Goal: Task Accomplishment & Management: Manage account settings

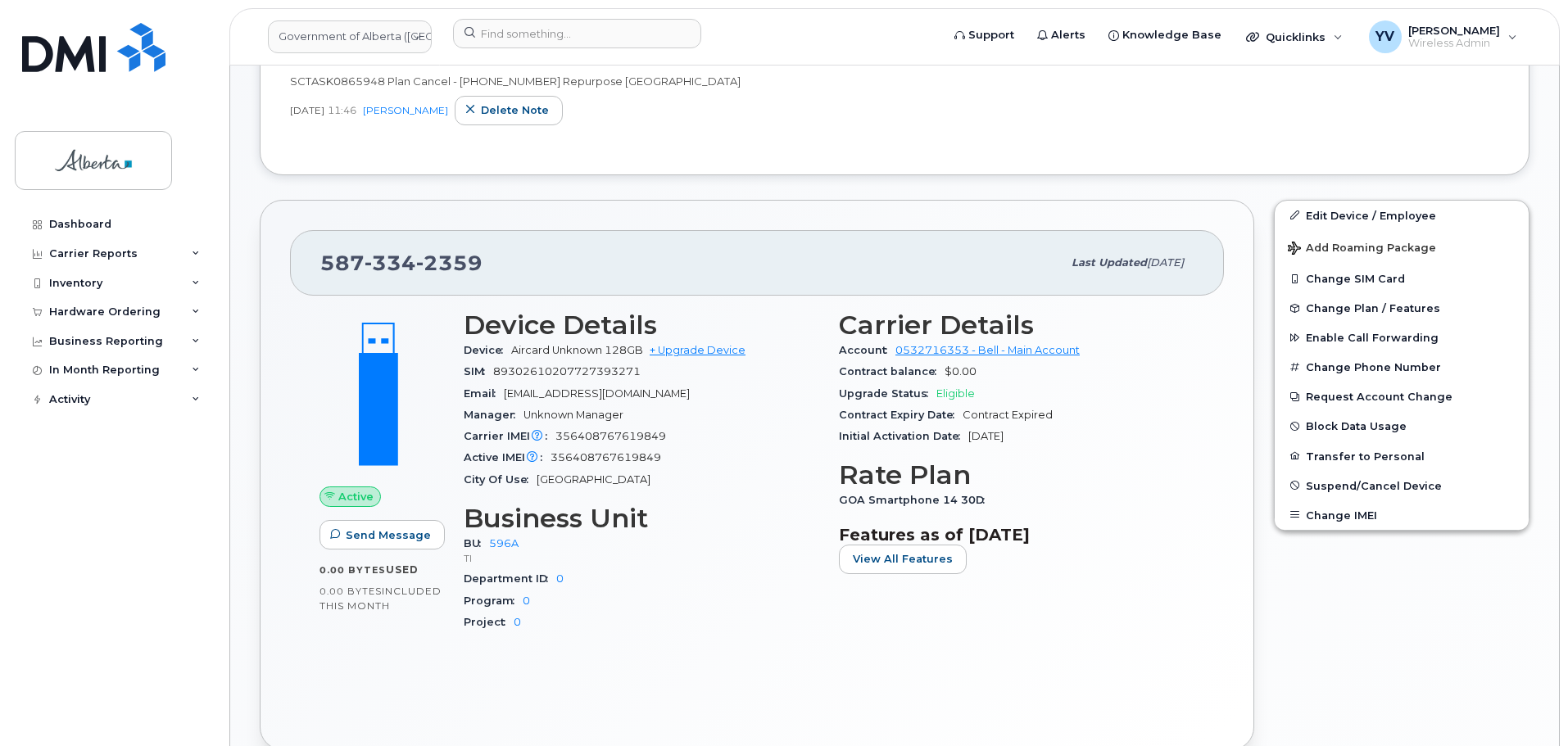
scroll to position [541, 0]
click at [1372, 302] on span "Change Plan / Features" at bounding box center [1372, 307] width 135 height 12
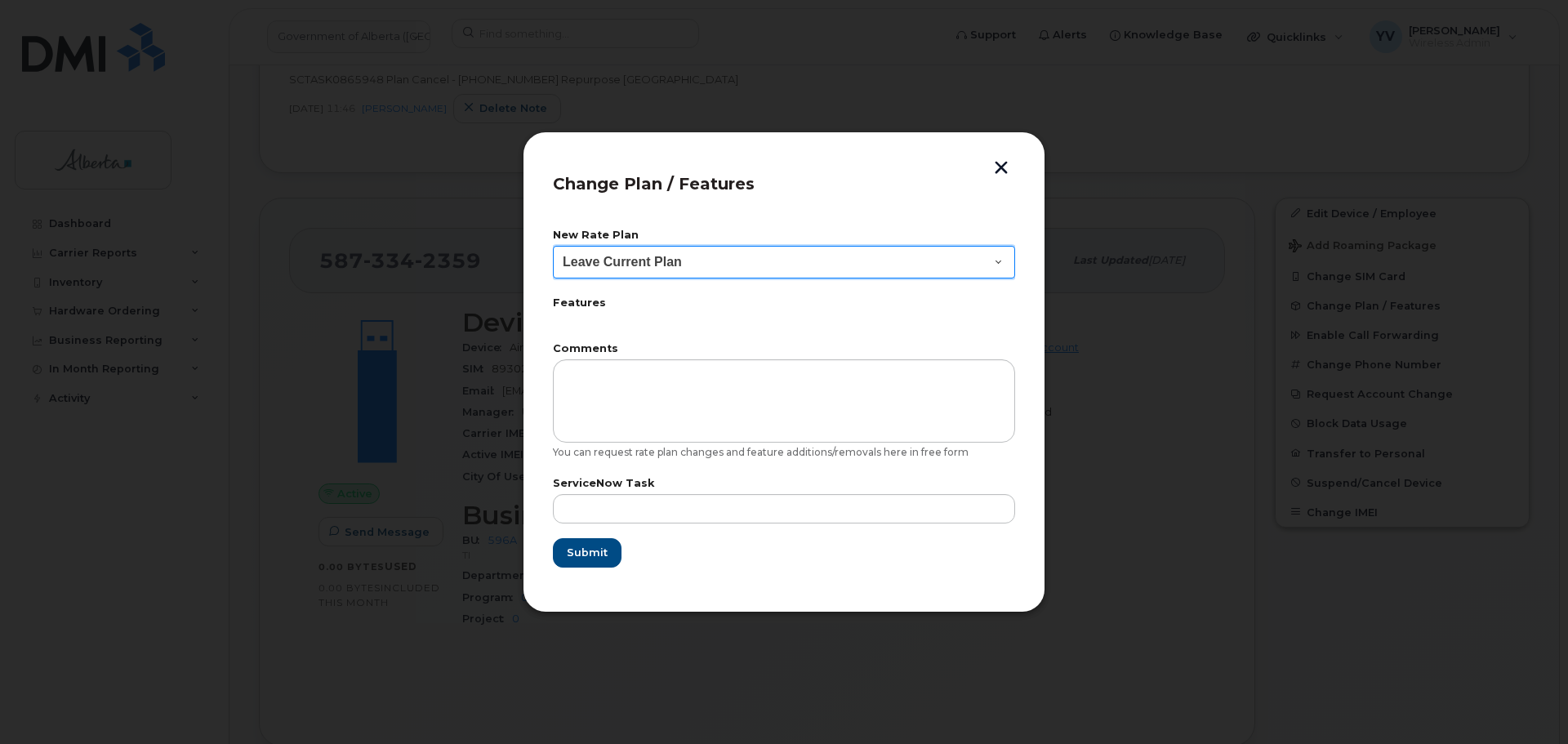
click at [999, 264] on select "Leave Current Plan GOA Data plan 9 30 d GOA–Unlimited Data Plan 9" at bounding box center [784, 262] width 462 height 33
select select "1790211"
click at [553, 246] on select "Leave Current Plan GOA Data plan 9 30 d GOA–Unlimited Data Plan 9" at bounding box center [784, 262] width 462 height 33
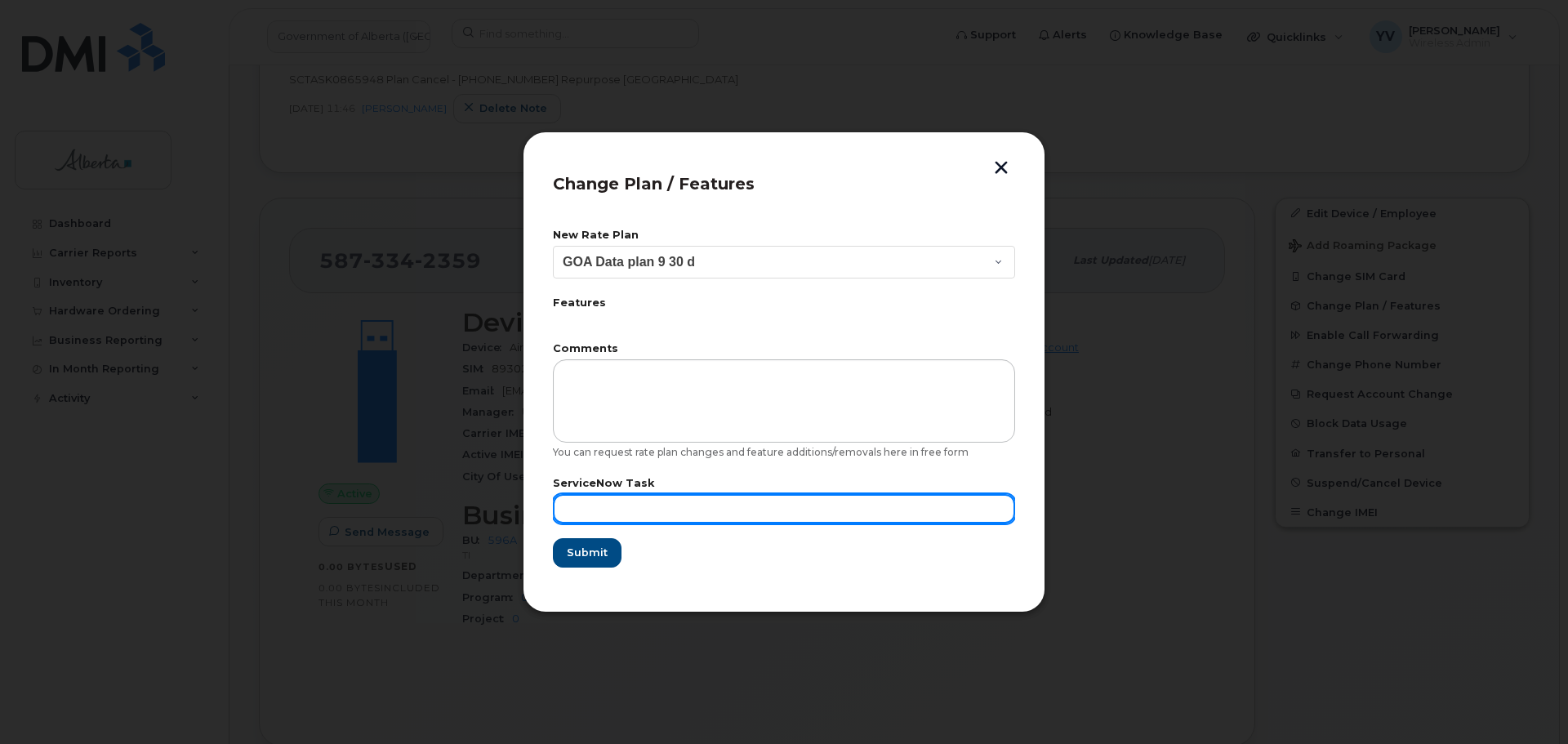
click at [571, 519] on input "text" at bounding box center [784, 508] width 462 height 29
paste input "SCTASK0865948"
click at [572, 509] on input "SCTASK0865948" at bounding box center [784, 508] width 462 height 29
type input "SCTASK0865948"
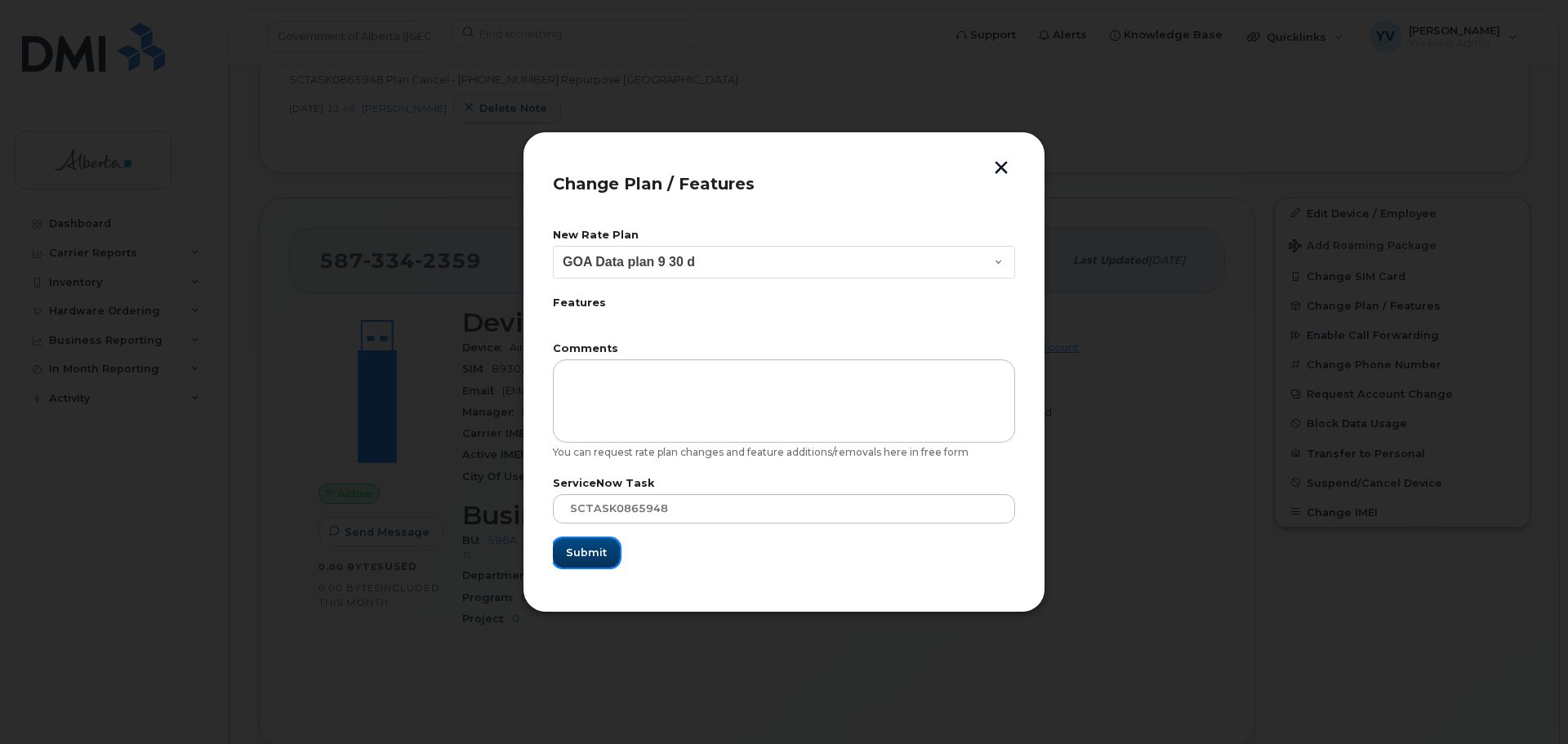
click at [587, 550] on span "Submit" at bounding box center [586, 553] width 41 height 15
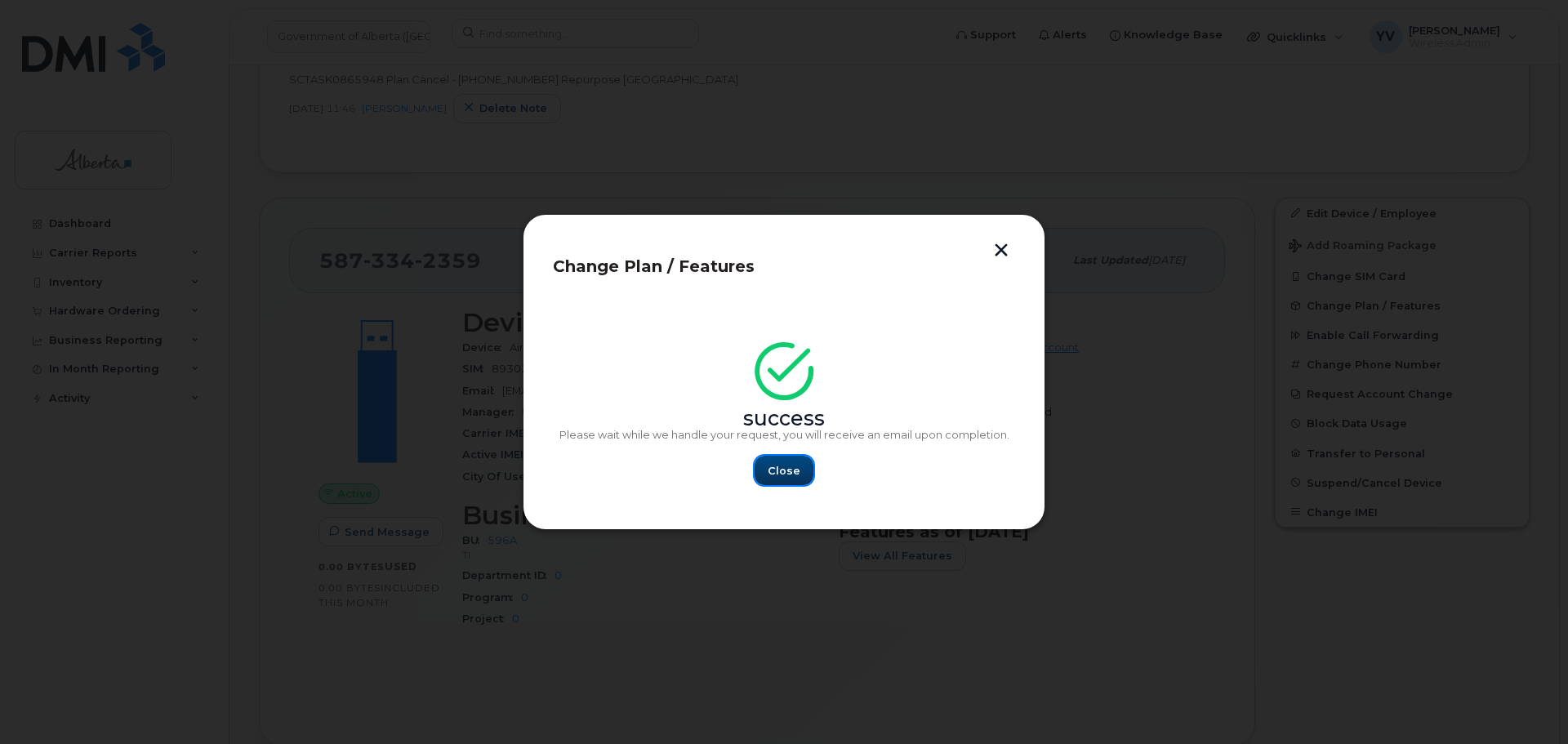
click at [772, 473] on span "Close" at bounding box center [784, 470] width 33 height 15
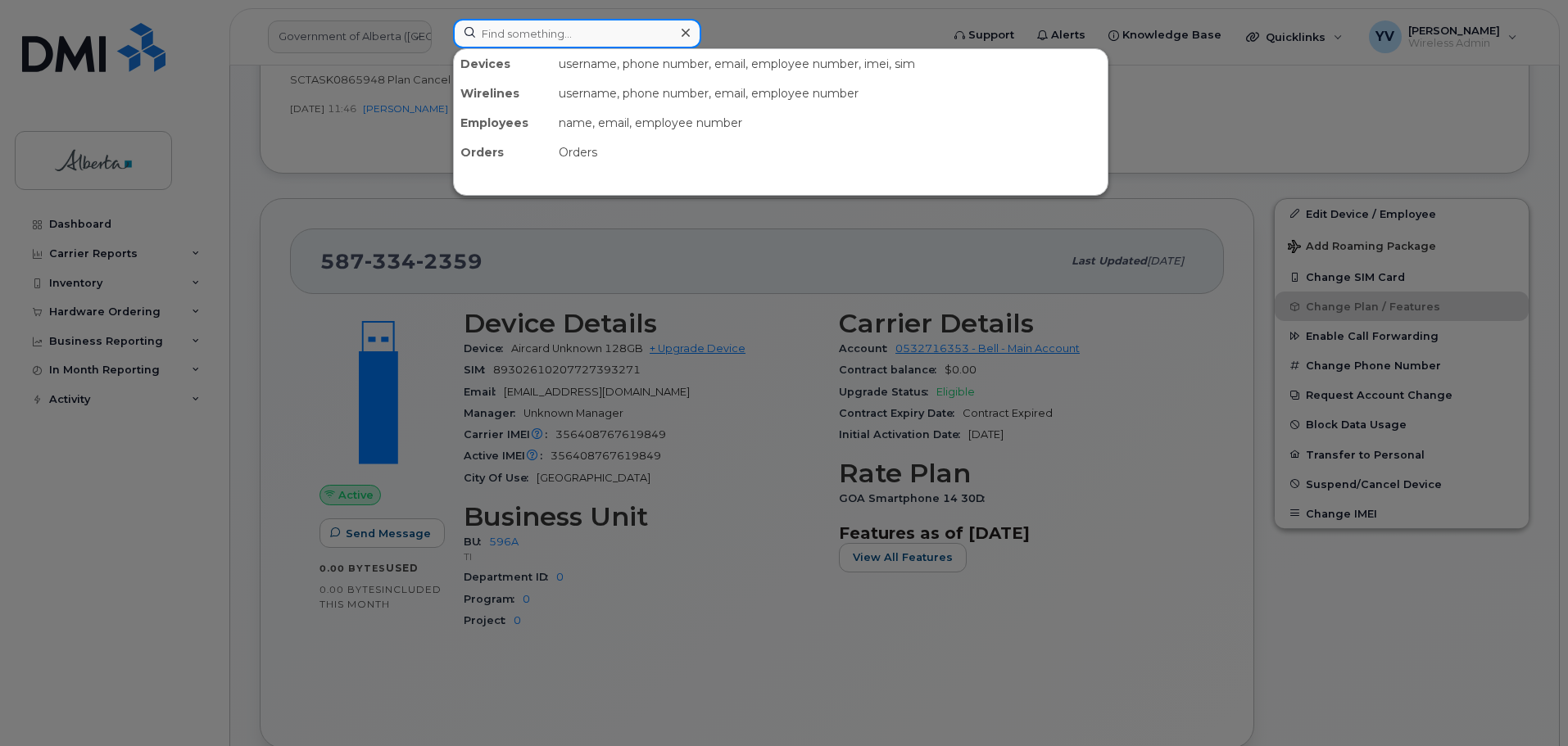
click at [497, 39] on input at bounding box center [576, 33] width 248 height 29
paste input "4033318637"
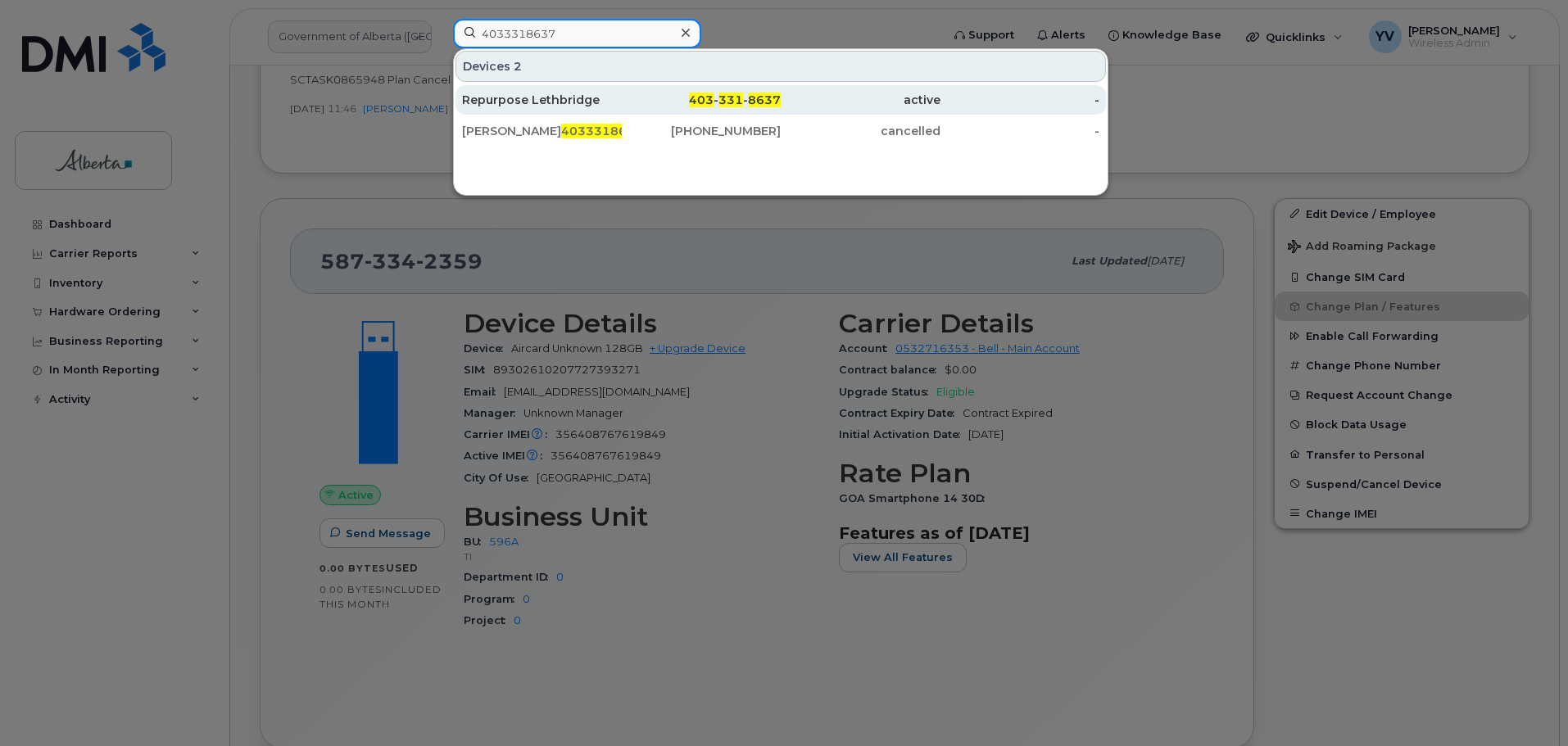
type input "4033318637"
click at [730, 98] on span "331" at bounding box center [731, 101] width 25 height 15
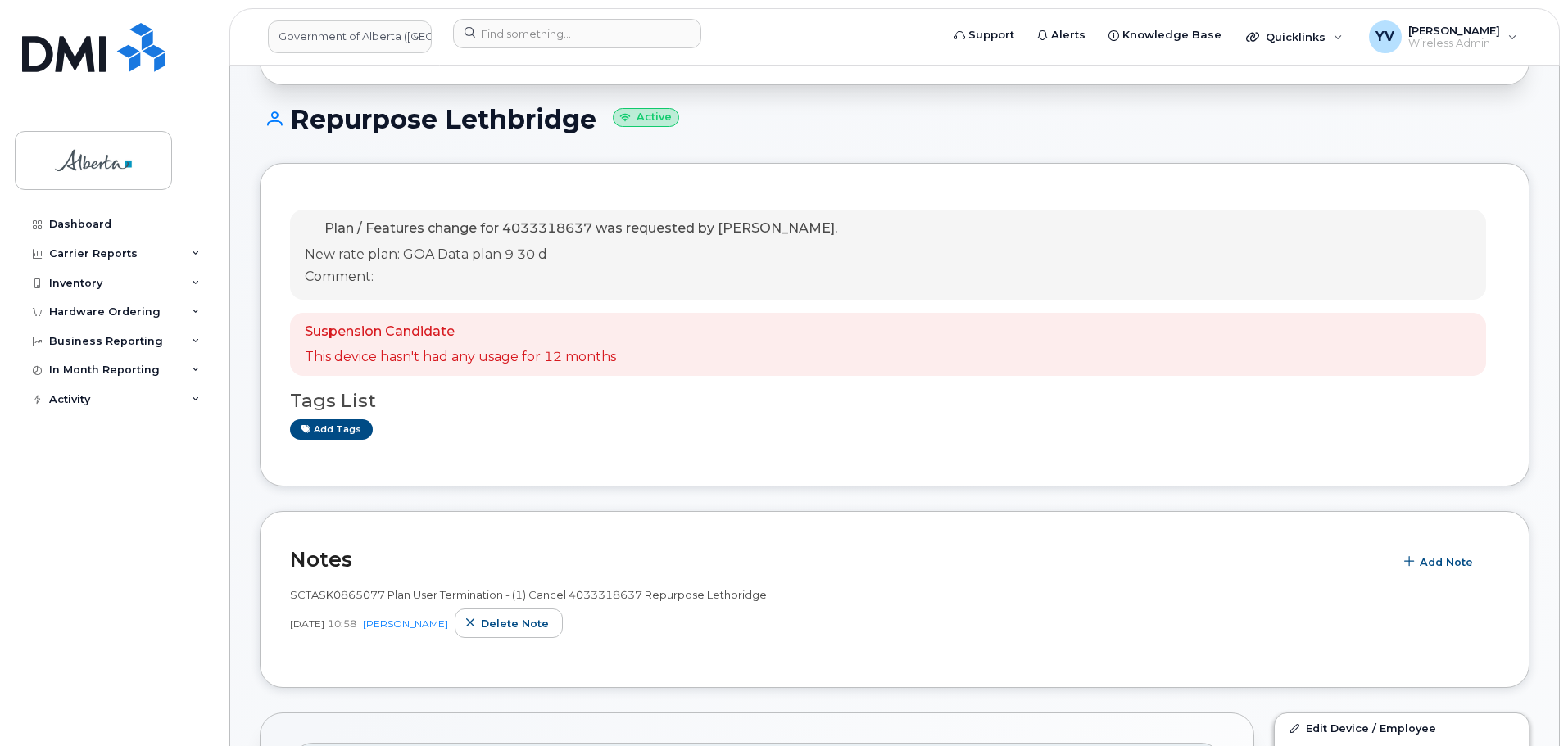
scroll to position [173, 0]
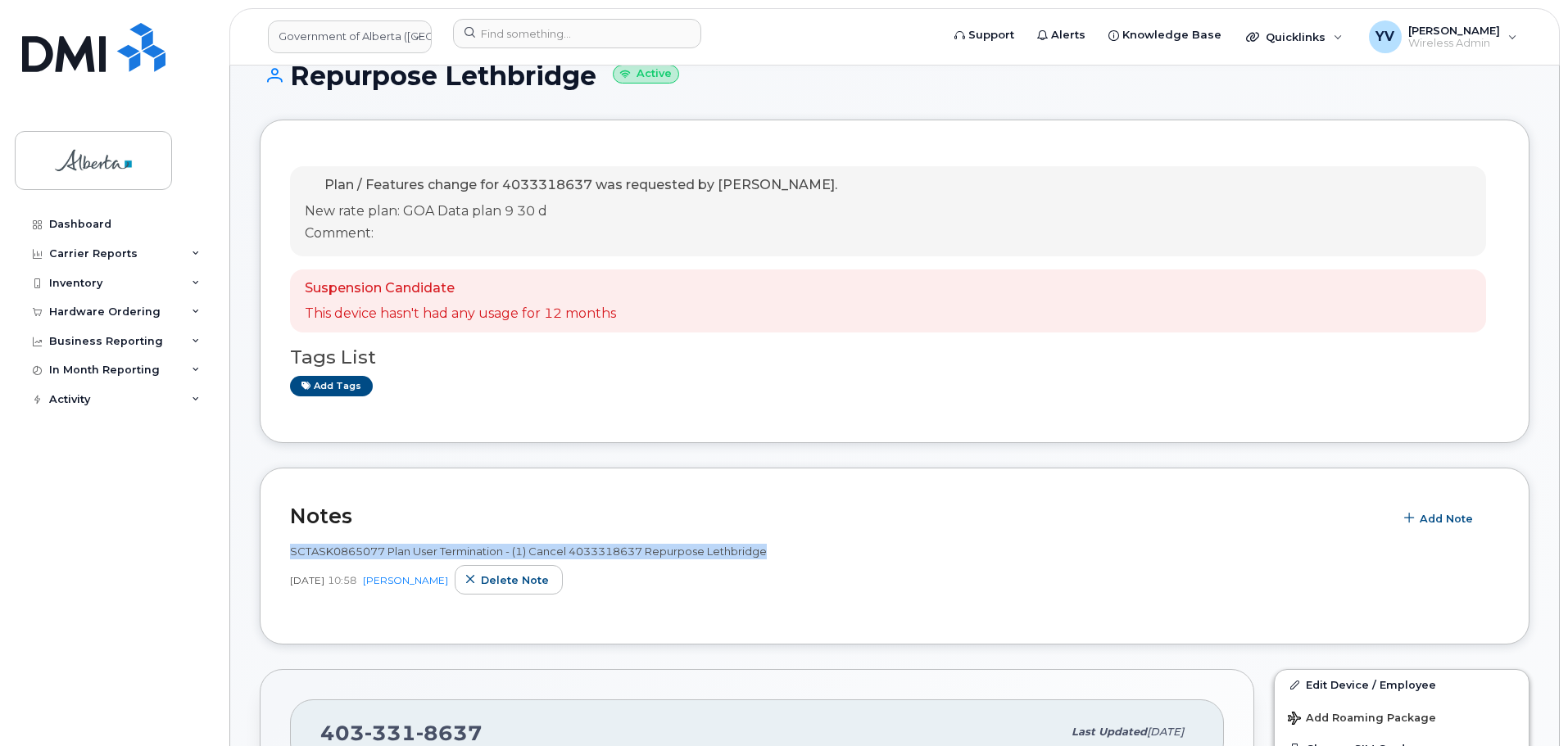
drag, startPoint x: 772, startPoint y: 553, endPoint x: 284, endPoint y: 551, distance: 488.0
click at [284, 551] on div "Notes Add Note SCTASK0865077 Plan User Termination - (1) Cancel 4033318637 Repu…" at bounding box center [895, 556] width 1270 height 177
click at [500, 581] on span "Delete note" at bounding box center [515, 580] width 68 height 15
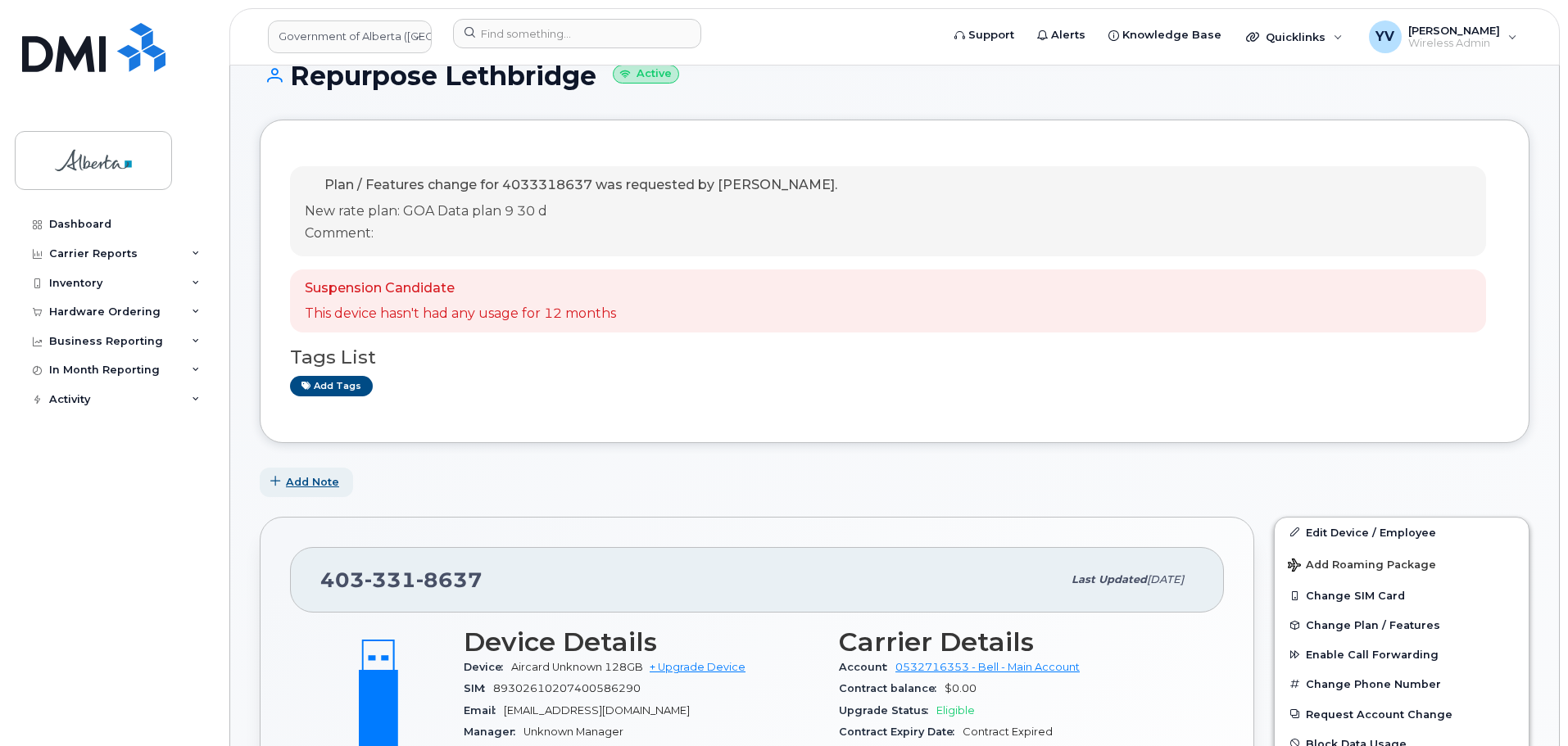
click at [308, 479] on span "Add Note" at bounding box center [312, 482] width 53 height 15
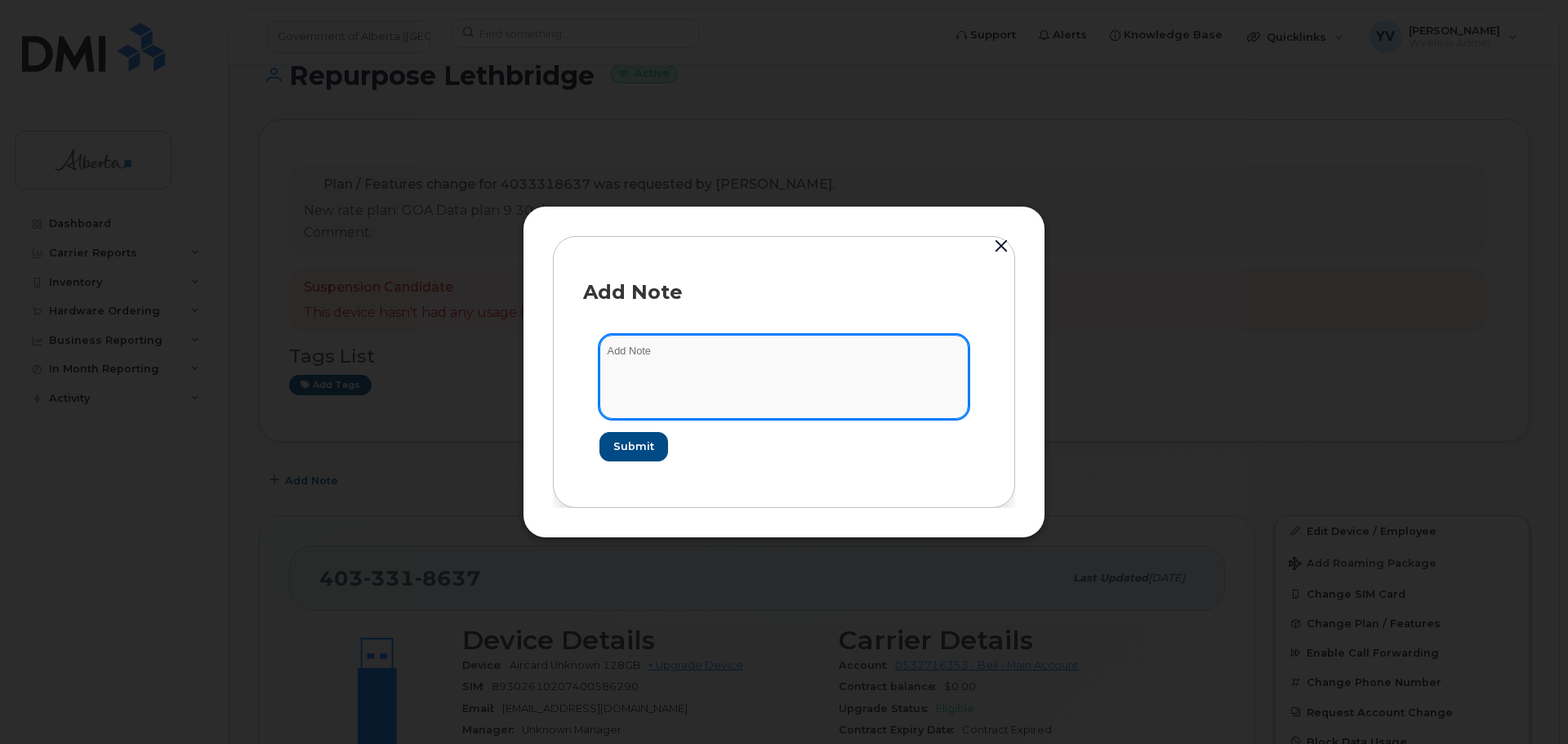
click at [661, 374] on textarea at bounding box center [784, 377] width 369 height 83
paste textarea "SCTASK0865077 Plan User Termination - (1) Cancel 4033318637 Repurpose Lethbridg…"
type textarea "SCTASK0865077 Plan User Termination - (1) Cancel 4033318637 Repurpose Lethbridg…"
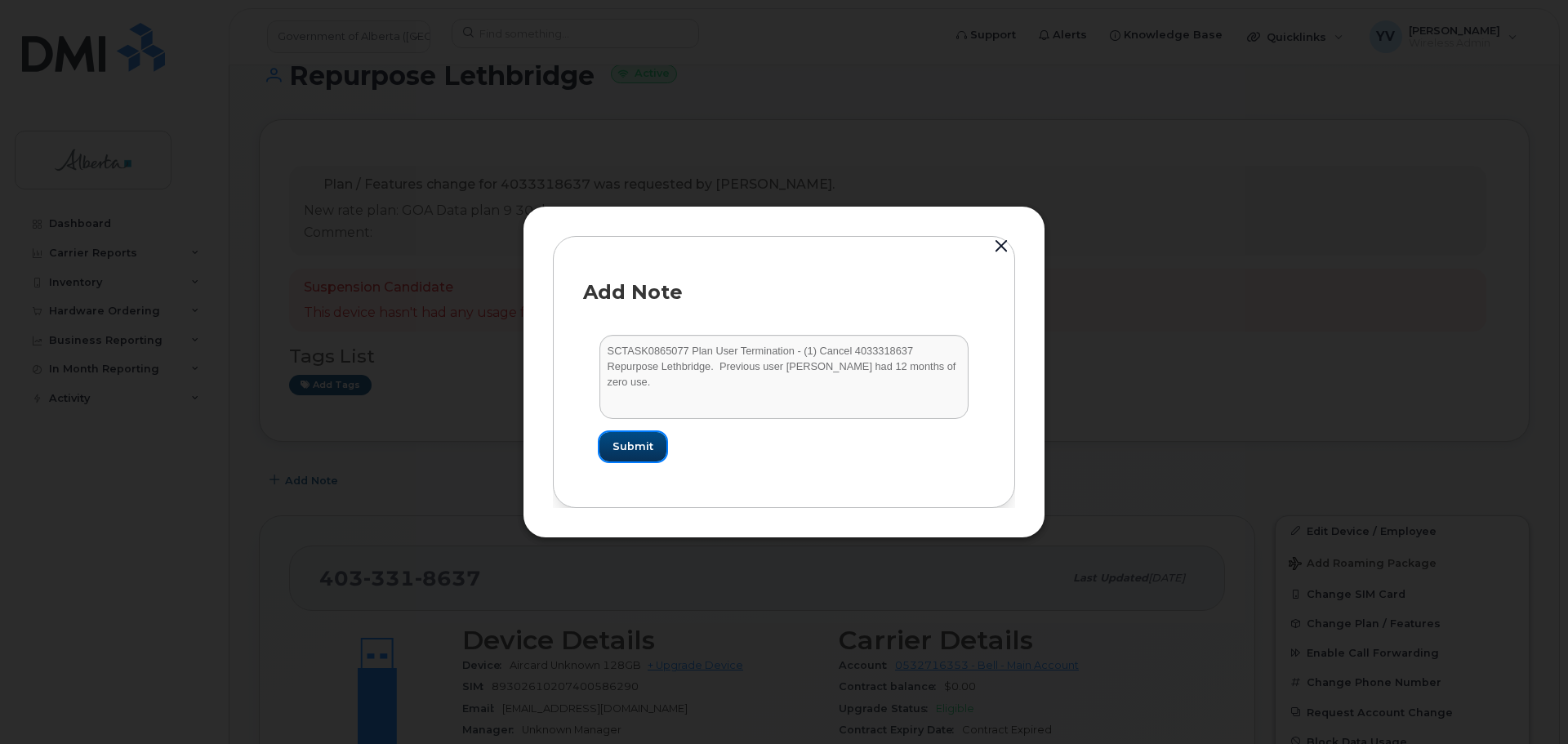
click at [629, 444] on span "Submit" at bounding box center [632, 446] width 41 height 15
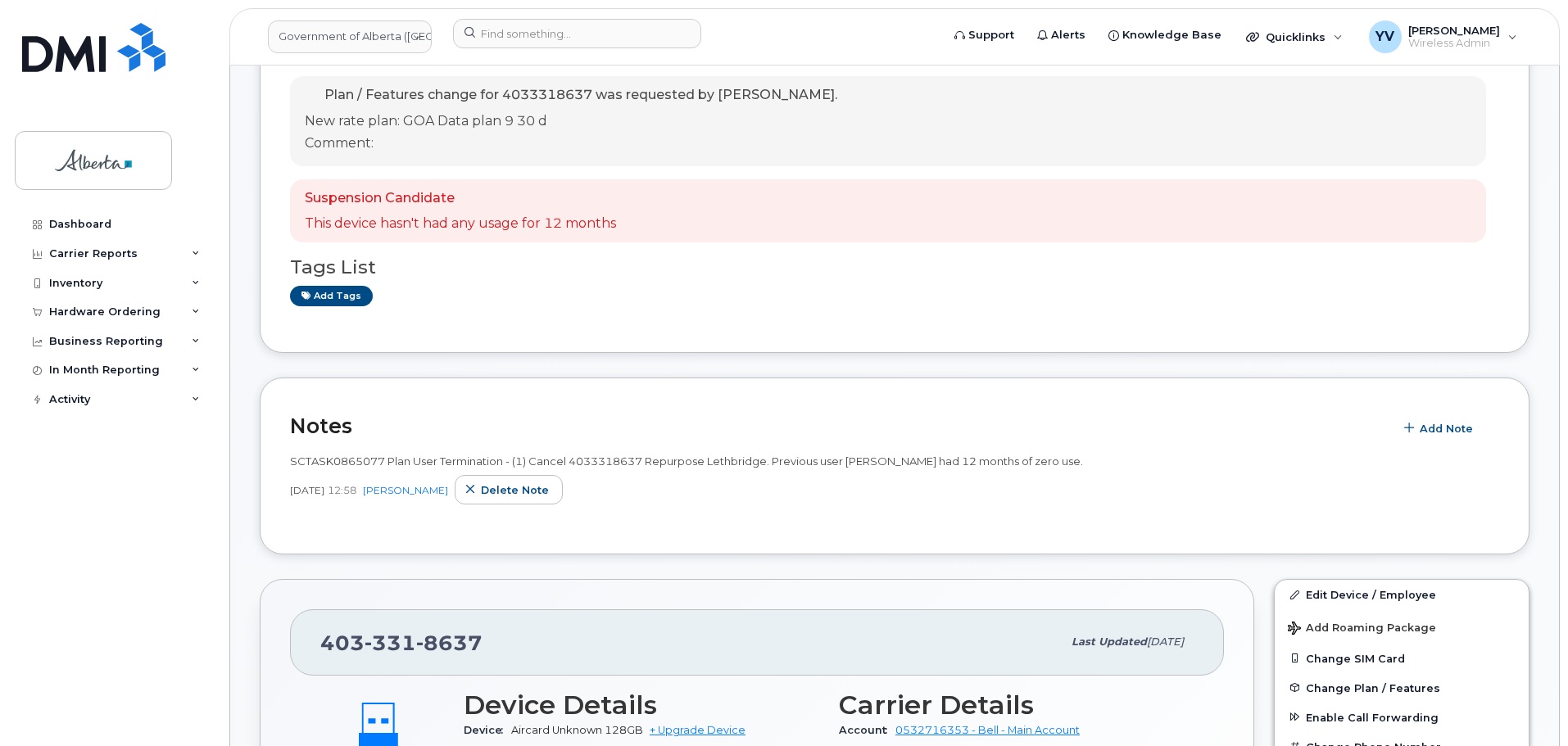
scroll to position [354, 0]
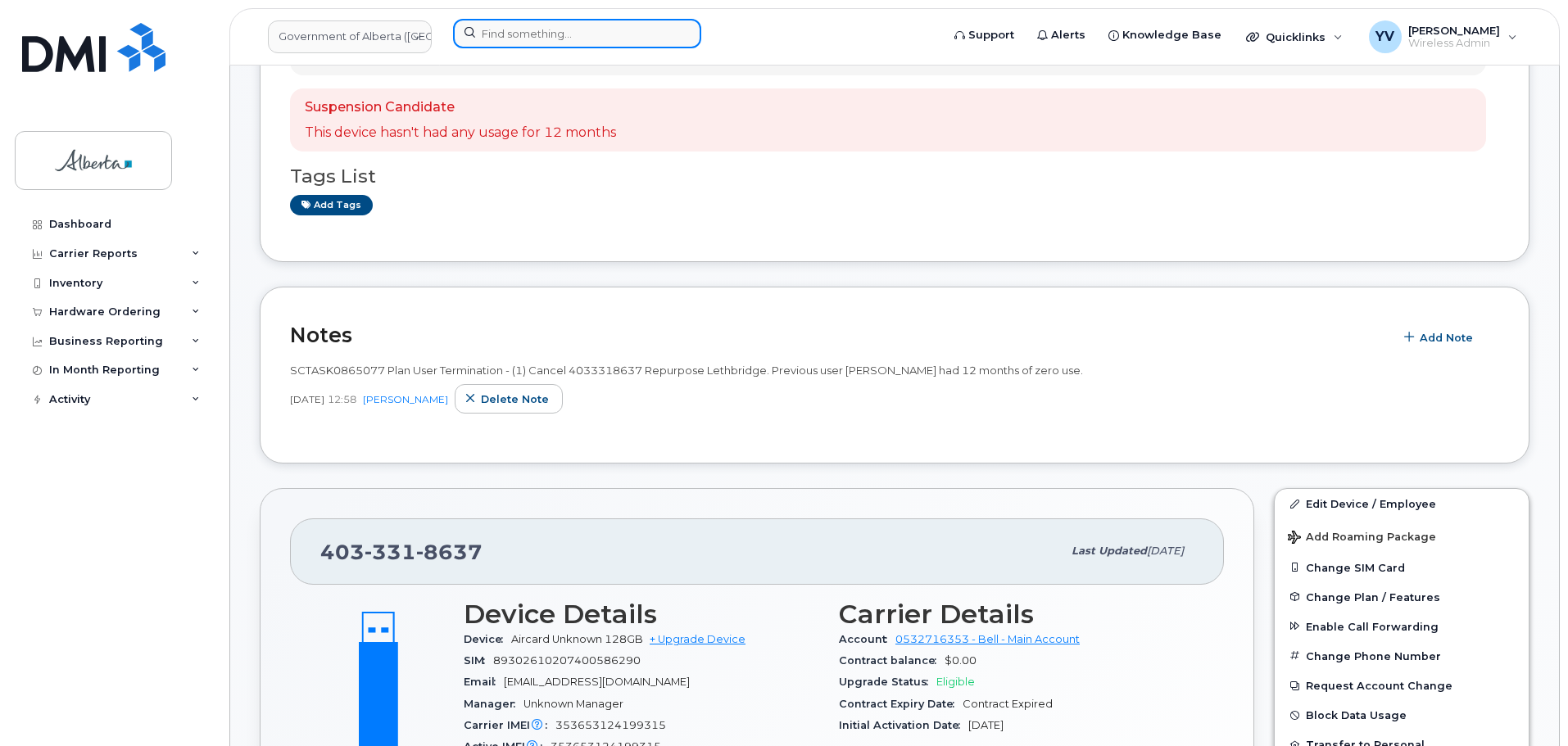
click at [524, 34] on input at bounding box center [576, 33] width 248 height 29
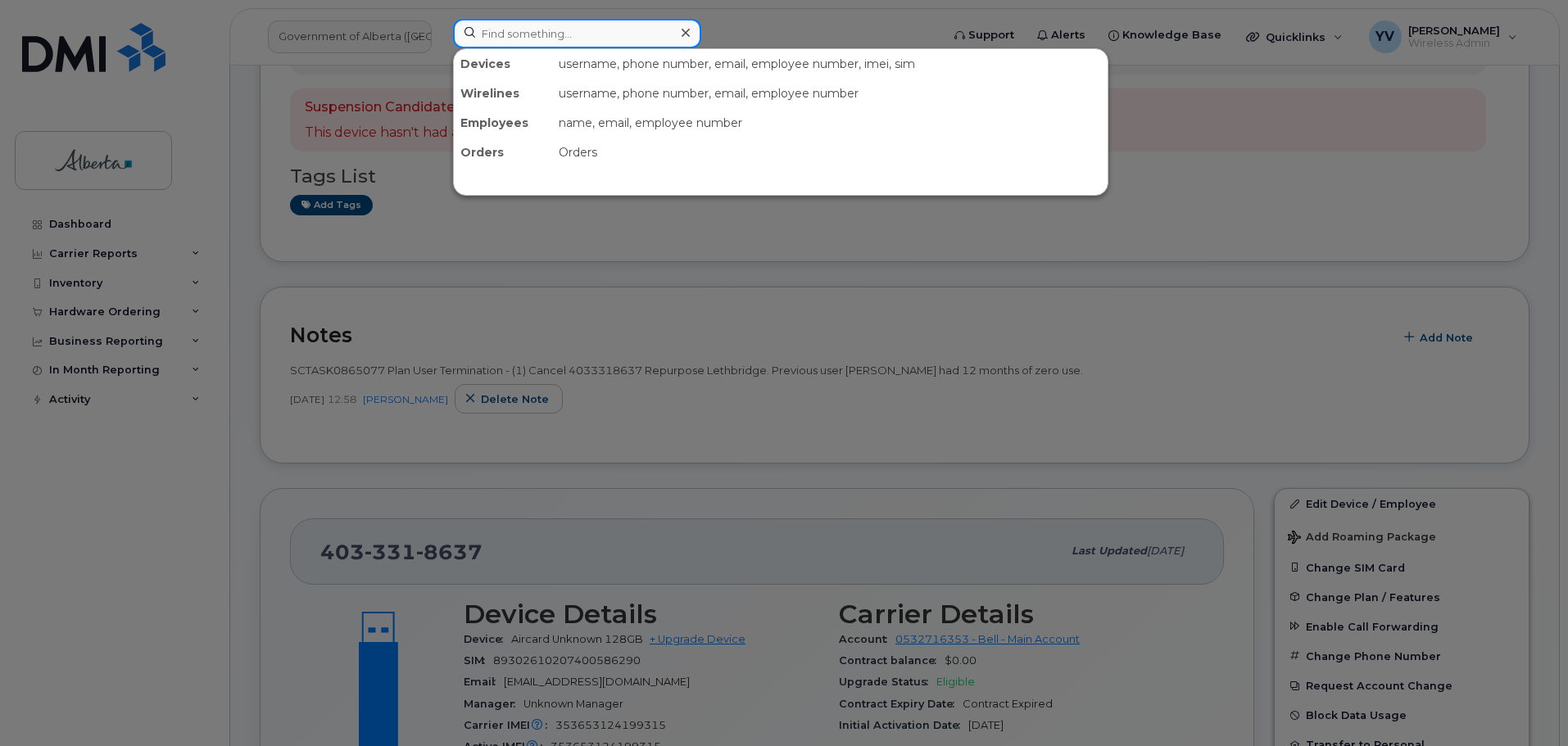
paste input "7802399229"
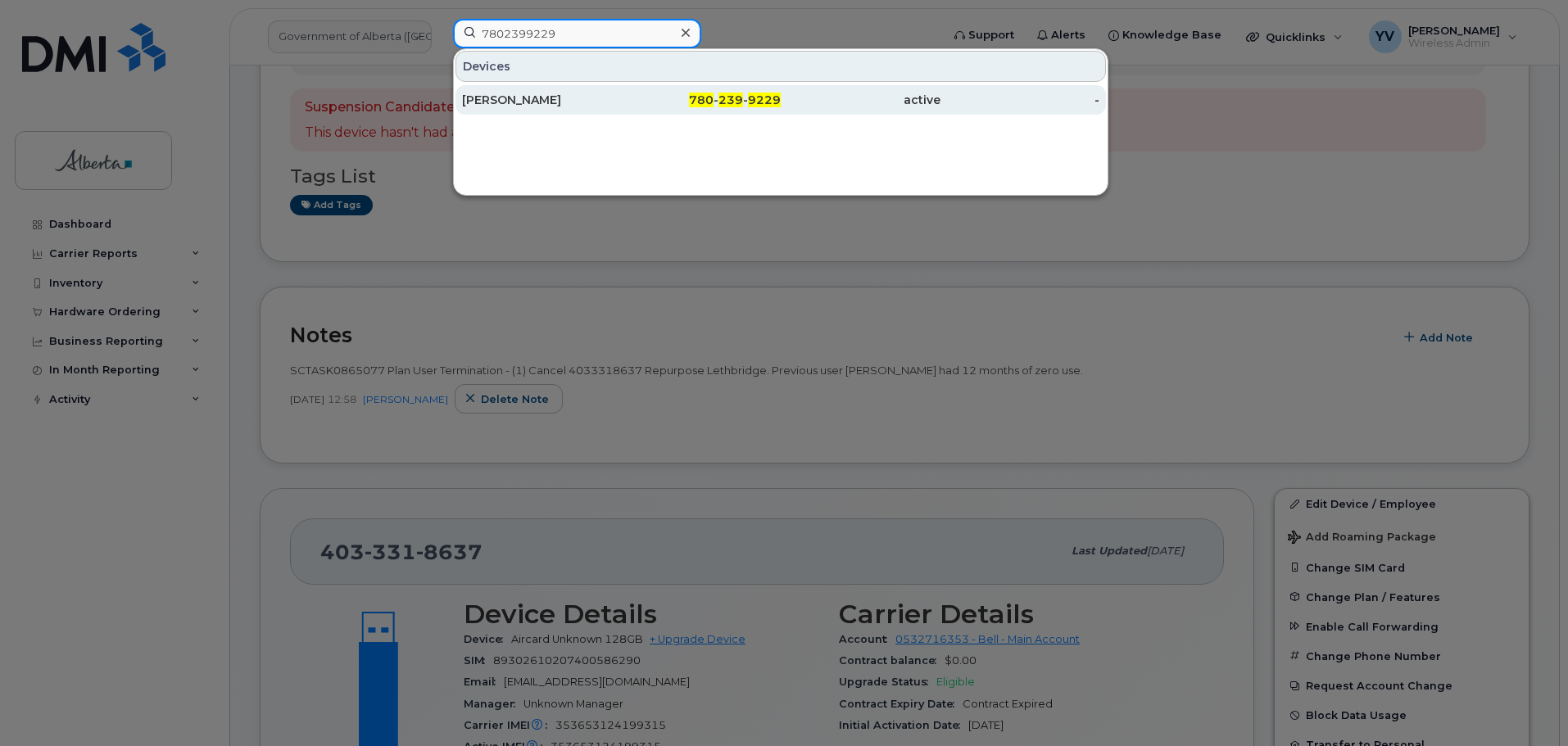
type input "7802399229"
click at [726, 99] on span "239" at bounding box center [731, 101] width 25 height 15
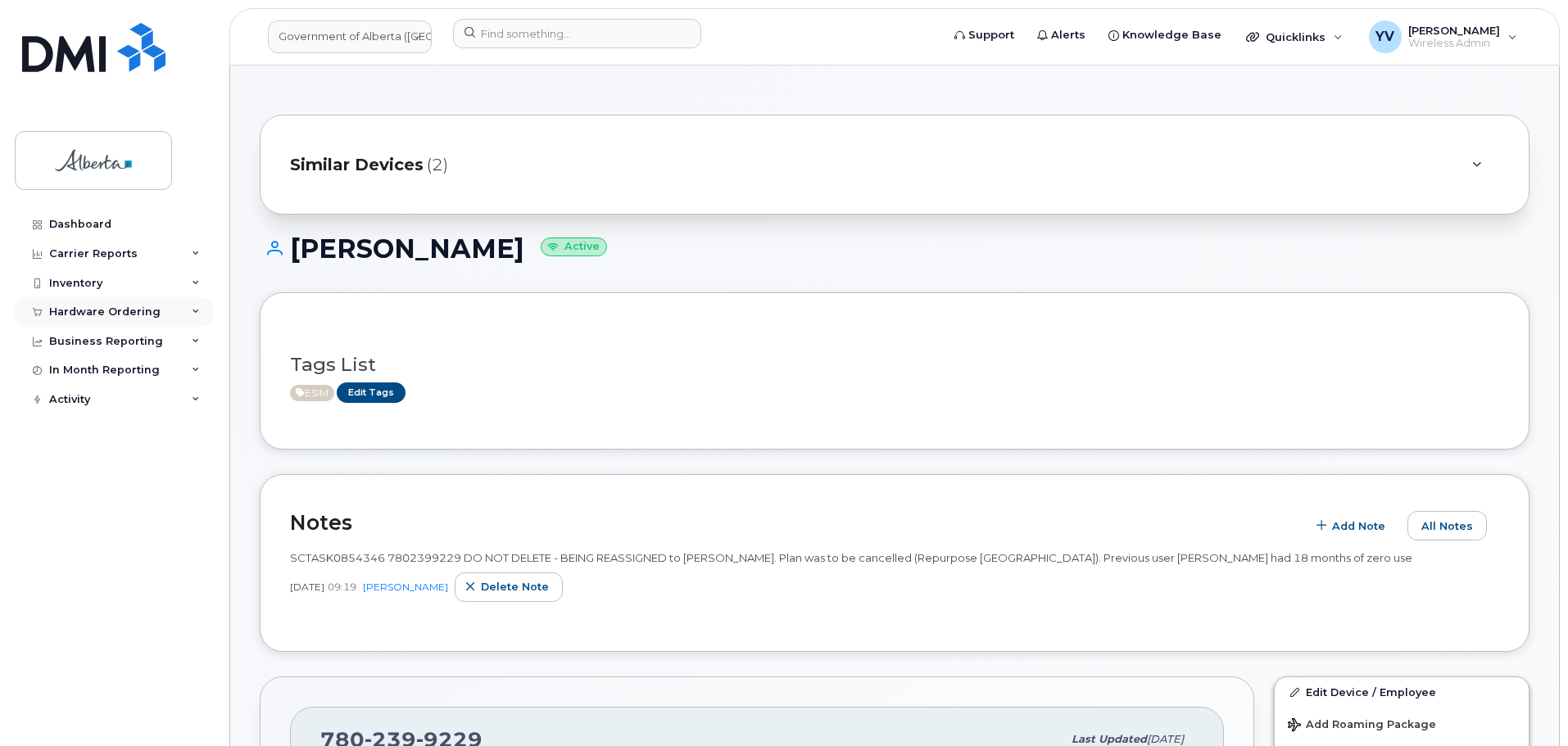
click at [87, 308] on div "Hardware Ordering" at bounding box center [104, 312] width 111 height 13
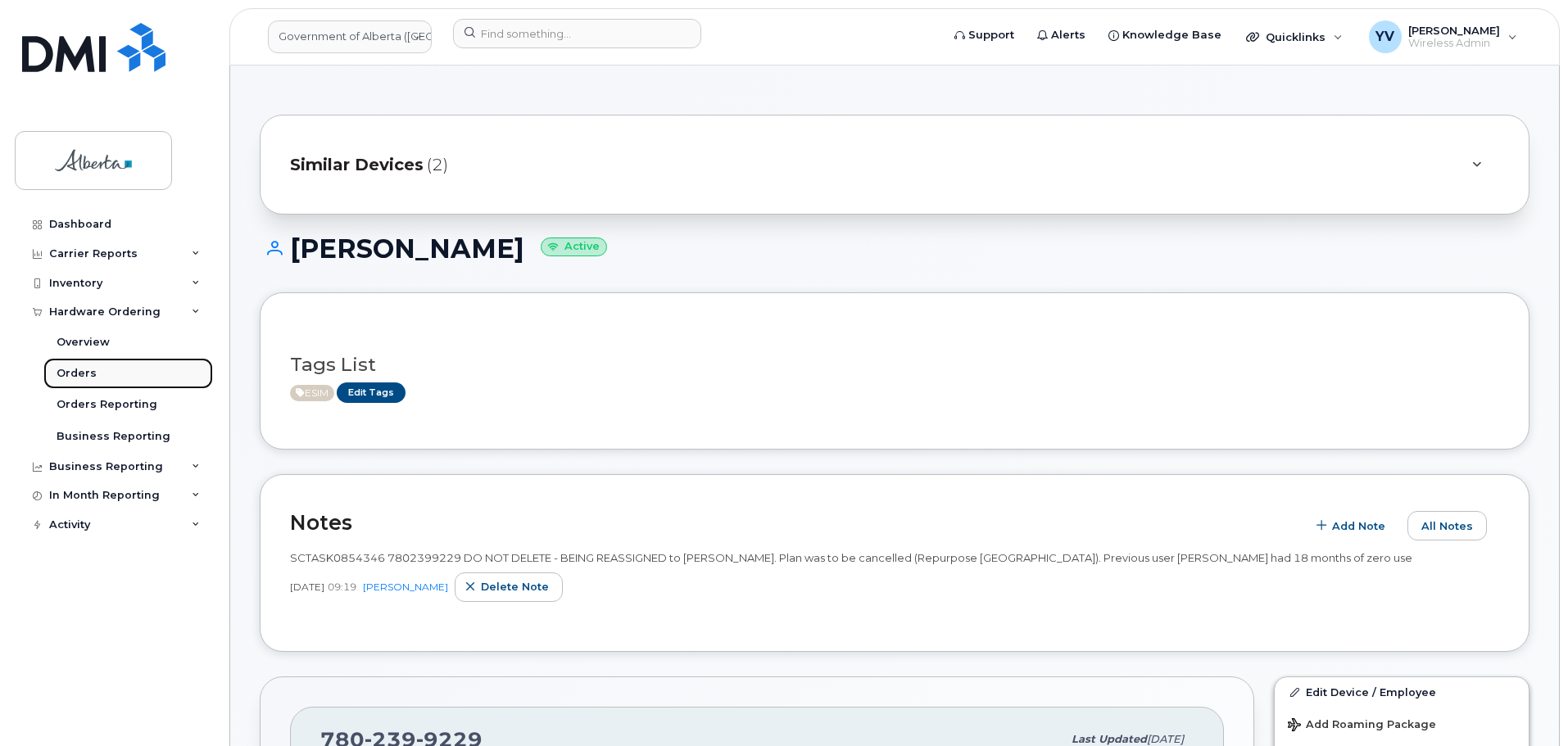
click at [65, 373] on div "Orders" at bounding box center [77, 374] width 40 height 15
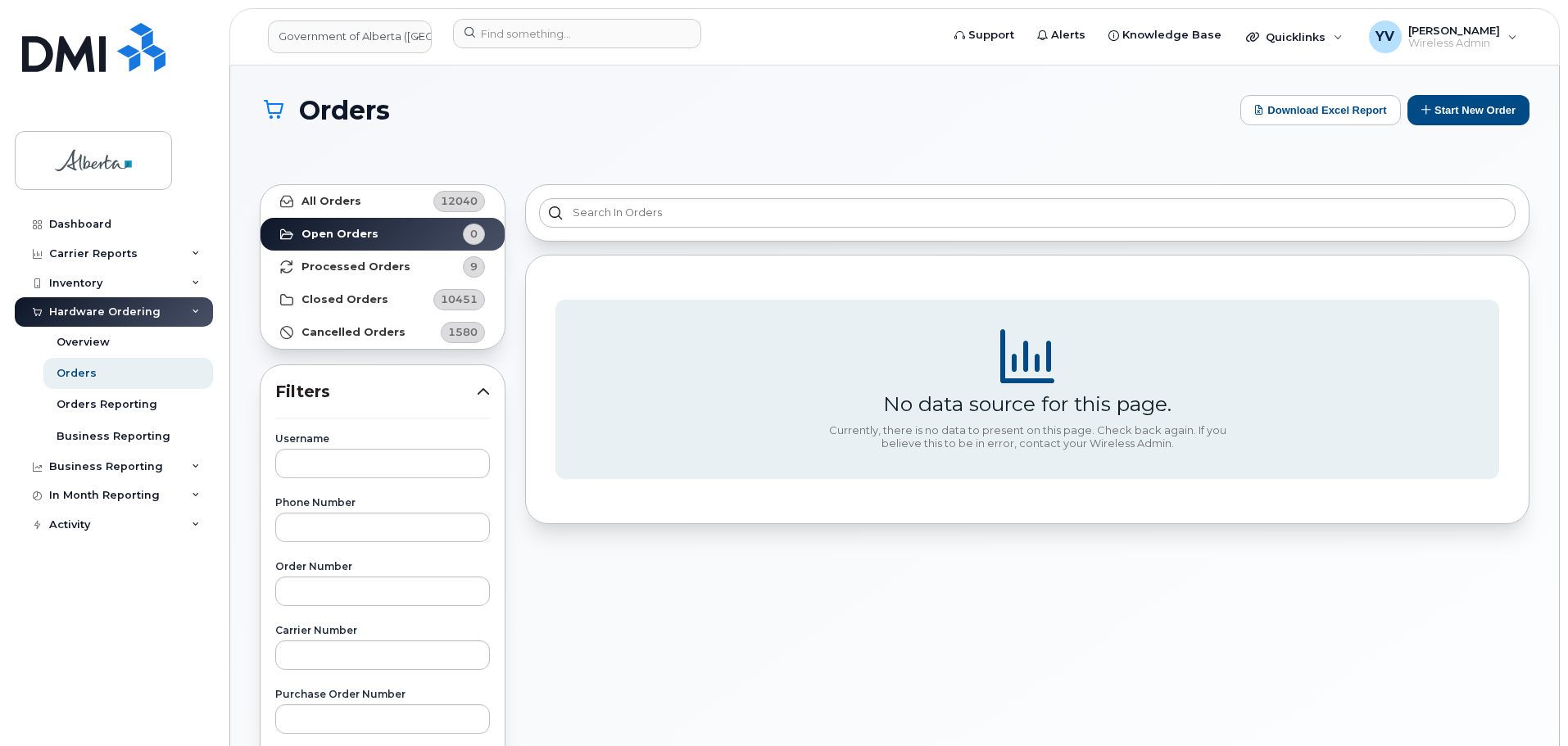
click at [320, 576] on div "Order Number" at bounding box center [383, 584] width 215 height 45
click at [313, 594] on input "text" at bounding box center [383, 590] width 215 height 29
paste input "301455"
type input "301455"
click at [342, 199] on strong "All Orders" at bounding box center [331, 201] width 60 height 13
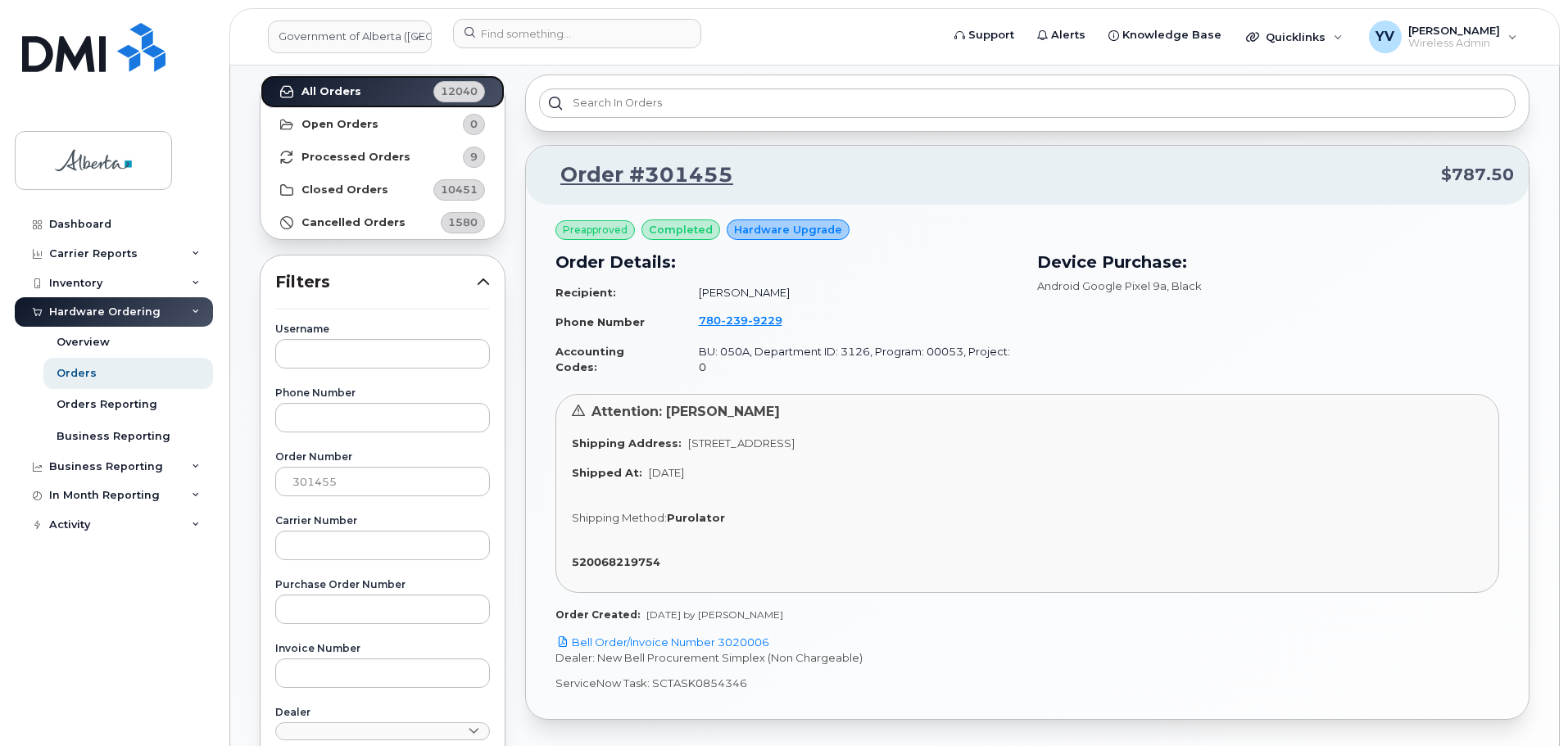
scroll to position [117, 0]
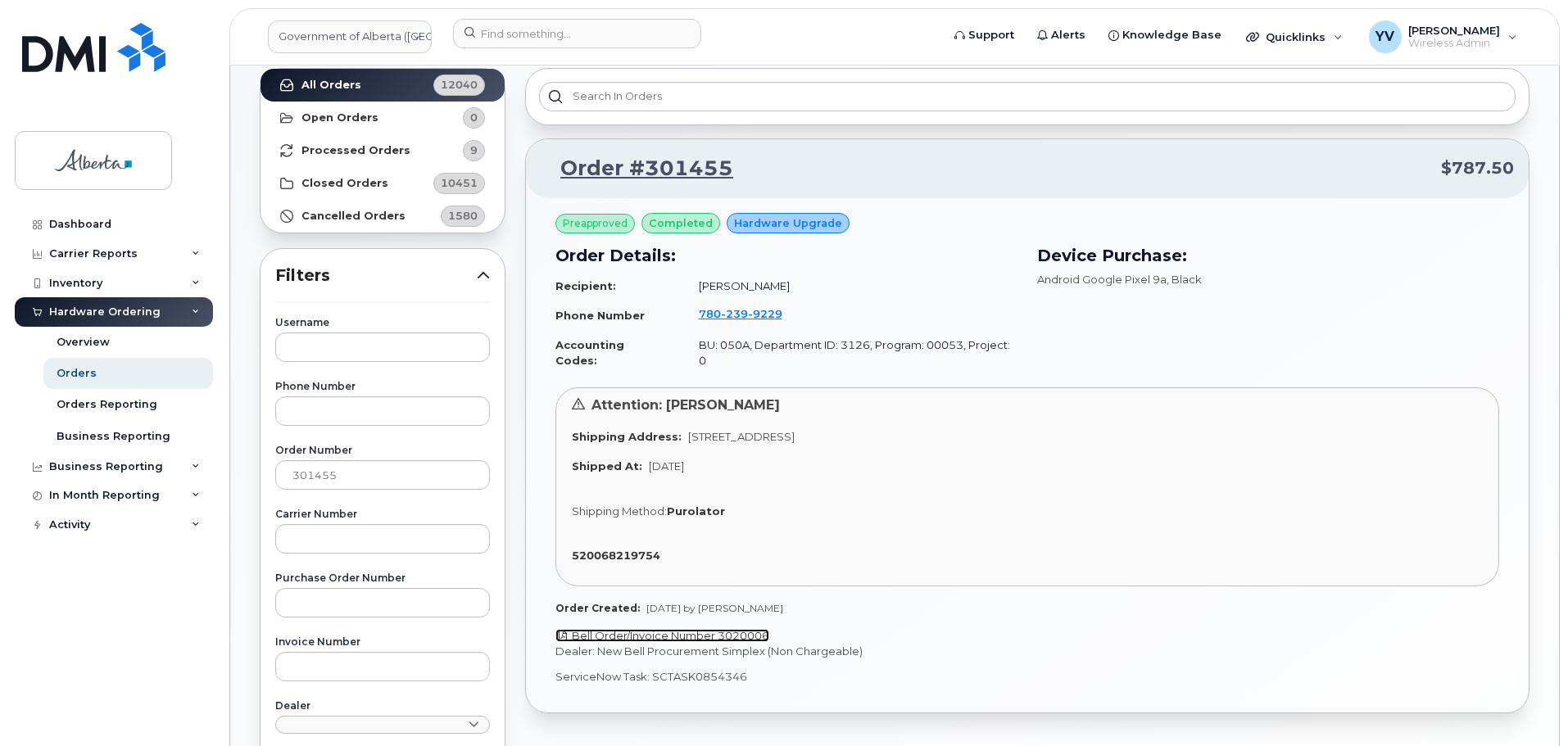
click at [761, 629] on link "Bell Order/Invoice Number 3020006" at bounding box center [662, 636] width 214 height 13
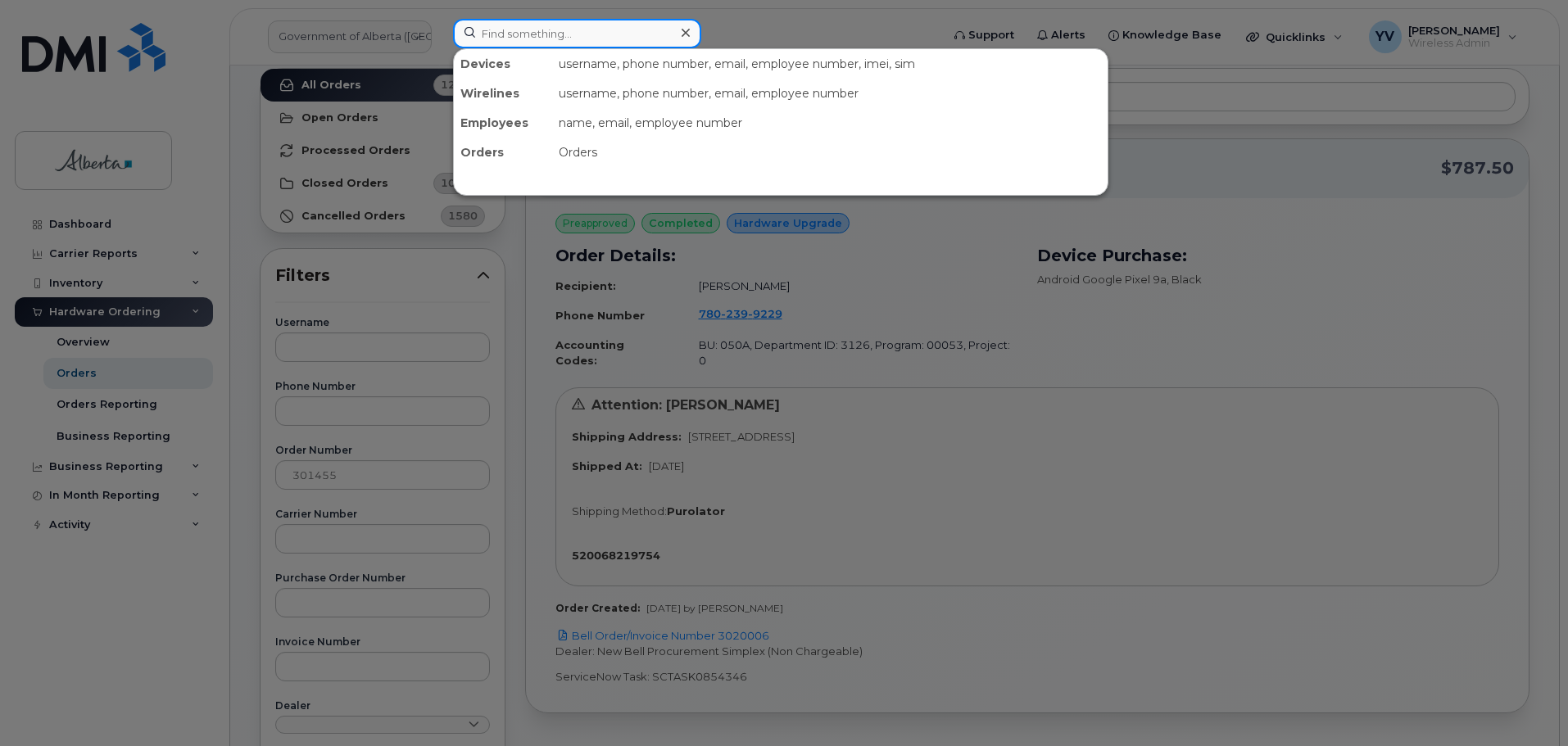
click at [501, 45] on input at bounding box center [576, 33] width 248 height 29
paste input "7802399229"
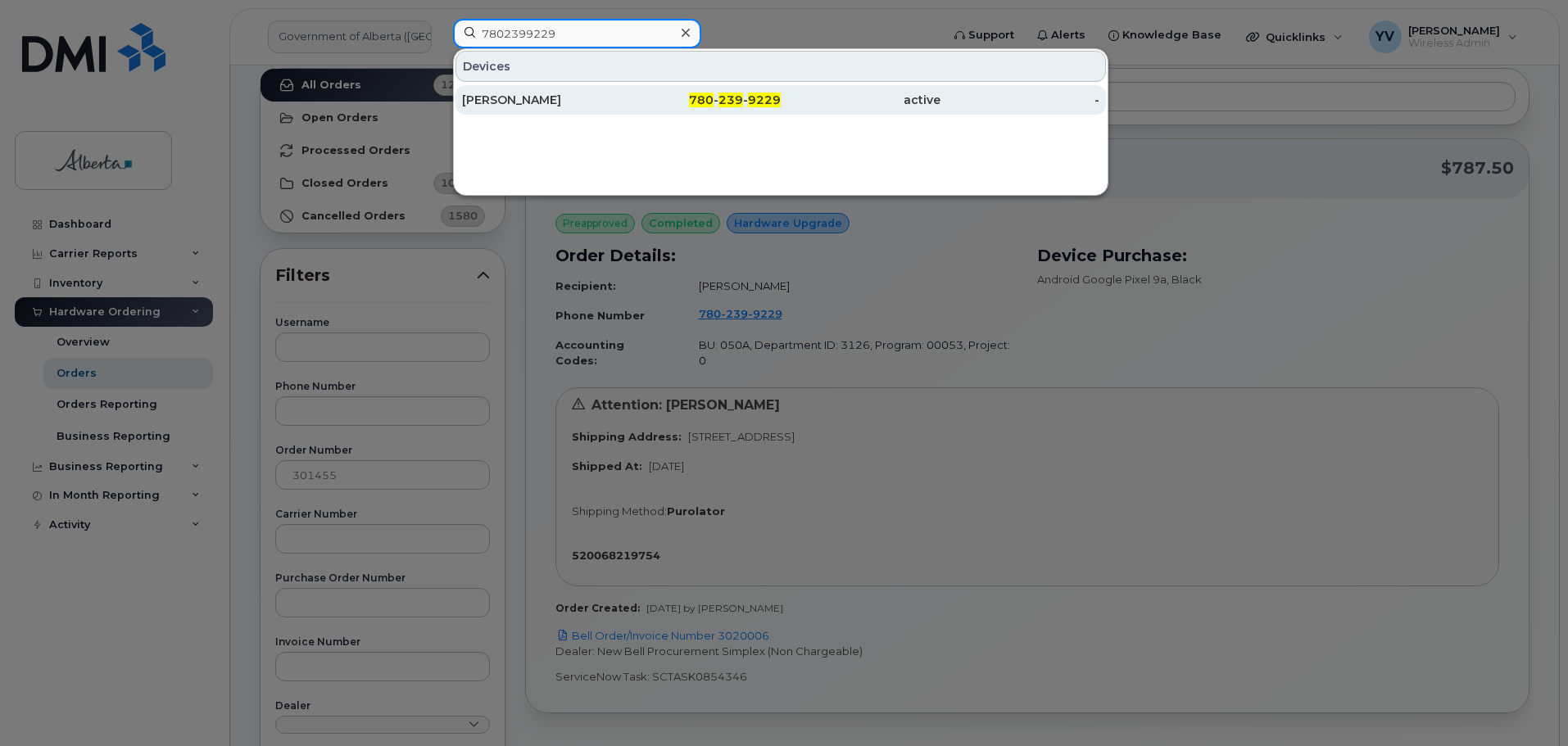
type input "7802399229"
click at [765, 91] on div "780 - 239 - 9229" at bounding box center [701, 100] width 159 height 29
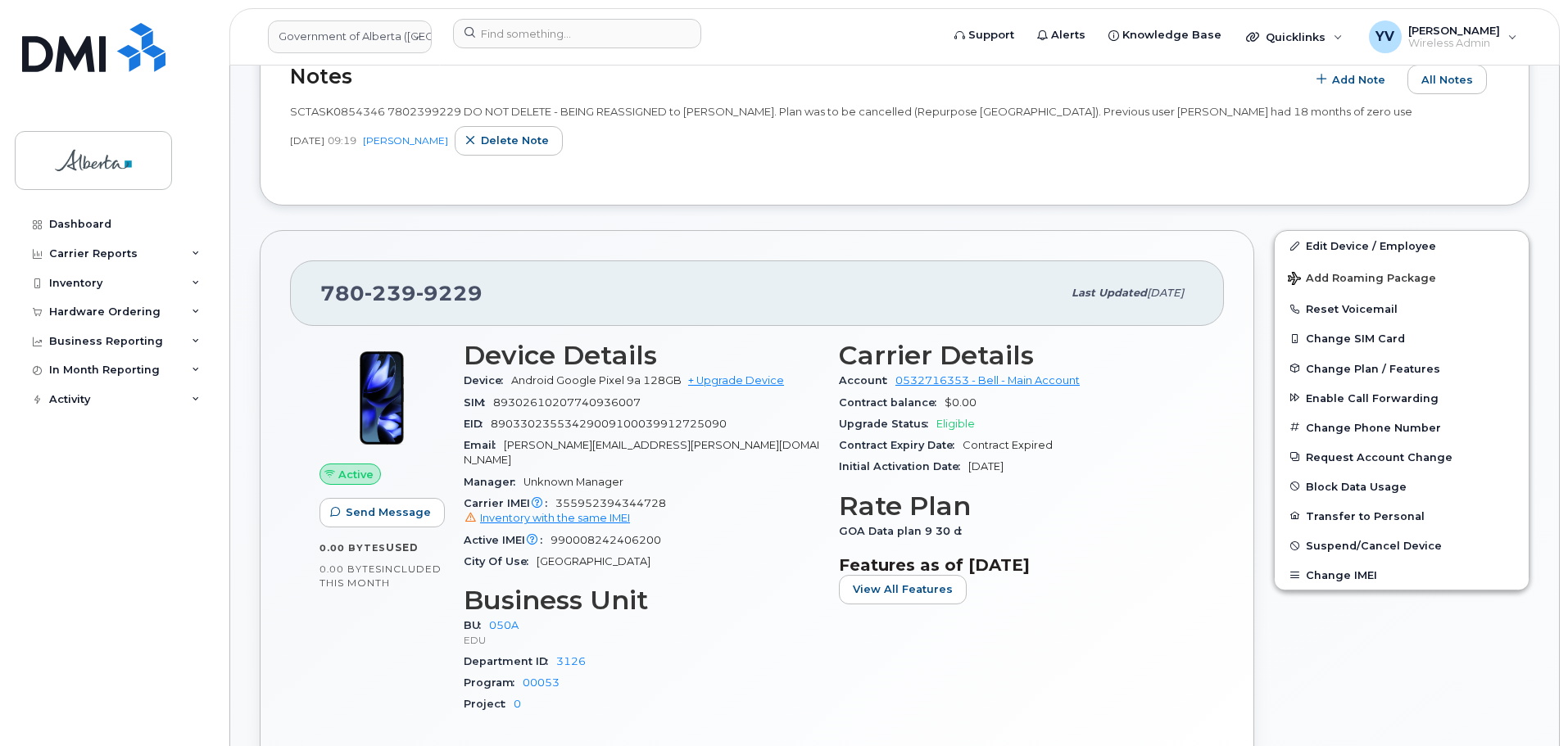
scroll to position [465, 0]
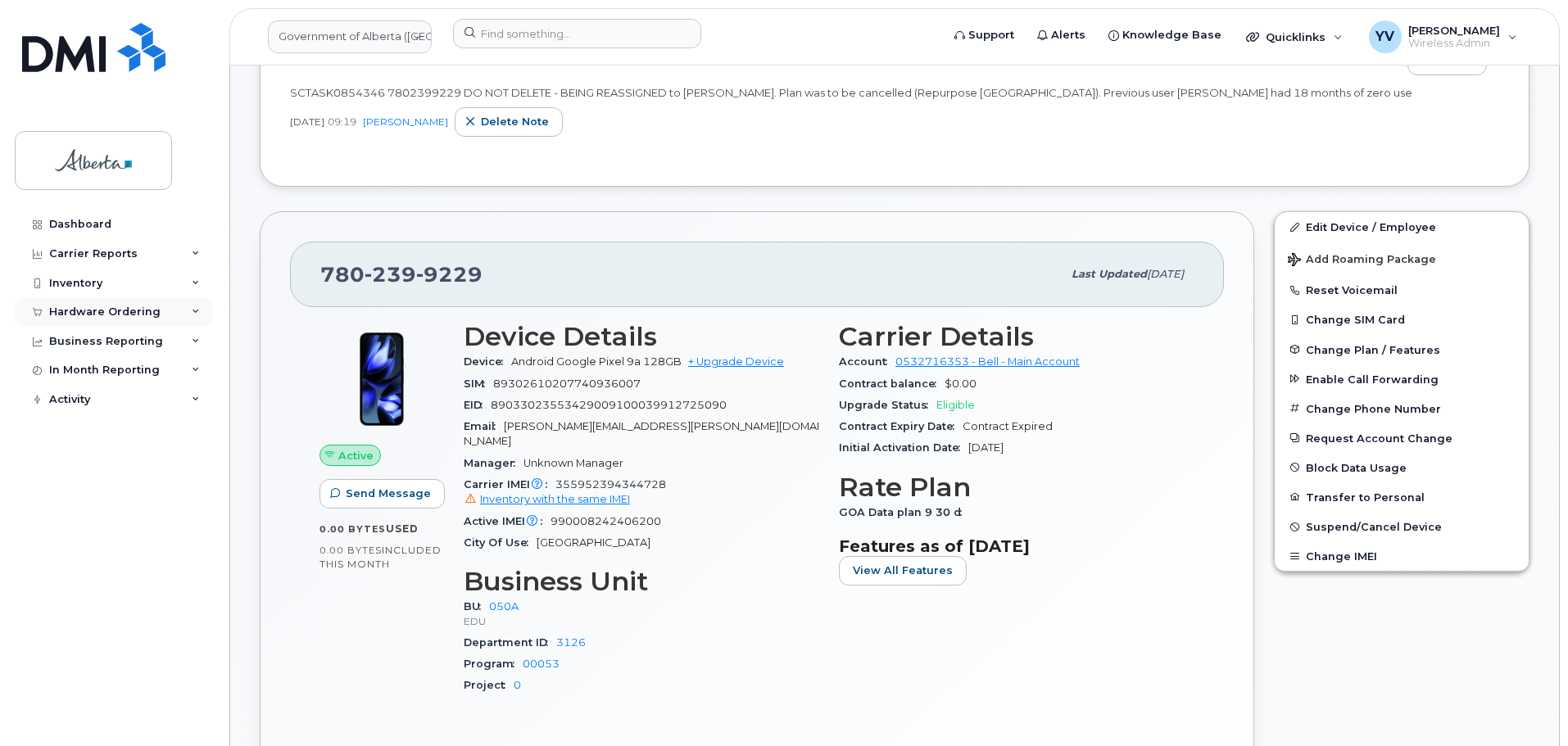
click at [92, 302] on div "Hardware Ordering" at bounding box center [114, 311] width 198 height 29
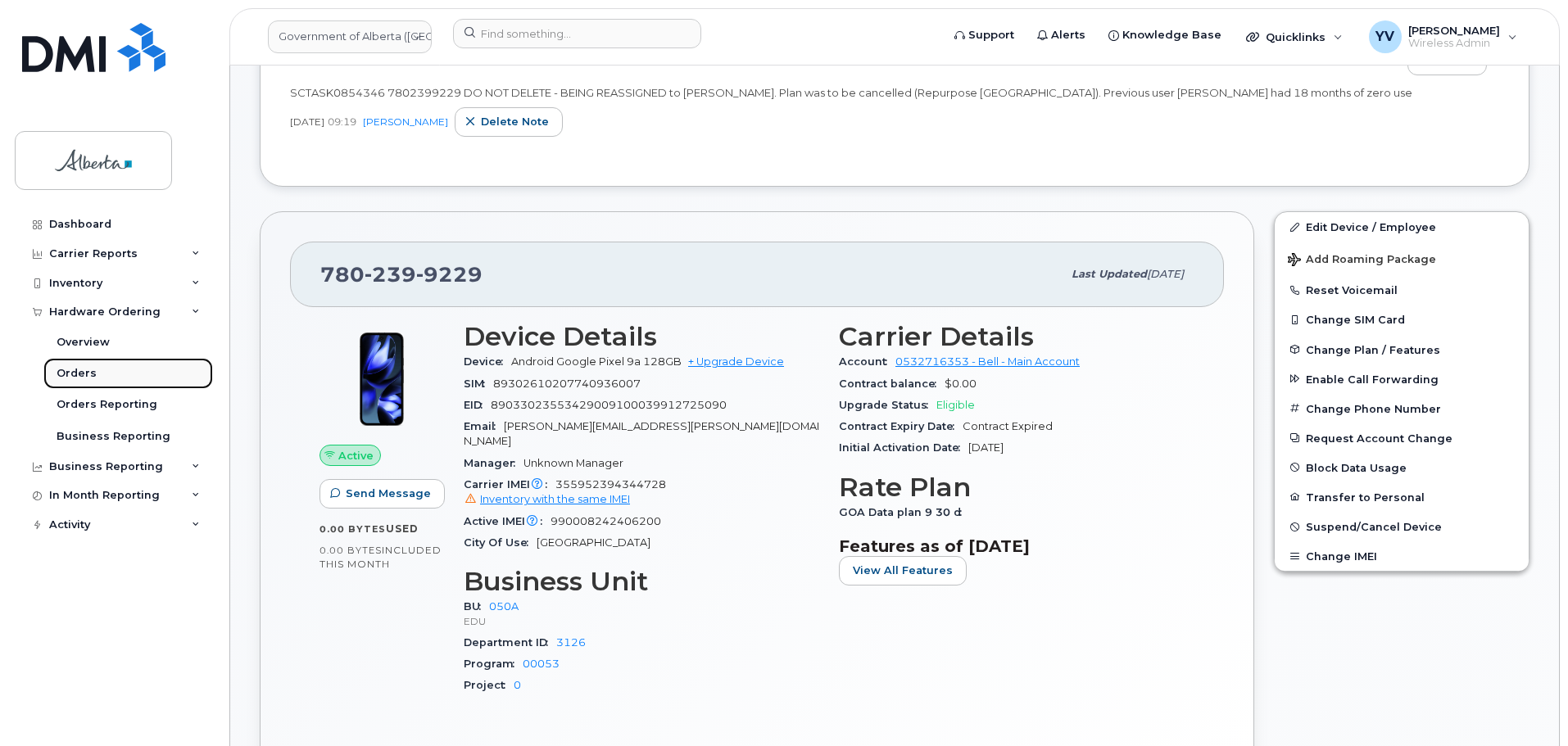
click at [75, 369] on div "Orders" at bounding box center [77, 374] width 40 height 15
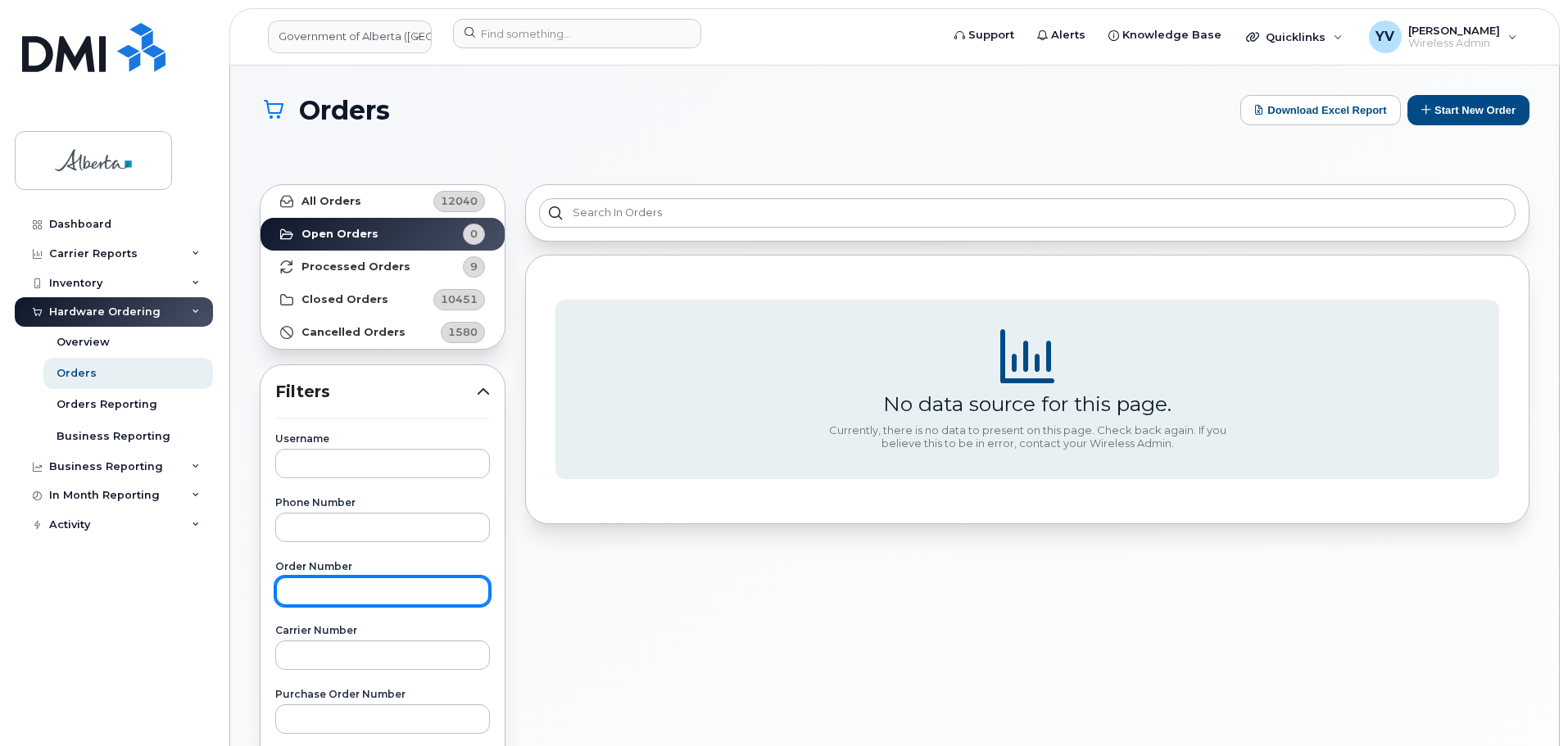
click at [309, 582] on input "text" at bounding box center [383, 590] width 215 height 29
paste input "301336"
type input "301336"
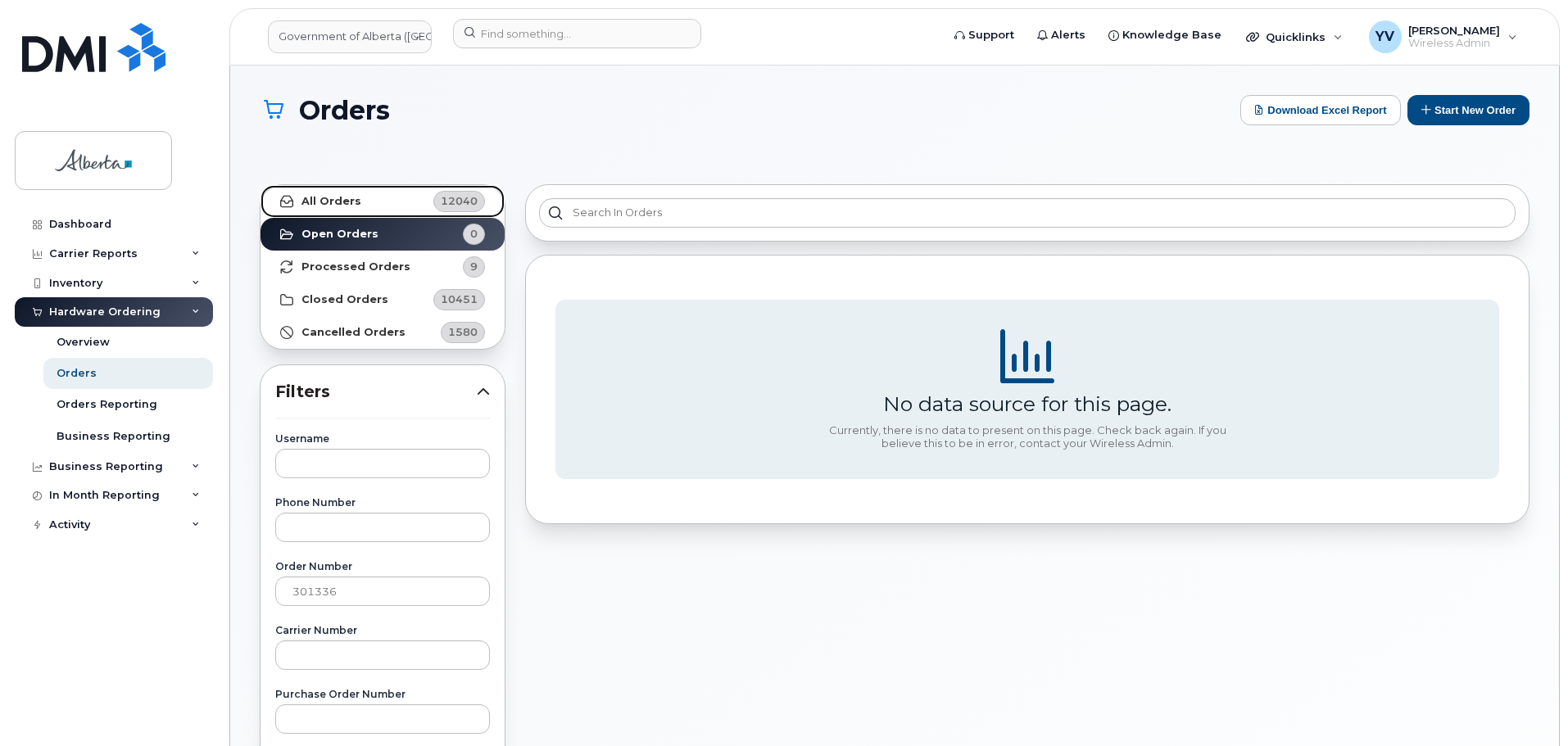
click at [327, 195] on strong "All Orders" at bounding box center [331, 201] width 60 height 13
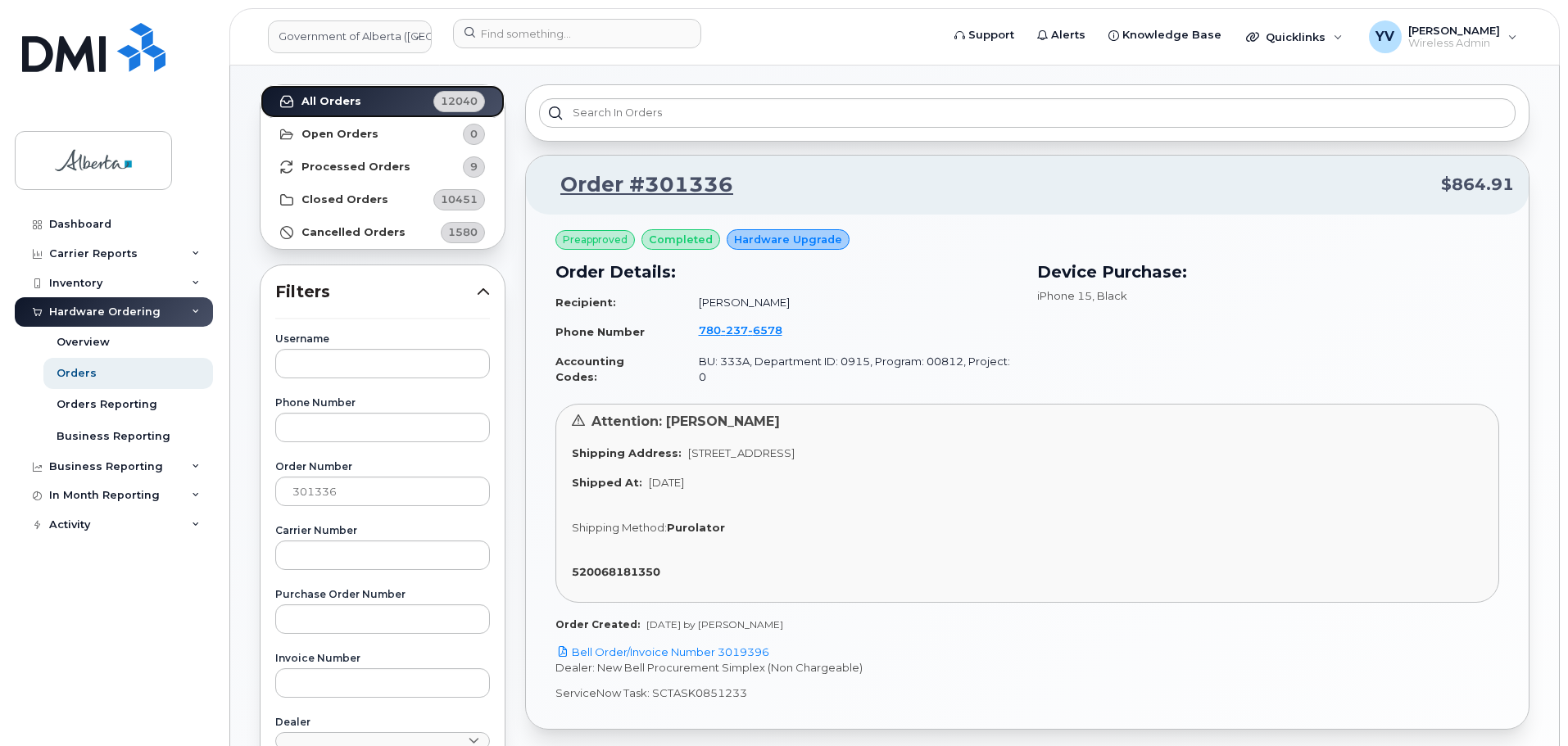
scroll to position [110, 0]
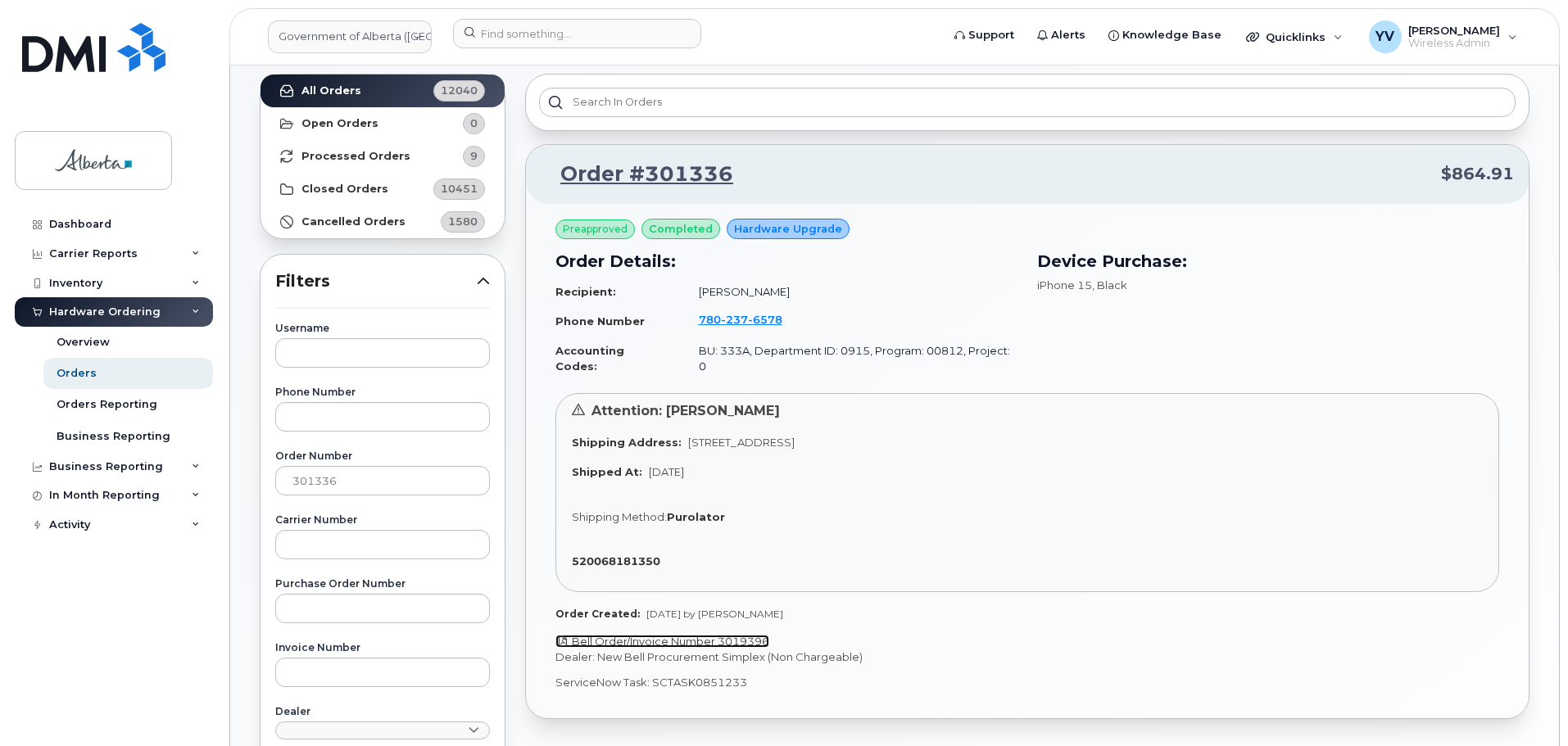
click at [729, 635] on link "Bell Order/Invoice Number 3019396" at bounding box center [662, 642] width 214 height 13
drag, startPoint x: 747, startPoint y: 669, endPoint x: 653, endPoint y: 671, distance: 94.0
click at [653, 675] on p "ServiceNow Task: SCTASK0851233" at bounding box center [1027, 682] width 943 height 15
copy p "SCTASK0851233"
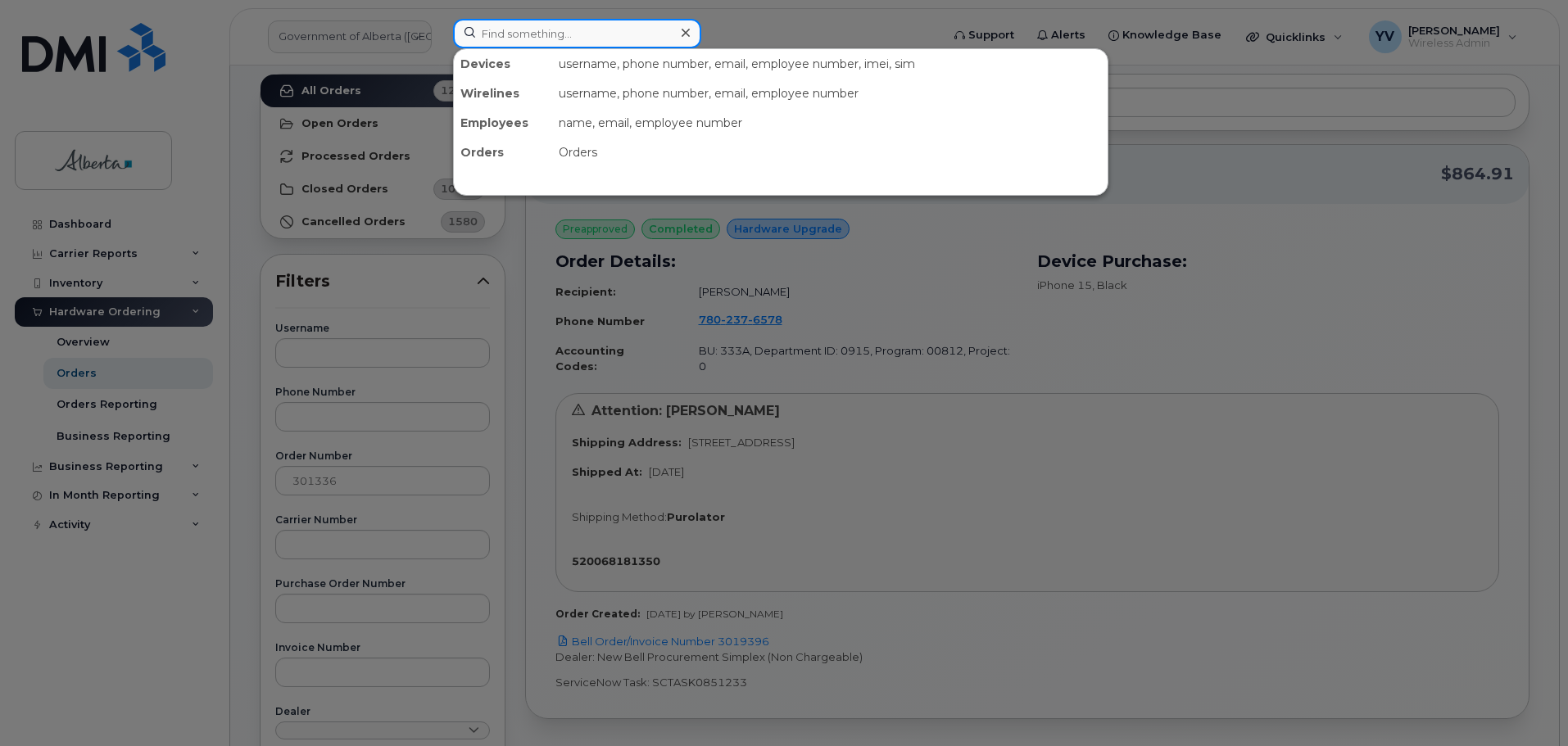
click at [508, 38] on input at bounding box center [576, 33] width 248 height 29
paste input "7802376578"
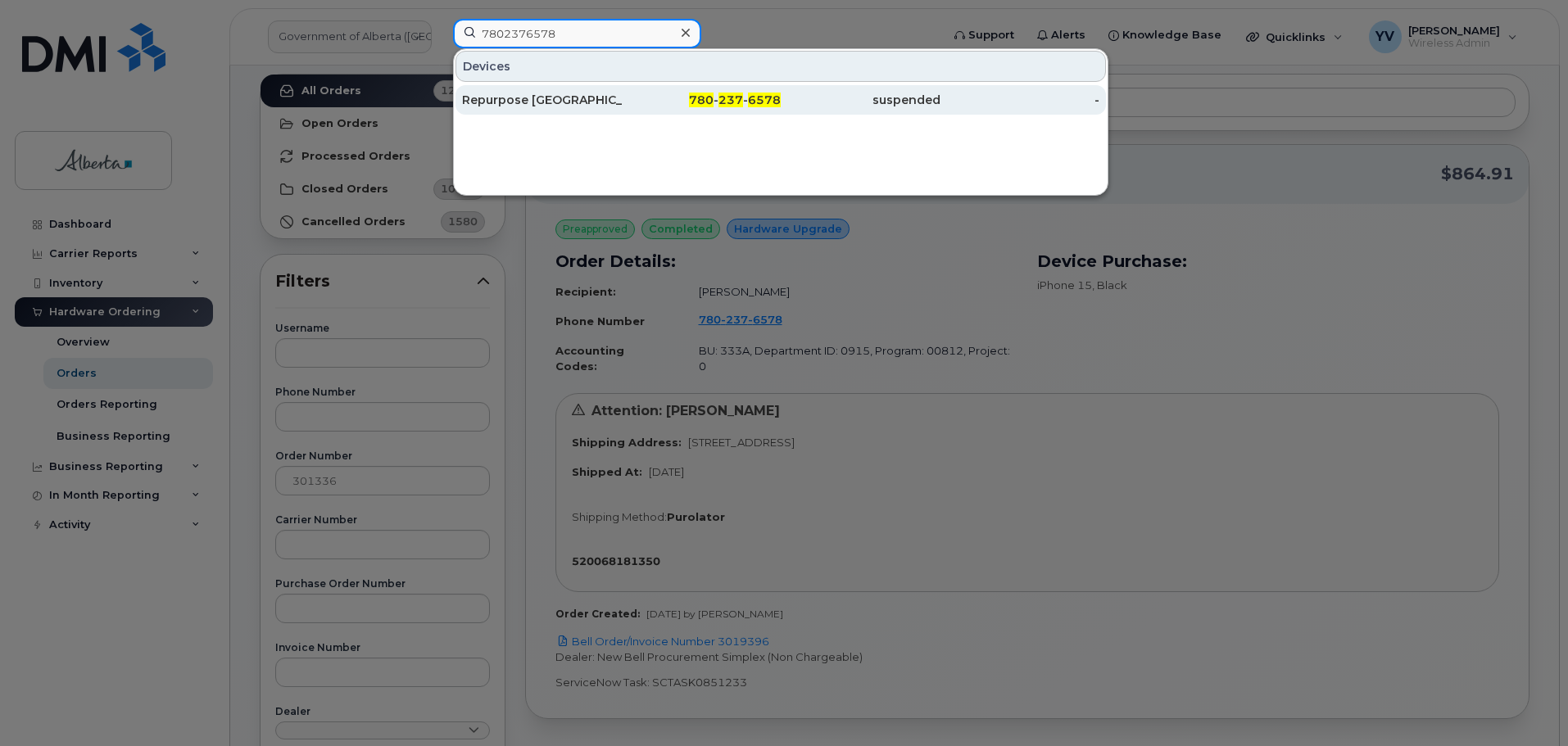
type input "7802376578"
click at [726, 97] on span "237" at bounding box center [731, 101] width 25 height 15
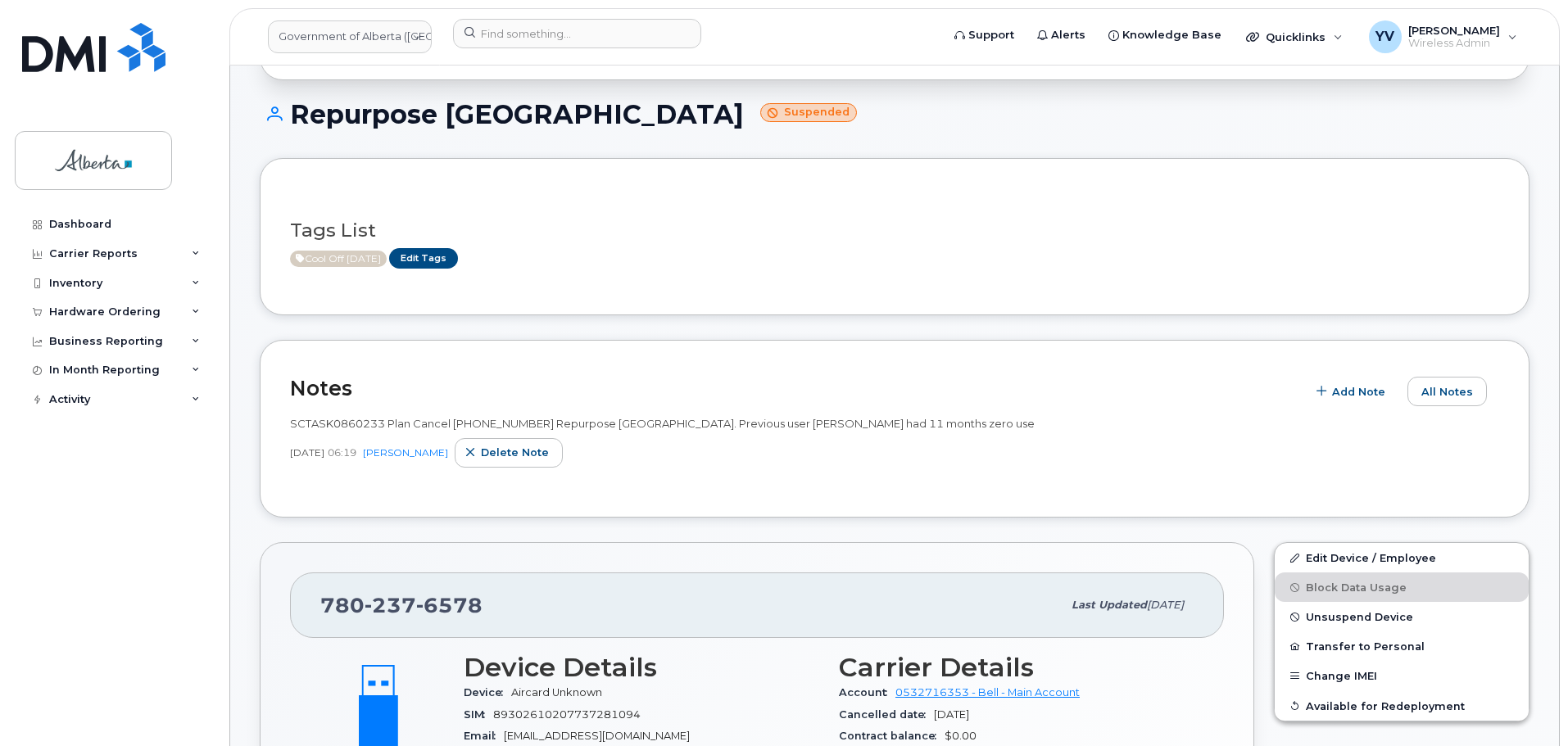
scroll to position [206, 0]
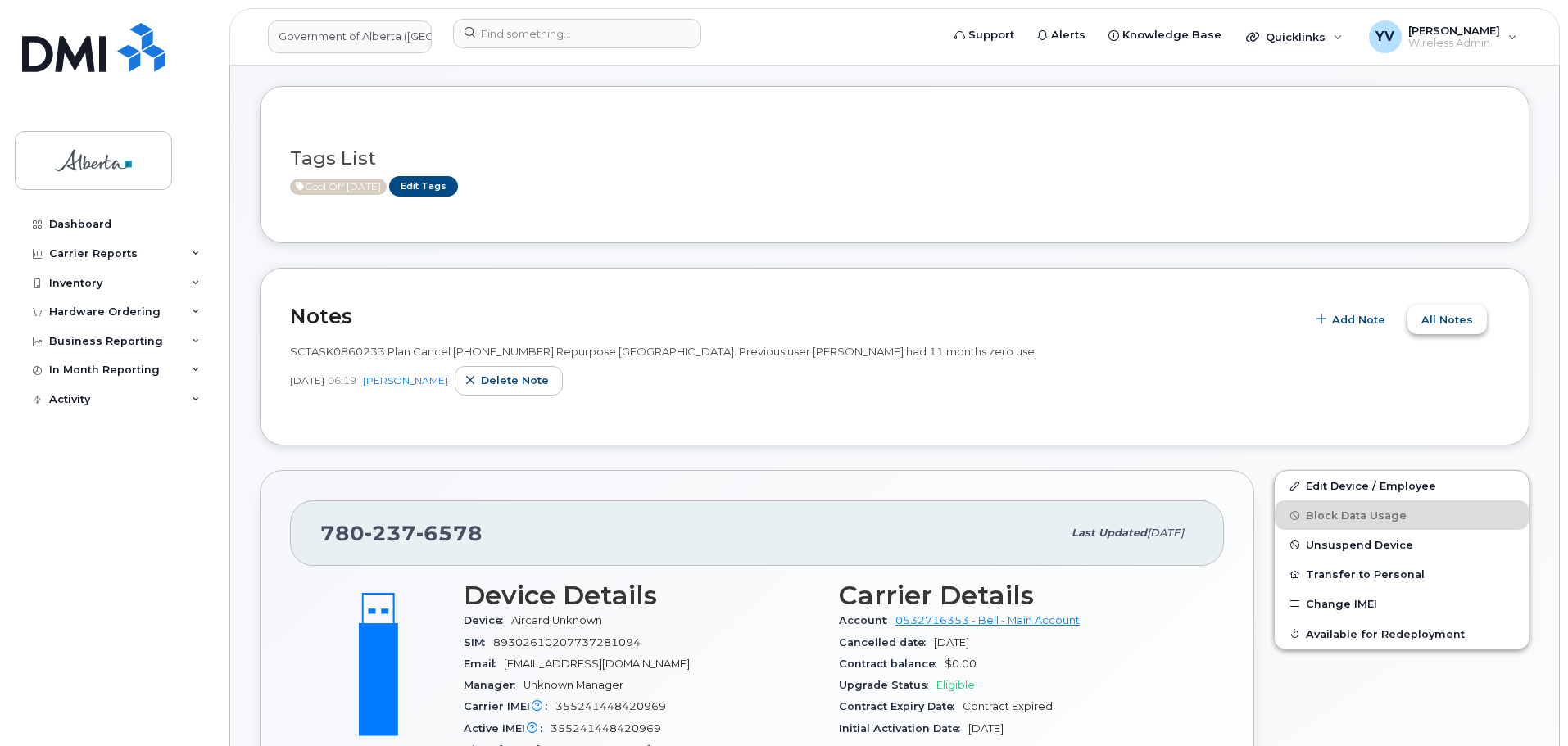
click at [1443, 321] on span "All Notes" at bounding box center [1447, 320] width 51 height 15
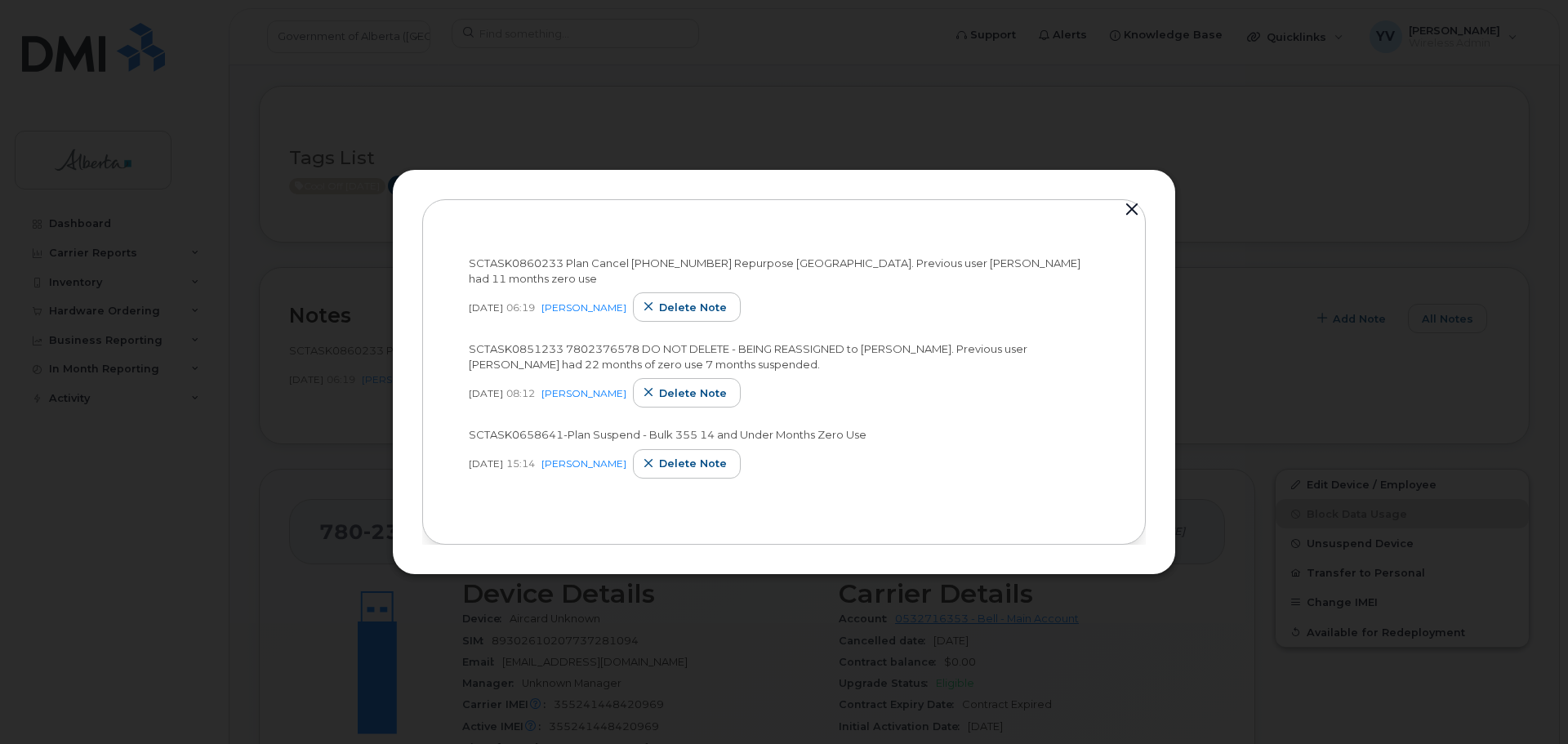
click at [1131, 208] on button "button" at bounding box center [1132, 210] width 25 height 23
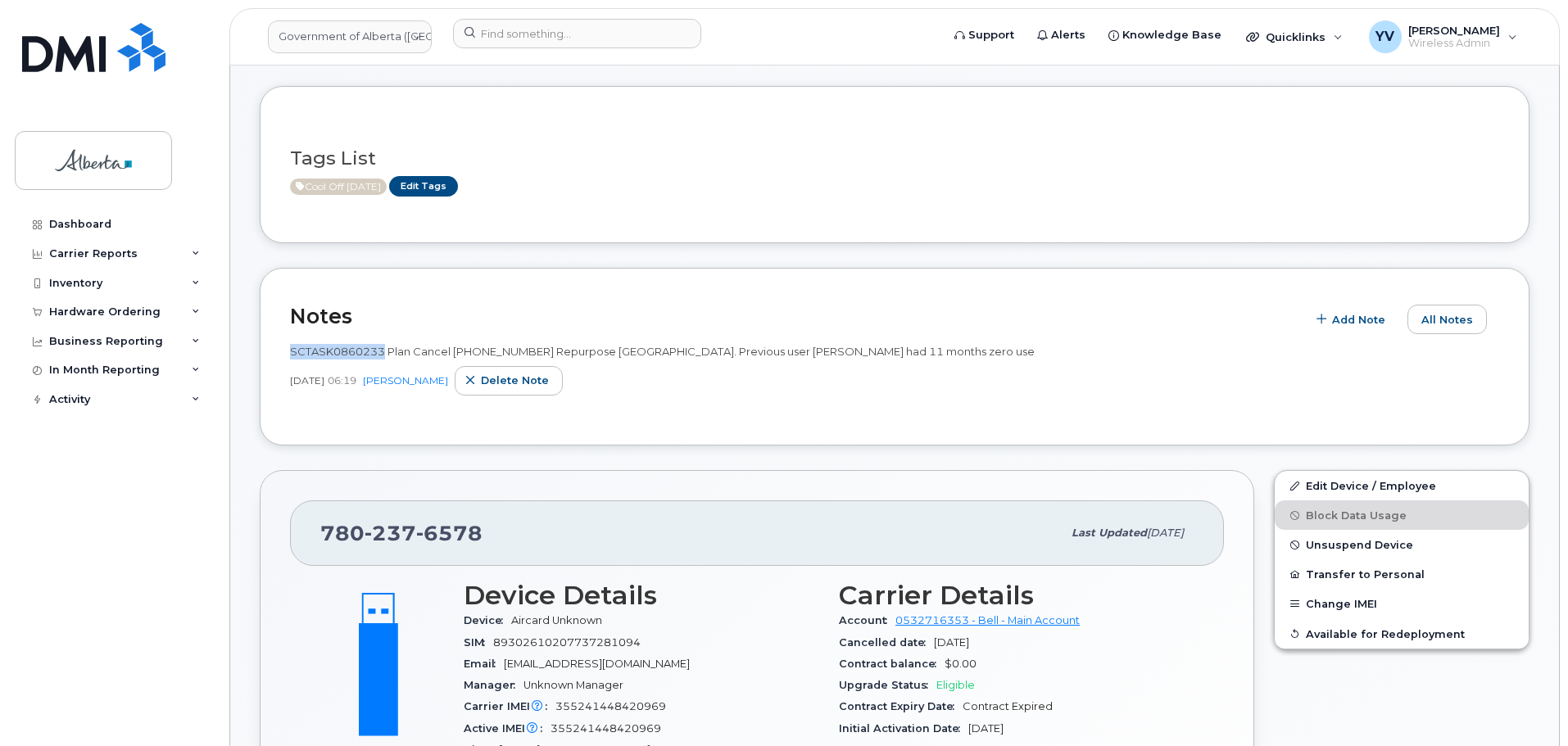
drag, startPoint x: 384, startPoint y: 349, endPoint x: 288, endPoint y: 354, distance: 96.1
click at [288, 354] on div "Notes Add Note All Notes SCTASK0860233 Plan Cancel (2) 7802376578 Repurpose Edm…" at bounding box center [895, 356] width 1270 height 177
copy span "SCTASK0860233"
click at [81, 304] on div "Hardware Ordering" at bounding box center [114, 311] width 198 height 29
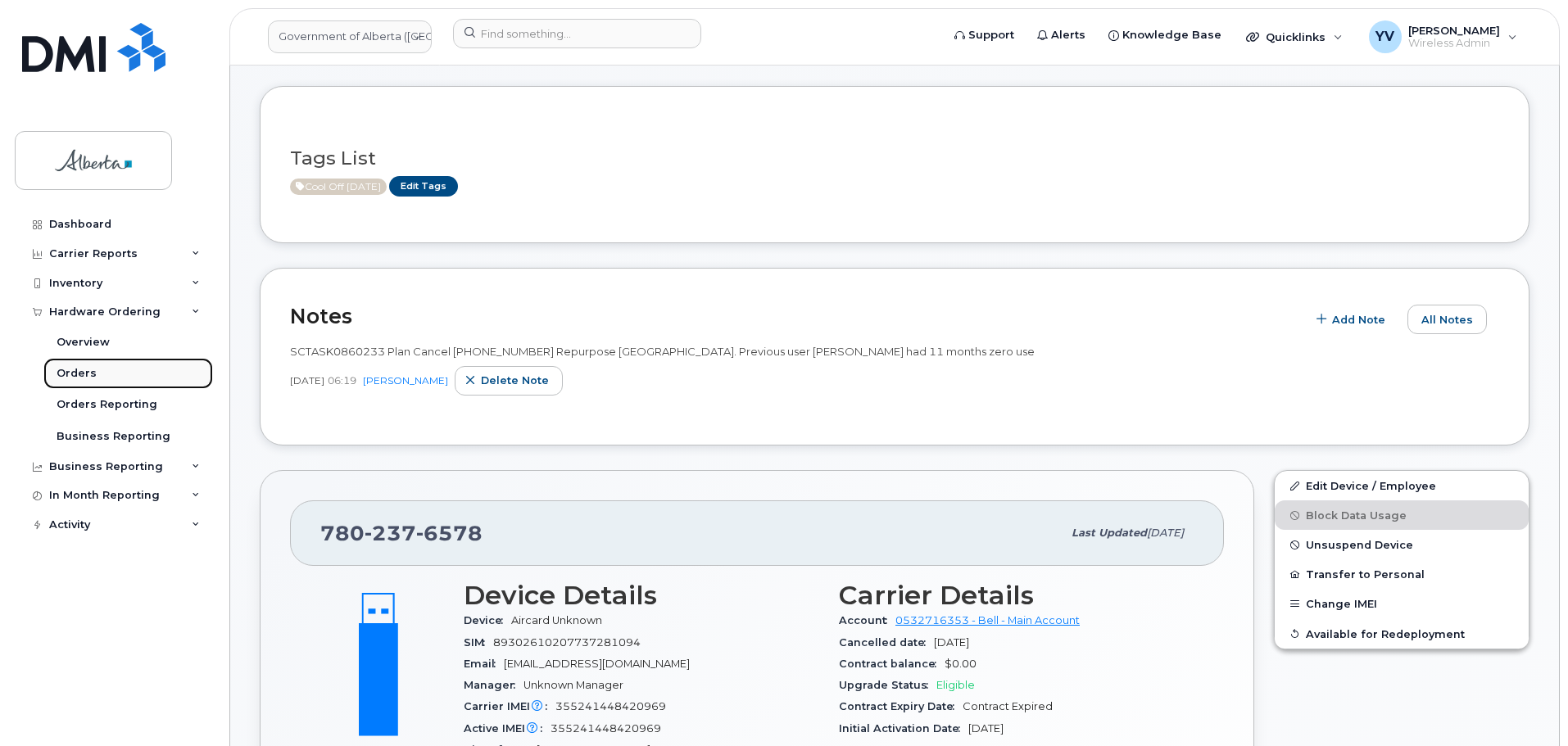
click at [75, 369] on div "Orders" at bounding box center [77, 374] width 40 height 15
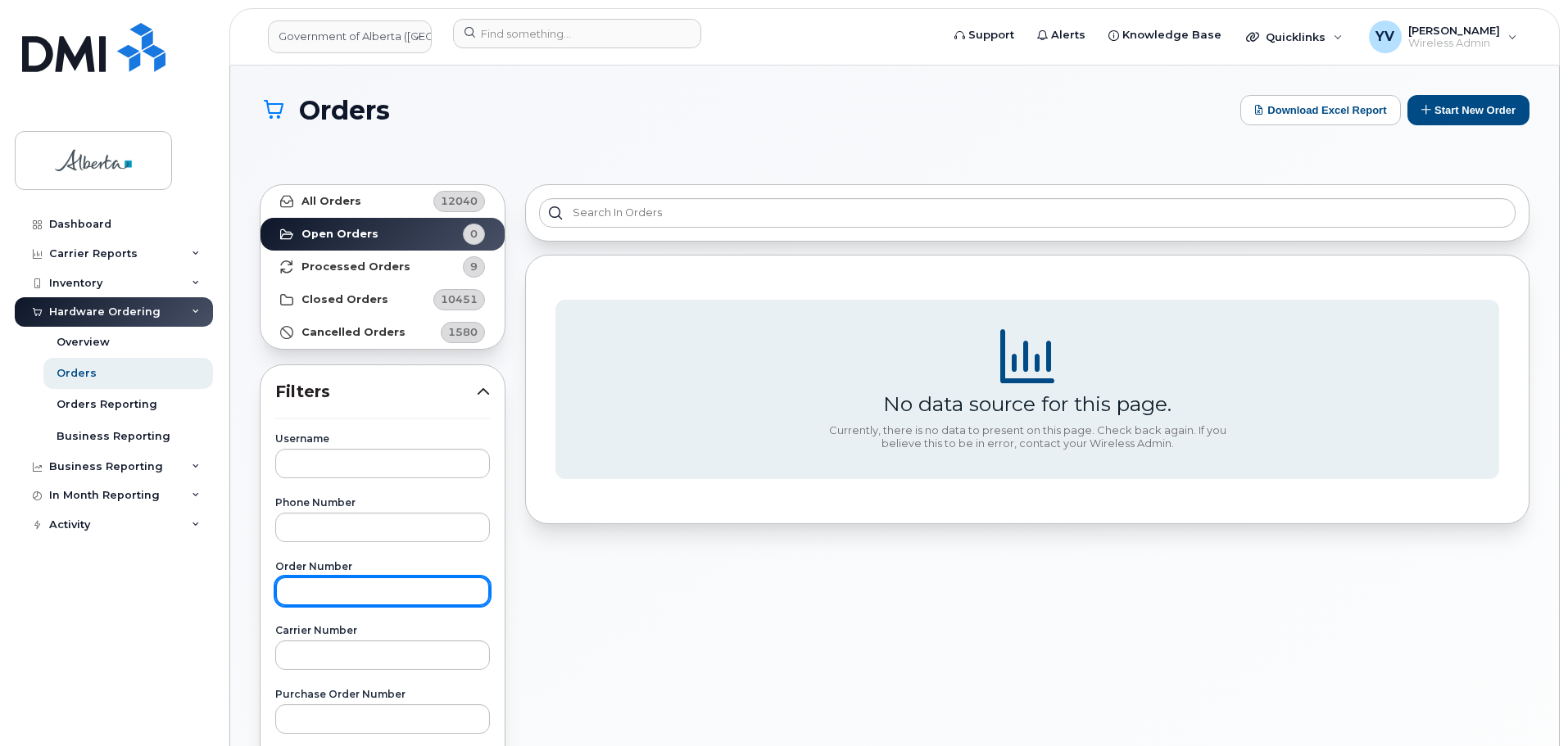
click at [299, 592] on input "text" at bounding box center [383, 590] width 215 height 29
paste input "302961"
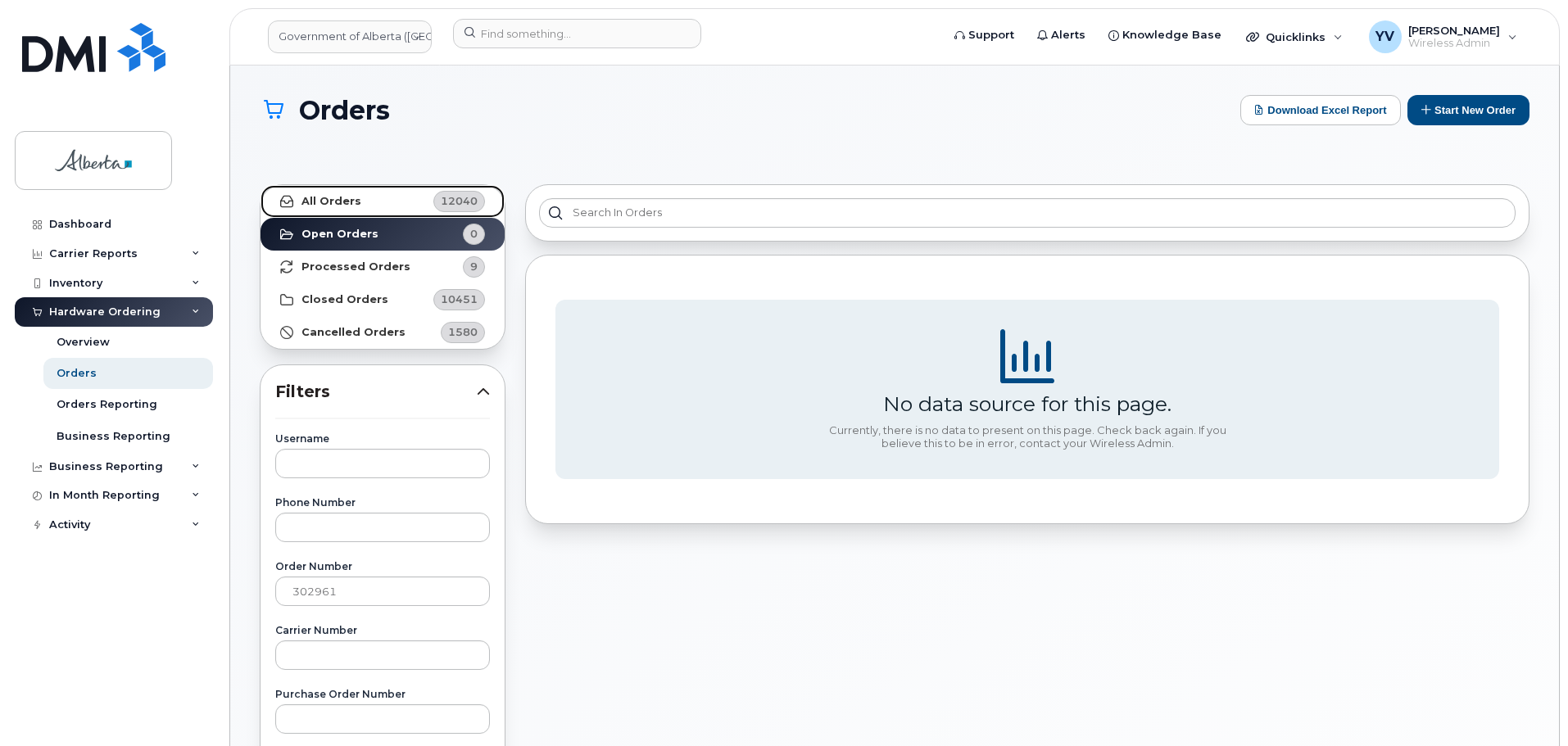
click at [312, 198] on strong "All Orders" at bounding box center [331, 201] width 60 height 13
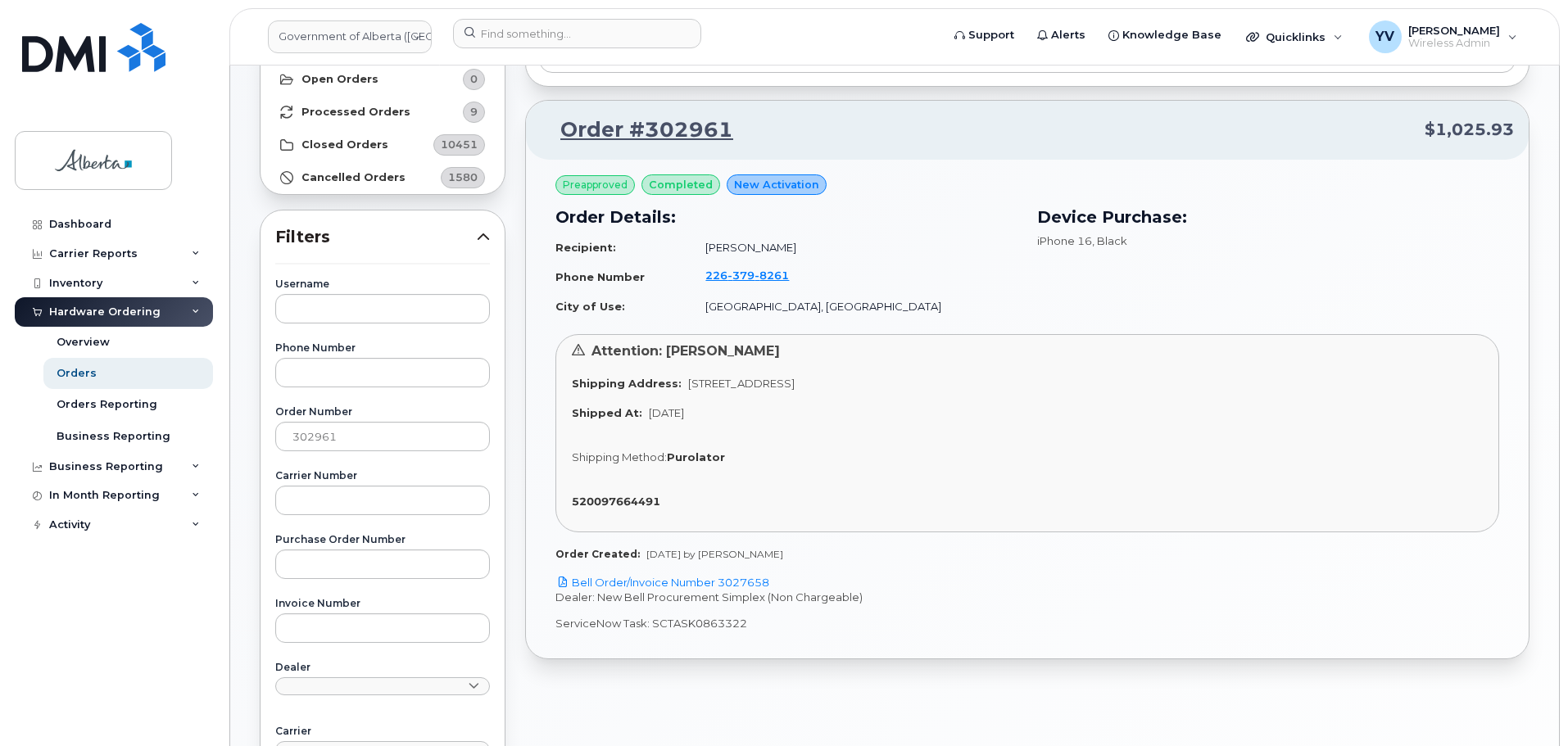
scroll to position [159, 0]
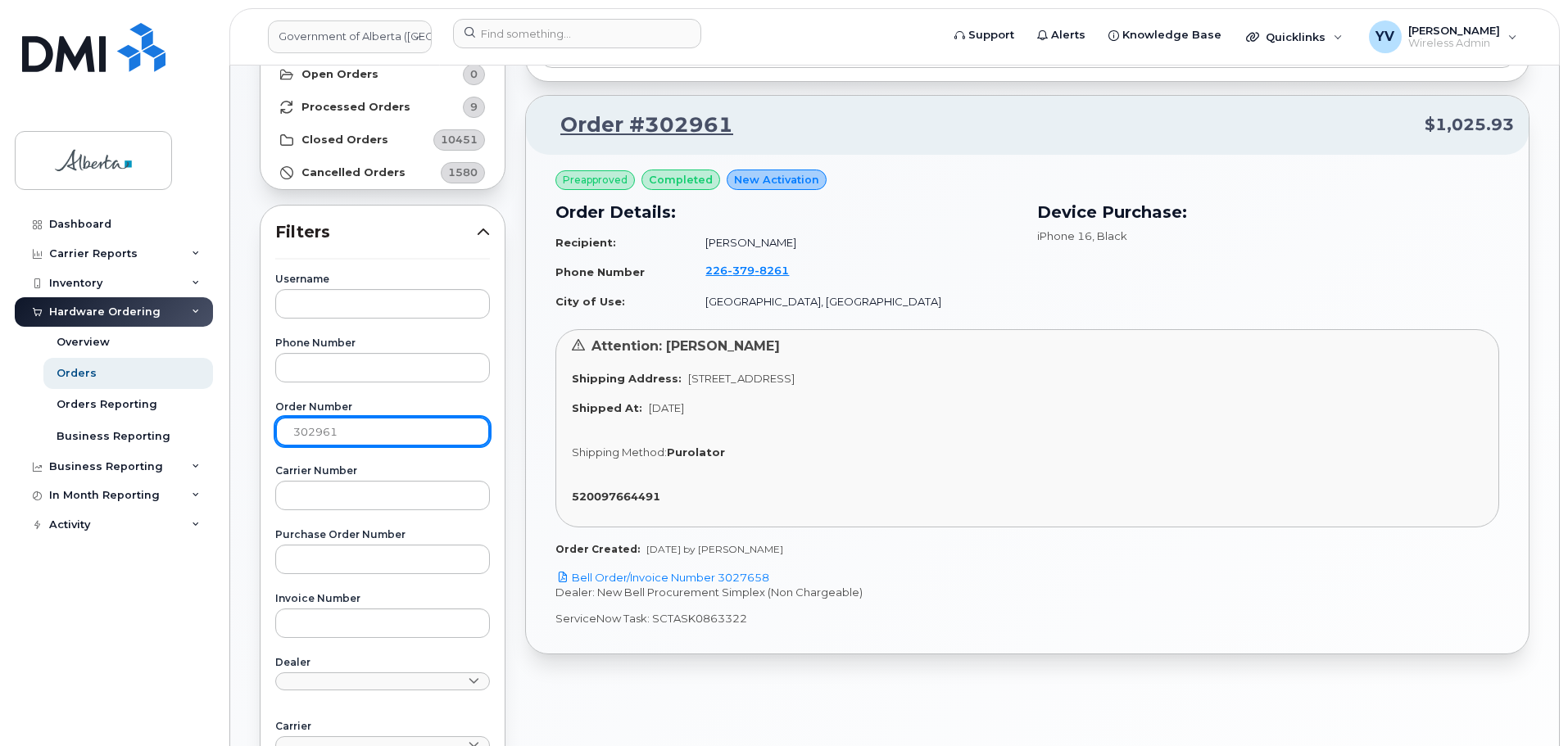
drag, startPoint x: 362, startPoint y: 421, endPoint x: 266, endPoint y: 440, distance: 97.9
click at [266, 440] on div "Username Phone Number Order Number 302961 Carrier Number Purchase Order Number …" at bounding box center [383, 647] width 254 height 747
paste input "1544"
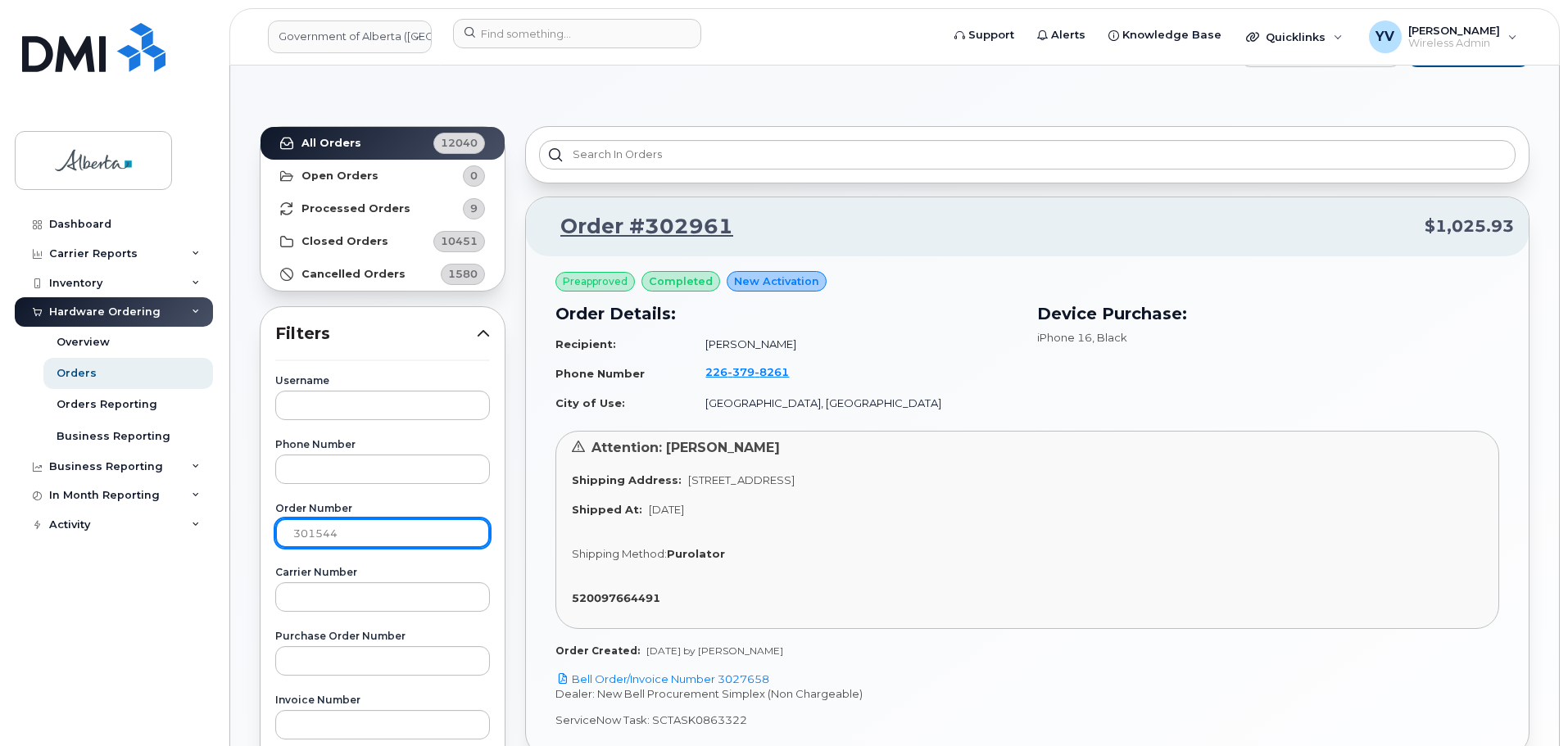
scroll to position [8, 0]
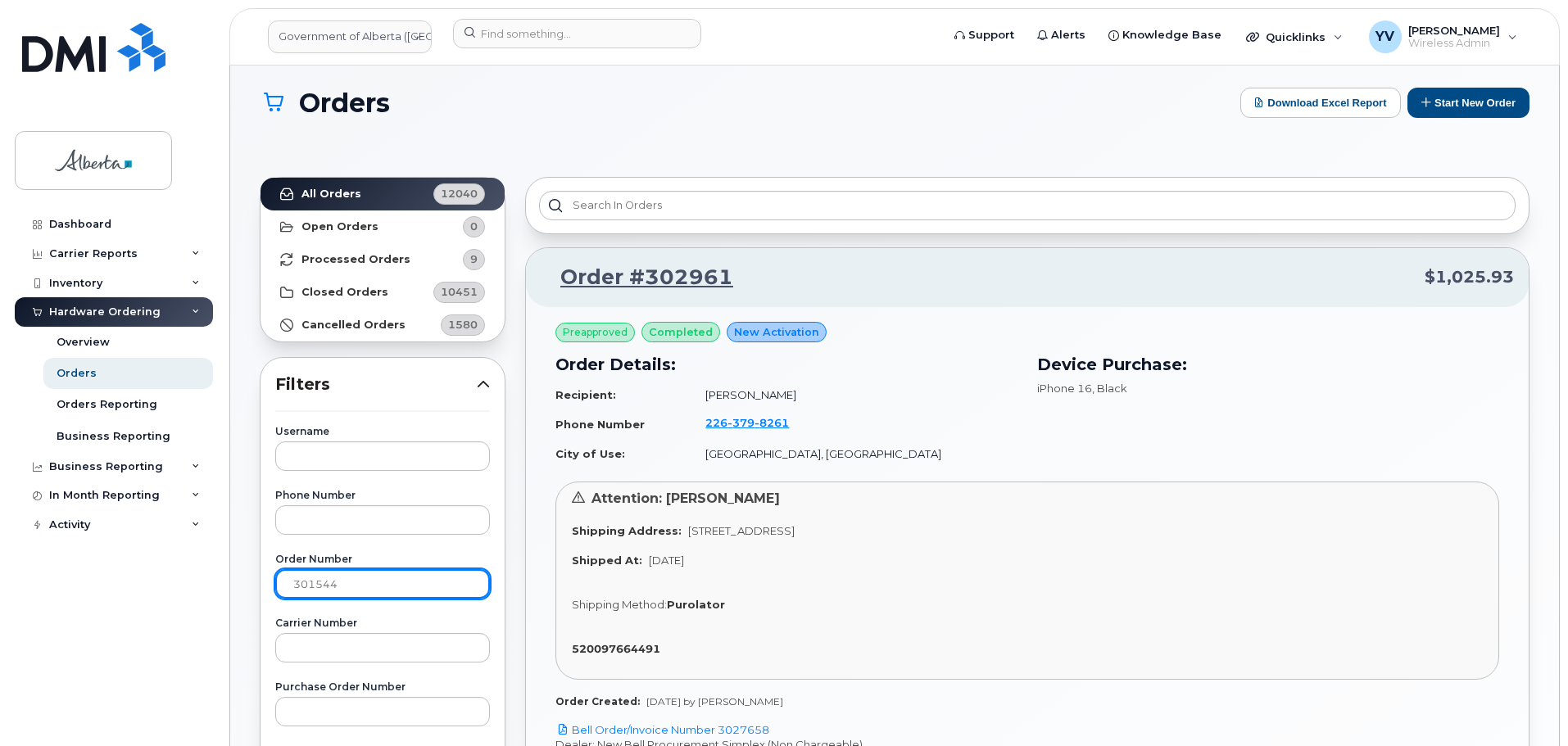
type input "301544"
click at [317, 188] on strong "All Orders" at bounding box center [331, 195] width 60 height 13
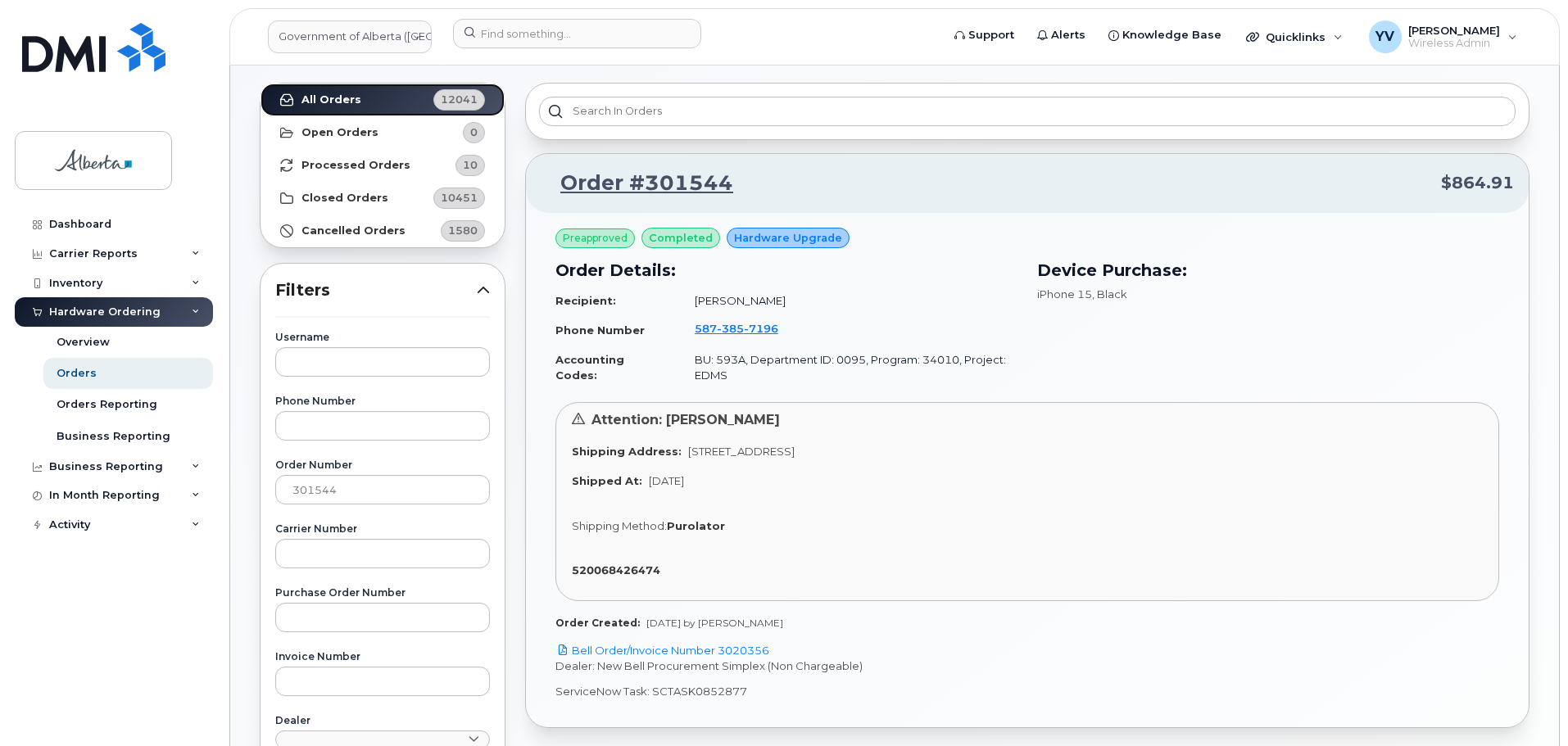
scroll to position [122, 0]
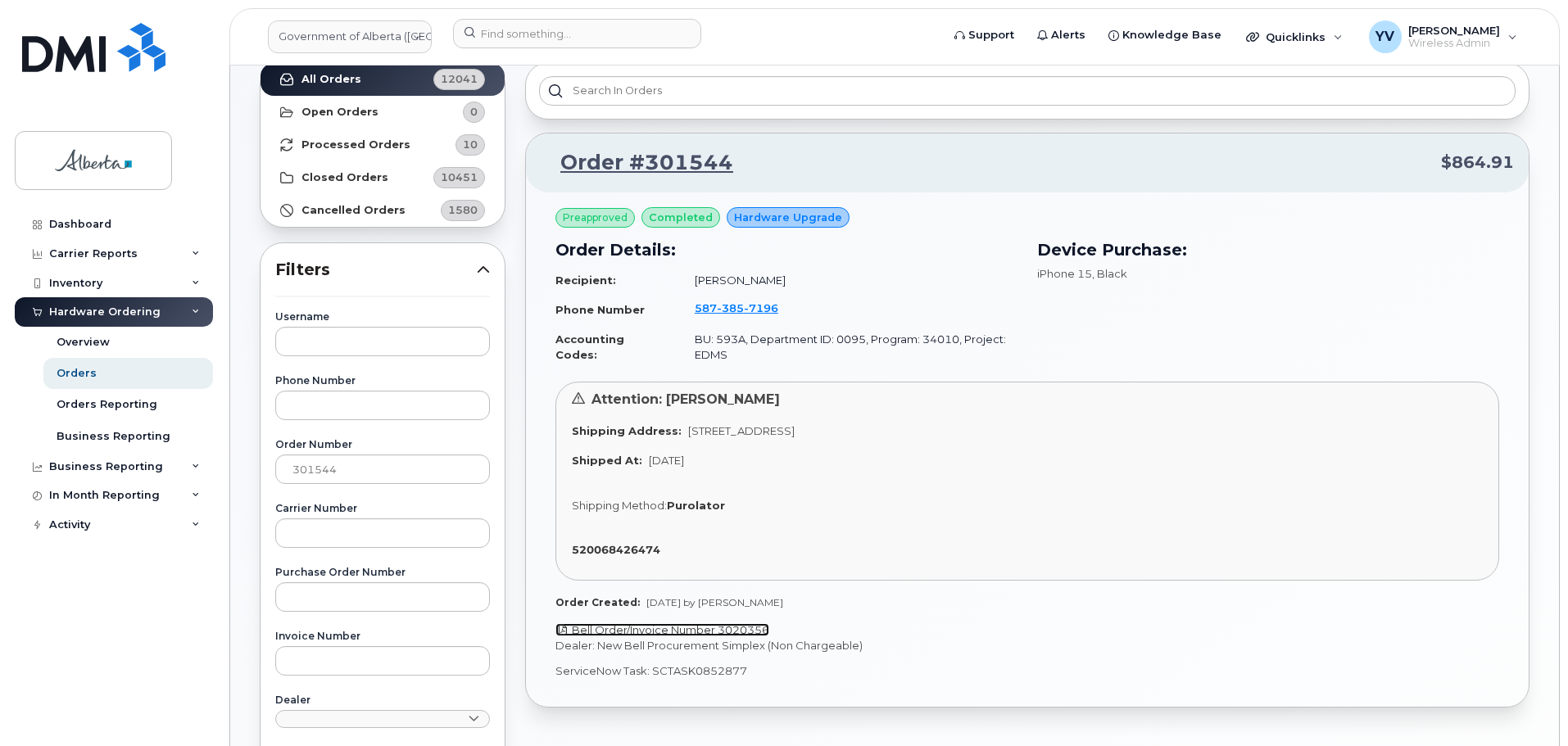
click at [742, 630] on link "Bell Order/Invoice Number 3020356" at bounding box center [662, 630] width 214 height 13
drag, startPoint x: 745, startPoint y: 668, endPoint x: 651, endPoint y: 678, distance: 94.5
click at [651, 678] on p "ServiceNow Task: SCTASK0852877" at bounding box center [1027, 671] width 943 height 15
copy p "SCTASK0852877"
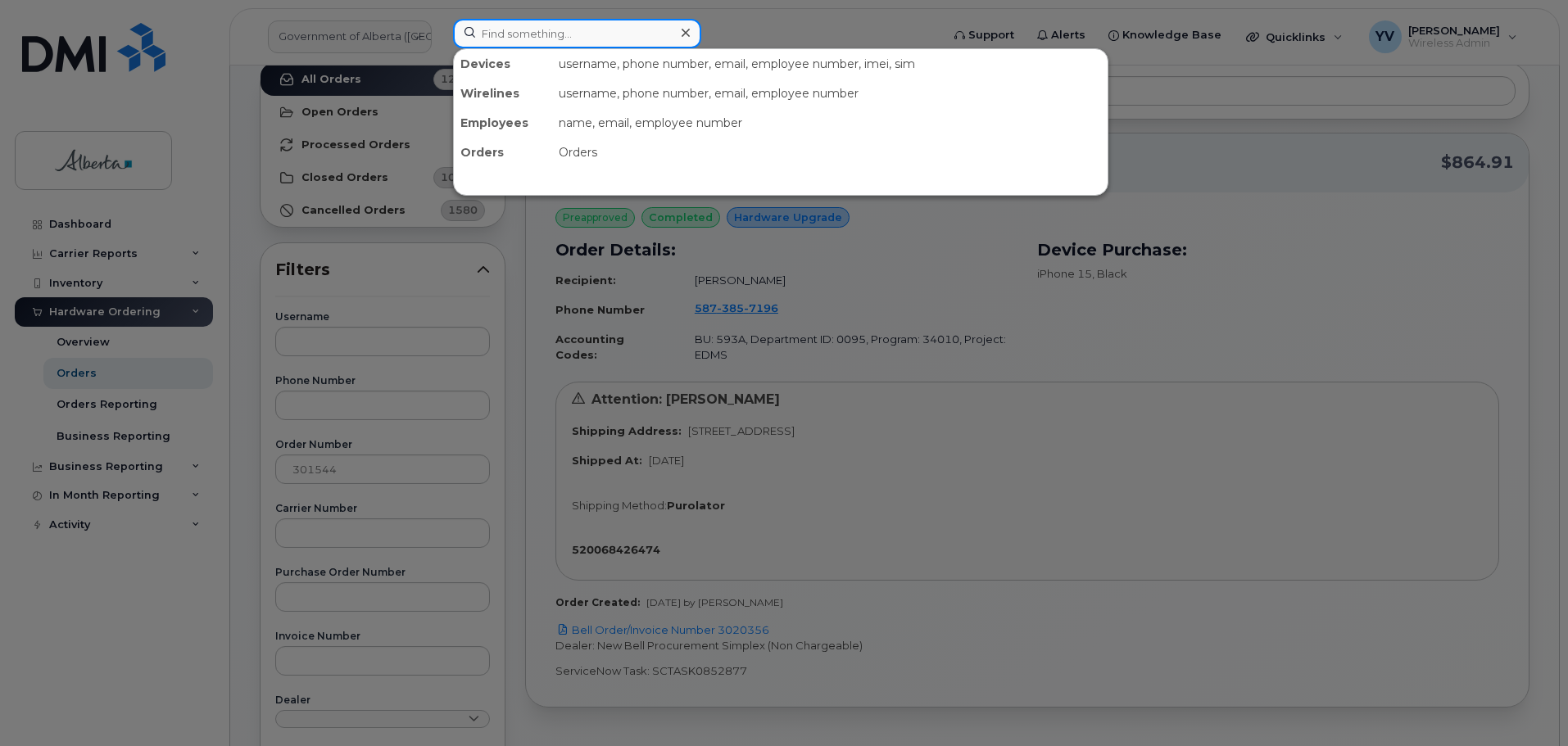
click at [551, 38] on input at bounding box center [576, 33] width 248 height 29
paste input "5873857196"
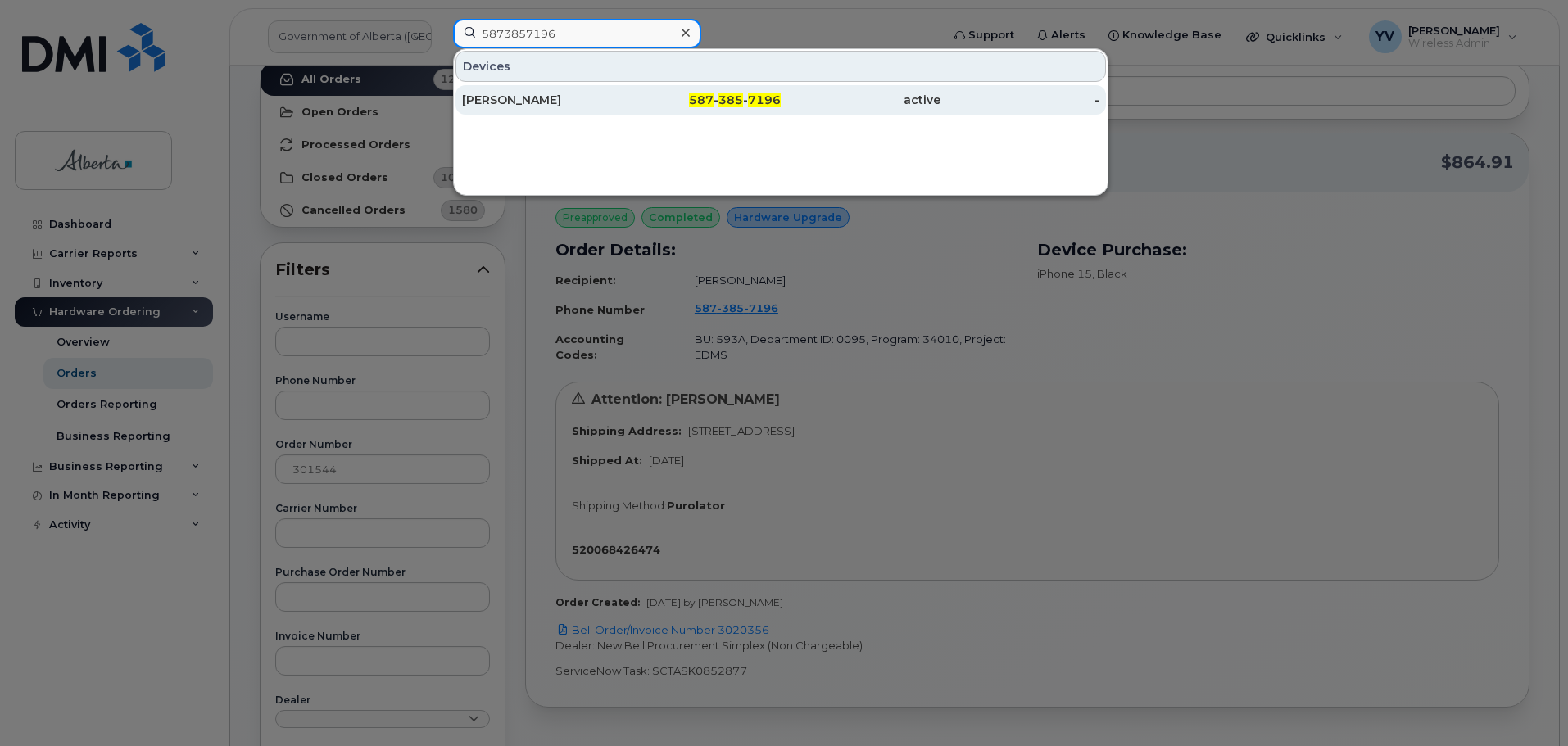
type input "5873857196"
click at [726, 100] on span "385" at bounding box center [731, 101] width 25 height 15
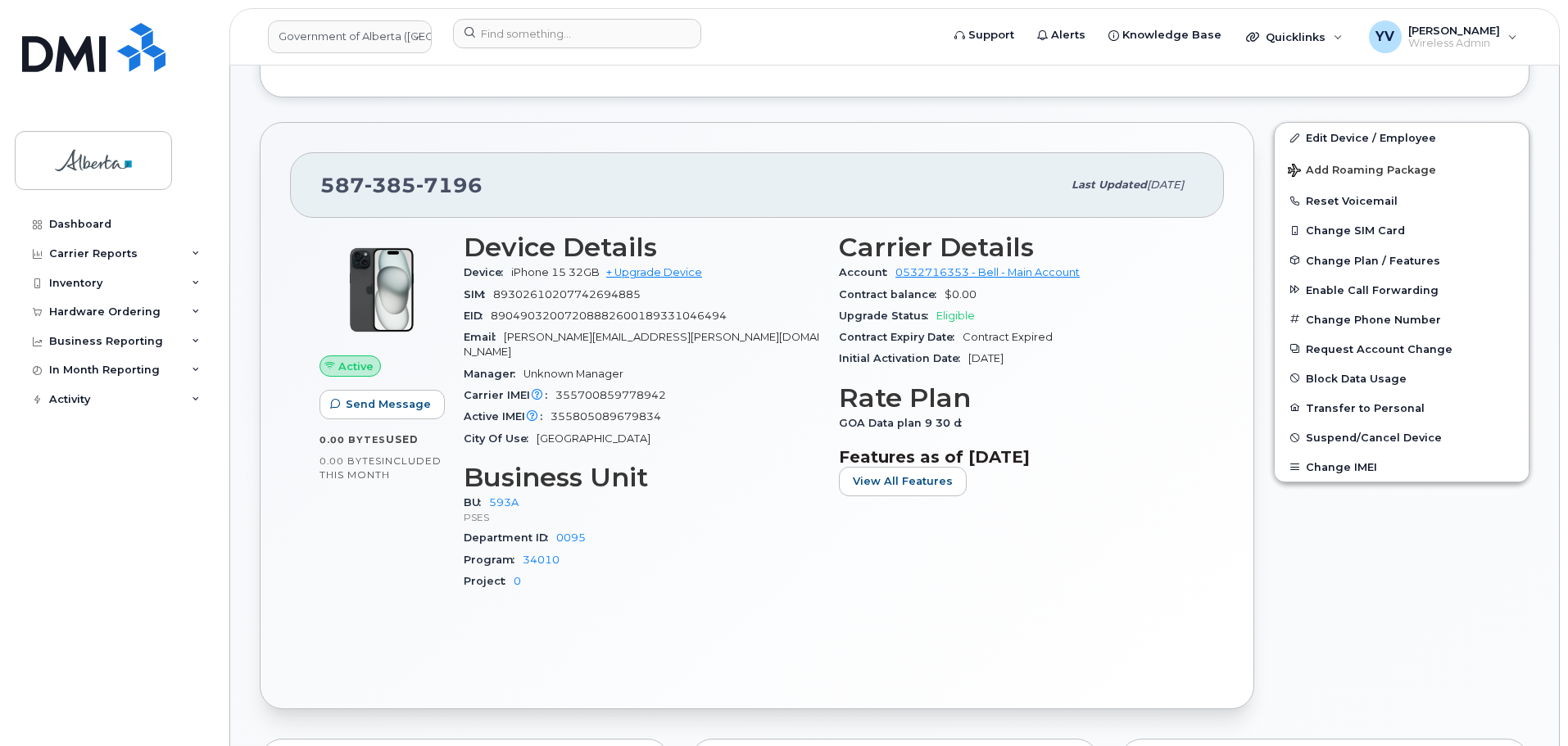
scroll to position [445, 0]
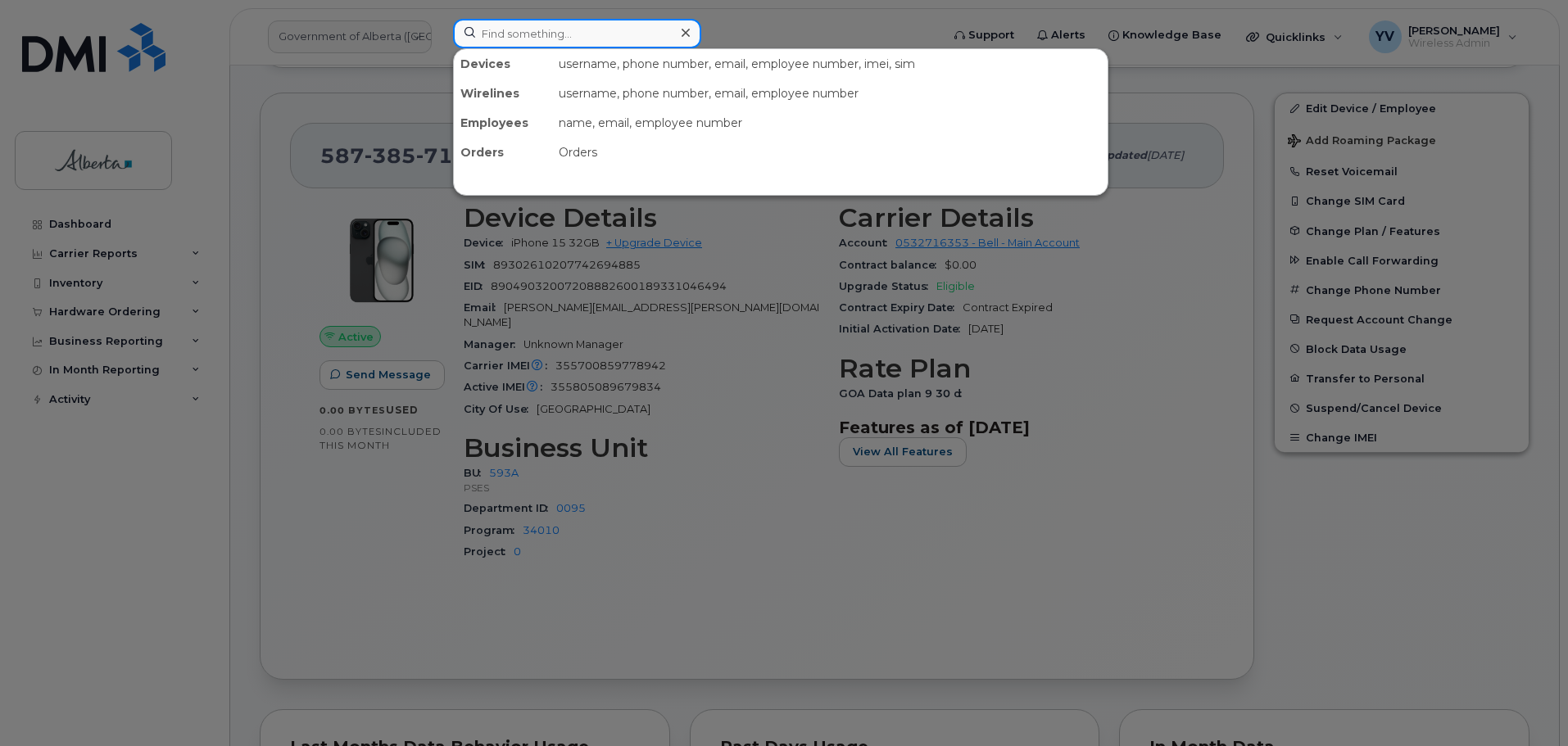
click at [503, 33] on input at bounding box center [576, 33] width 248 height 29
paste input "7802989034"
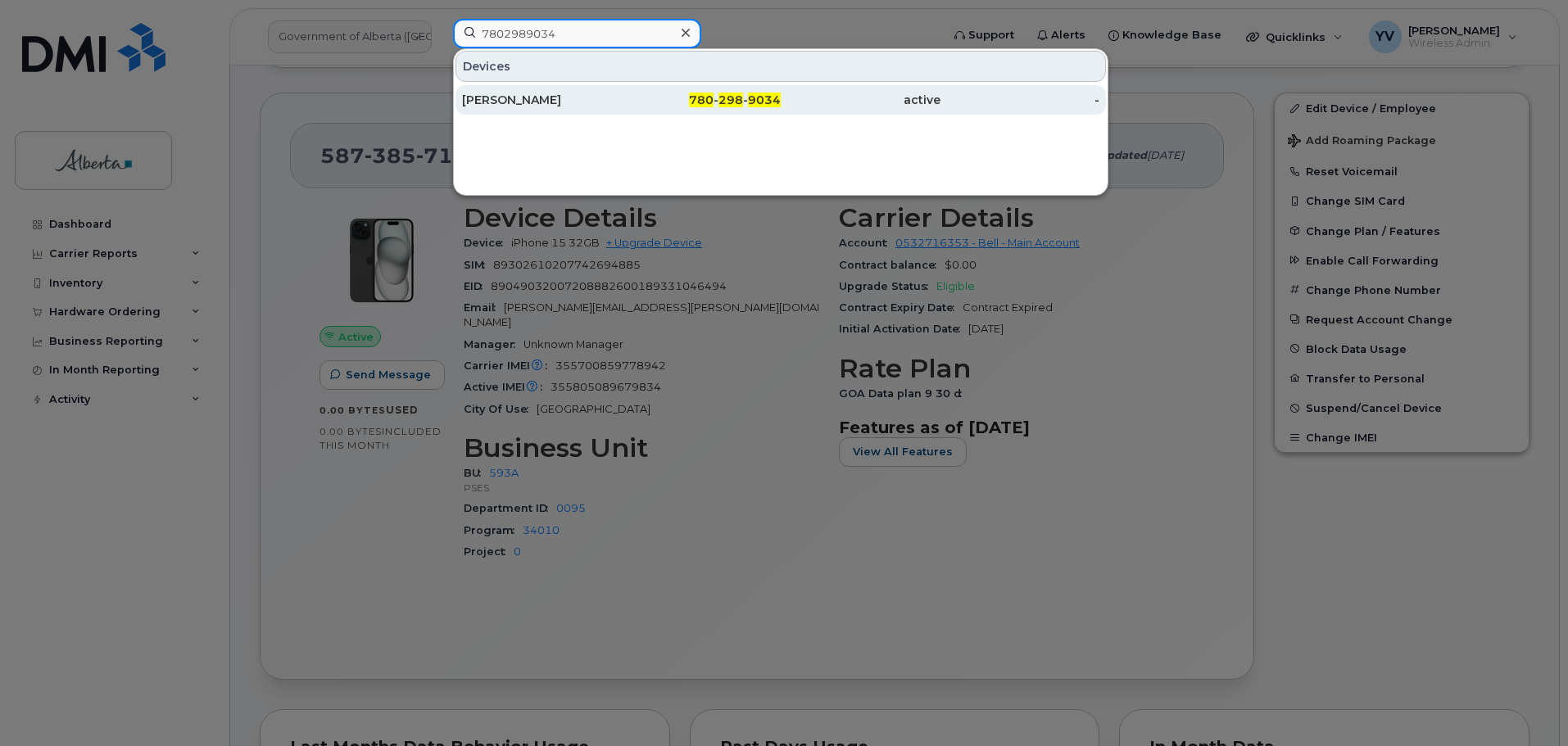
type input "7802989034"
click at [720, 97] on span "298" at bounding box center [731, 101] width 25 height 15
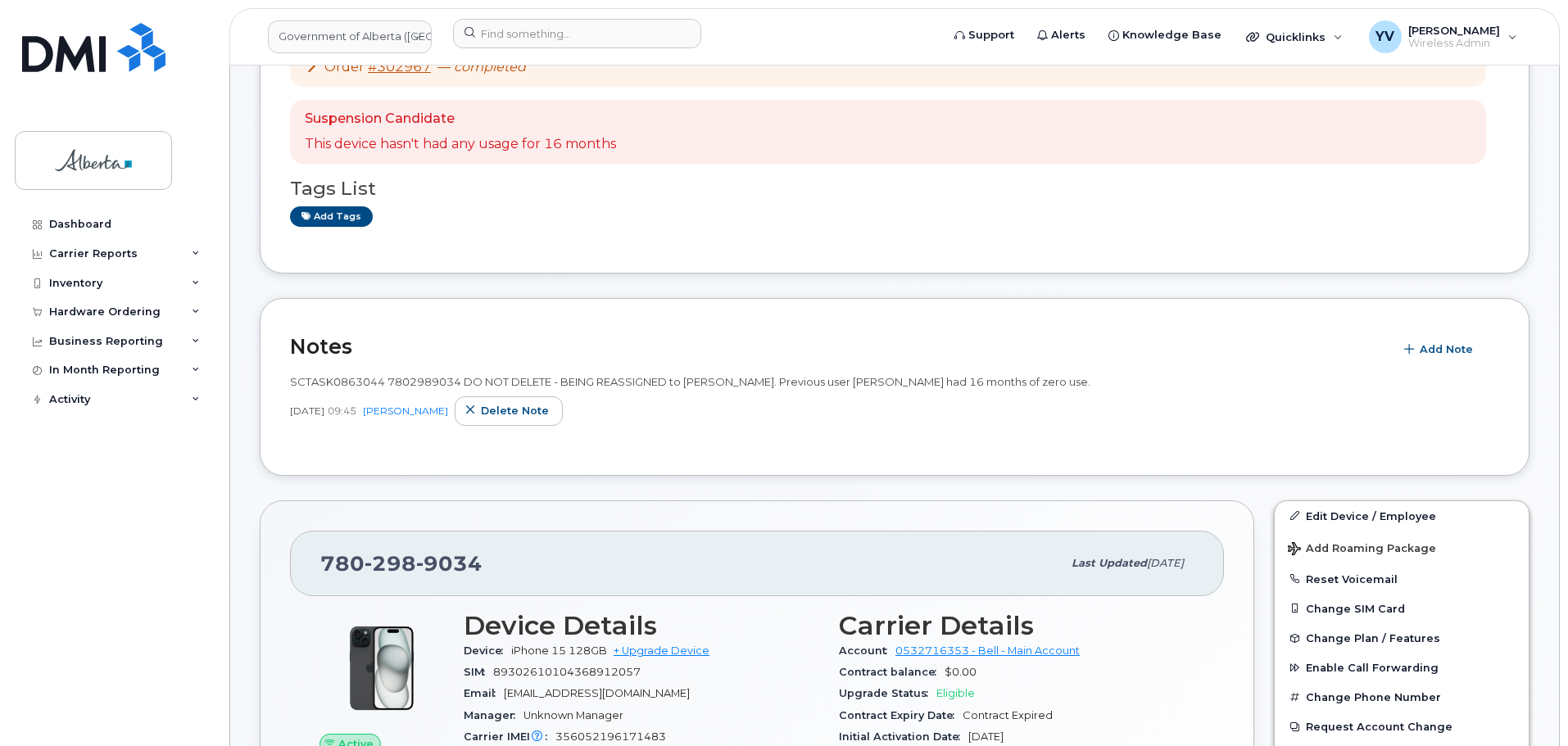
scroll to position [143, 0]
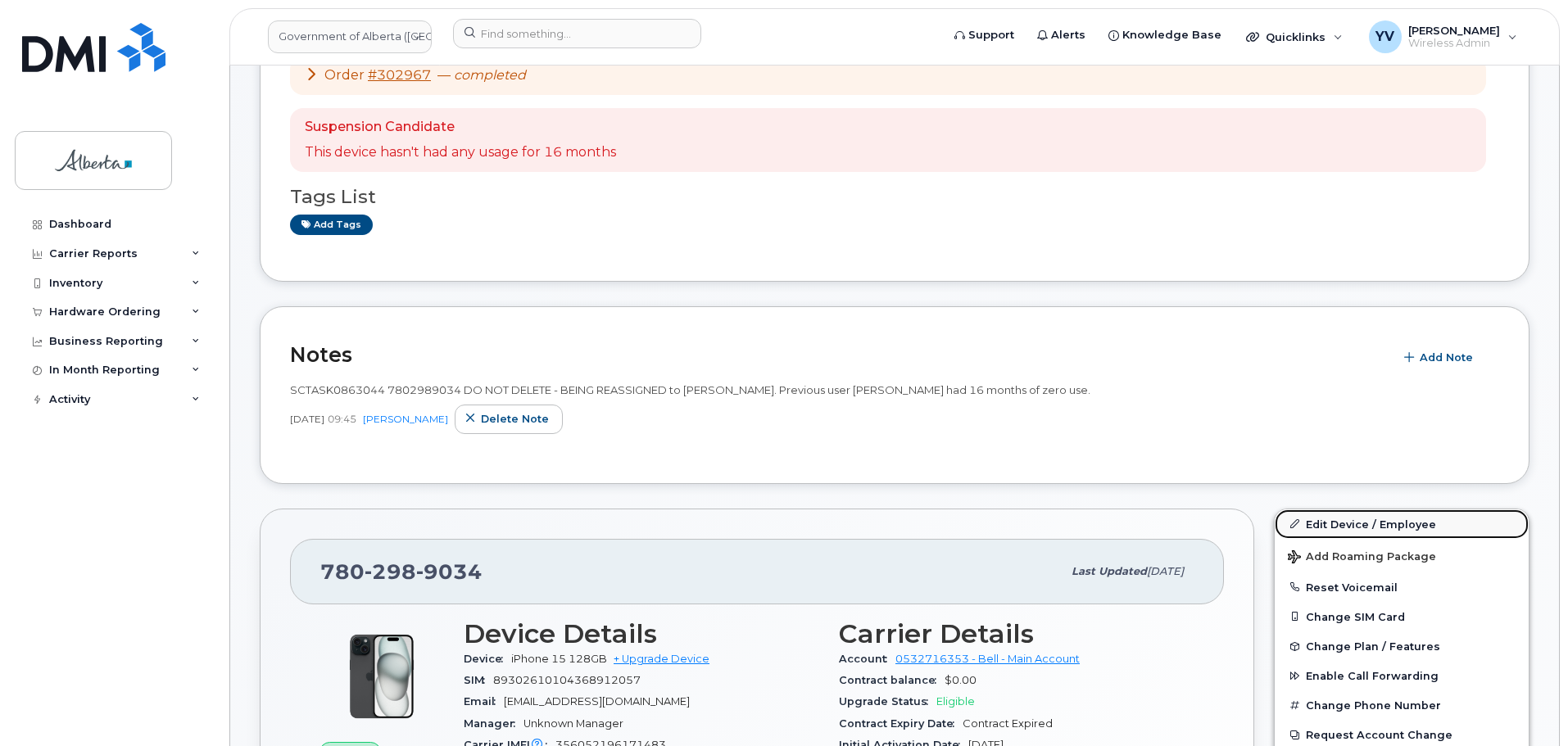
click at [1320, 516] on link "Edit Device / Employee" at bounding box center [1402, 524] width 254 height 29
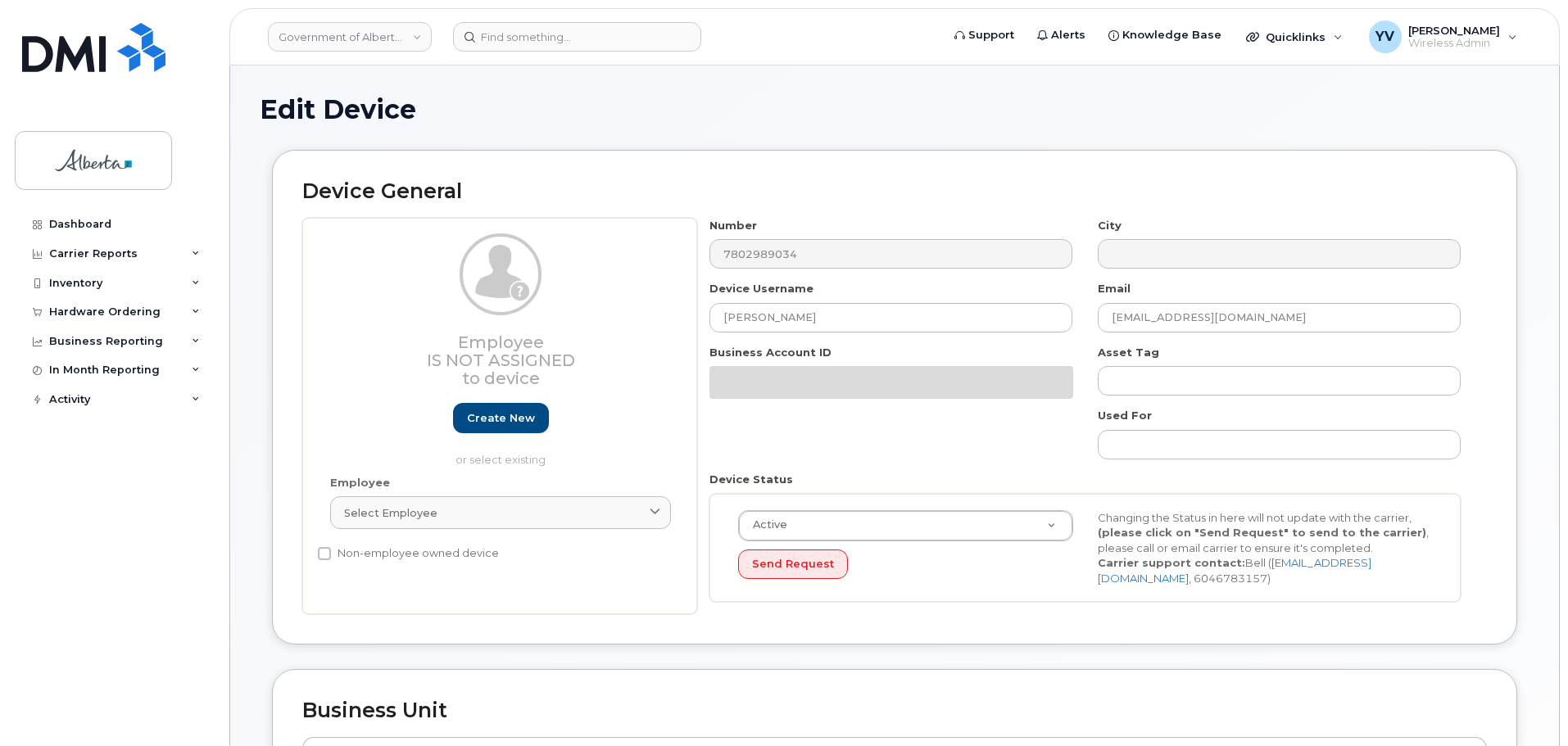
select select "4797682"
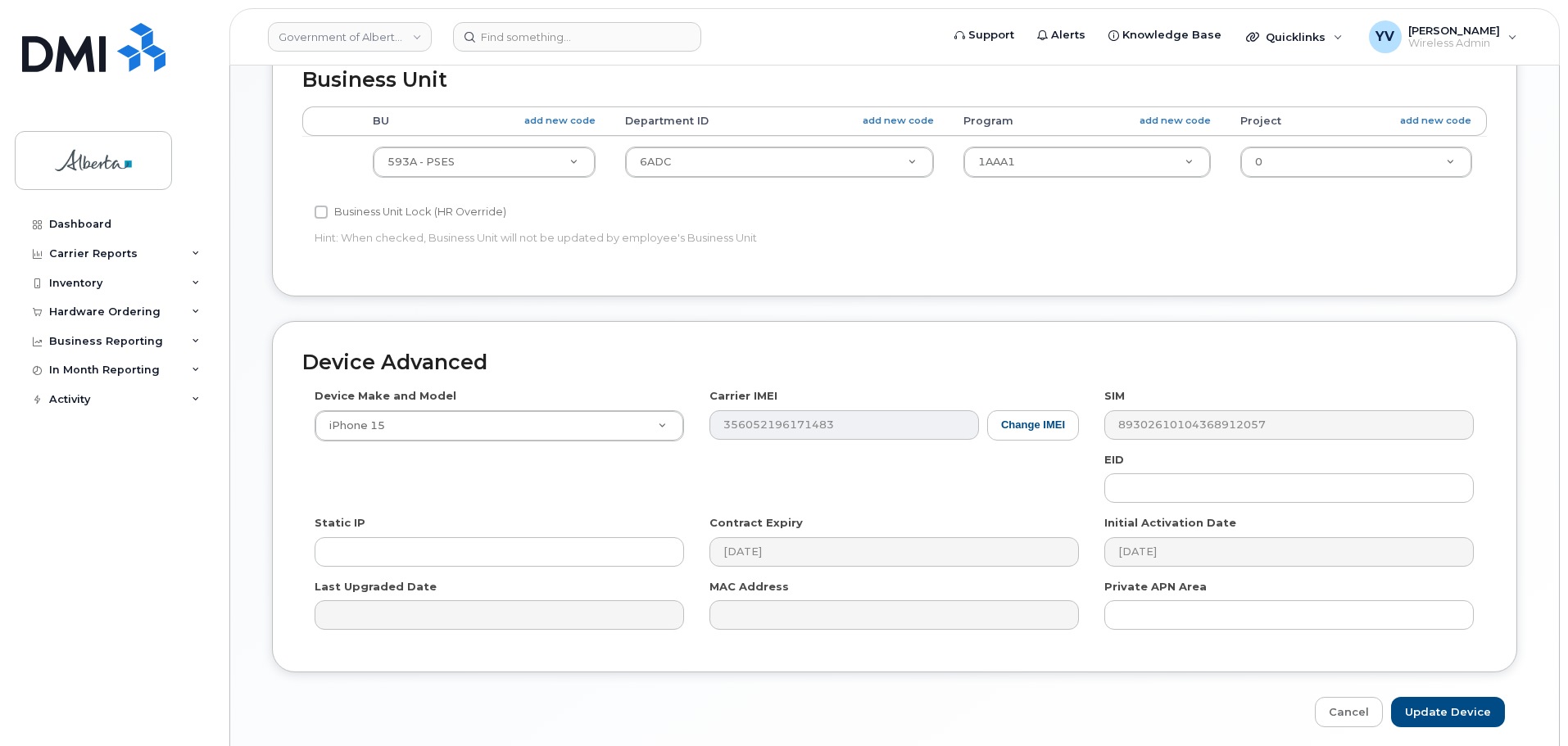
scroll to position [632, 0]
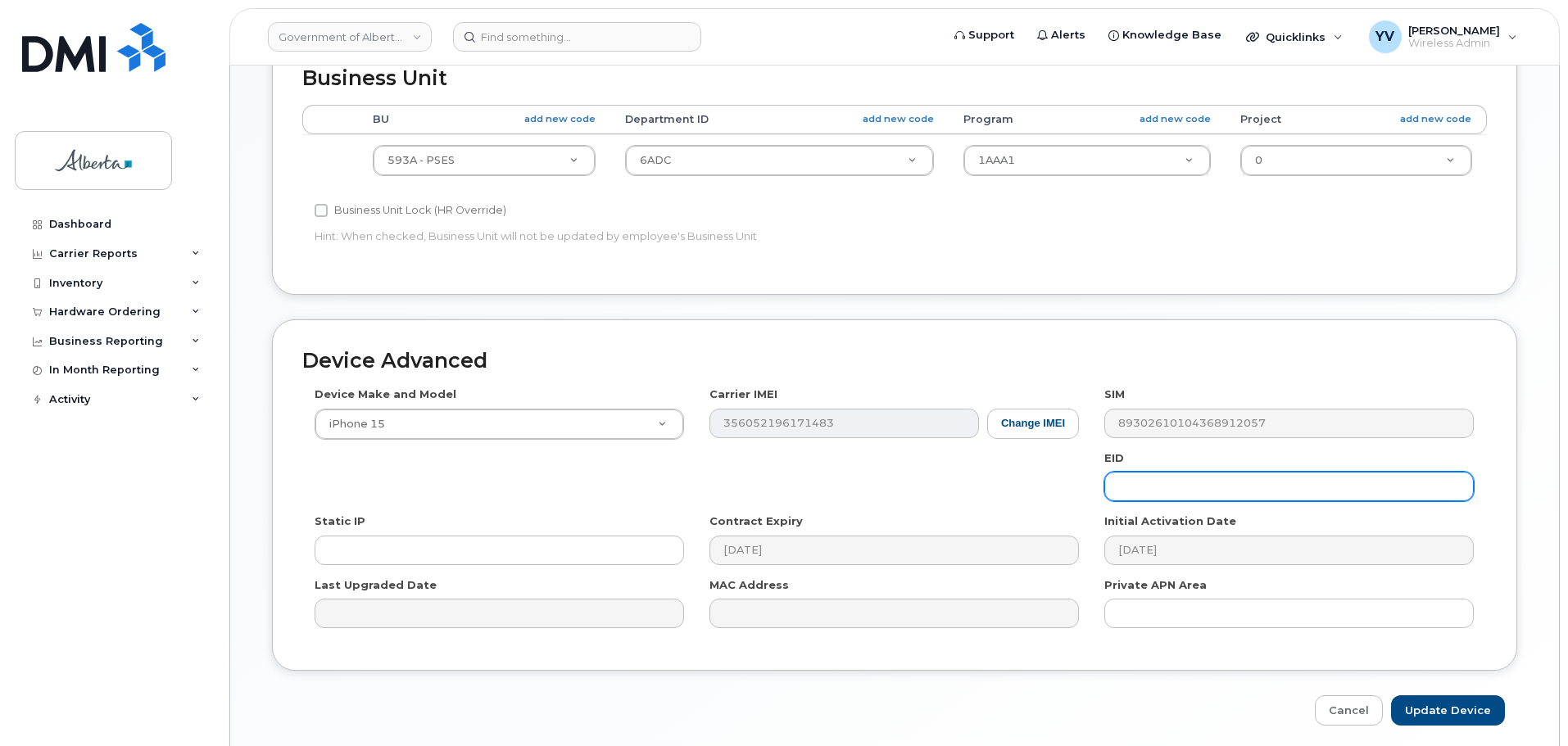
click at [1113, 487] on input "text" at bounding box center [1288, 486] width 369 height 29
paste input "89049032007208882600188351320207"
type input "89049032007208882600188351320207"
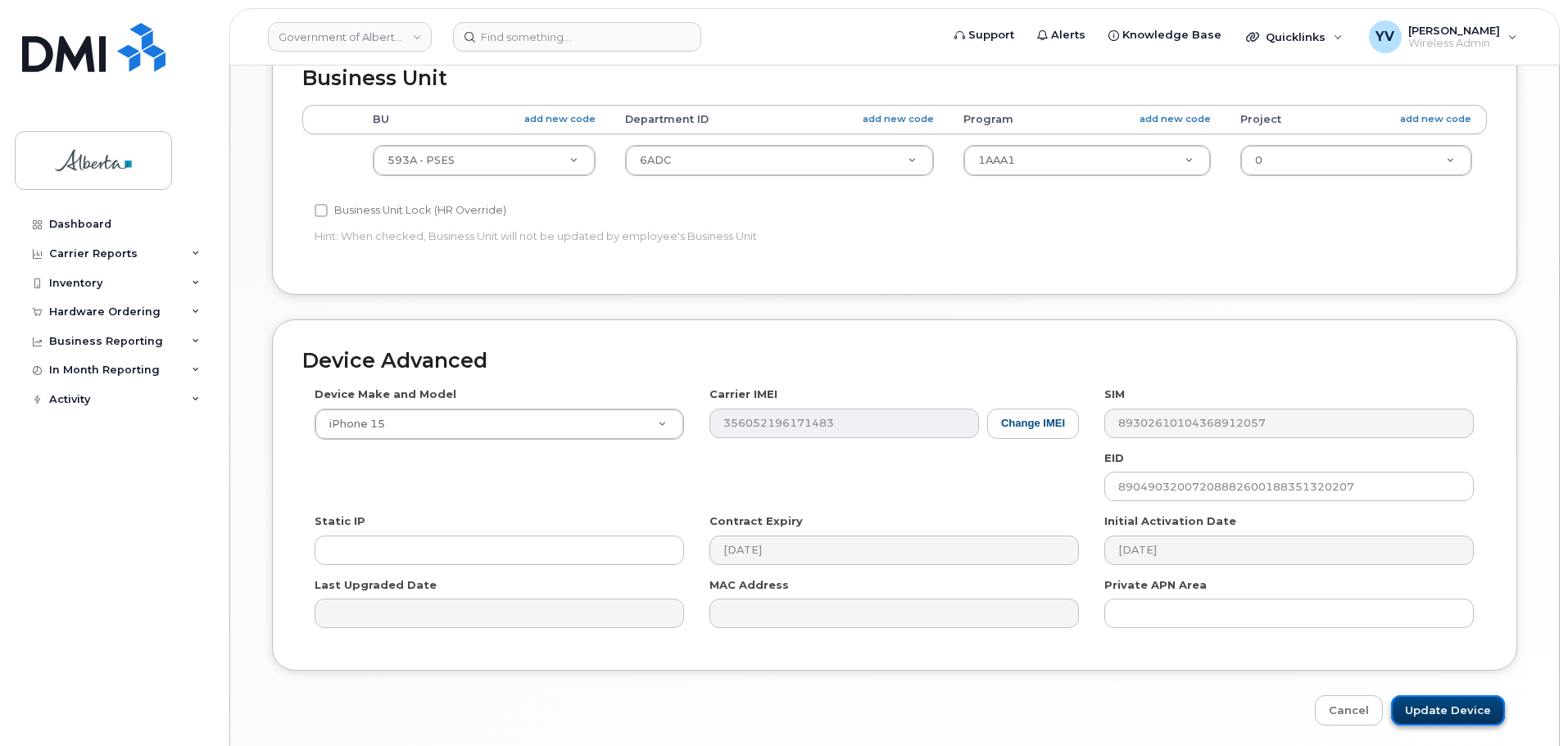
click at [1440, 710] on input "Update Device" at bounding box center [1447, 711] width 114 height 30
type input "Saving..."
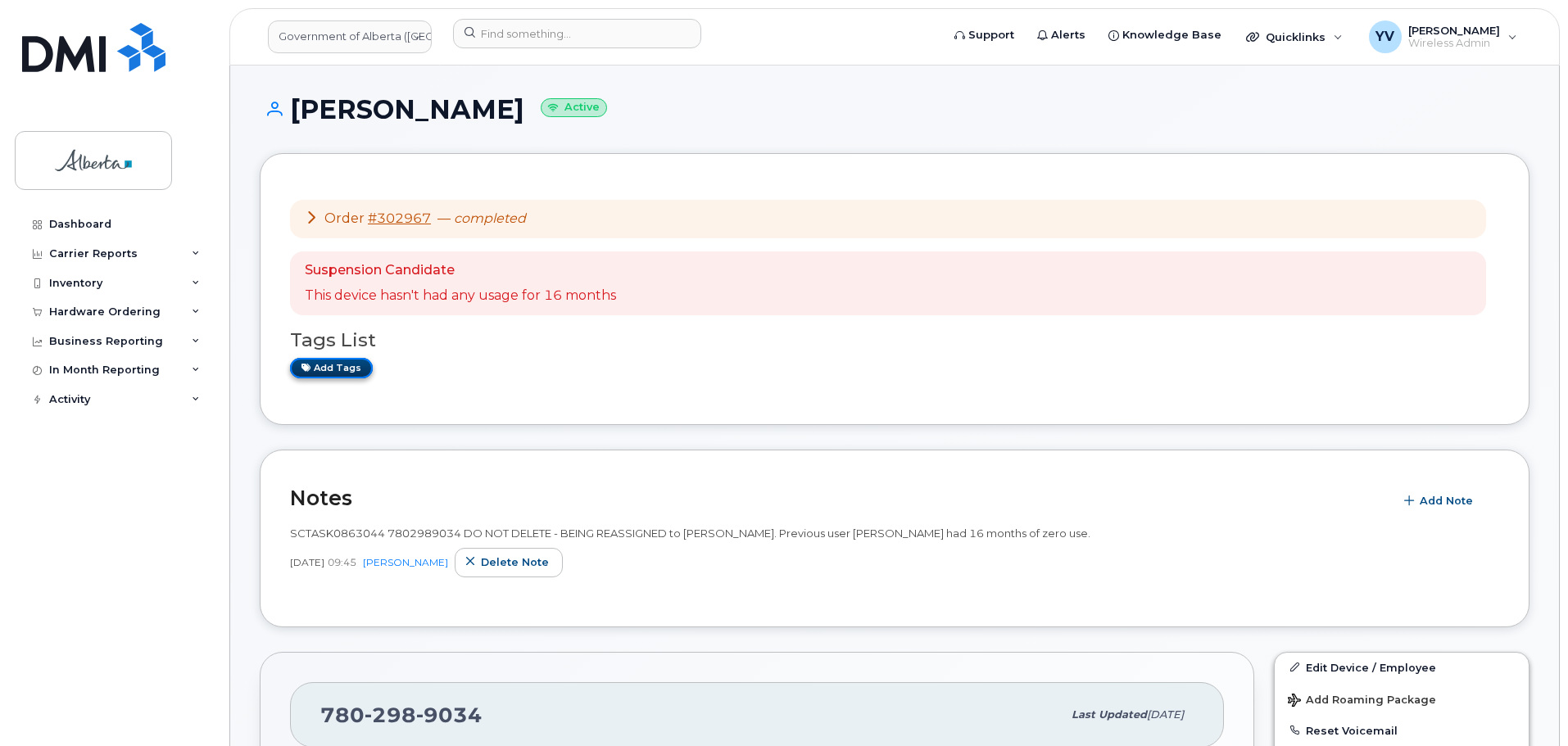
click at [326, 360] on link "Add tags" at bounding box center [330, 368] width 83 height 21
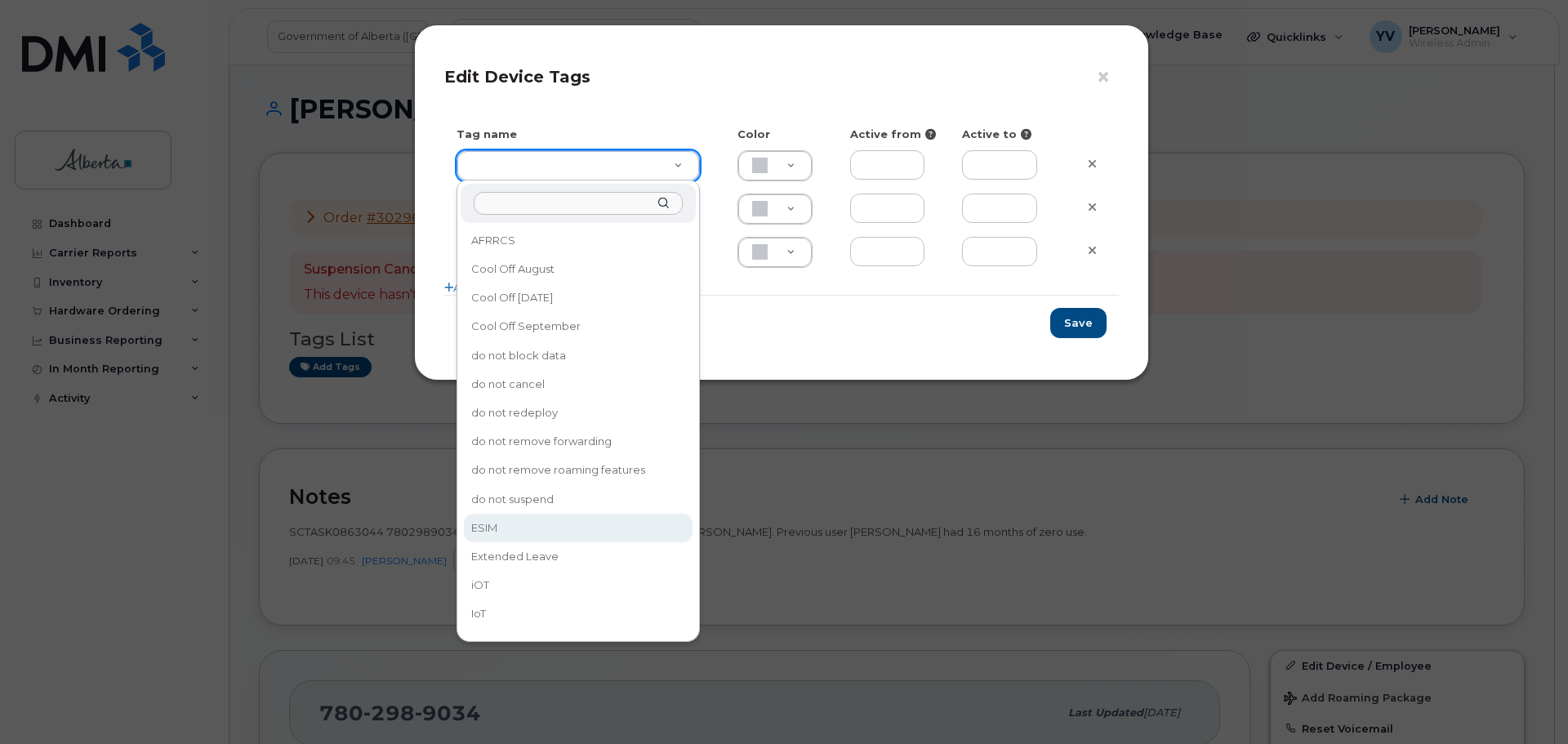
type input "ESIM"
type input "D6CDC1"
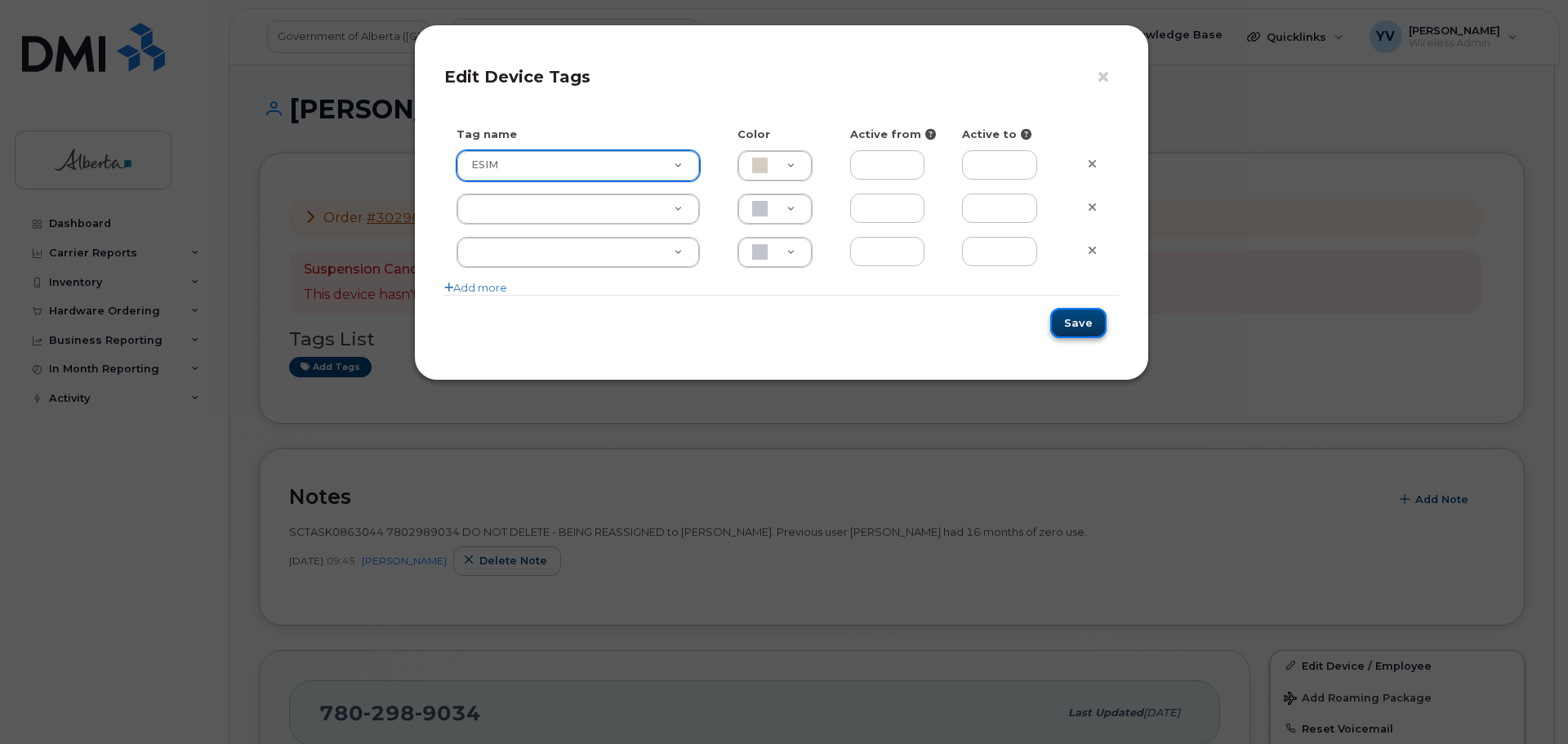
click at [1076, 324] on button "Save" at bounding box center [1079, 323] width 57 height 30
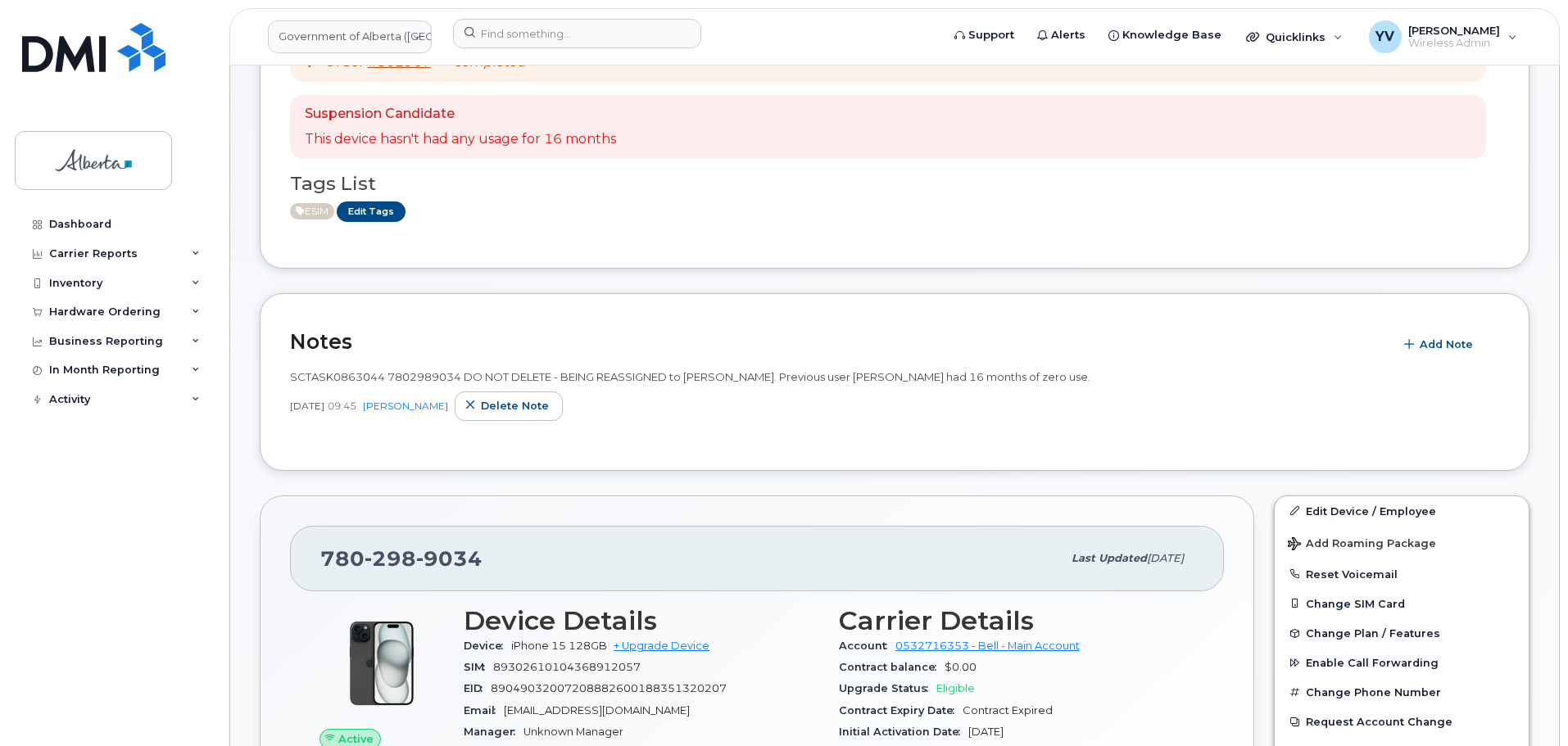
scroll to position [293, 0]
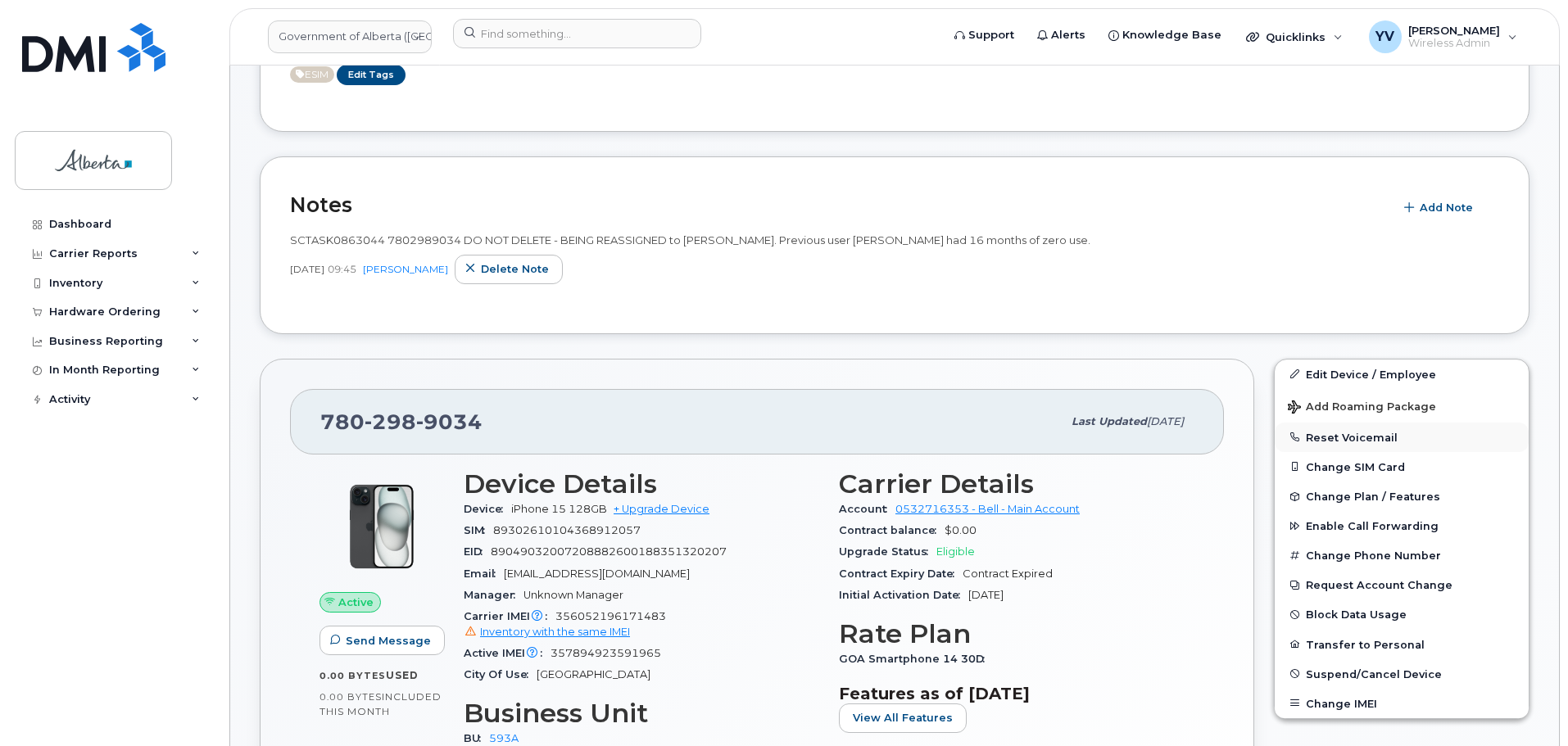
click at [1356, 439] on button "Reset Voicemail" at bounding box center [1402, 437] width 254 height 29
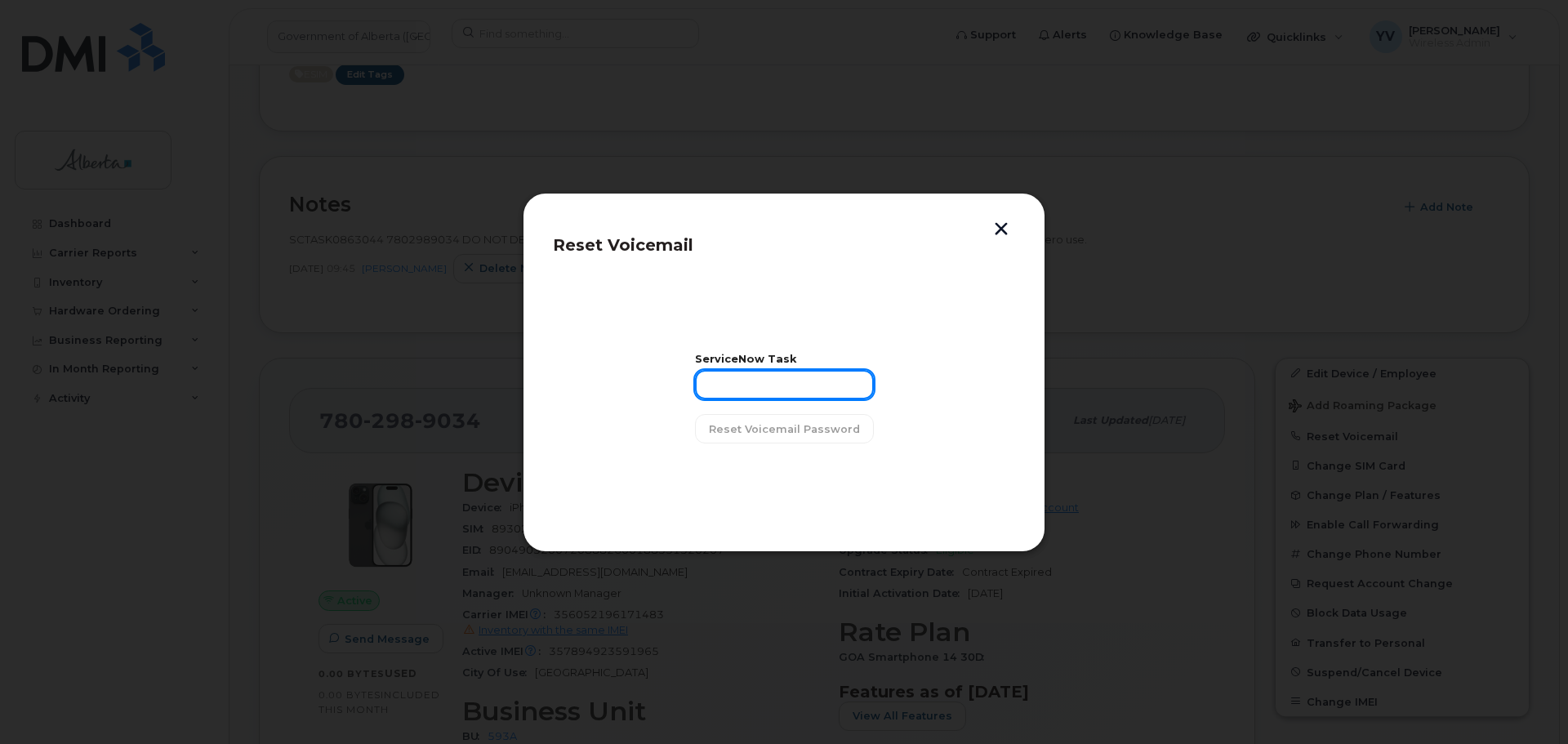
click at [742, 382] on input "text" at bounding box center [784, 384] width 179 height 29
paste input "SCTASK0863044"
type input "SCTASK0863044"
click at [753, 426] on span "Reset Voicemail Password" at bounding box center [784, 429] width 151 height 15
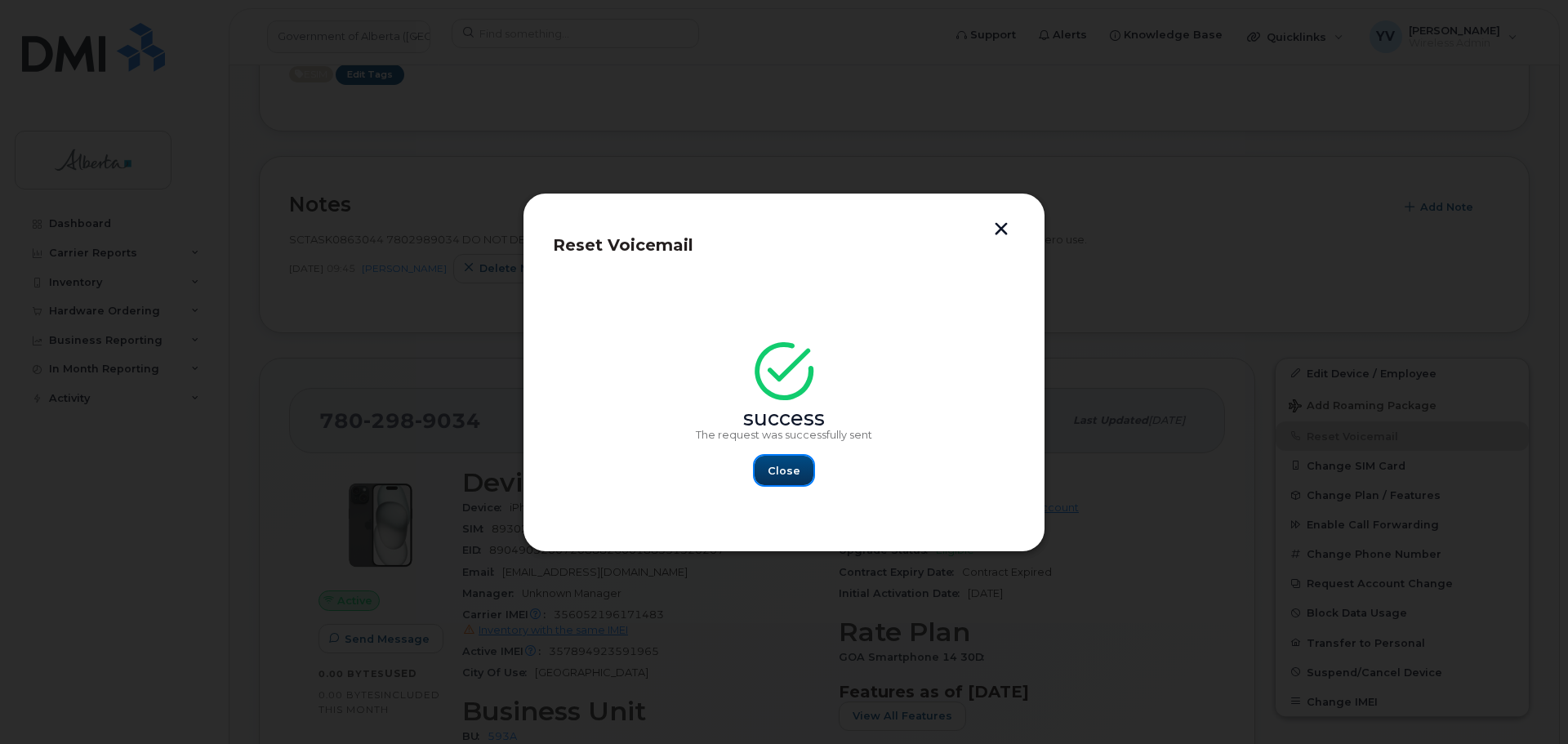
click at [777, 471] on span "Close" at bounding box center [784, 470] width 33 height 15
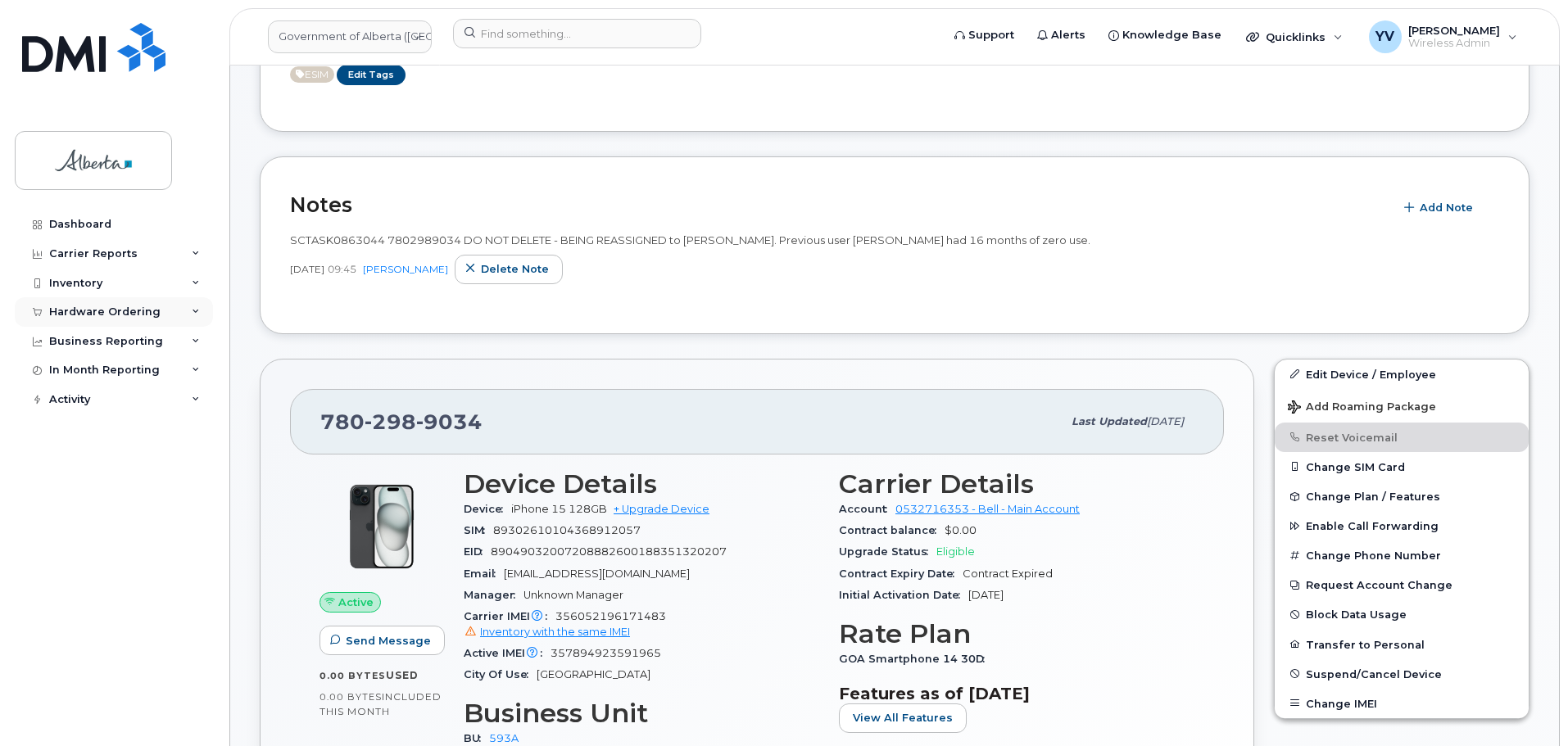
click at [65, 308] on div "Hardware Ordering" at bounding box center [104, 312] width 111 height 13
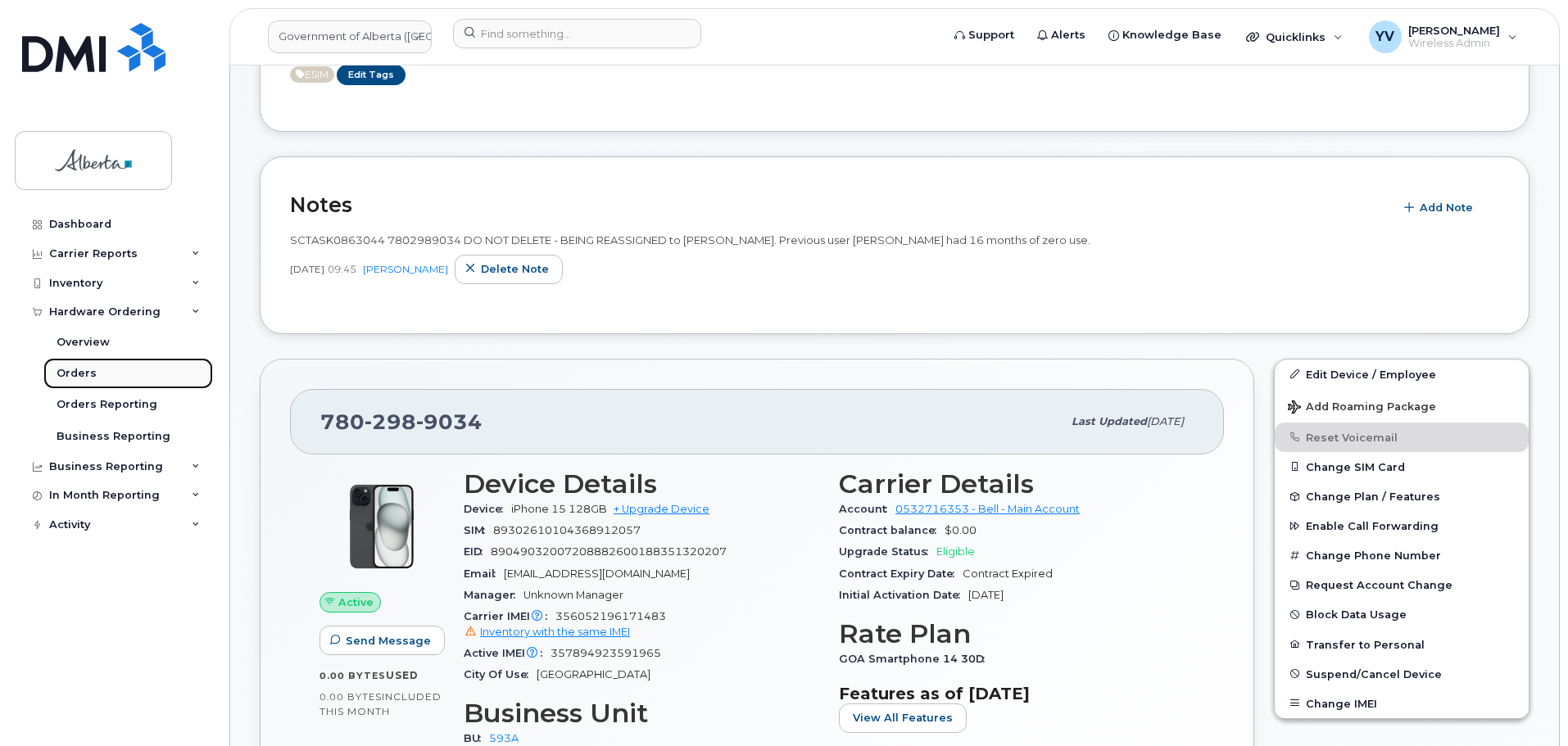
click at [70, 365] on link "Orders" at bounding box center [128, 373] width 170 height 31
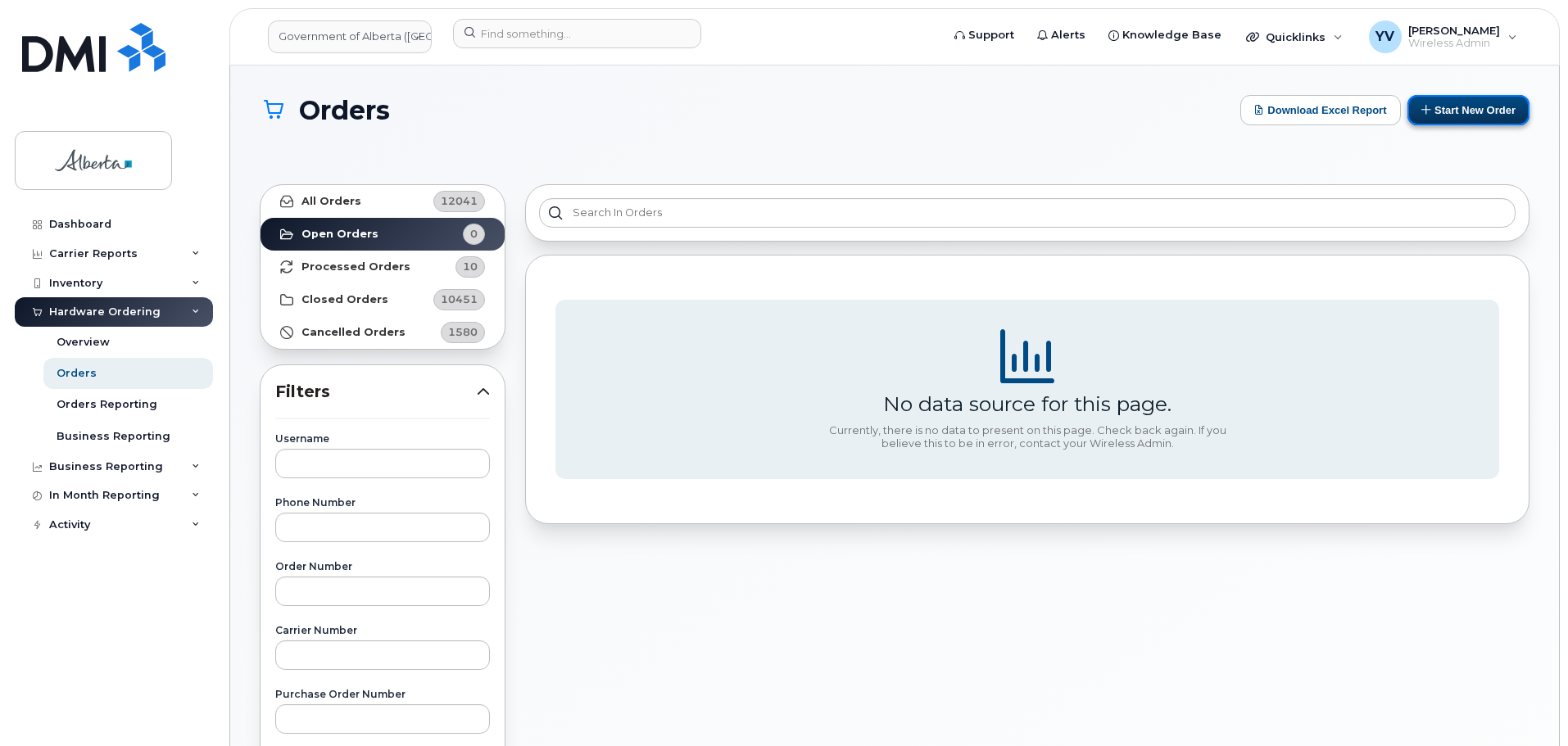
click at [1461, 107] on button "Start New Order" at bounding box center [1467, 110] width 122 height 30
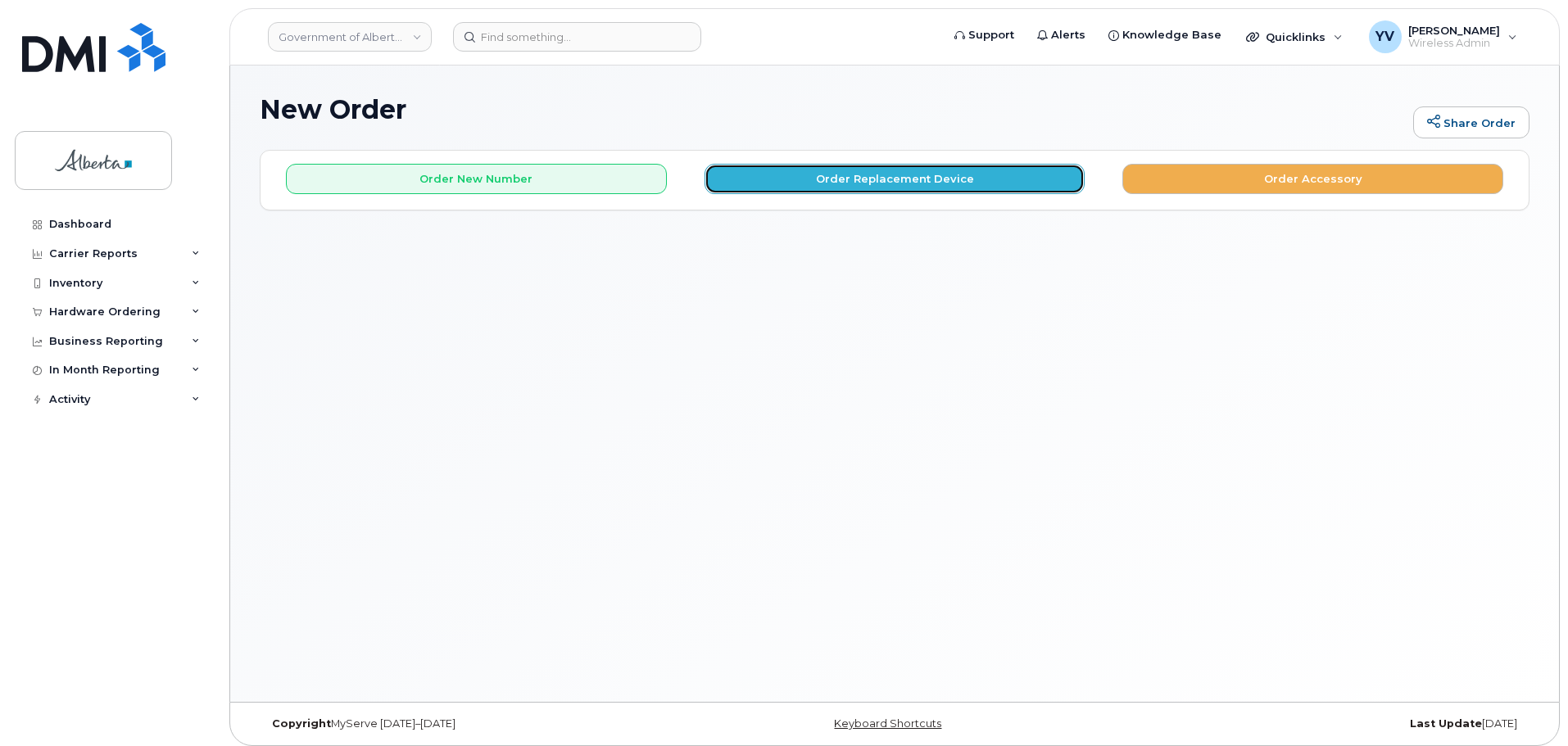
click at [905, 171] on button "Order Replacement Device" at bounding box center [894, 179] width 381 height 30
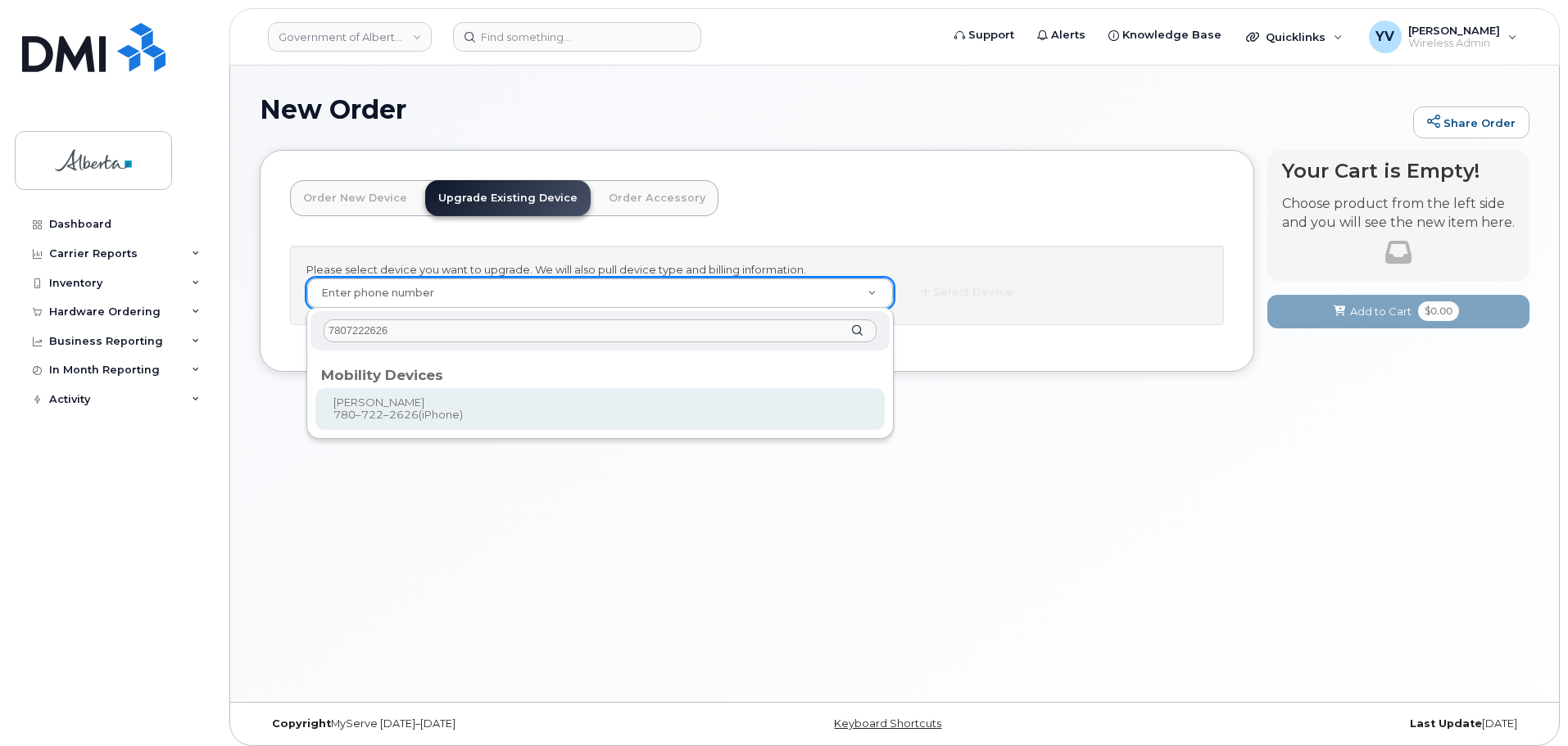
type input "7807222626"
type input "802467"
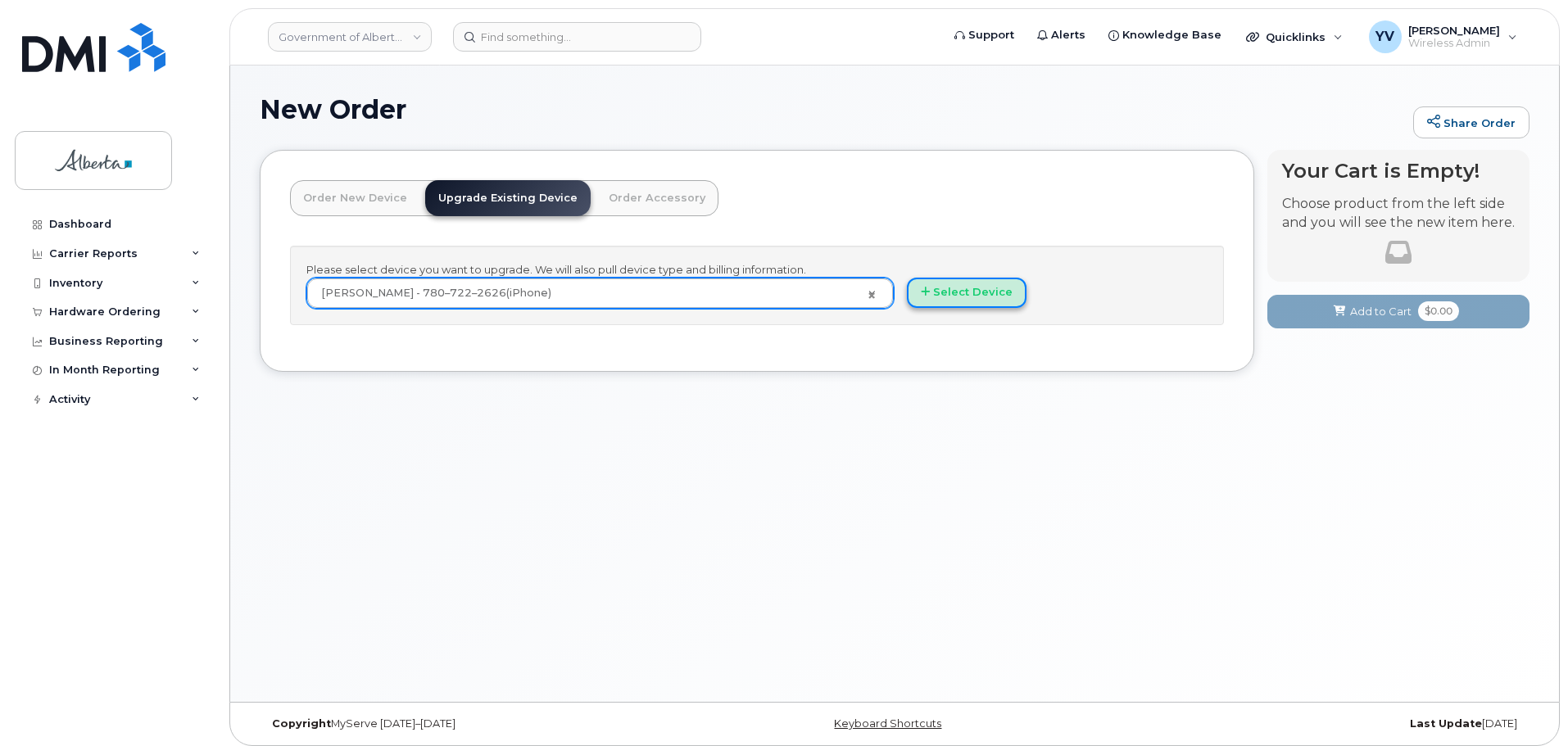
click at [956, 300] on button "Select Device" at bounding box center [966, 293] width 120 height 30
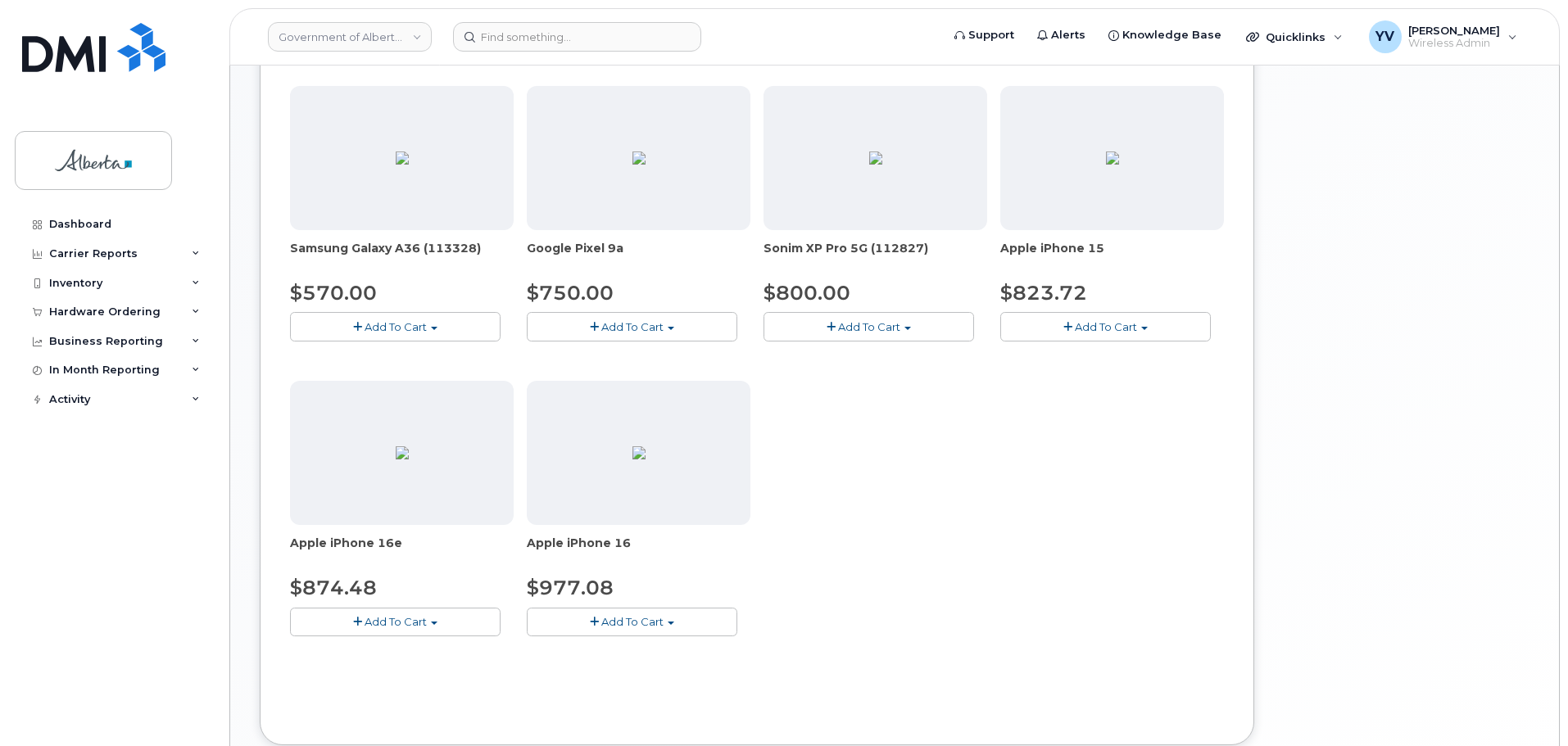
scroll to position [529, 0]
click at [1140, 325] on button "Add To Cart" at bounding box center [1106, 326] width 211 height 28
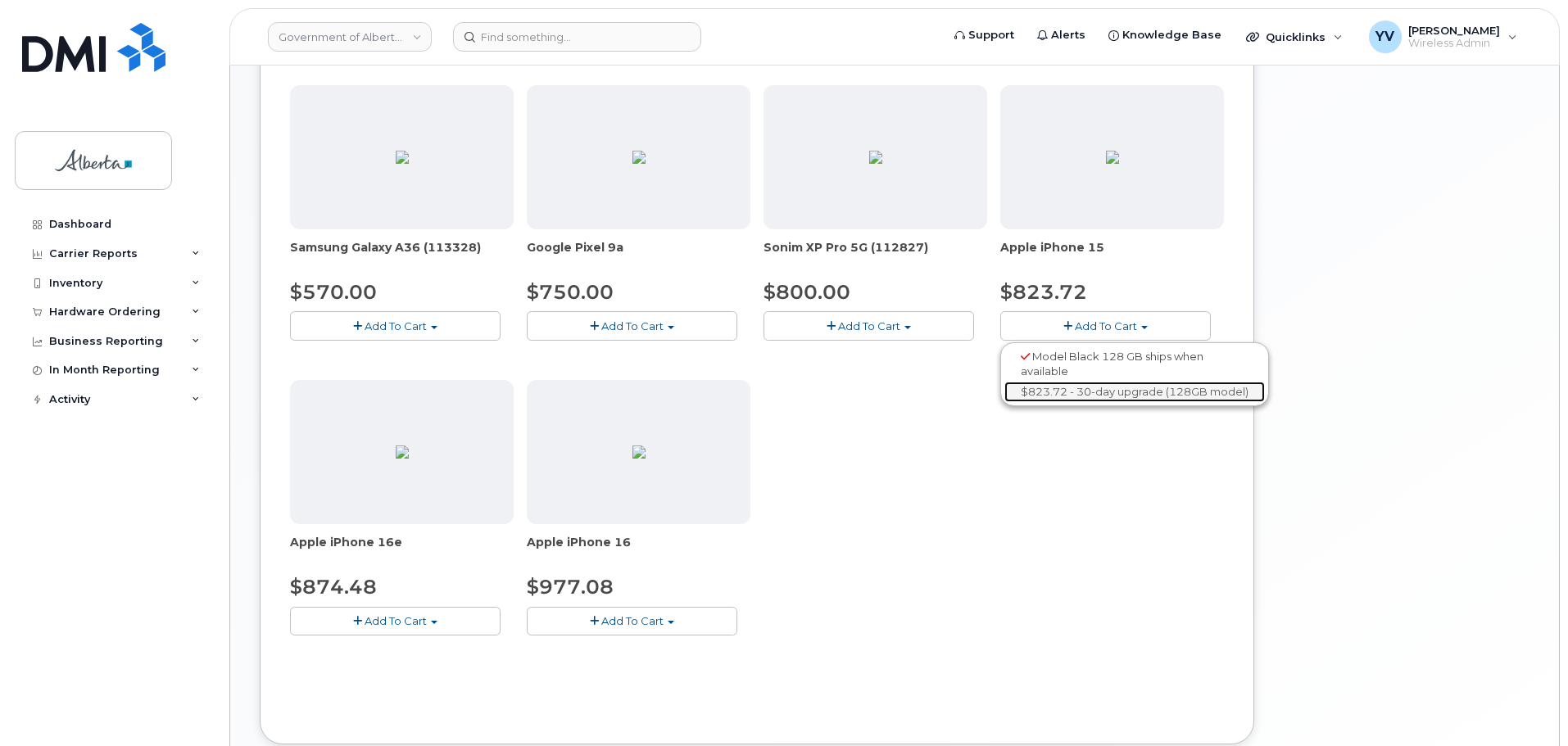
click at [1140, 395] on link "$823.72 - 30-day upgrade (128GB model)" at bounding box center [1134, 392] width 260 height 21
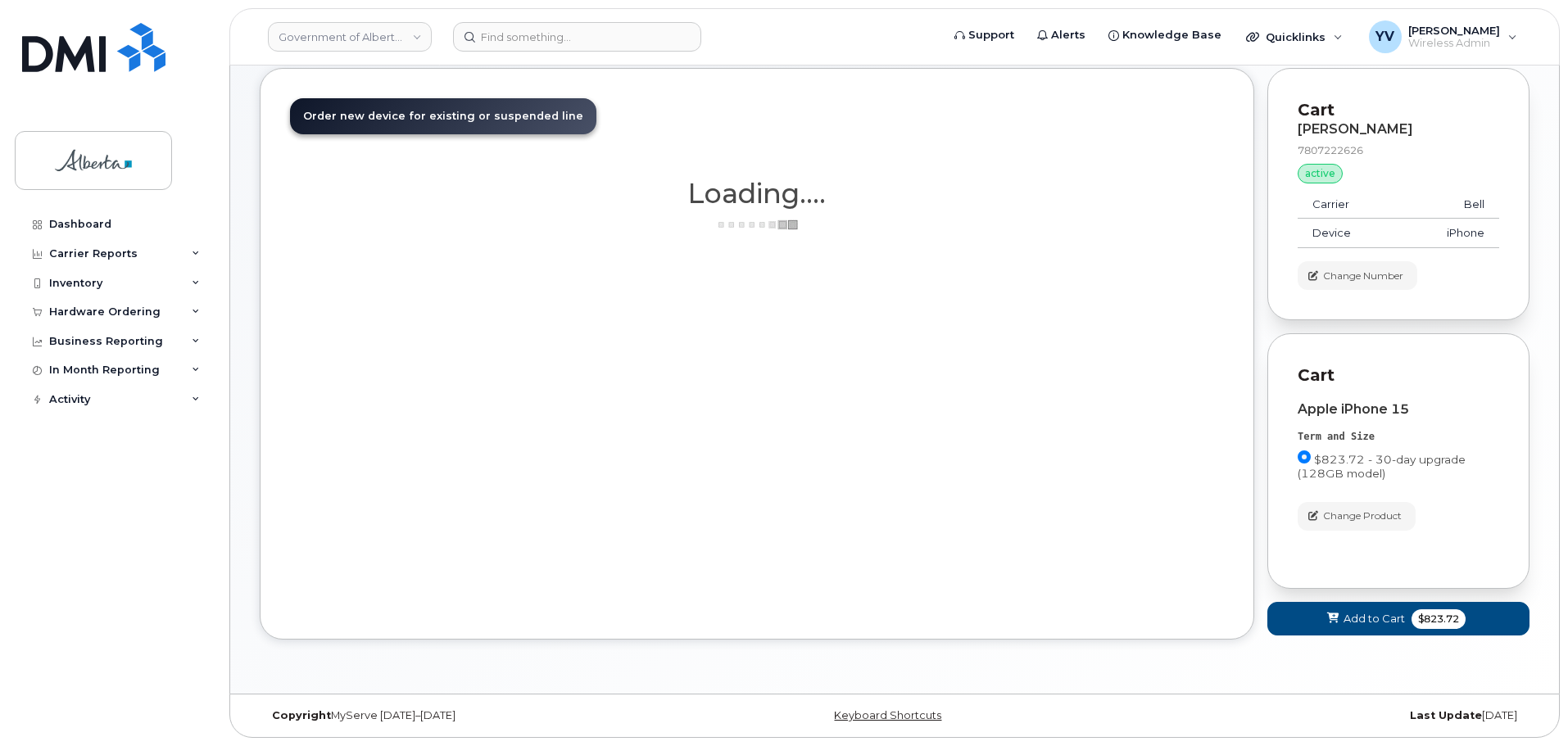
scroll to position [82, 0]
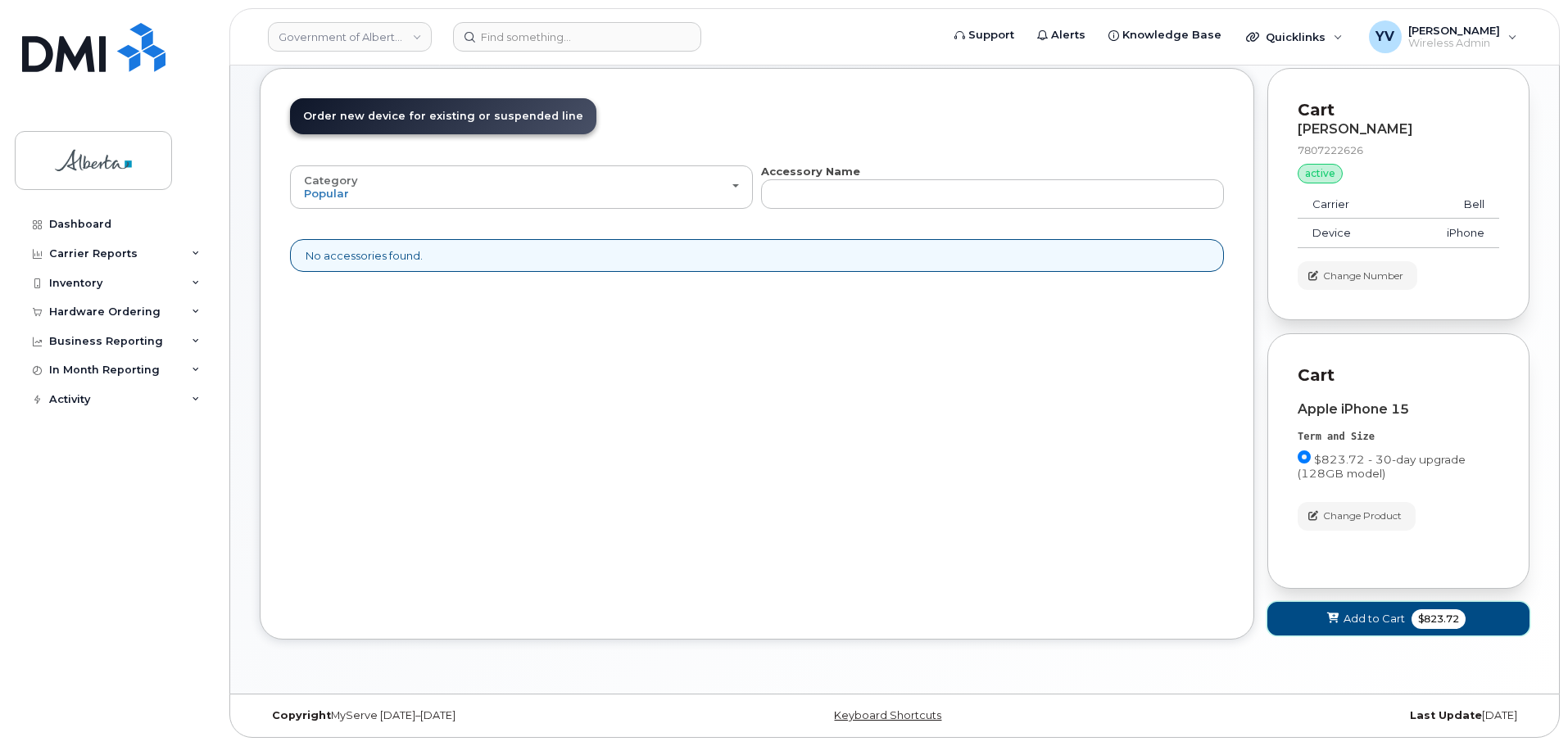
click at [1368, 617] on span "Add to Cart" at bounding box center [1373, 619] width 62 height 15
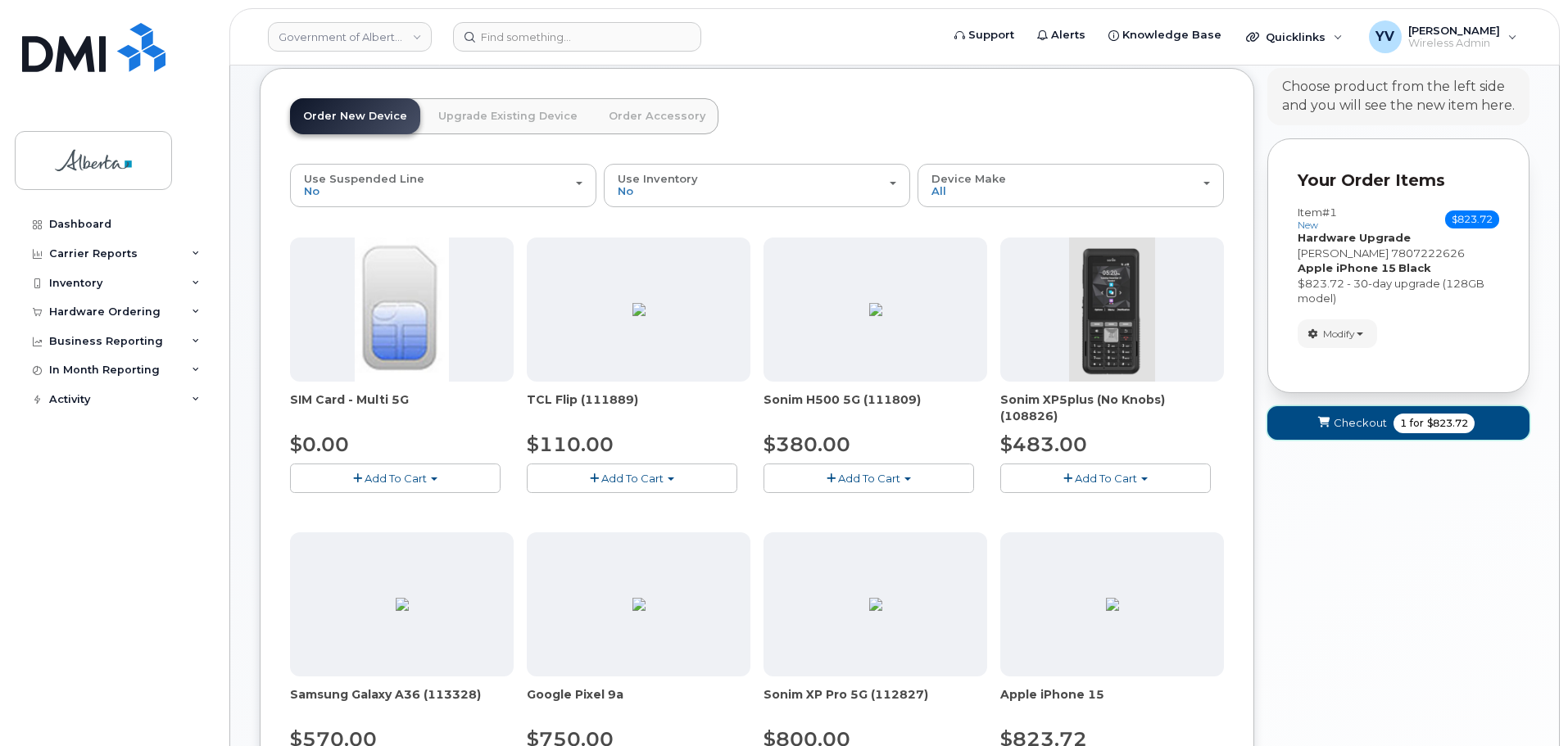
click at [1347, 425] on span "Checkout" at bounding box center [1360, 422] width 53 height 15
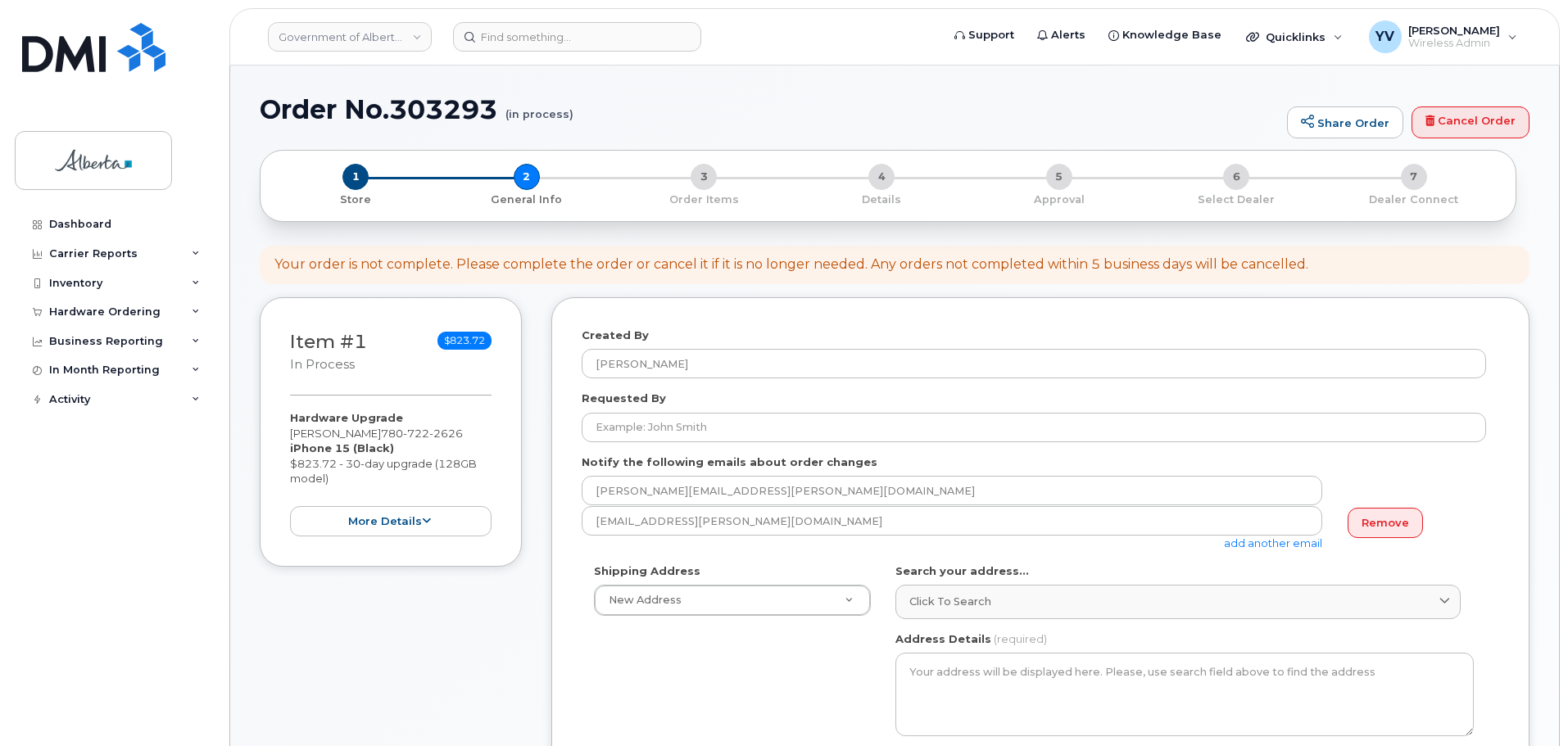
select select
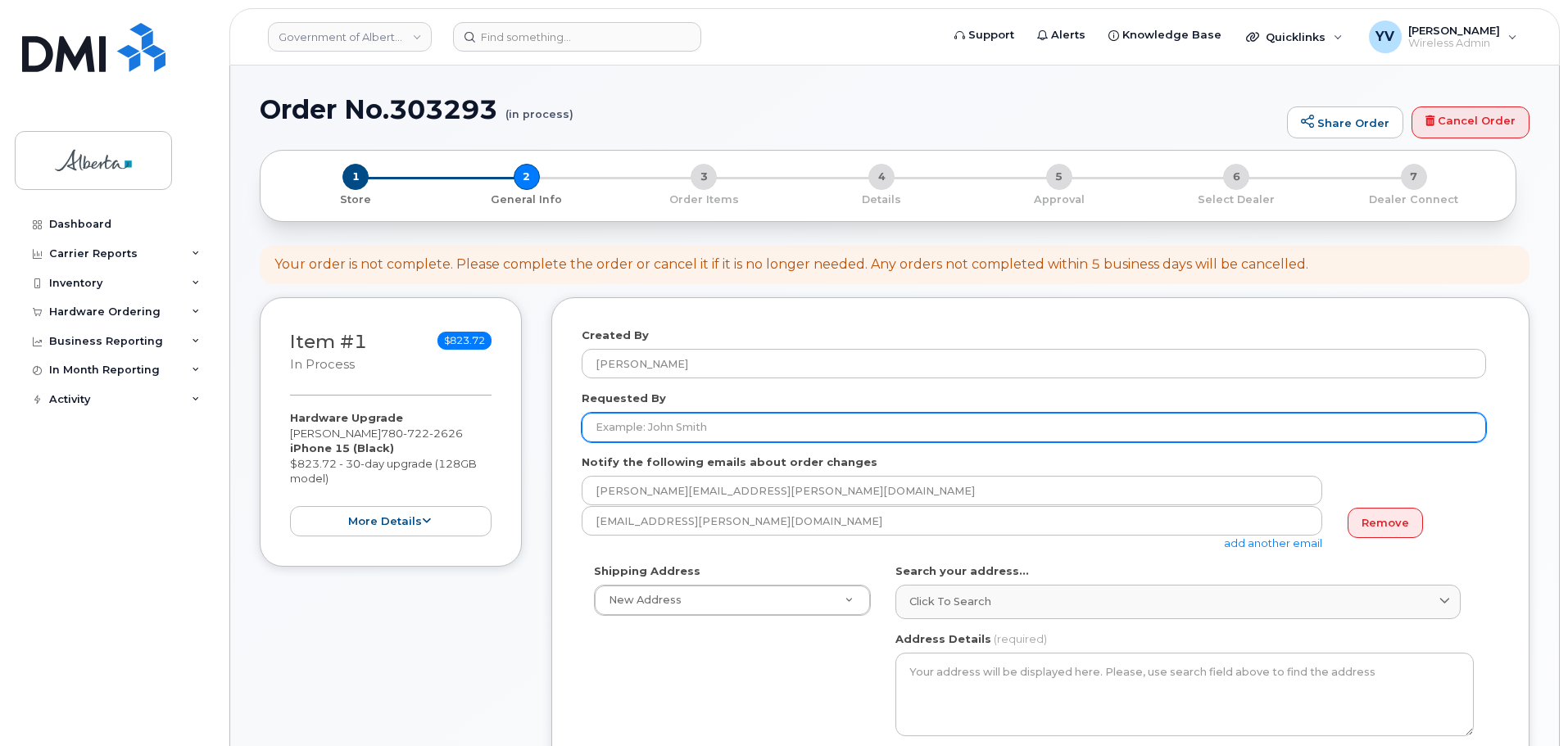
click at [607, 431] on input "Requested By" at bounding box center [1034, 427] width 905 height 29
paste input "[PERSON_NAME]"
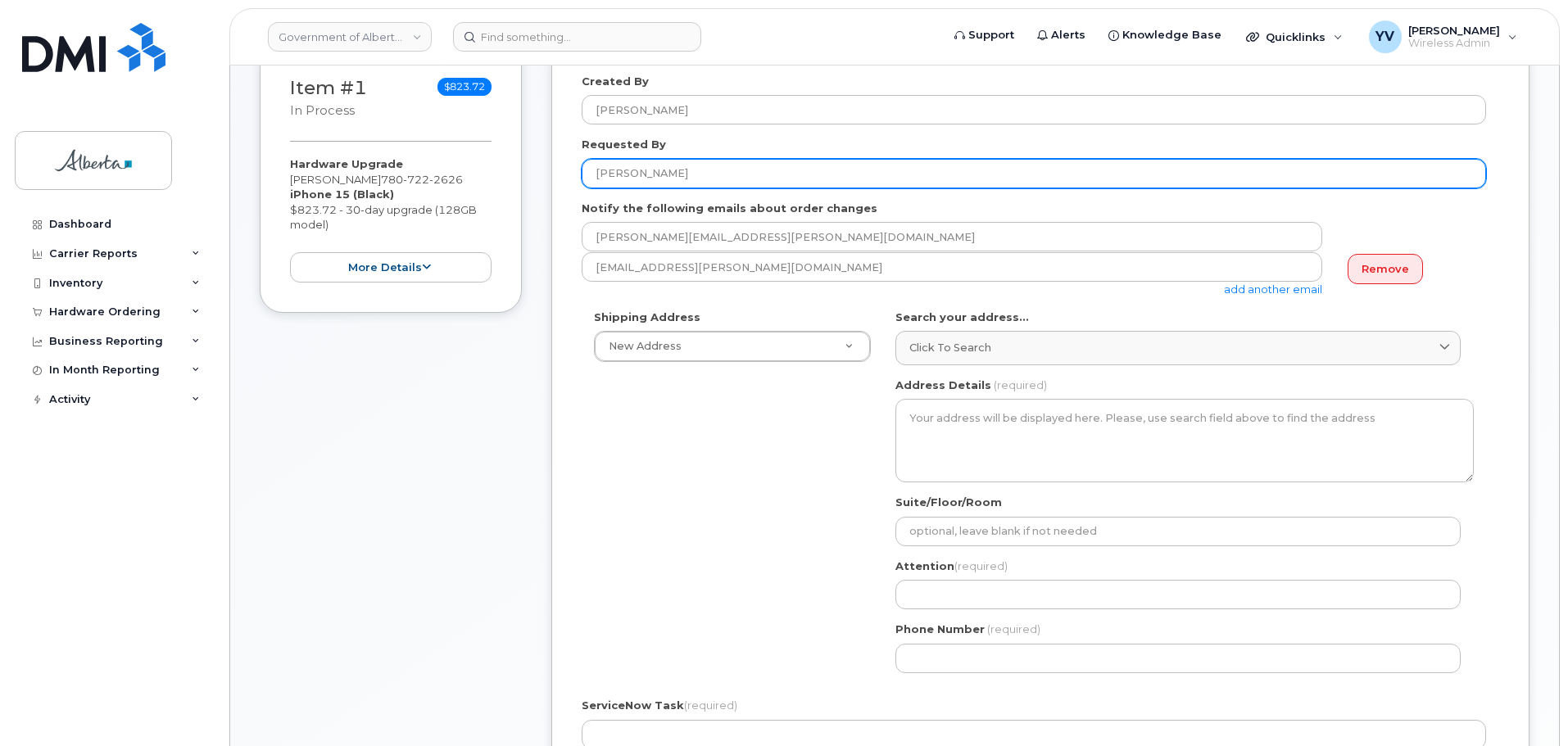
scroll to position [261, 0]
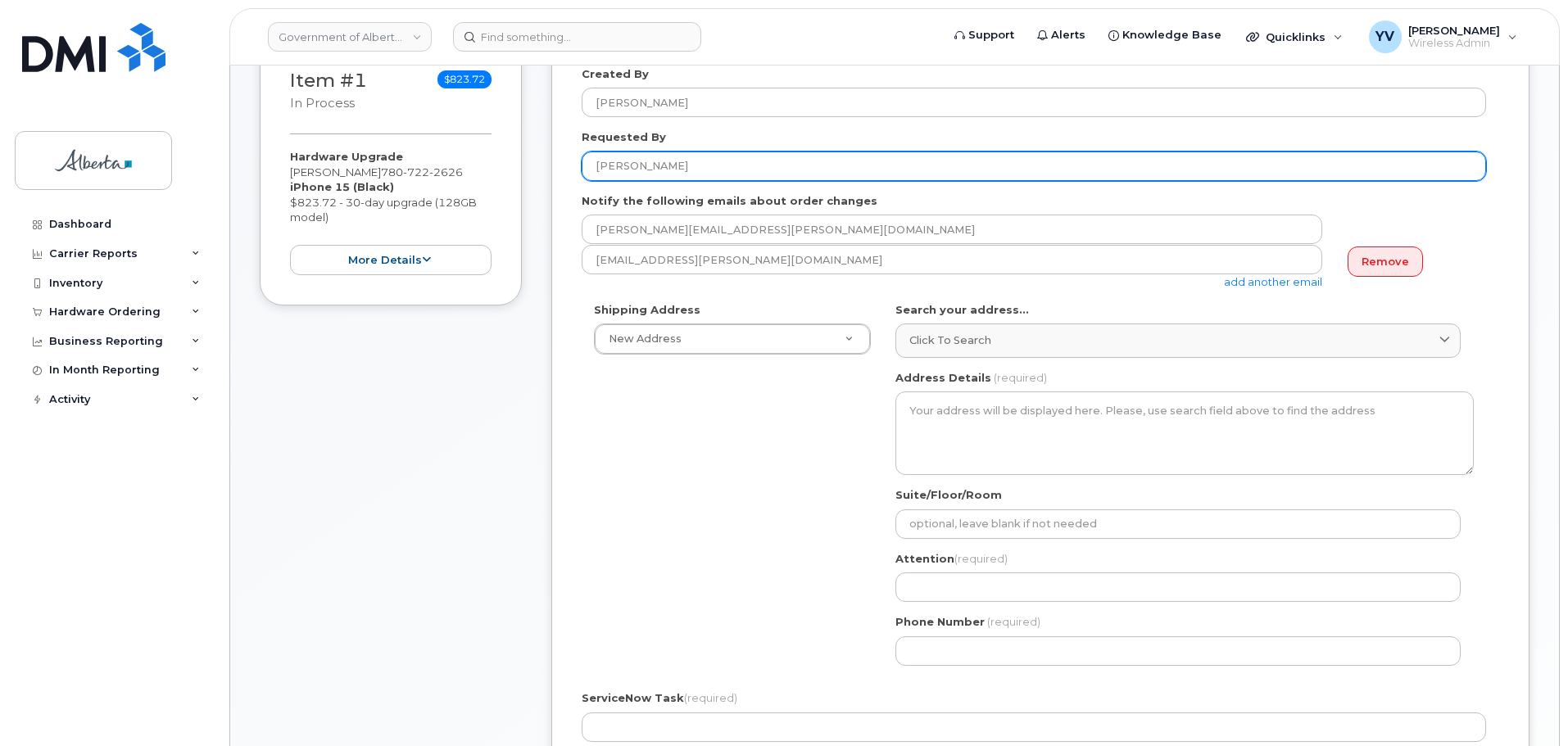
type input "[PERSON_NAME]"
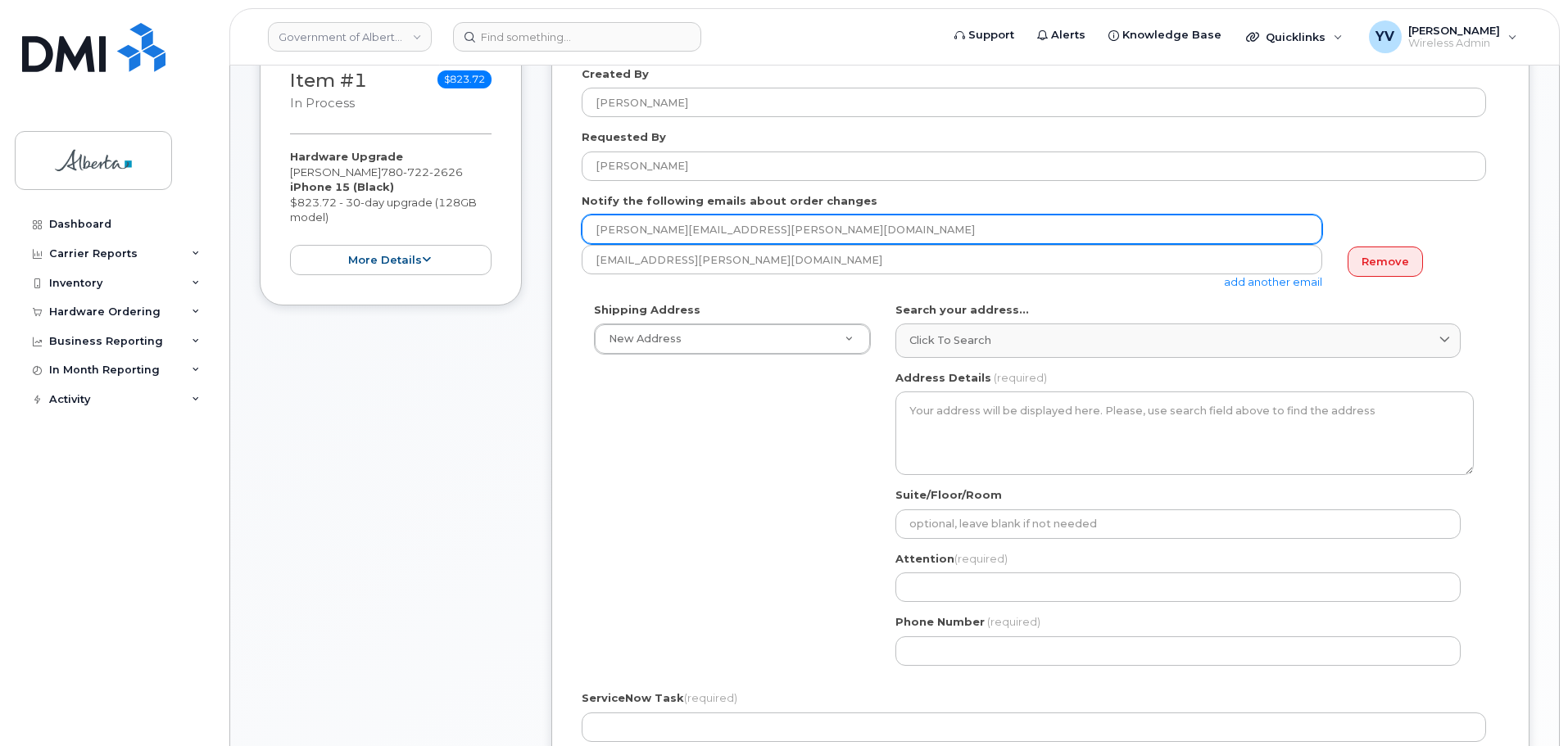
drag, startPoint x: 726, startPoint y: 230, endPoint x: 585, endPoint y: 230, distance: 141.0
click at [585, 230] on input "[PERSON_NAME][EMAIL_ADDRESS][PERSON_NAME][DOMAIN_NAME]" at bounding box center [952, 229] width 740 height 29
paste input "Connie.Coady"
type input "Connie.Coady@gov.ab.ca"
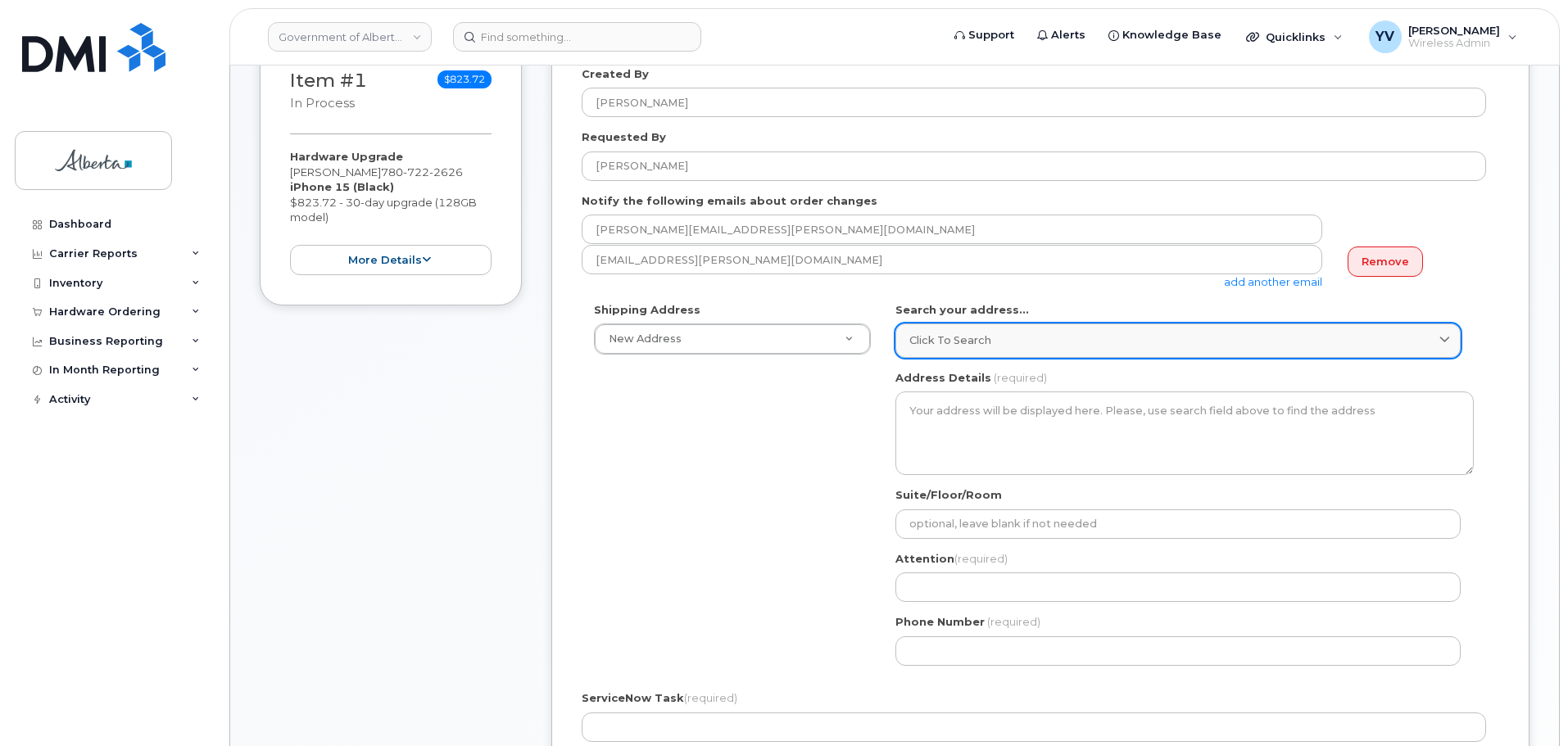
click at [943, 338] on span "Click to search" at bounding box center [950, 340] width 82 height 15
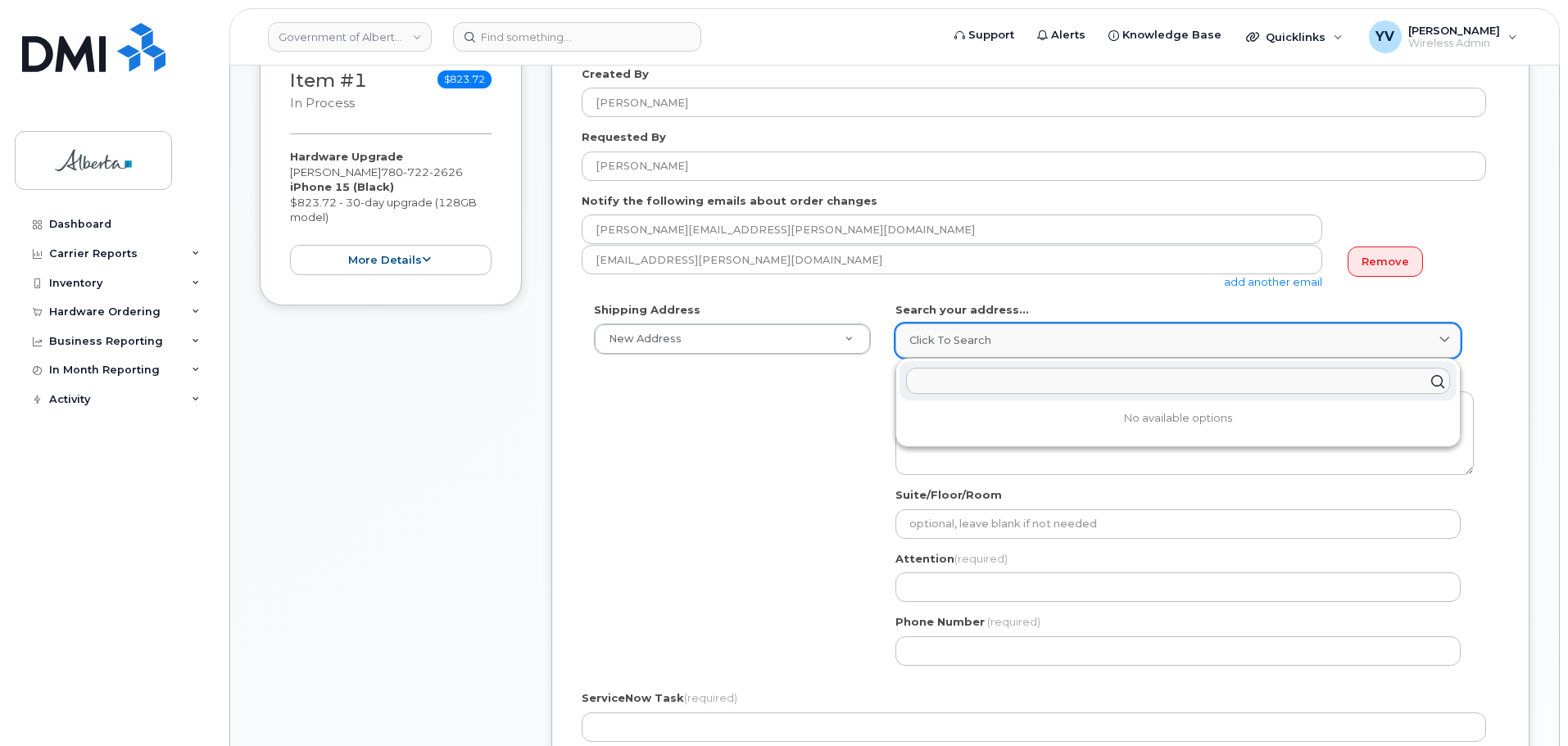
paste input "4301 - 65 Avenue"
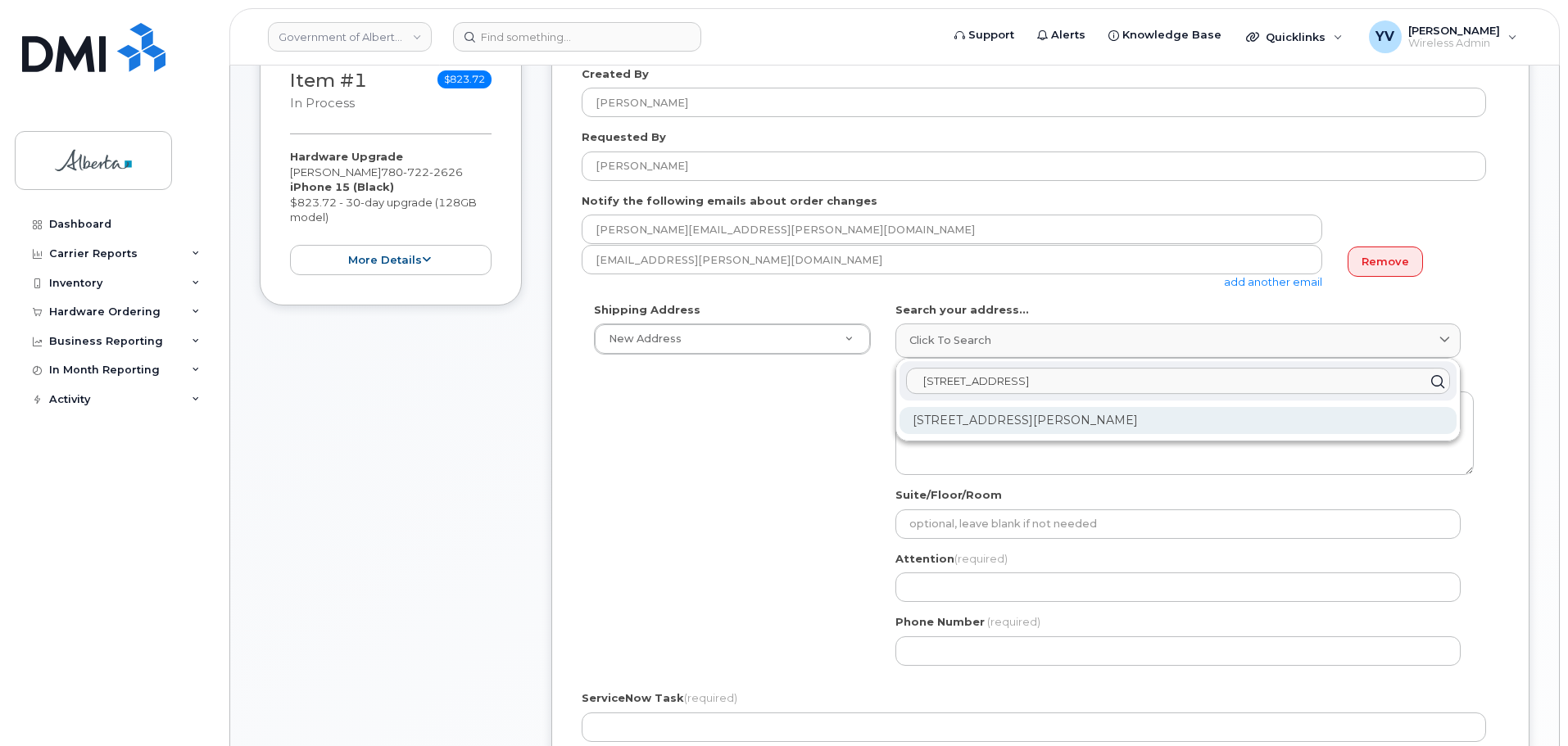
type input "4301 - 65 Avenue"
click at [989, 423] on div "4301 65 Ave Leduc AB T9E 8T2" at bounding box center [1177, 420] width 557 height 27
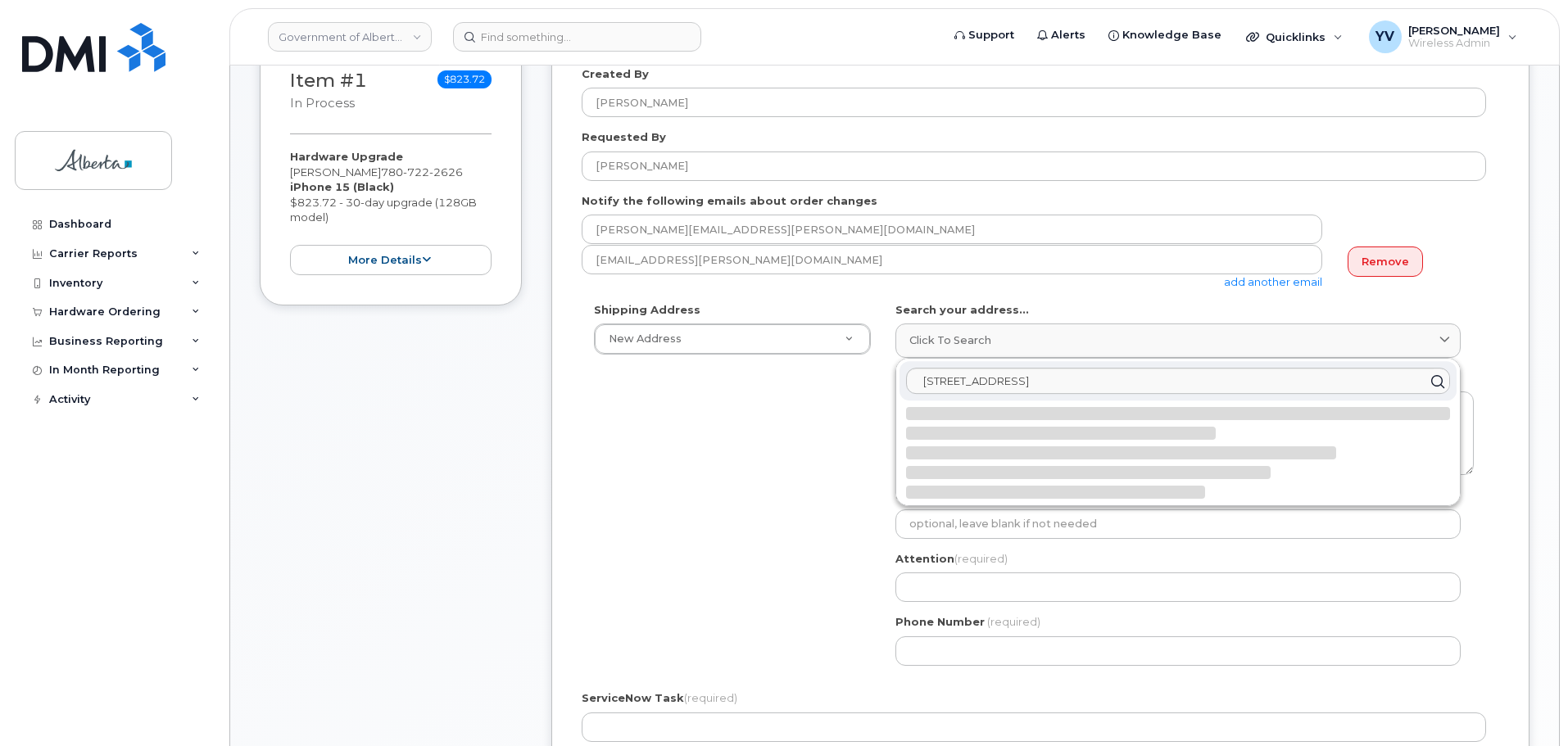
select select
type textarea "4301 65 Ave LEDUC AB T9E 8T2 CANADA"
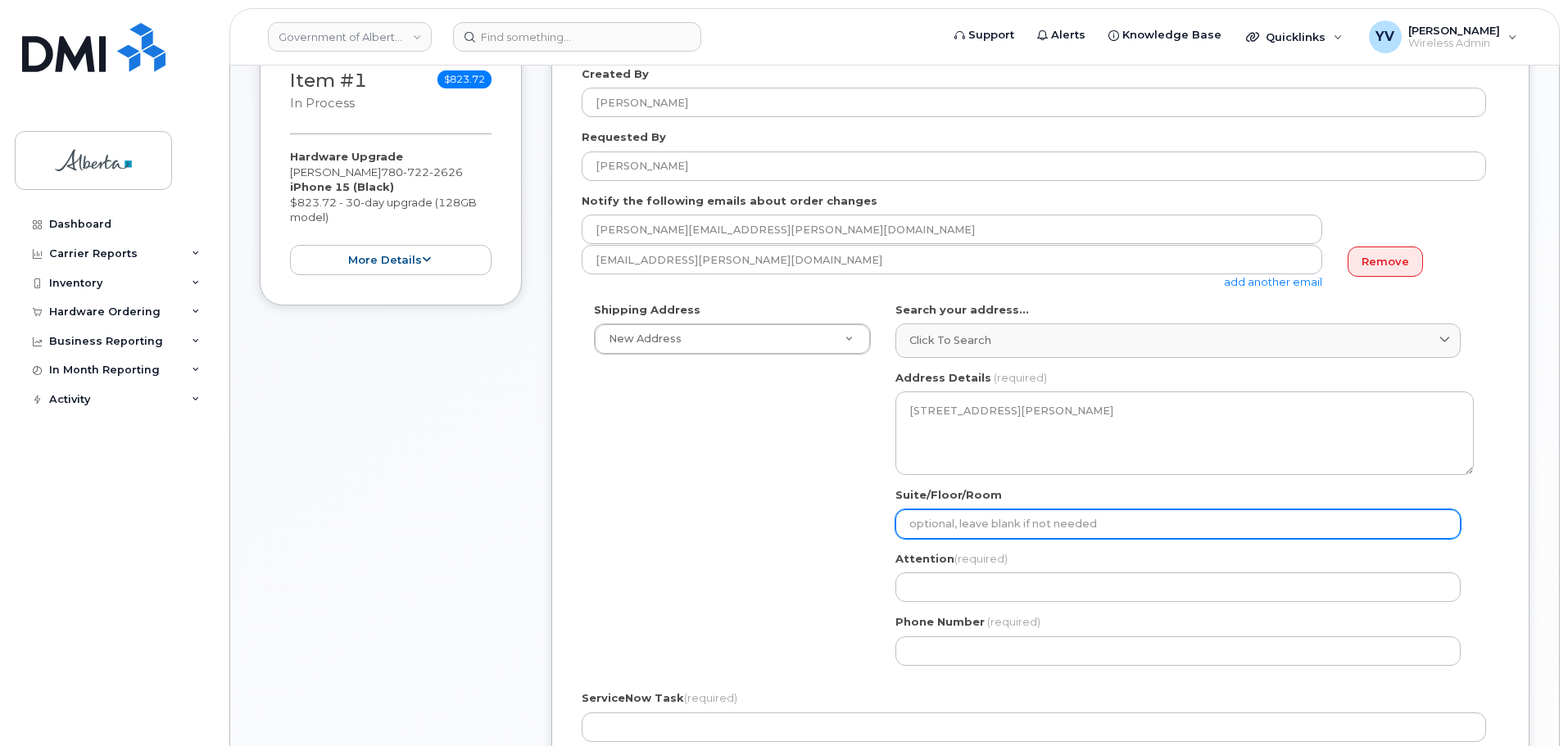
click at [977, 515] on input "Suite/Floor/Room" at bounding box center [1177, 524] width 565 height 29
type input "Main Floor"
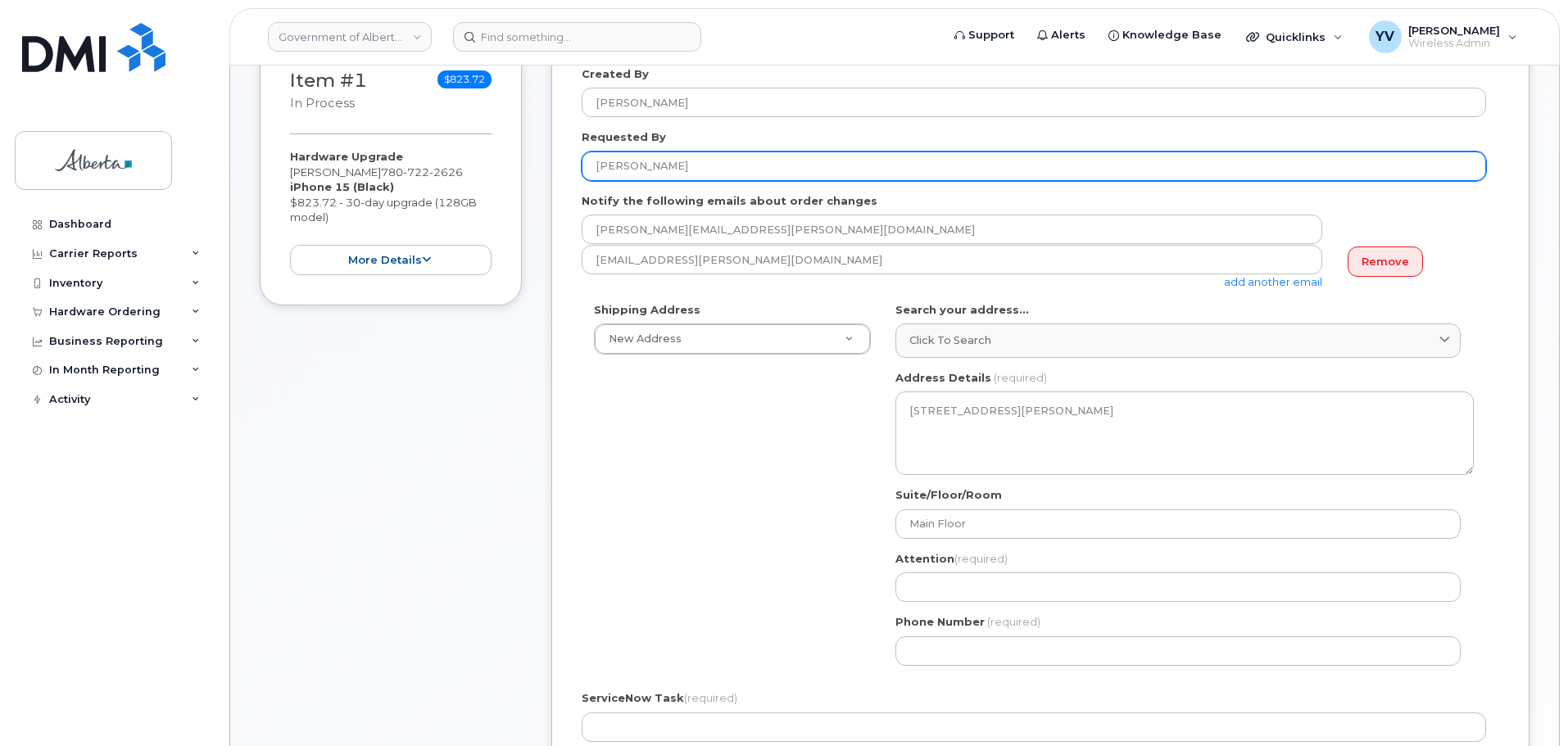
drag, startPoint x: 692, startPoint y: 159, endPoint x: 590, endPoint y: 169, distance: 102.5
click at [590, 169] on input "Connie Coady" at bounding box center [1034, 166] width 905 height 29
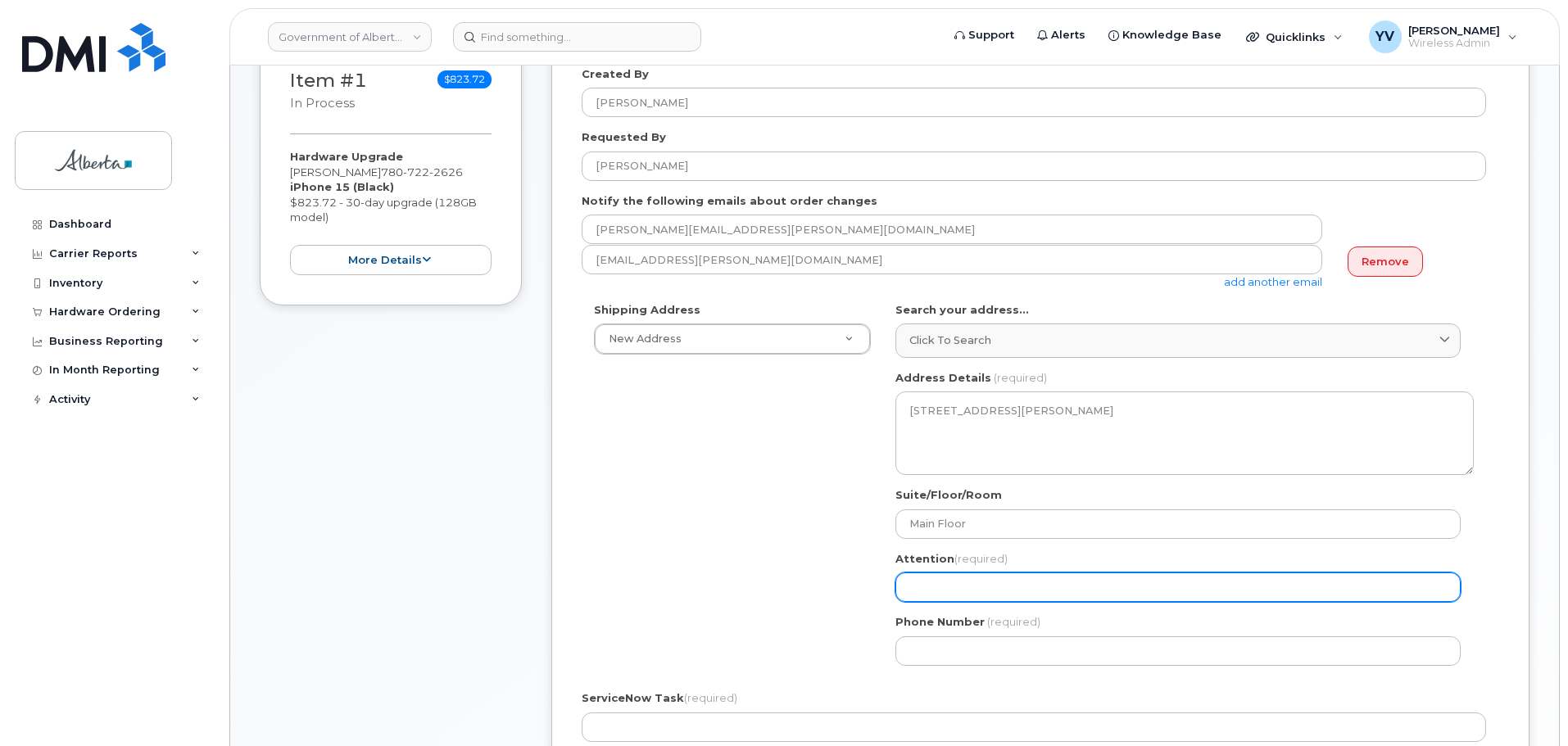
click at [926, 587] on input "Attention (required)" at bounding box center [1177, 587] width 565 height 29
paste input "Connie Coady"
select select
type input "Connie Coady"
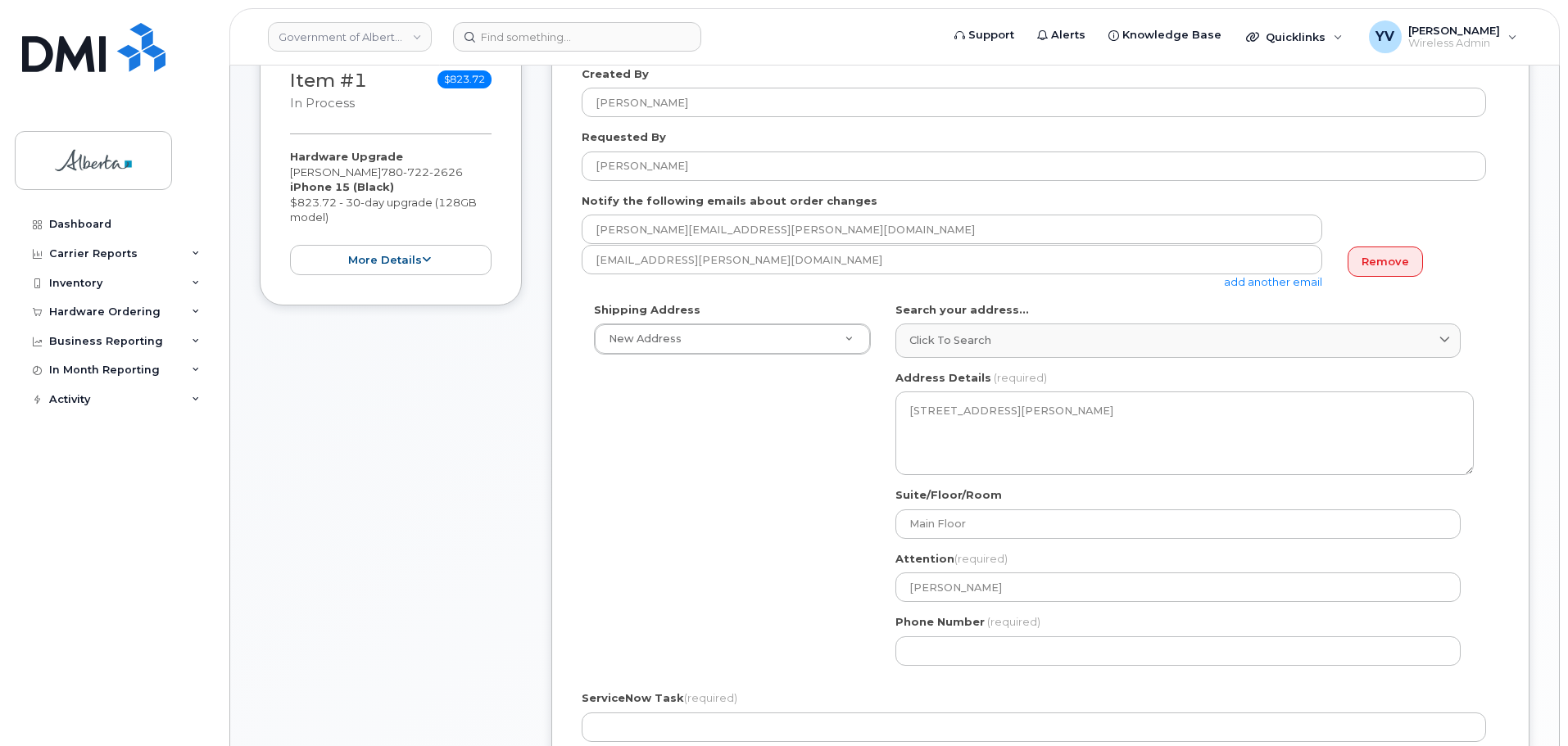
click at [739, 597] on div "Shipping Address New Address New Address 10065 Jasper Ave NW 10001 Hoppe Avenue…" at bounding box center [1034, 490] width 905 height 376
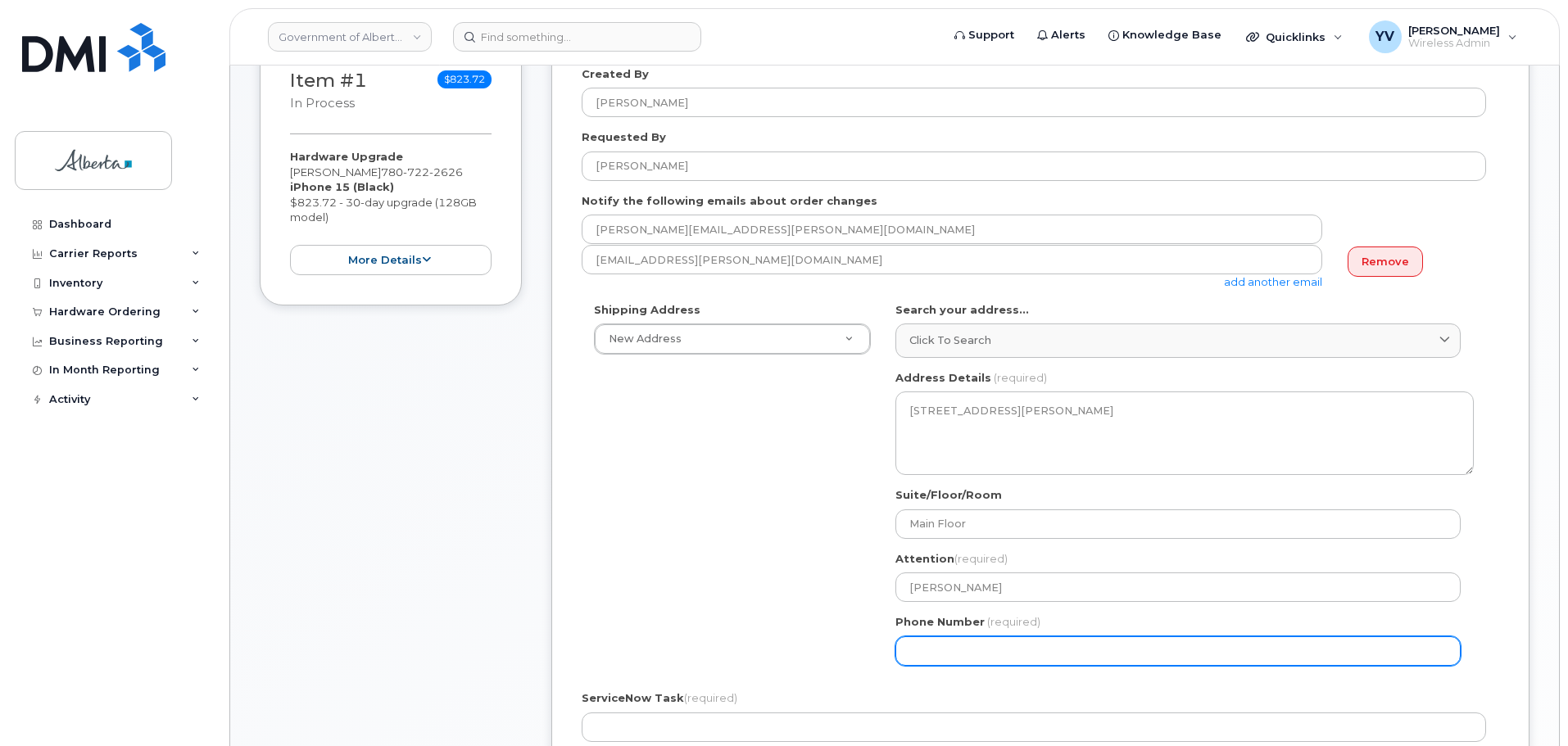
click at [960, 662] on input "Phone Number" at bounding box center [1177, 650] width 565 height 29
paste input "7809672221"
select select
type input "7809672221"
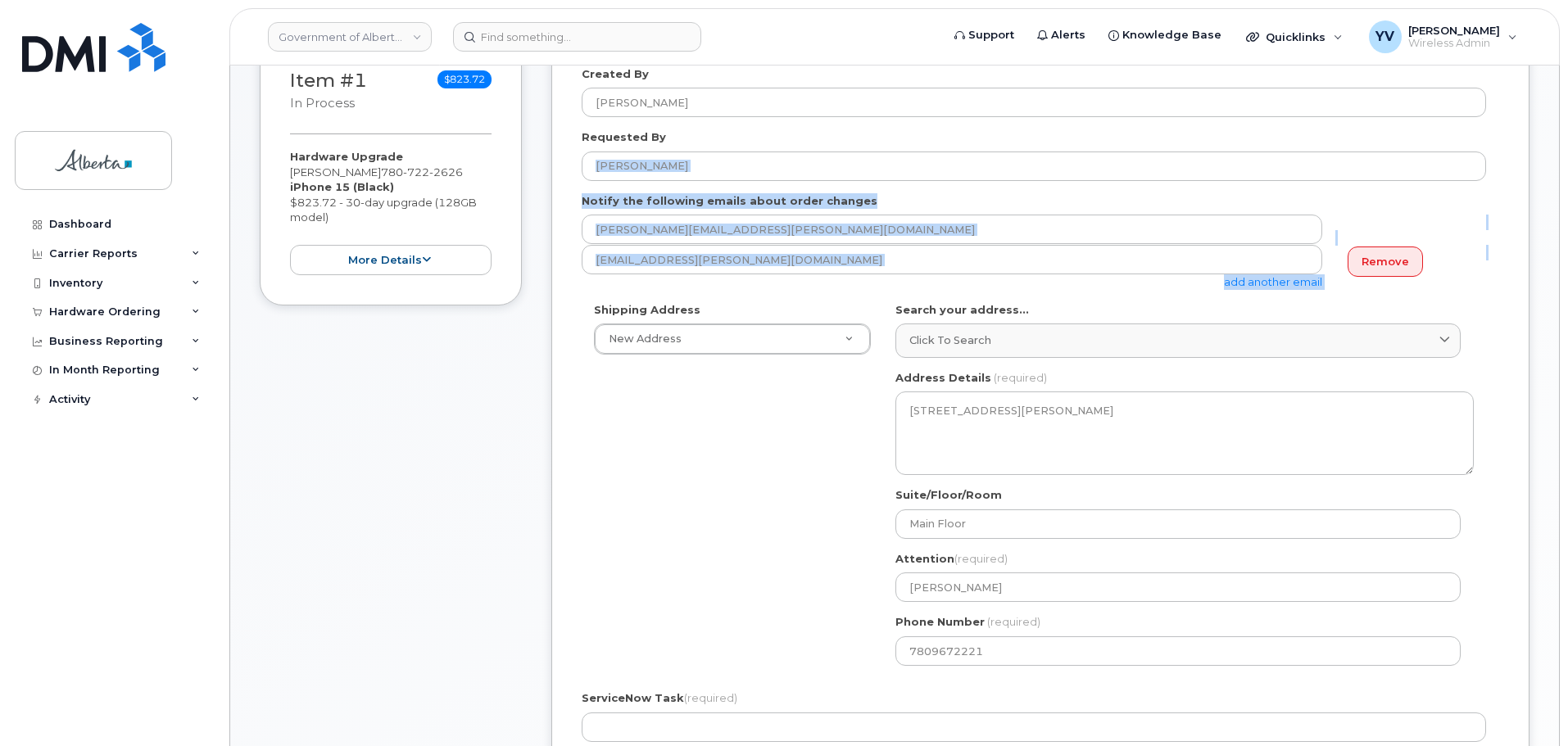
drag, startPoint x: 1567, startPoint y: 155, endPoint x: 1572, endPoint y: 195, distance: 40.3
click at [1567, 255] on html "Government of Alberta (GOA) Support Alerts Knowledge Base Quicklinks Suspend / …" at bounding box center [784, 613] width 1568 height 1749
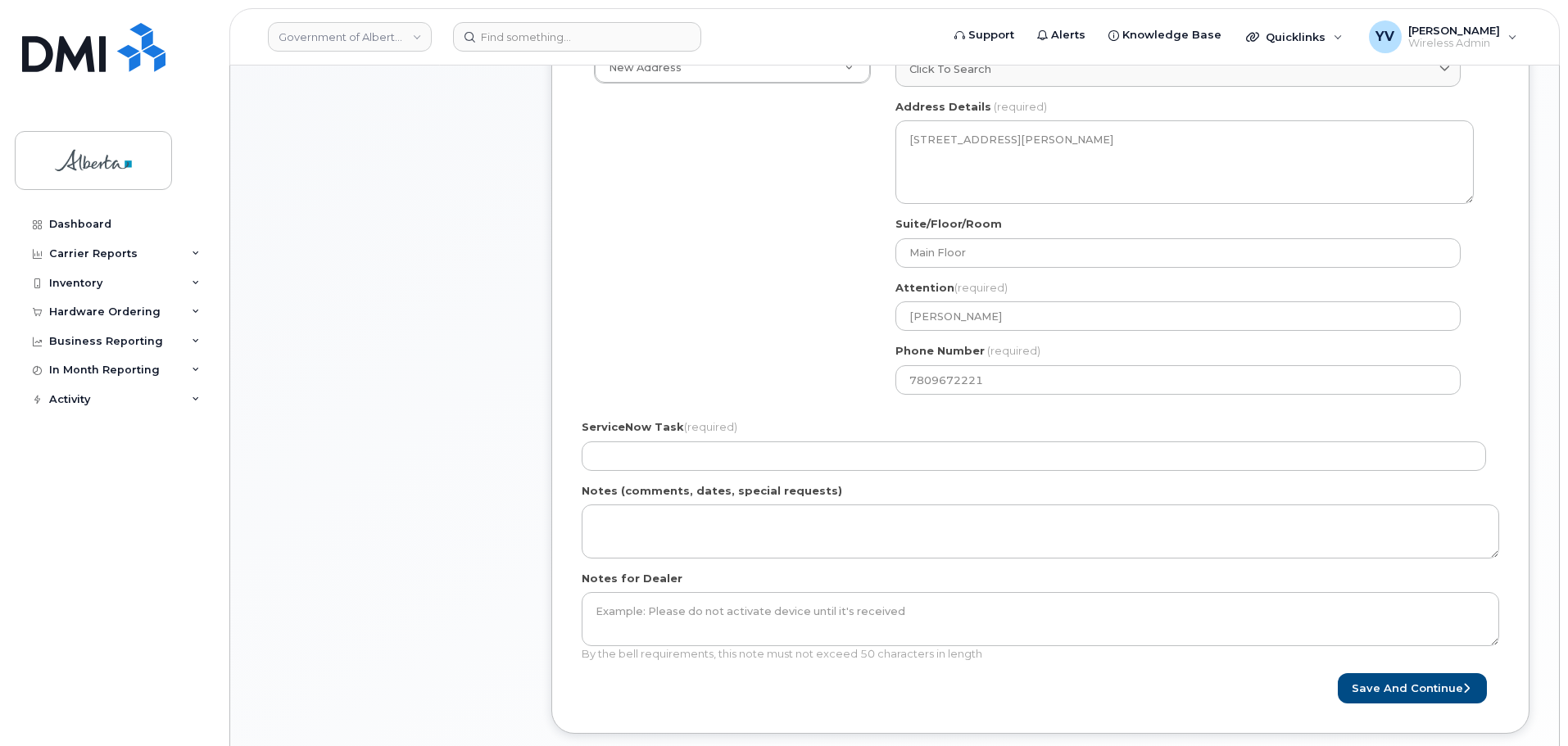
scroll to position [534, 0]
click at [1264, 481] on div "Notes (comments, dates, special requests)" at bounding box center [1040, 518] width 917 height 75
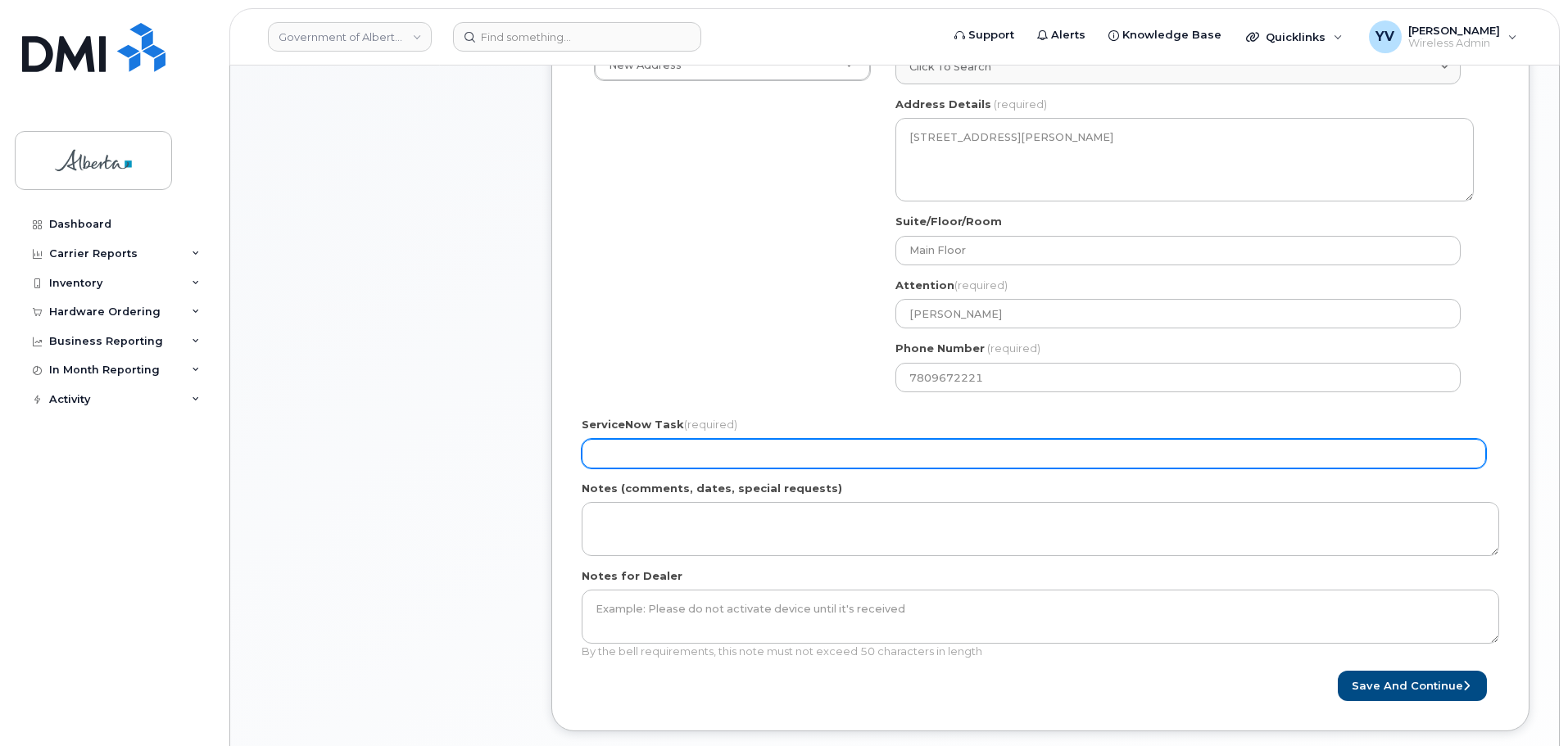
click at [636, 452] on input "ServiceNow Task (required)" at bounding box center [1034, 454] width 905 height 29
paste input "SCTASK0862977"
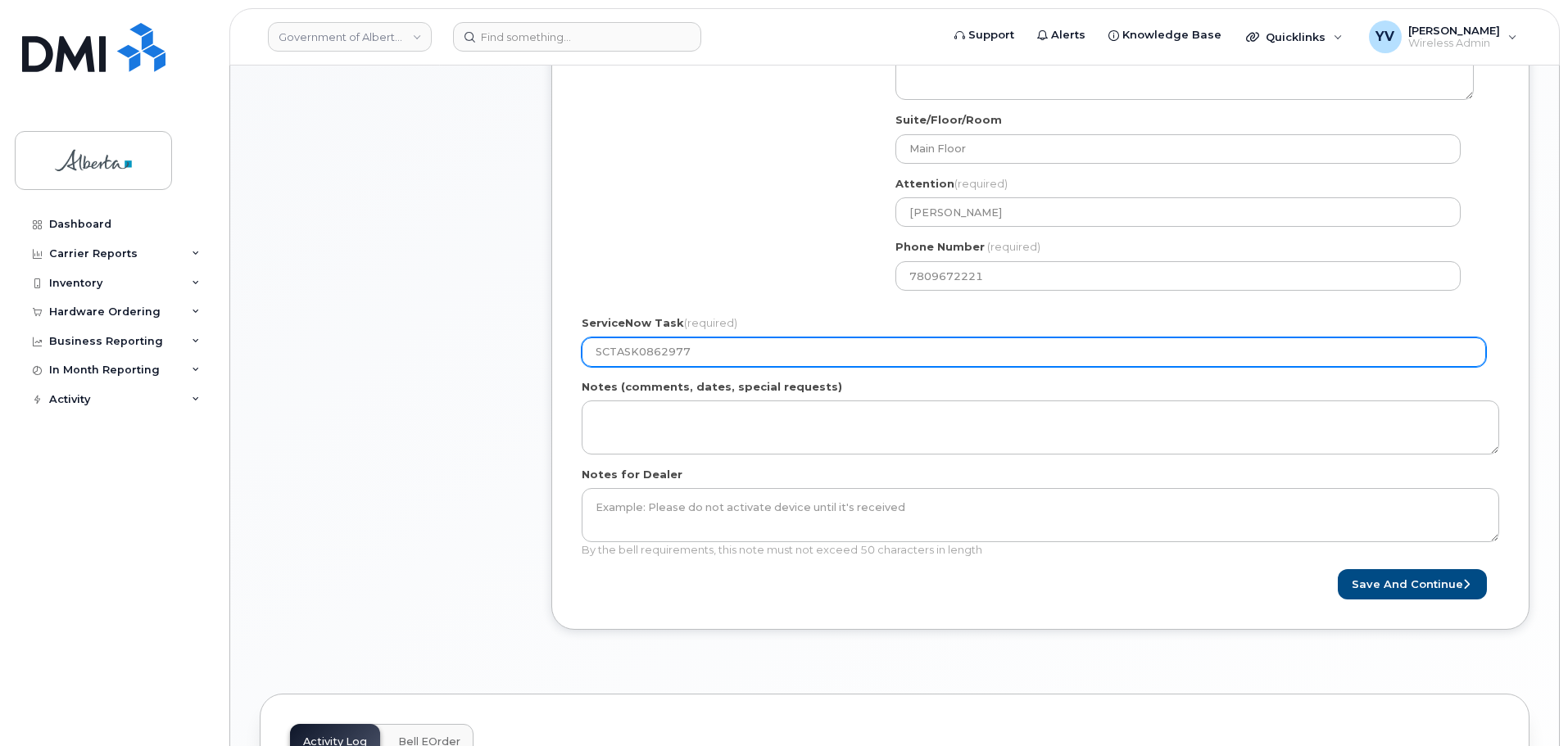
scroll to position [663, 0]
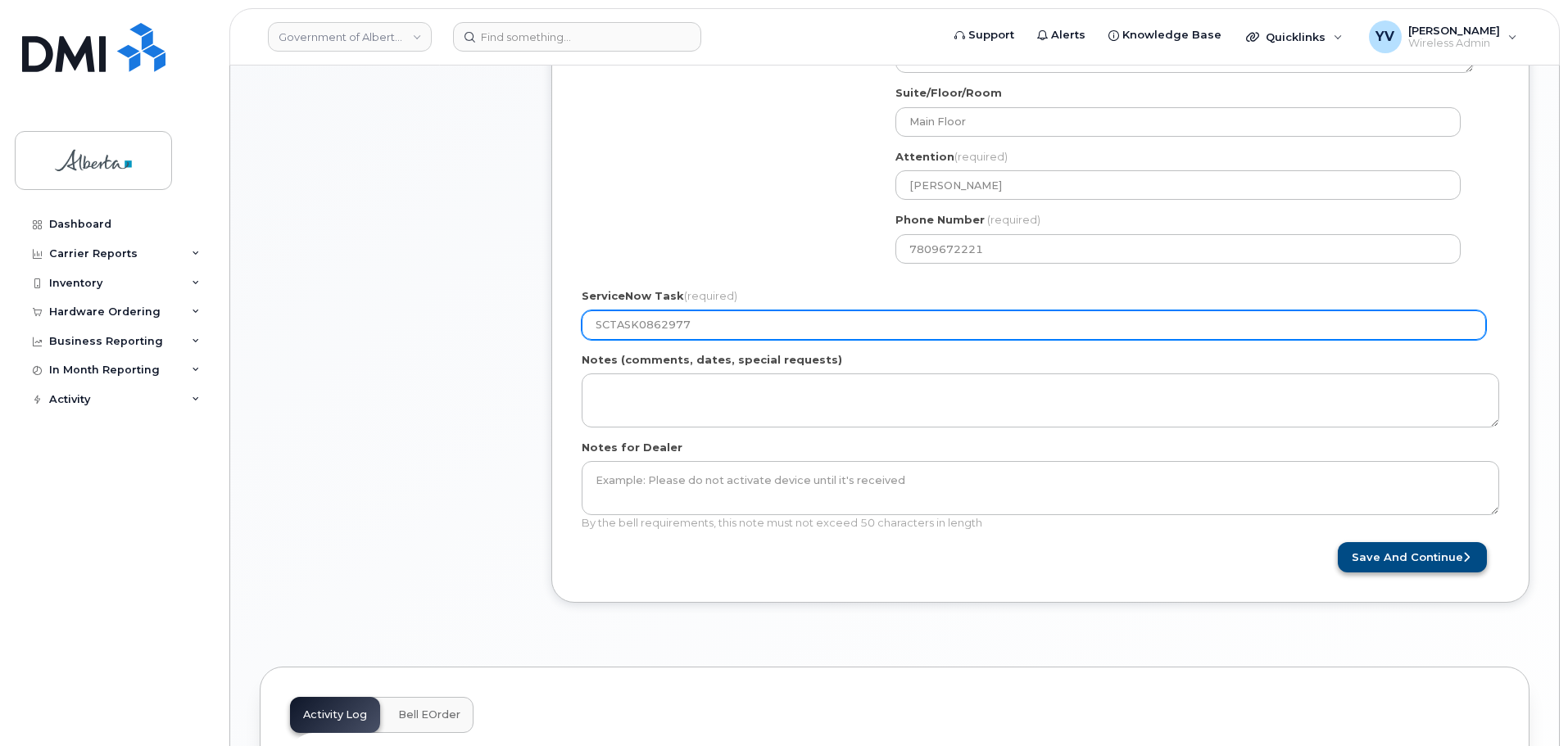
type input "SCTASK0862977"
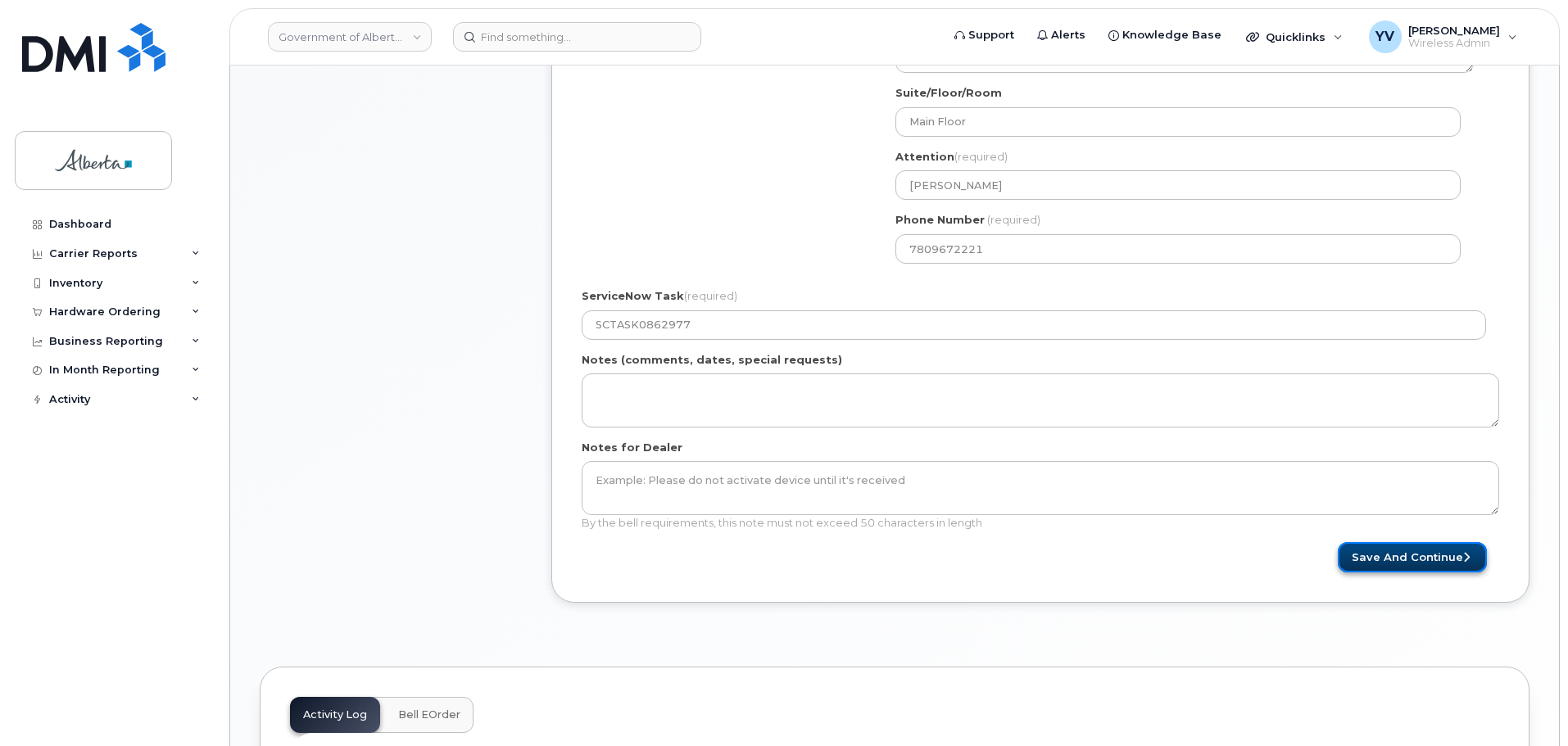
click at [1411, 547] on button "Save and Continue" at bounding box center [1411, 557] width 149 height 30
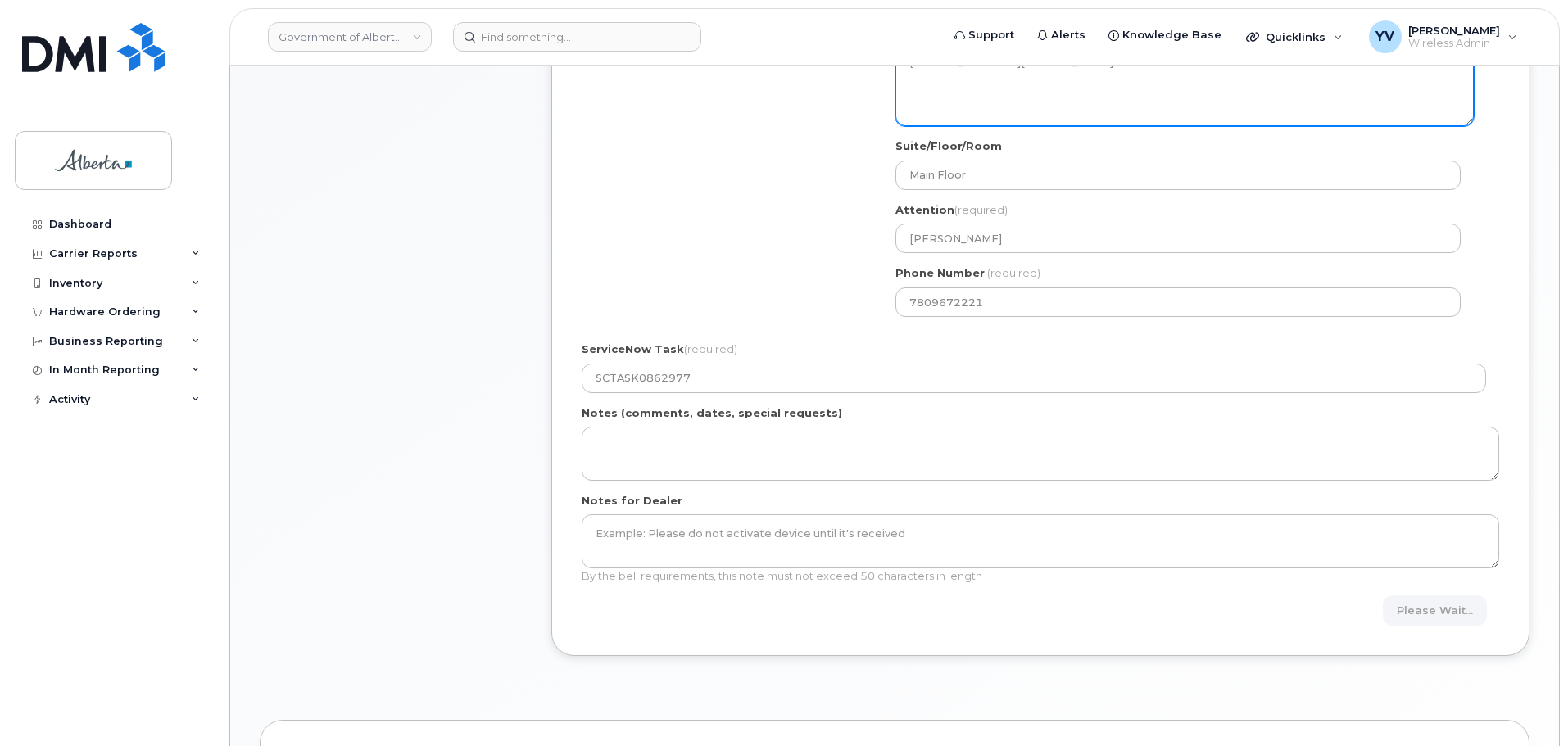
scroll to position [582, 0]
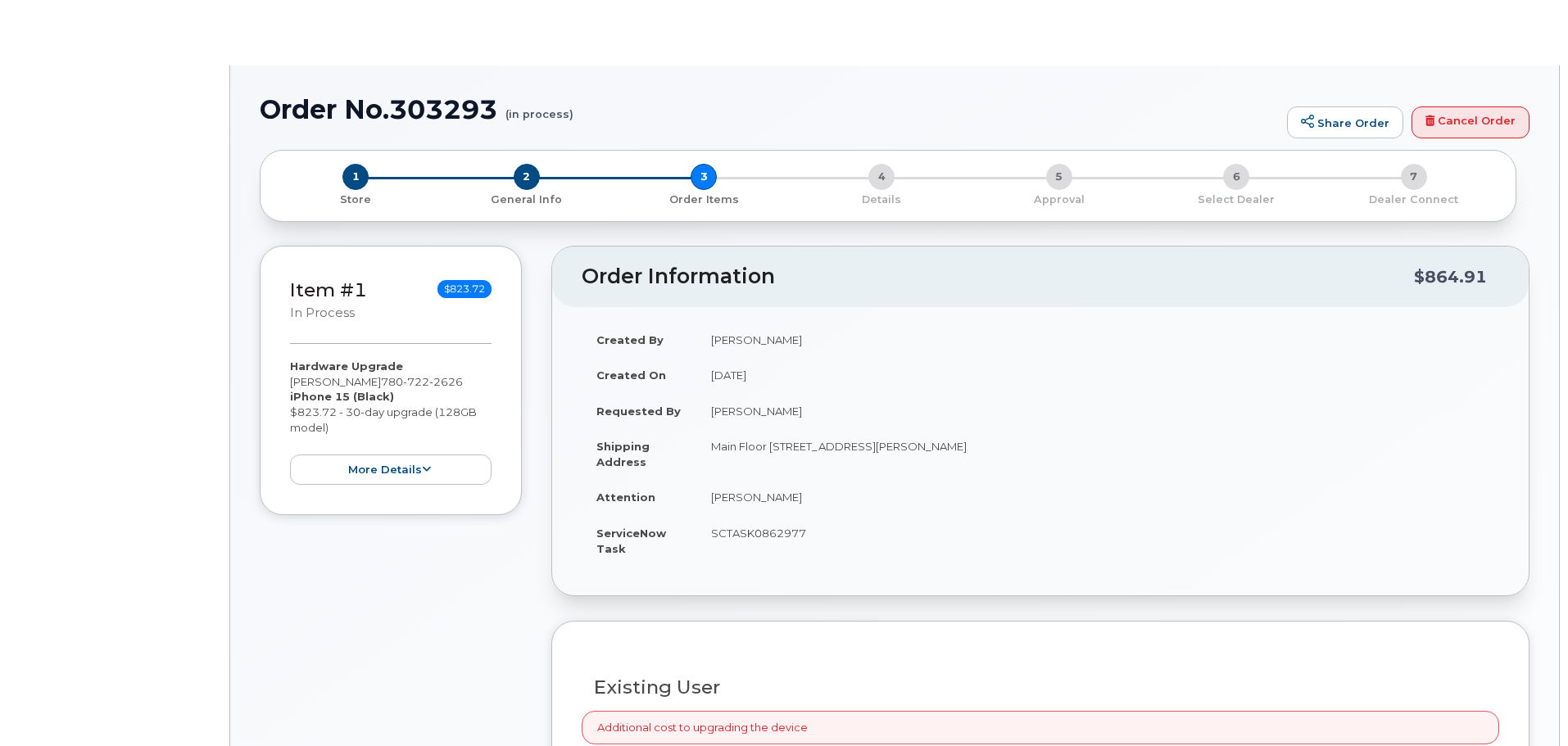
type input "[PERSON_NAME]"
type input "[PERSON_NAME][EMAIL_ADDRESS][PERSON_NAME][DOMAIN_NAME]"
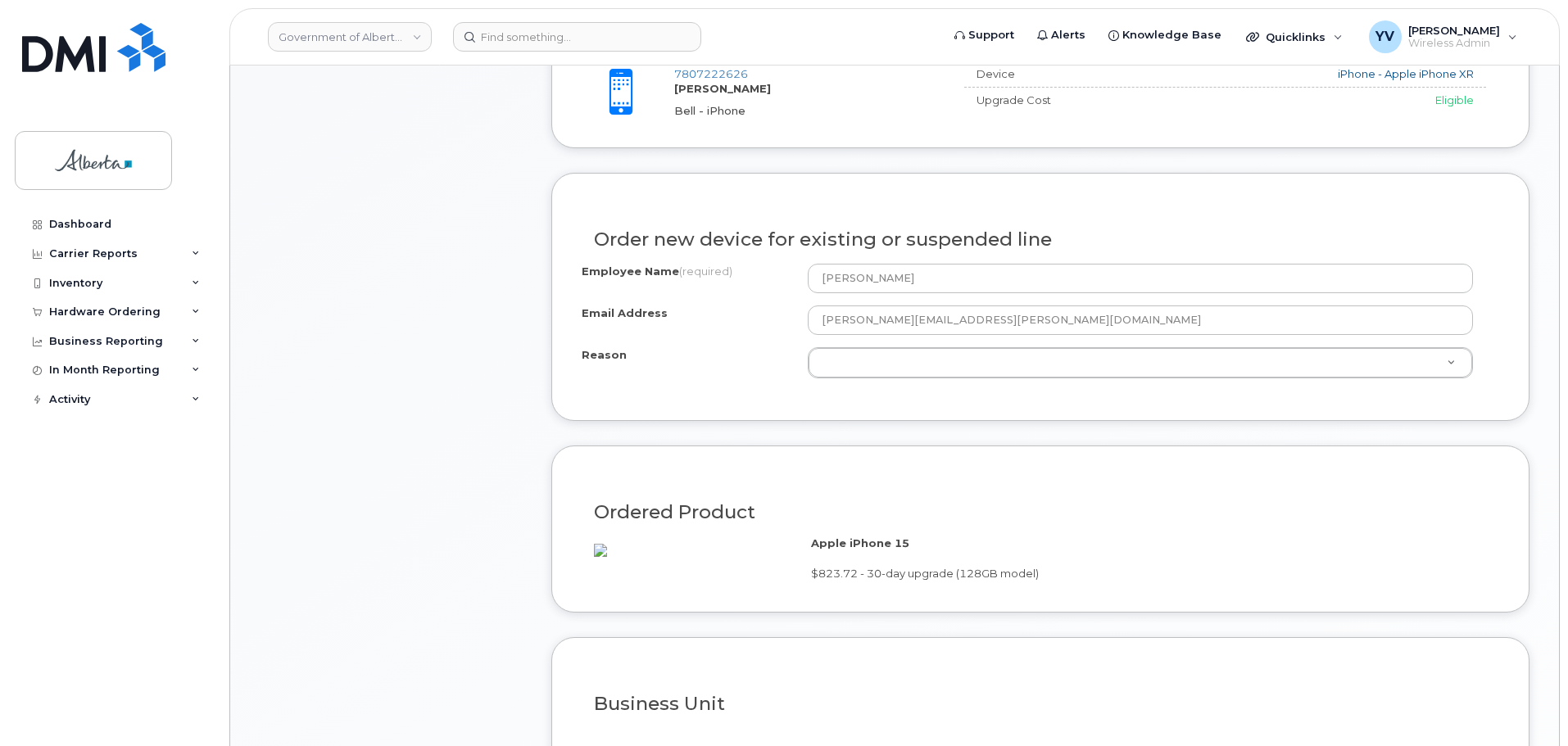
scroll to position [750, 0]
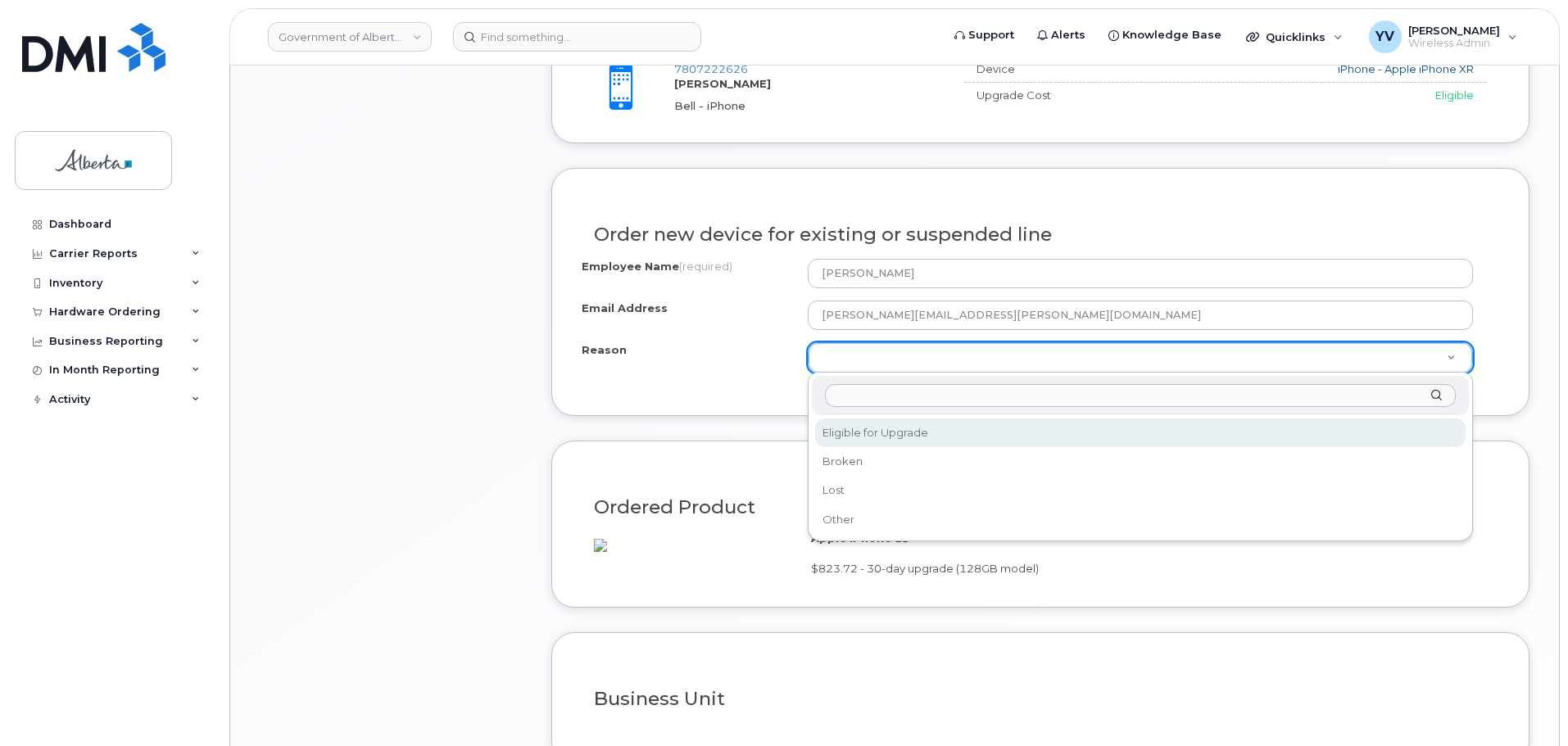
select select "eligible_for_upgrade"
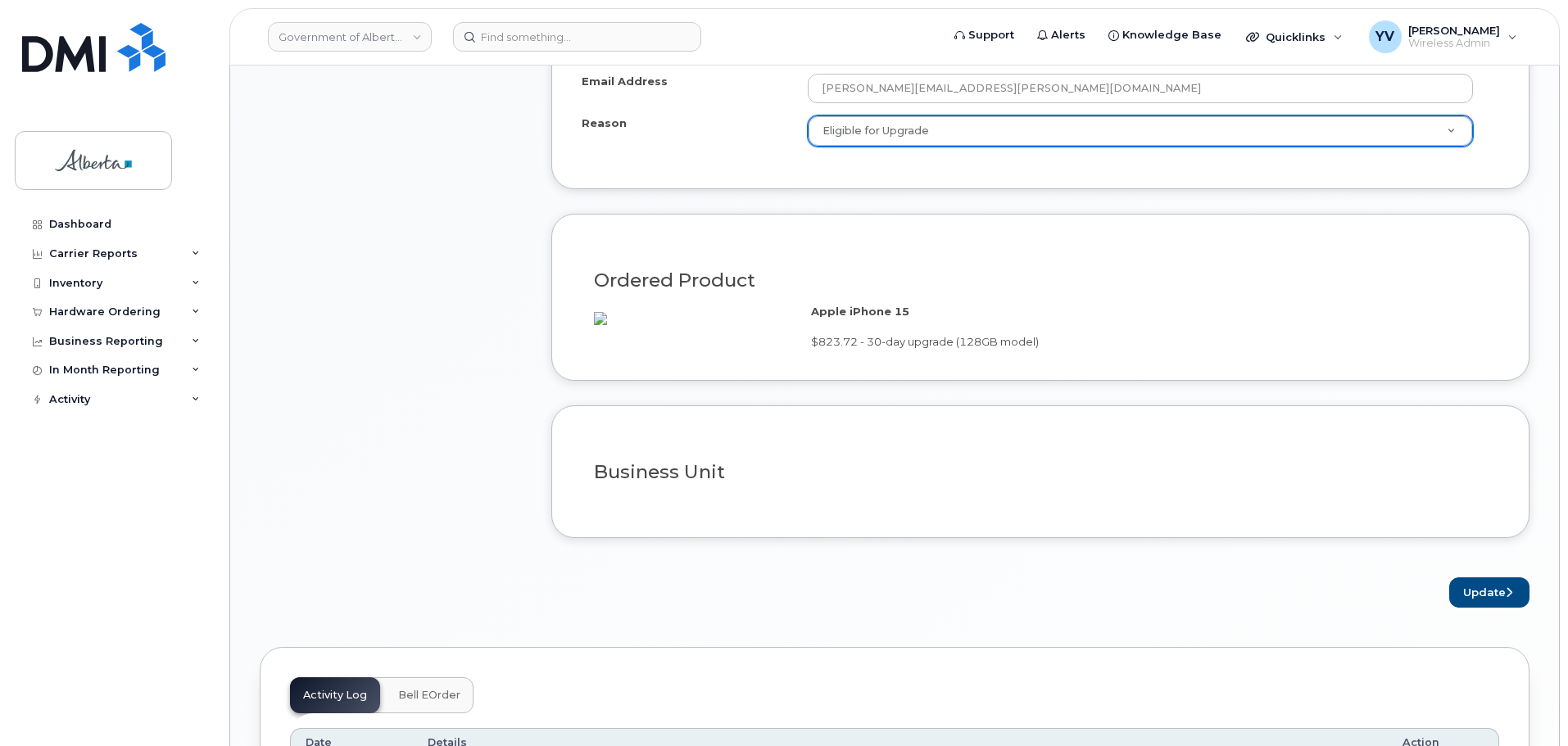
scroll to position [1006, 0]
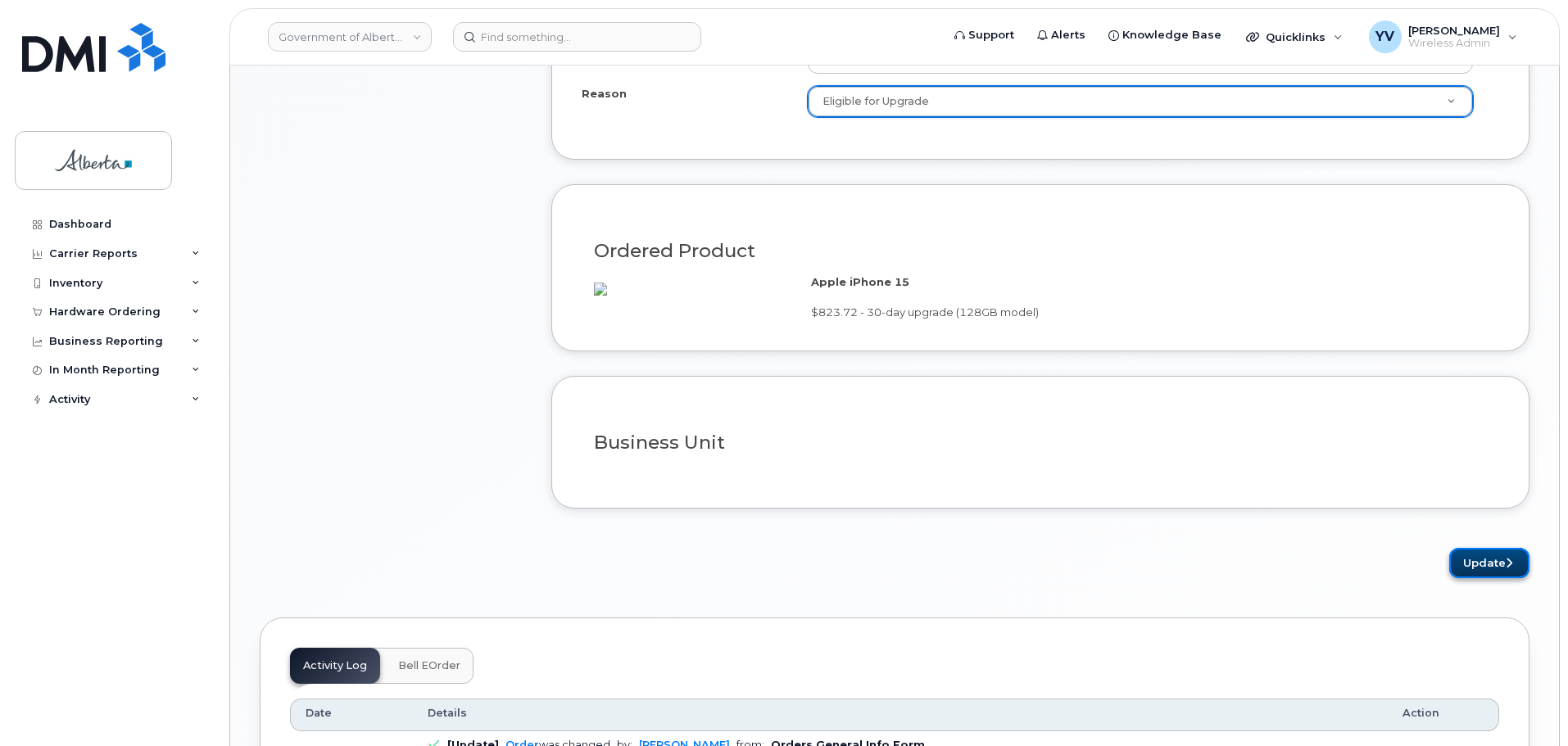
click at [1483, 578] on button "Update" at bounding box center [1488, 563] width 81 height 30
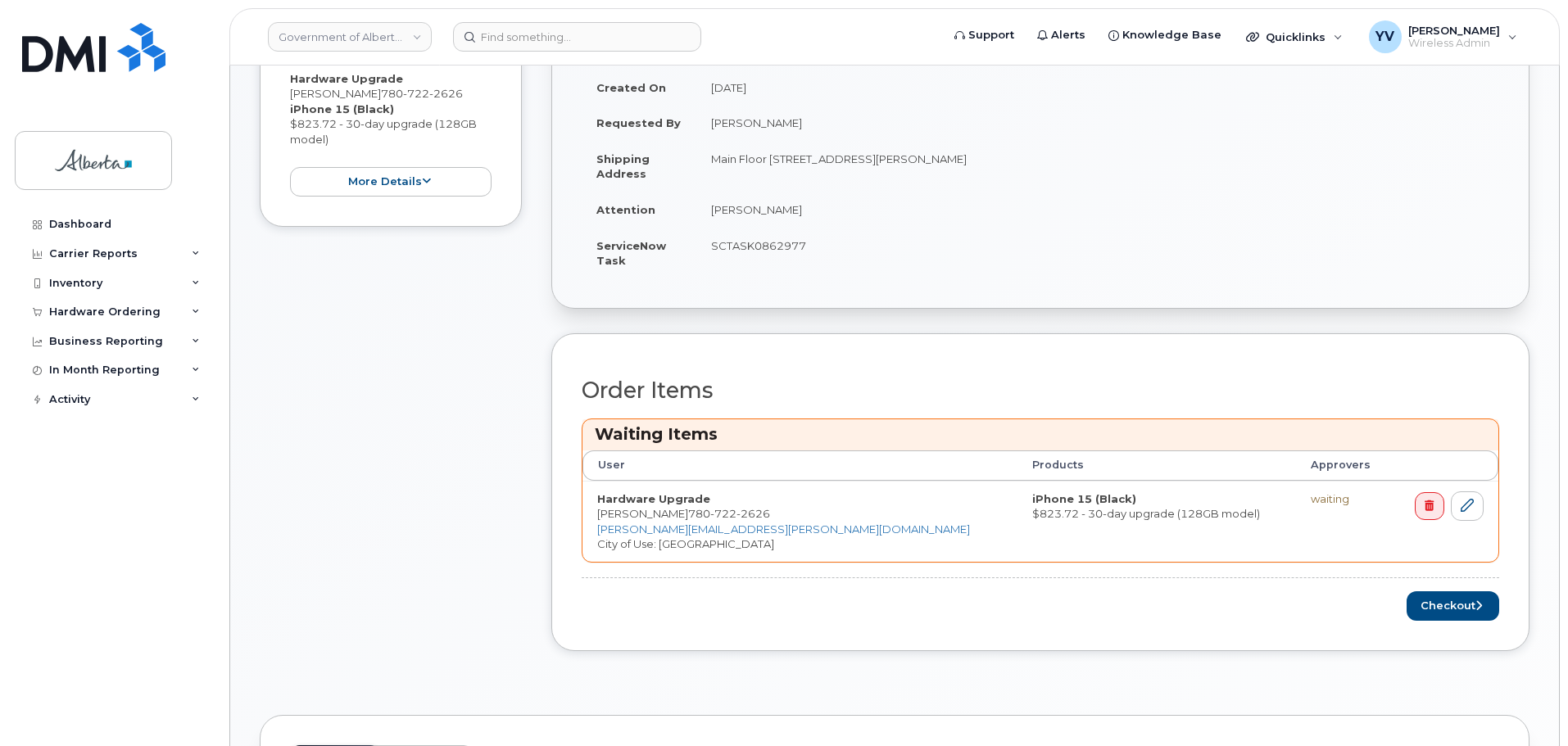
scroll to position [477, 0]
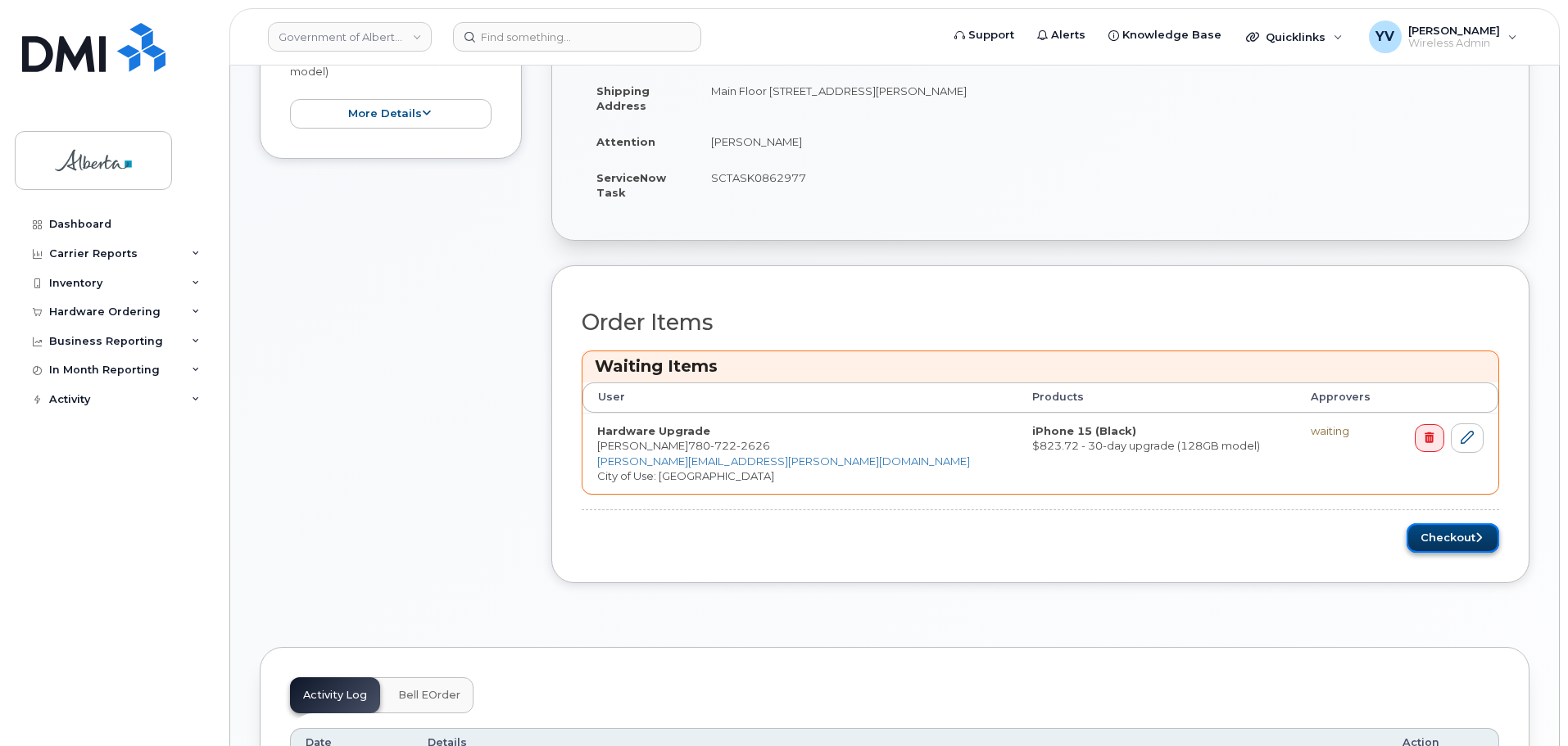
click at [1432, 533] on button "Checkout" at bounding box center [1453, 538] width 93 height 30
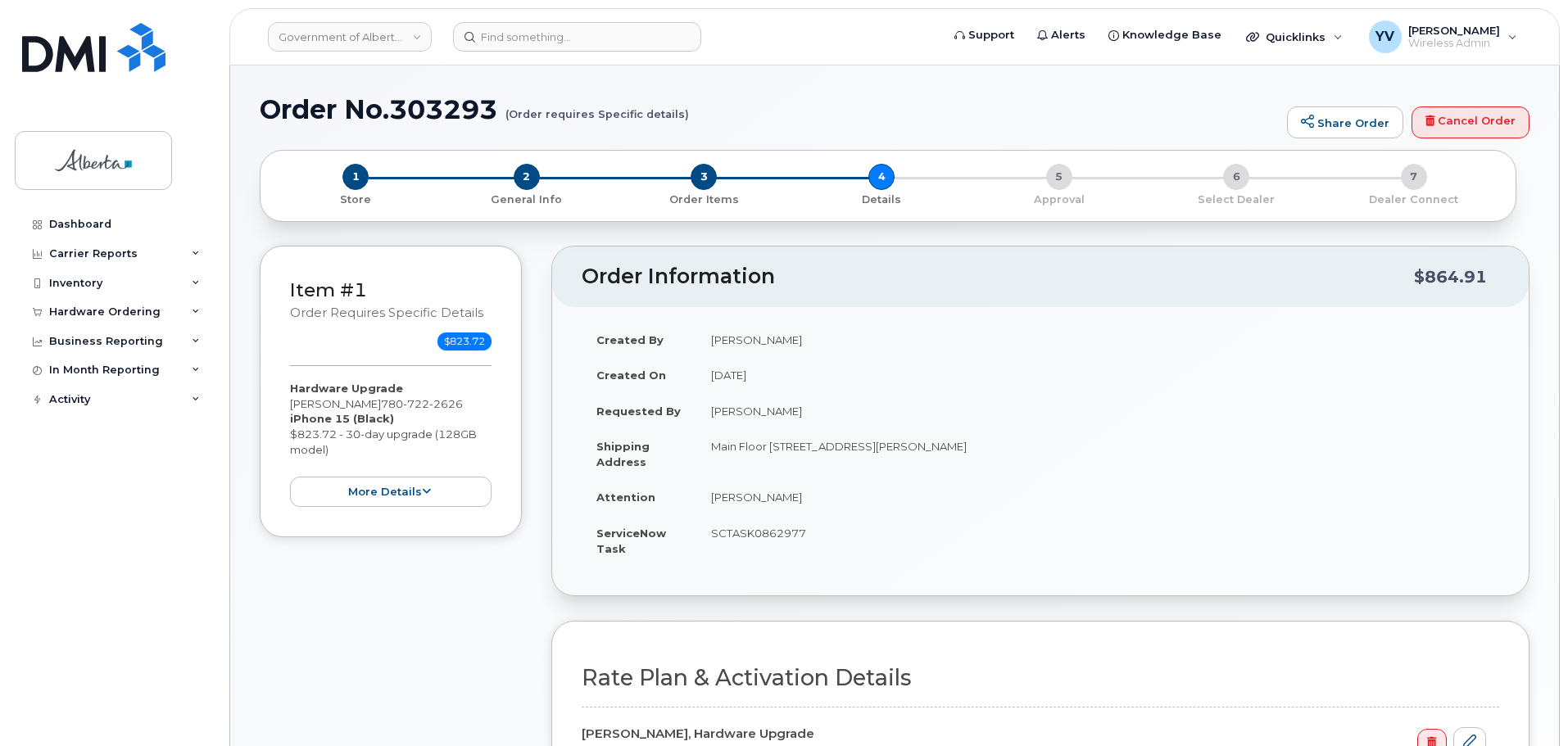
select select
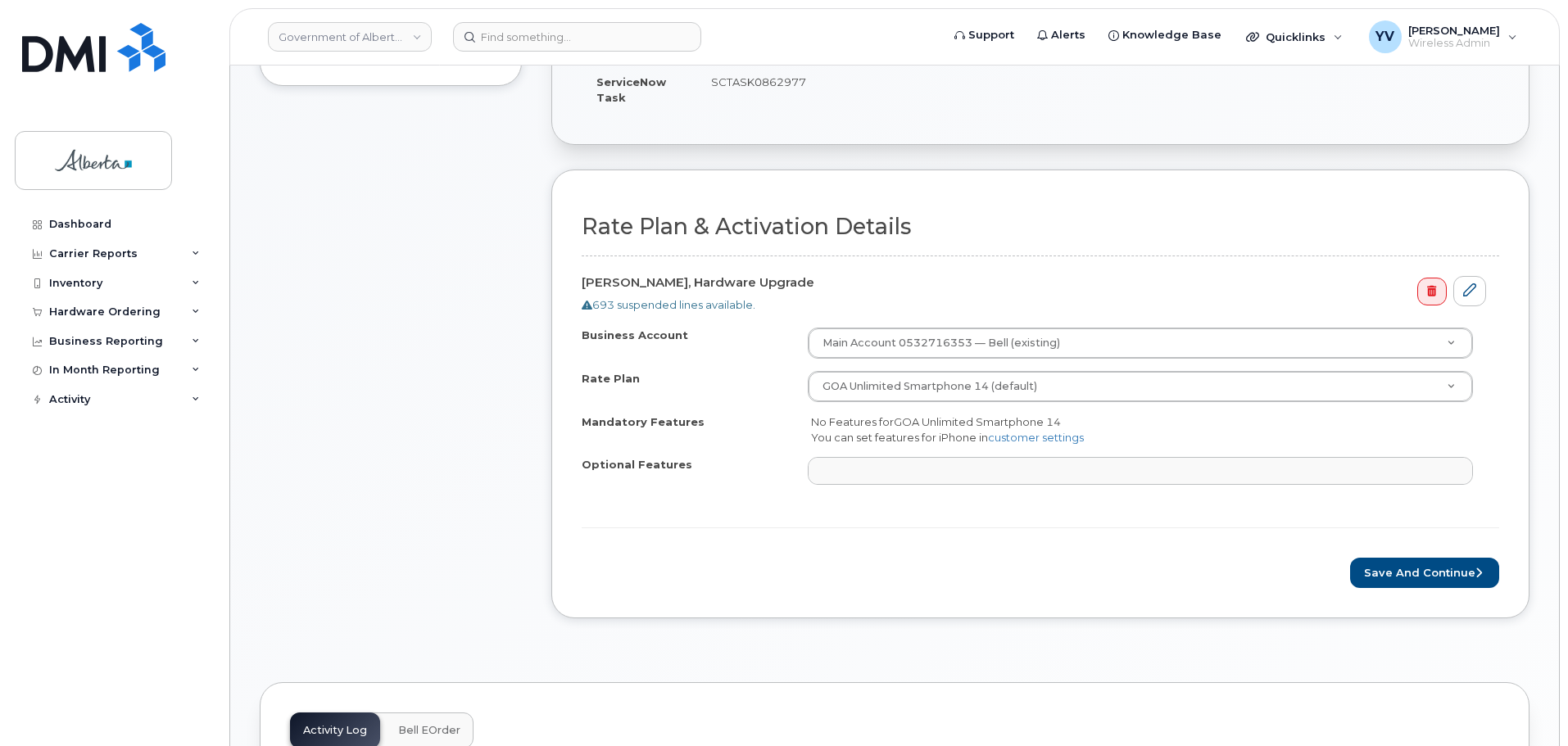
scroll to position [459, 0]
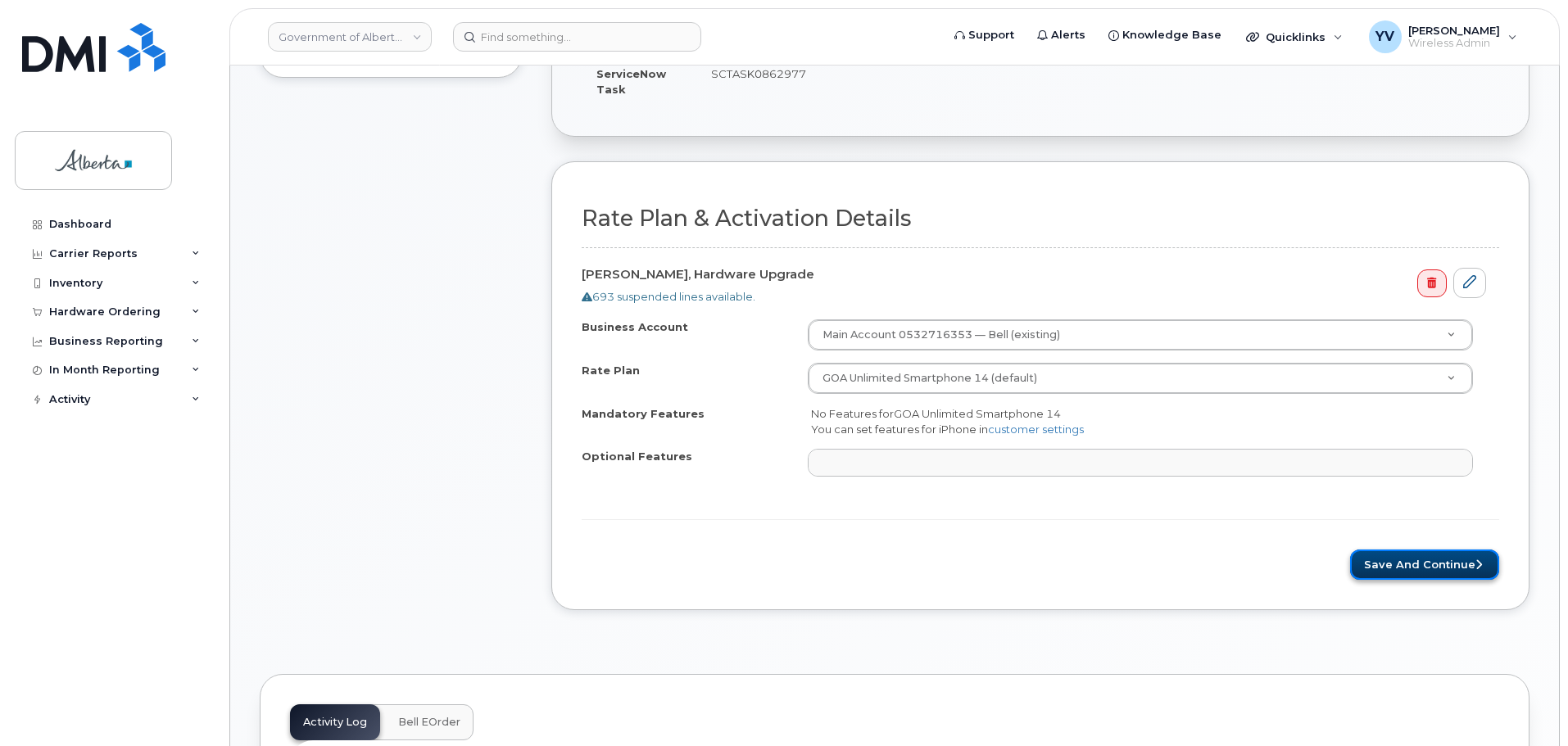
click at [1400, 561] on button "Save and Continue" at bounding box center [1424, 565] width 149 height 30
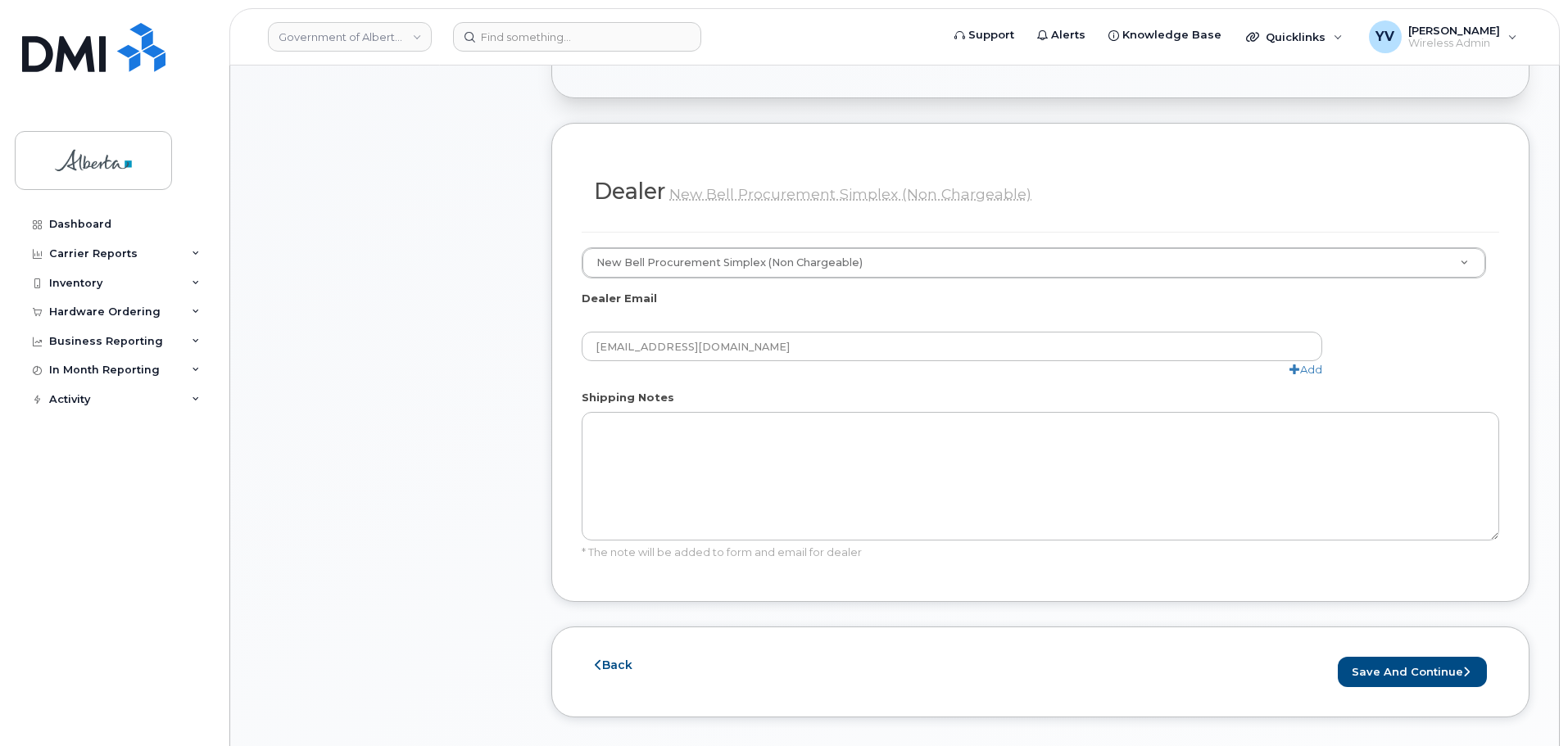
scroll to position [835, 0]
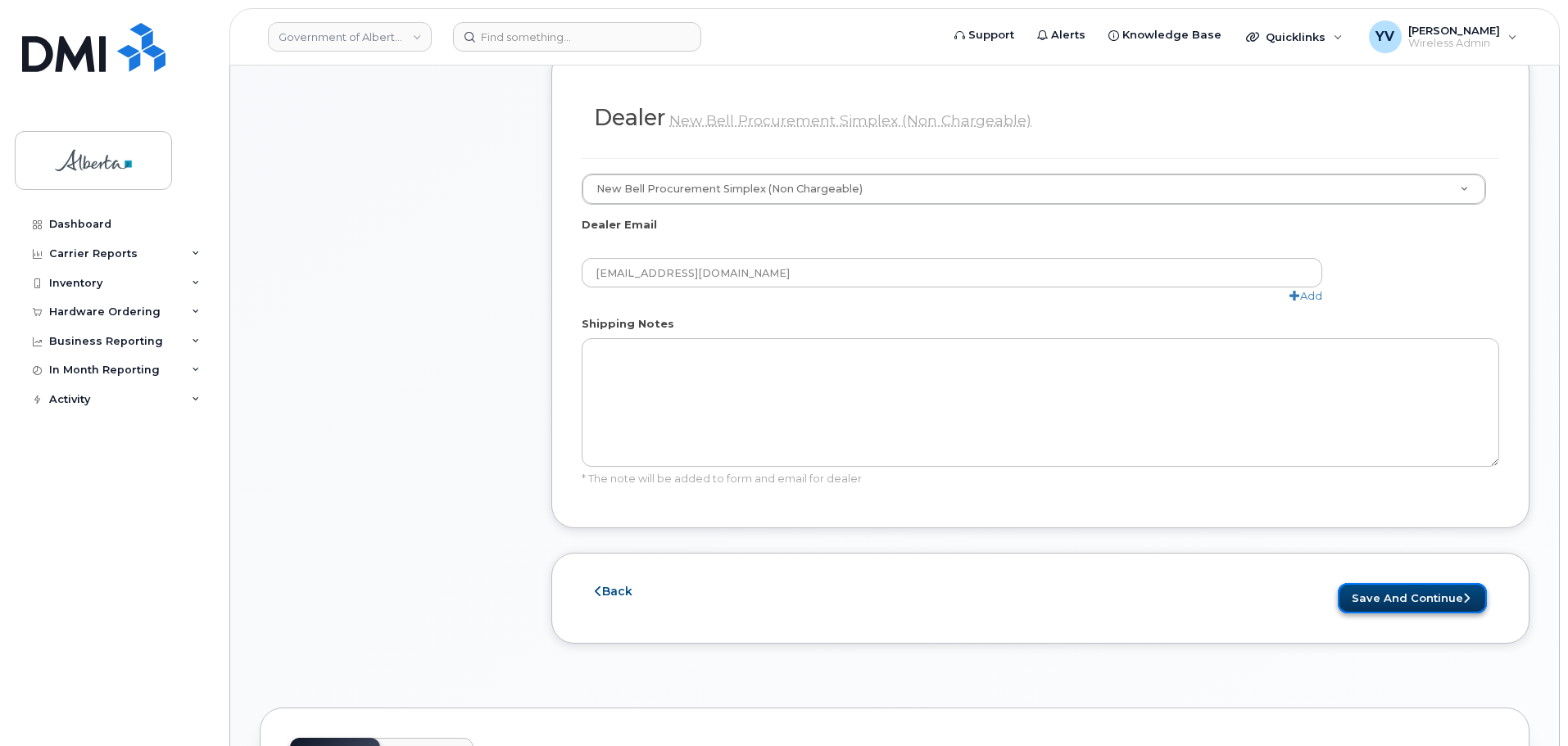
click at [1395, 583] on button "Save and Continue" at bounding box center [1411, 598] width 149 height 30
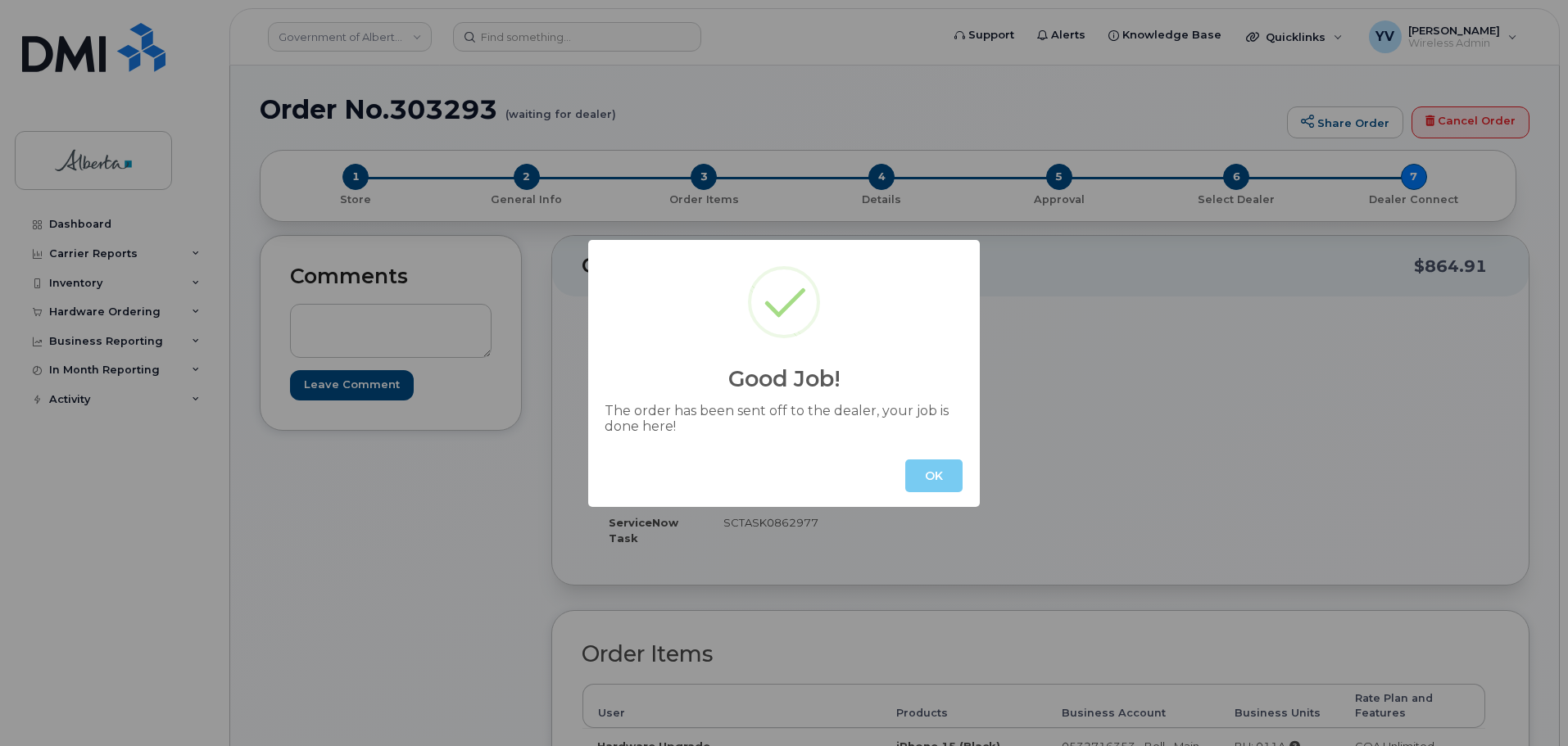
click at [917, 468] on button "OK" at bounding box center [934, 476] width 57 height 33
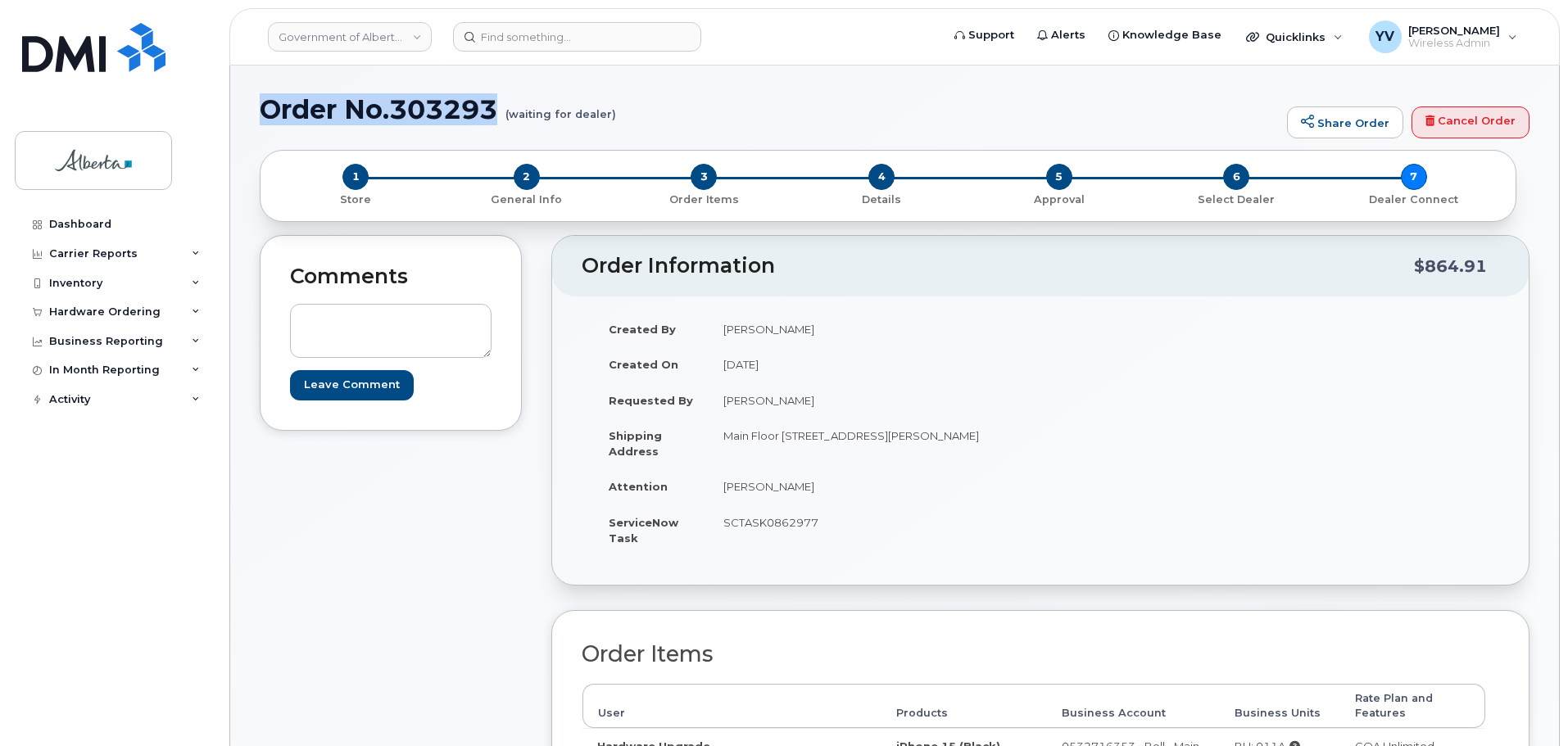
drag, startPoint x: 500, startPoint y: 100, endPoint x: 250, endPoint y: 91, distance: 250.2
copy h1 "Order No.303293"
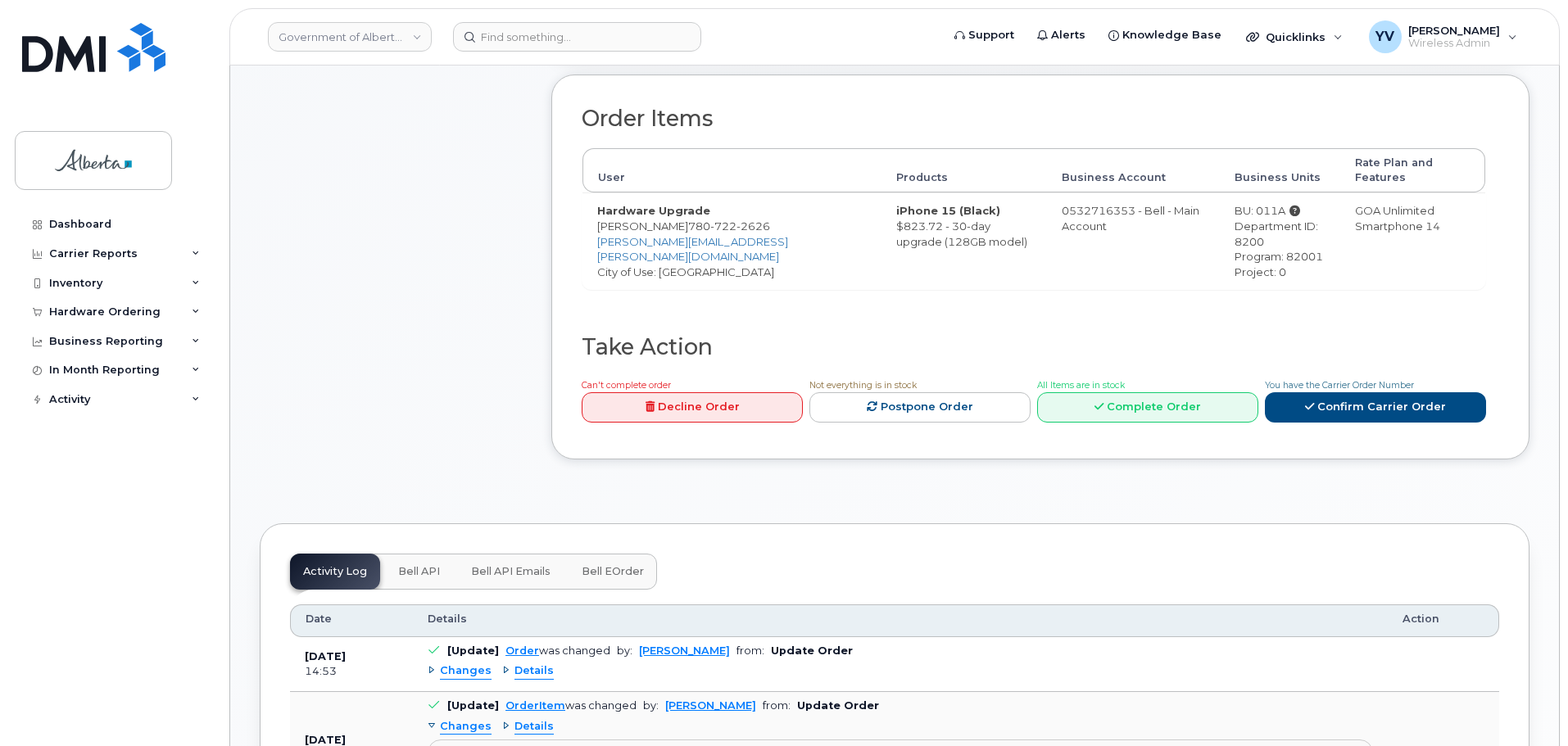
scroll to position [706, 0]
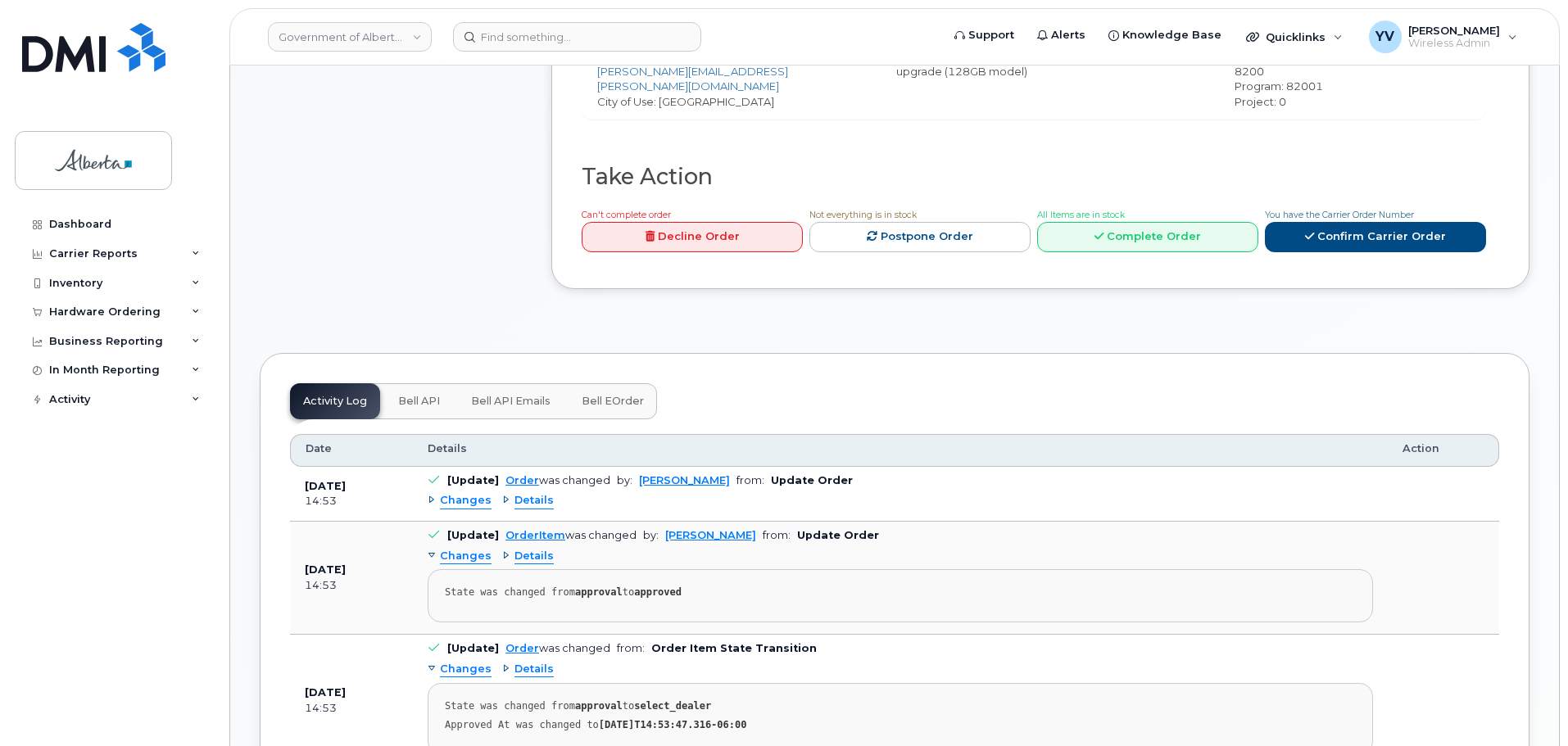
click at [420, 395] on span "Bell API" at bounding box center [419, 401] width 42 height 13
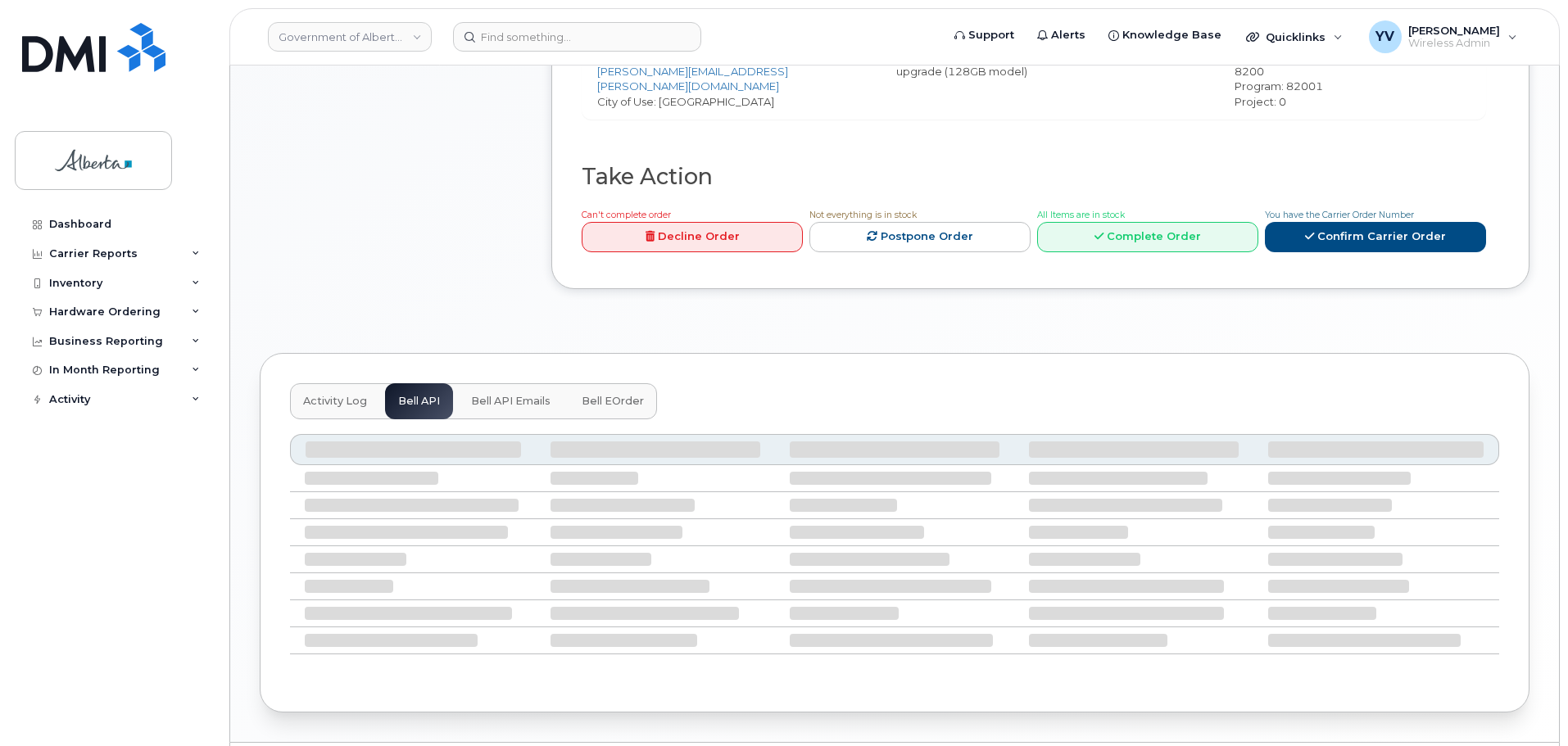
scroll to position [595, 0]
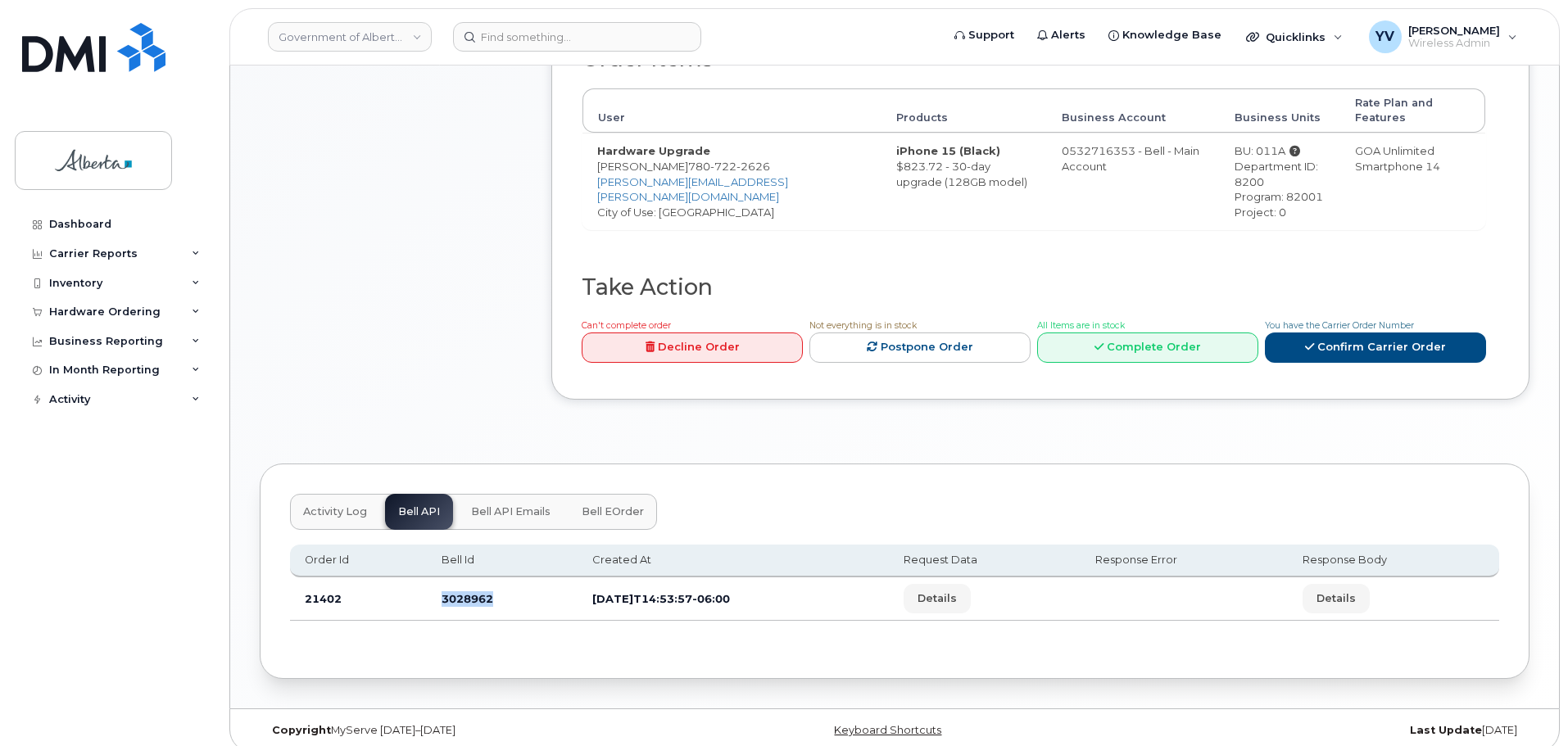
drag, startPoint x: 494, startPoint y: 589, endPoint x: 431, endPoint y: 587, distance: 63.0
click at [431, 587] on td "3028962" at bounding box center [502, 599] width 151 height 44
copy td "3028962"
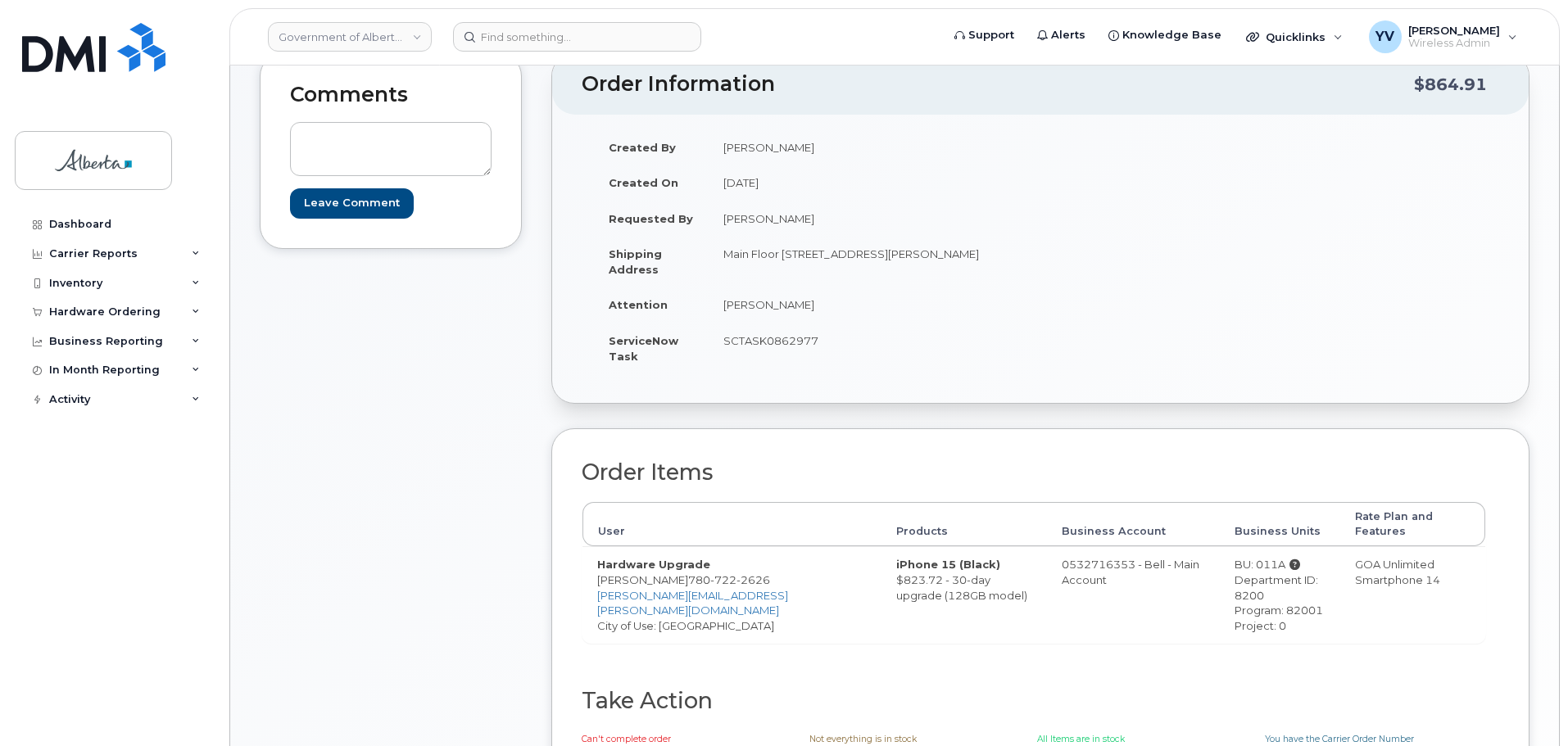
scroll to position [149, 0]
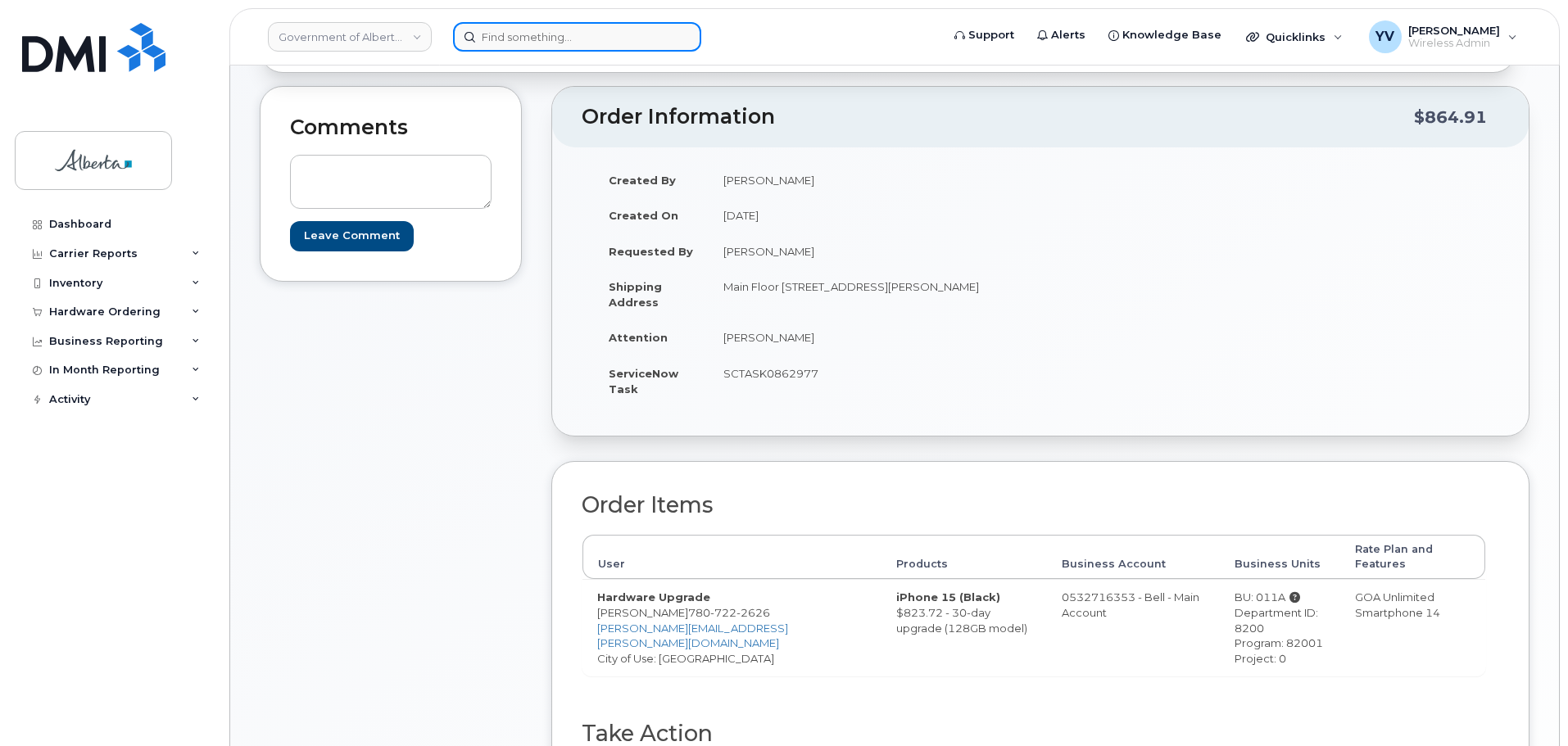
click at [503, 35] on input at bounding box center [576, 36] width 248 height 29
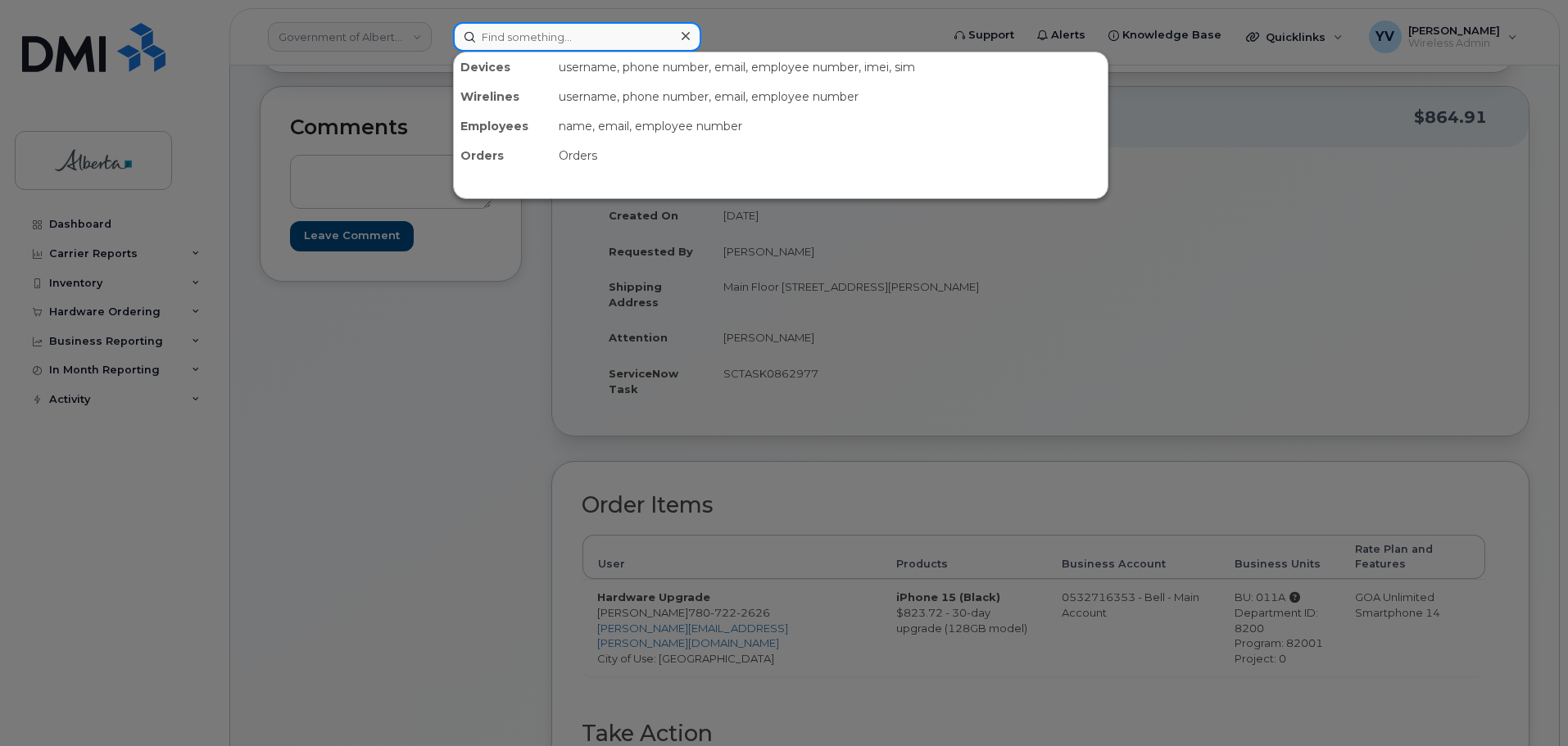
paste input "7807222626"
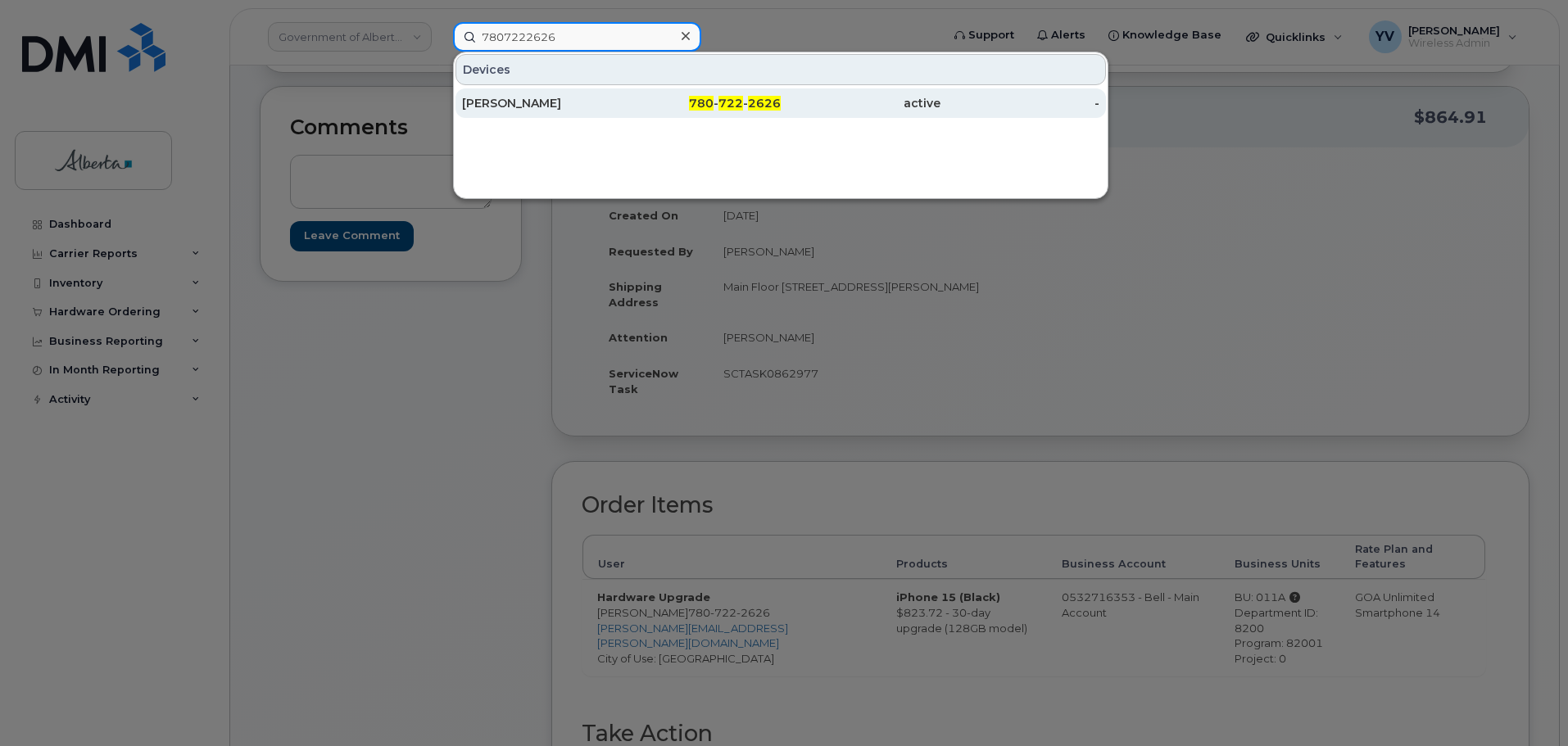
type input "7807222626"
click at [762, 104] on span "2626" at bounding box center [764, 103] width 33 height 15
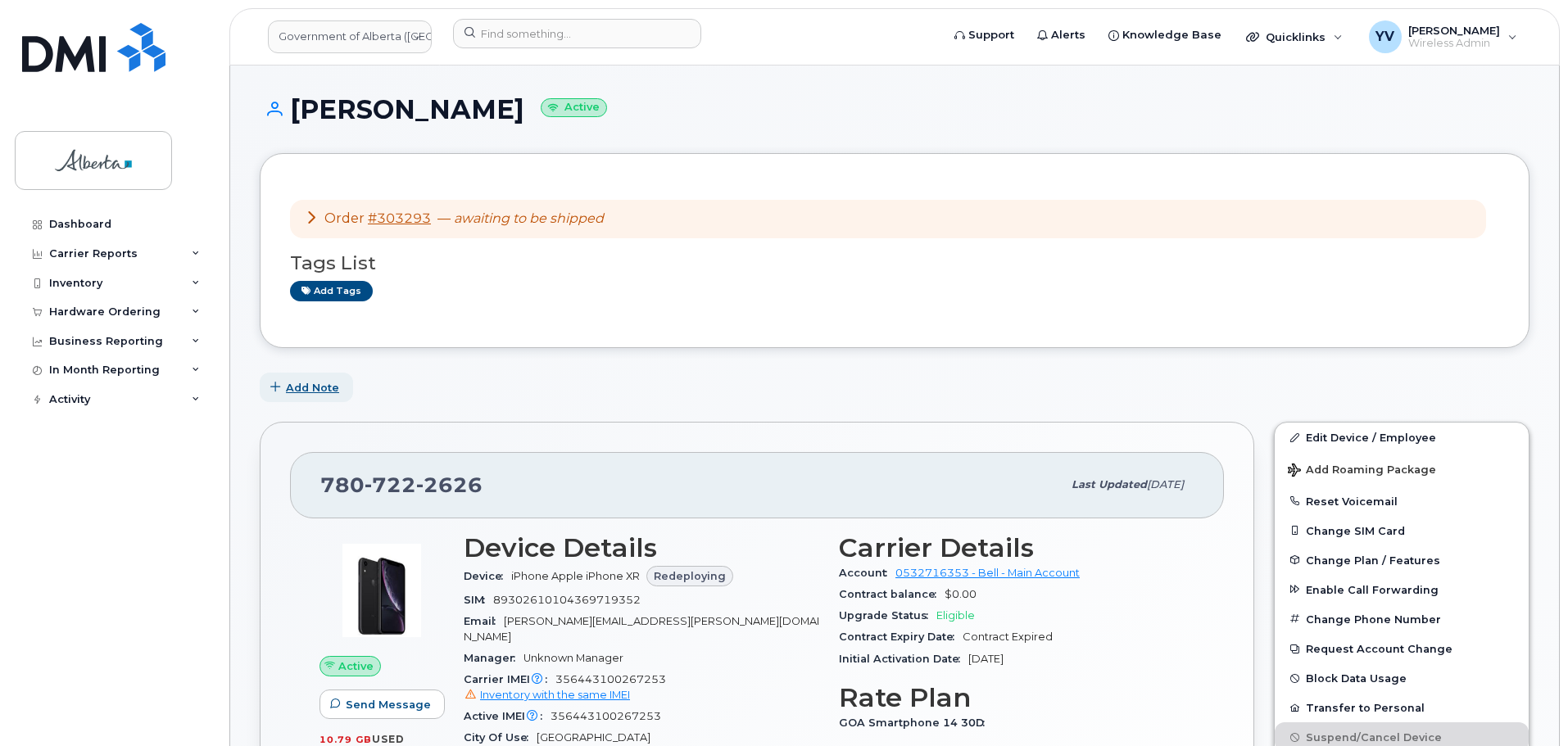
click at [320, 384] on span "Add Note" at bounding box center [312, 387] width 53 height 15
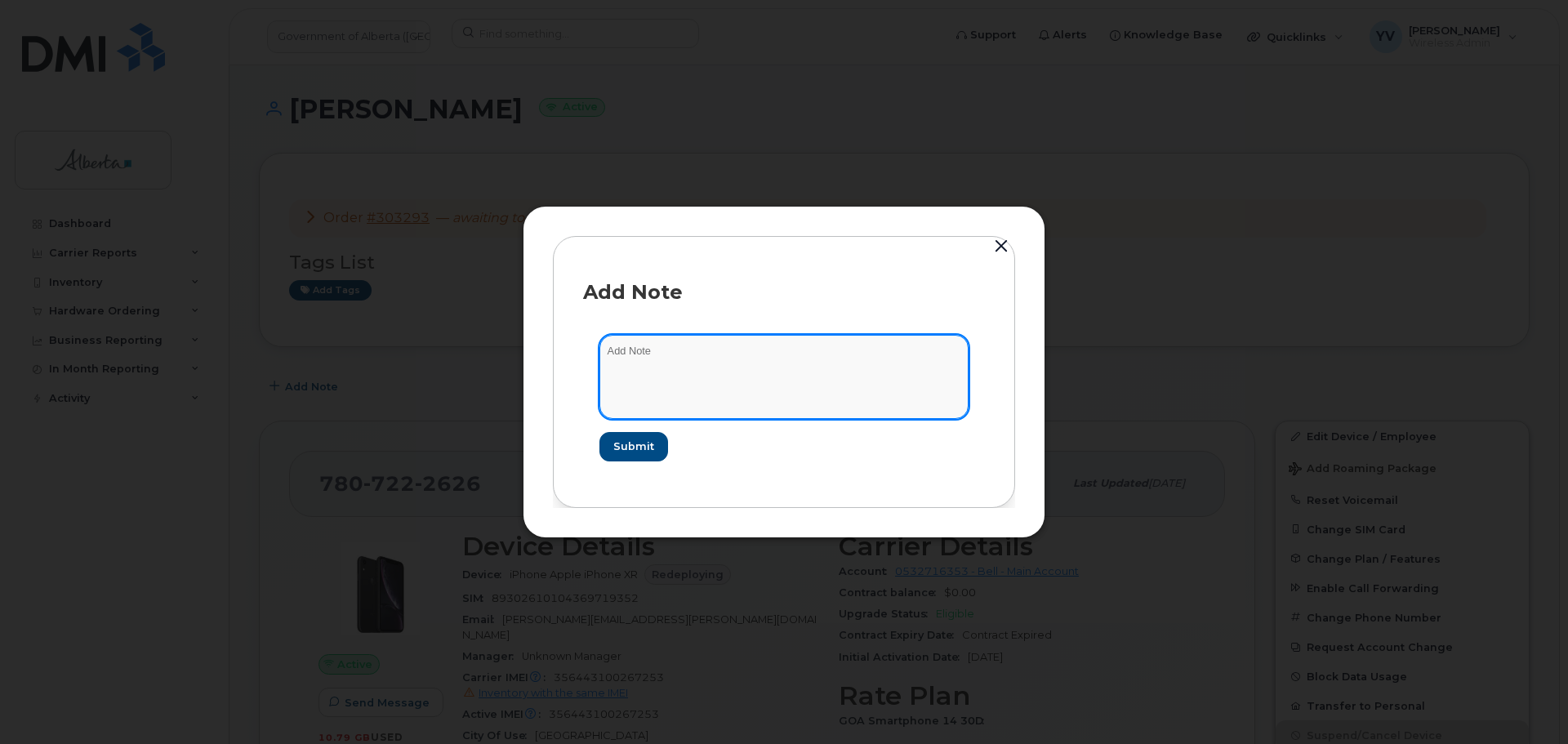
click at [650, 358] on textarea at bounding box center [784, 377] width 369 height 83
paste textarea "SCTASK0862977 Device Replace - [PHONE_NUMBER] Order No.303293 Bell order 3028962"
drag, startPoint x: 837, startPoint y: 345, endPoint x: 783, endPoint y: 352, distance: 54.5
click at [783, 352] on textarea "SCTASK0862977 Device Replace - [PHONE_NUMBER] Order No.303293 Bell order 3028962" at bounding box center [784, 377] width 369 height 83
type textarea "SCTASK0862977 Device Replace - (1) Order No.303293 Bell order 3028962"
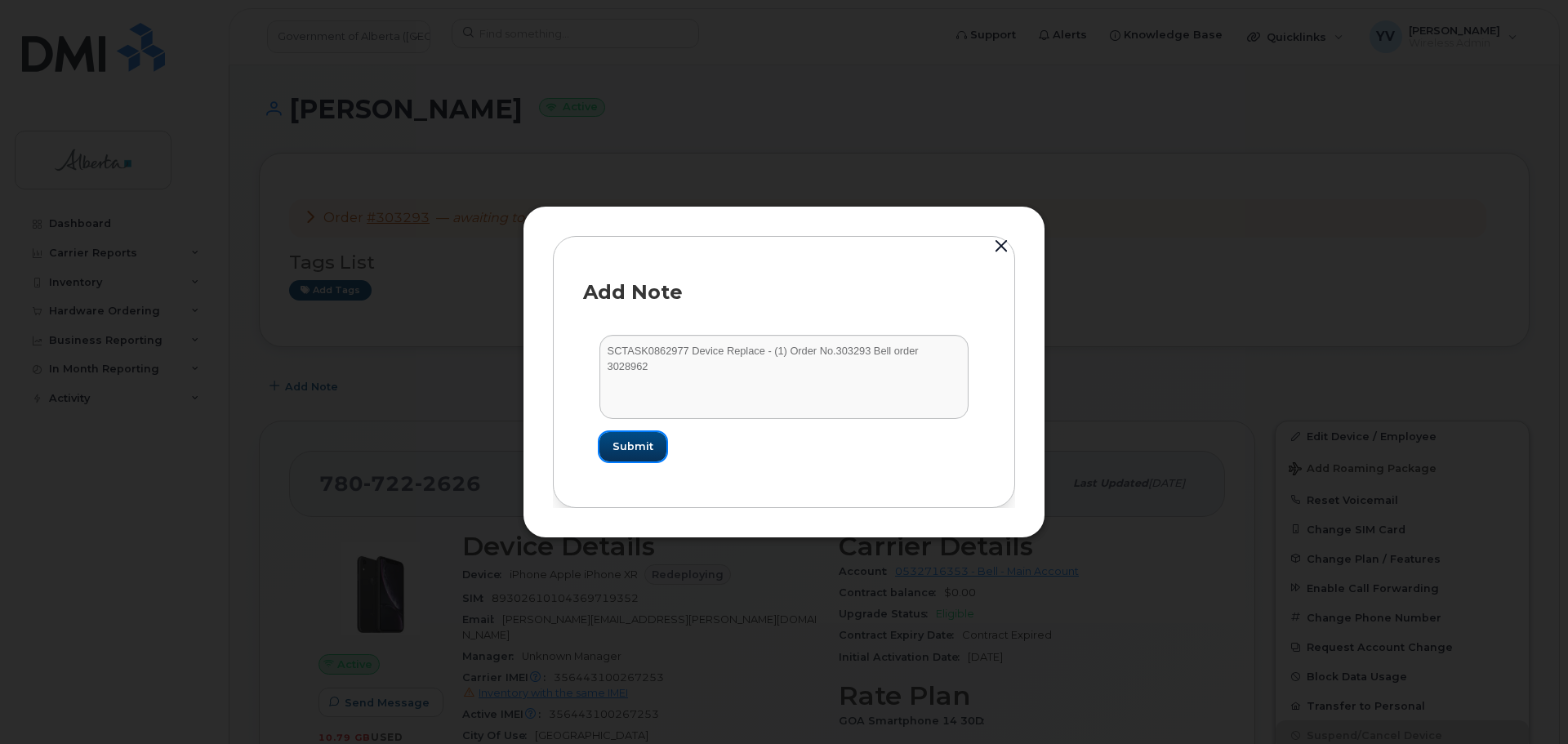
click at [629, 438] on span "Submit" at bounding box center [632, 446] width 41 height 15
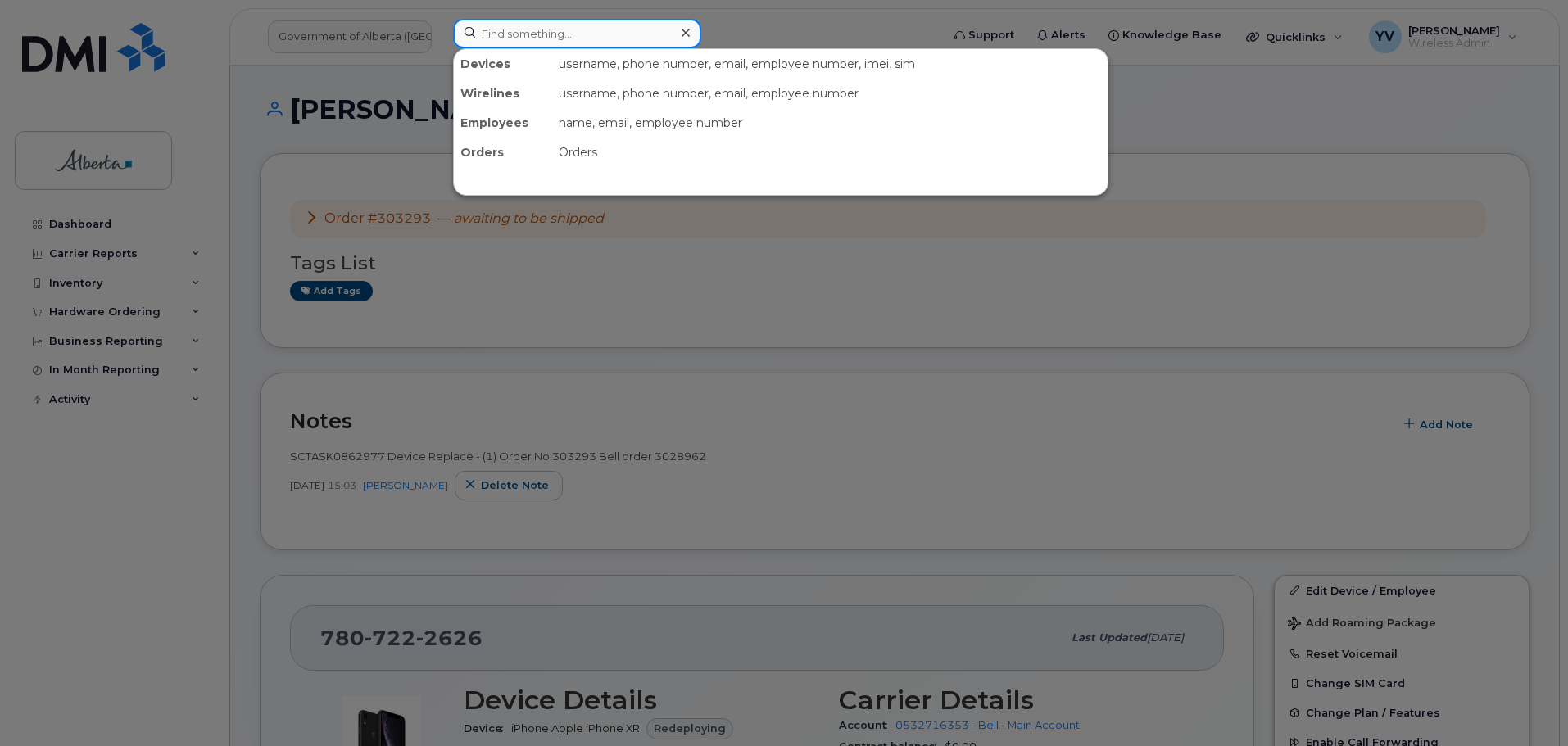
click at [529, 47] on input at bounding box center [576, 33] width 248 height 29
paste input "5873721787"
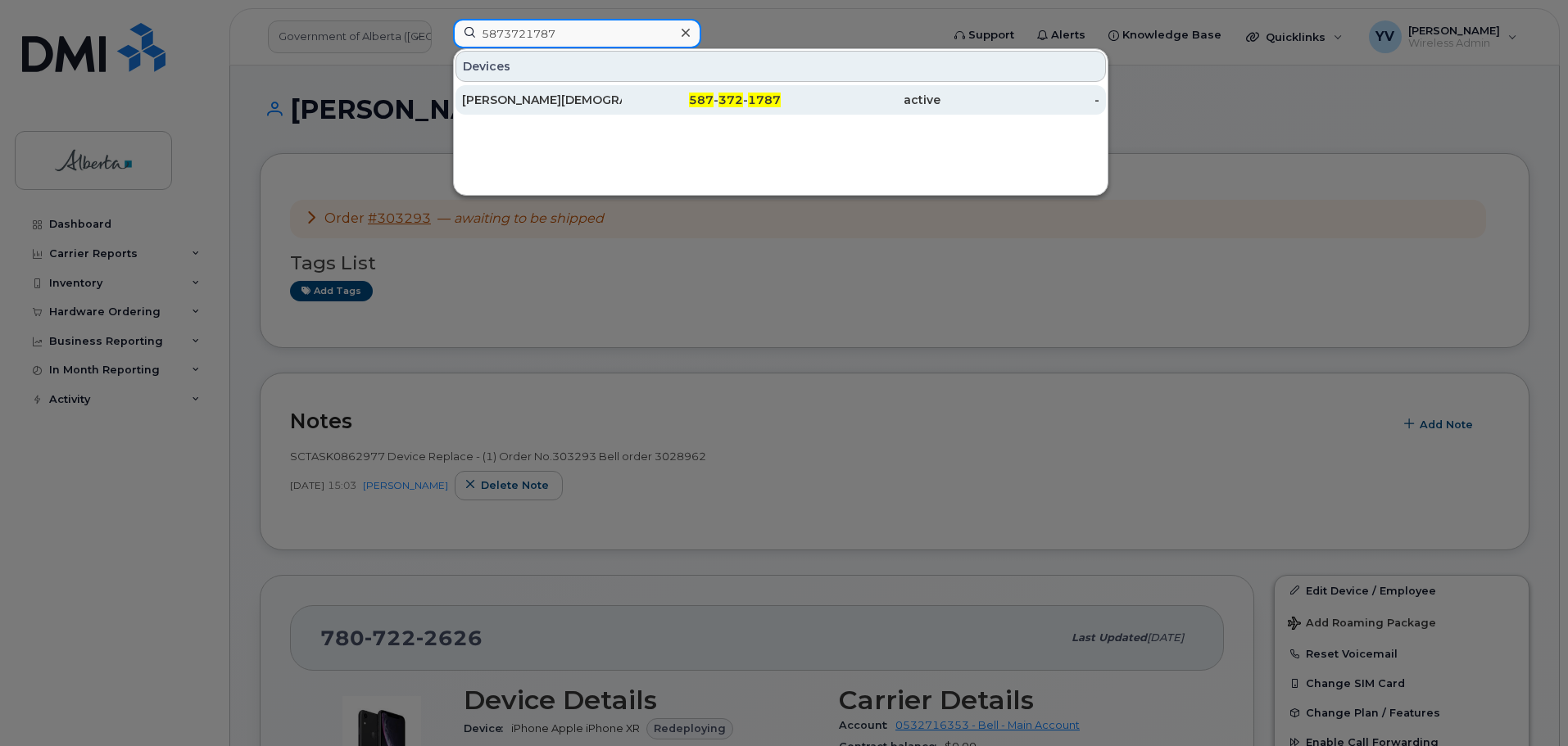
type input "5873721787"
click at [749, 103] on span "1787" at bounding box center [764, 101] width 33 height 15
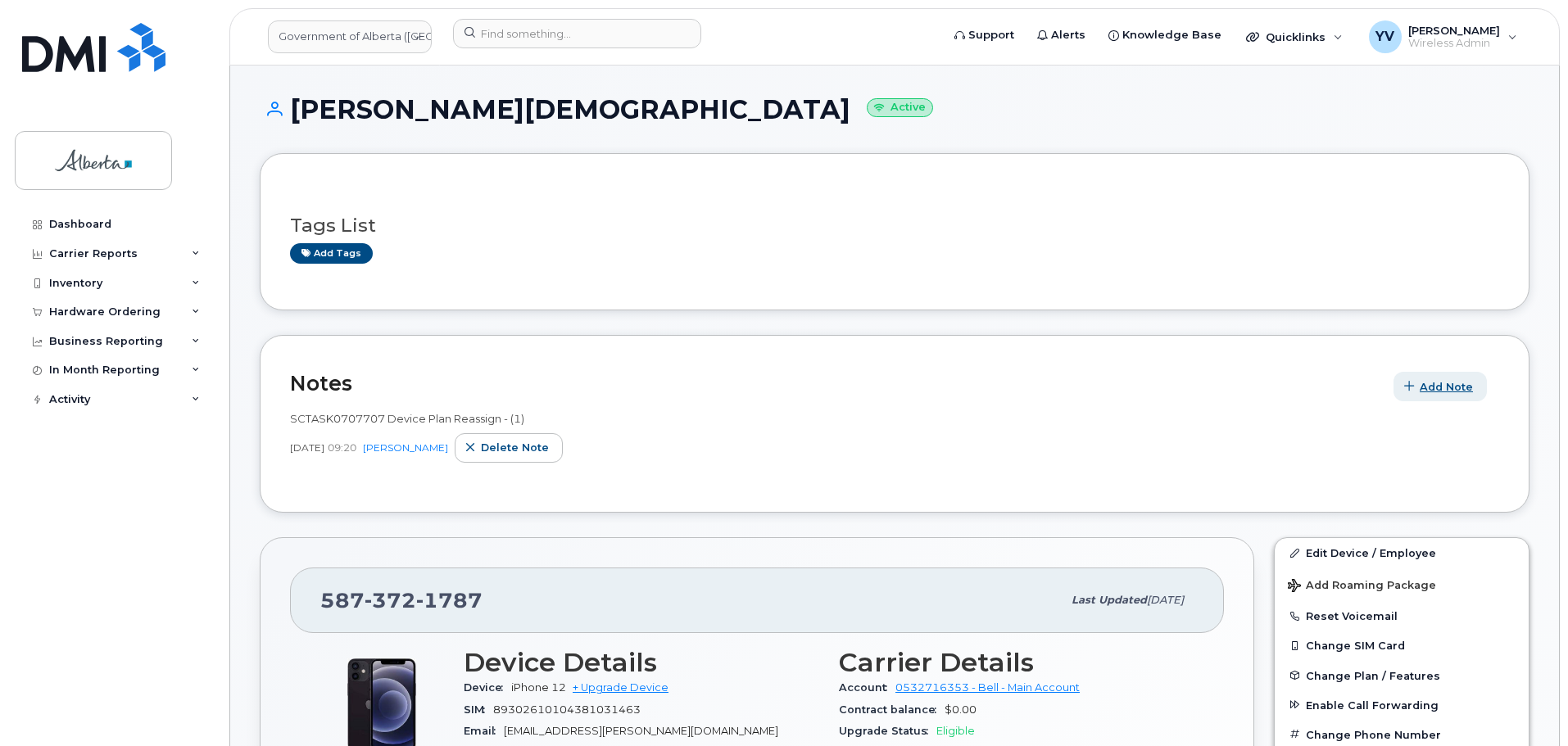
click at [1433, 382] on span "Add Note" at bounding box center [1446, 387] width 53 height 15
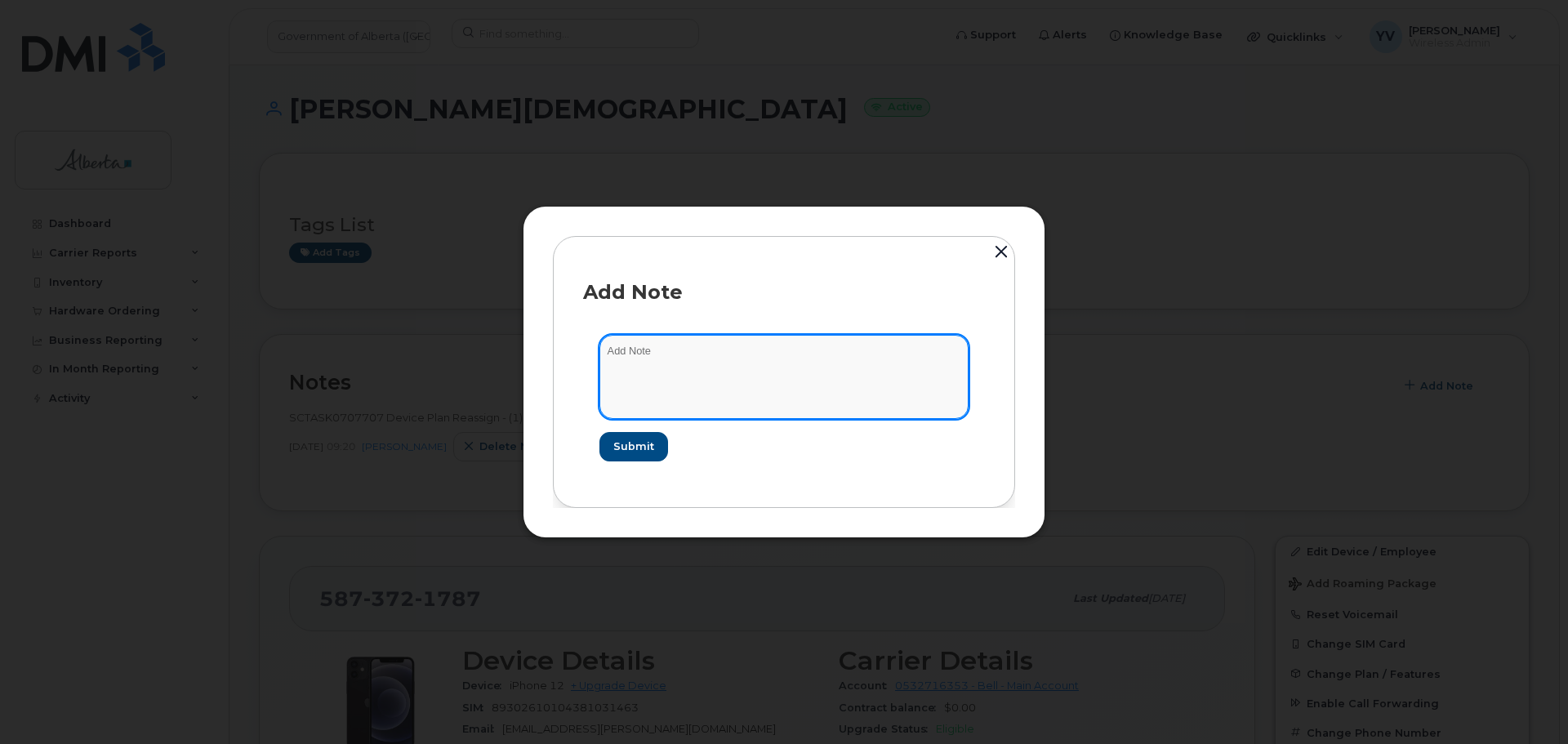
click at [633, 352] on textarea at bounding box center [784, 377] width 369 height 83
paste textarea "SCTASK0863621 Plan User Termination - (1) Cancel 5873721787 Repurpose [GEOGRAPH…"
type textarea "SCTASK0863621 Plan User Termination - (1) Cancel 5873721787 Repurpose [GEOGRAPH…"
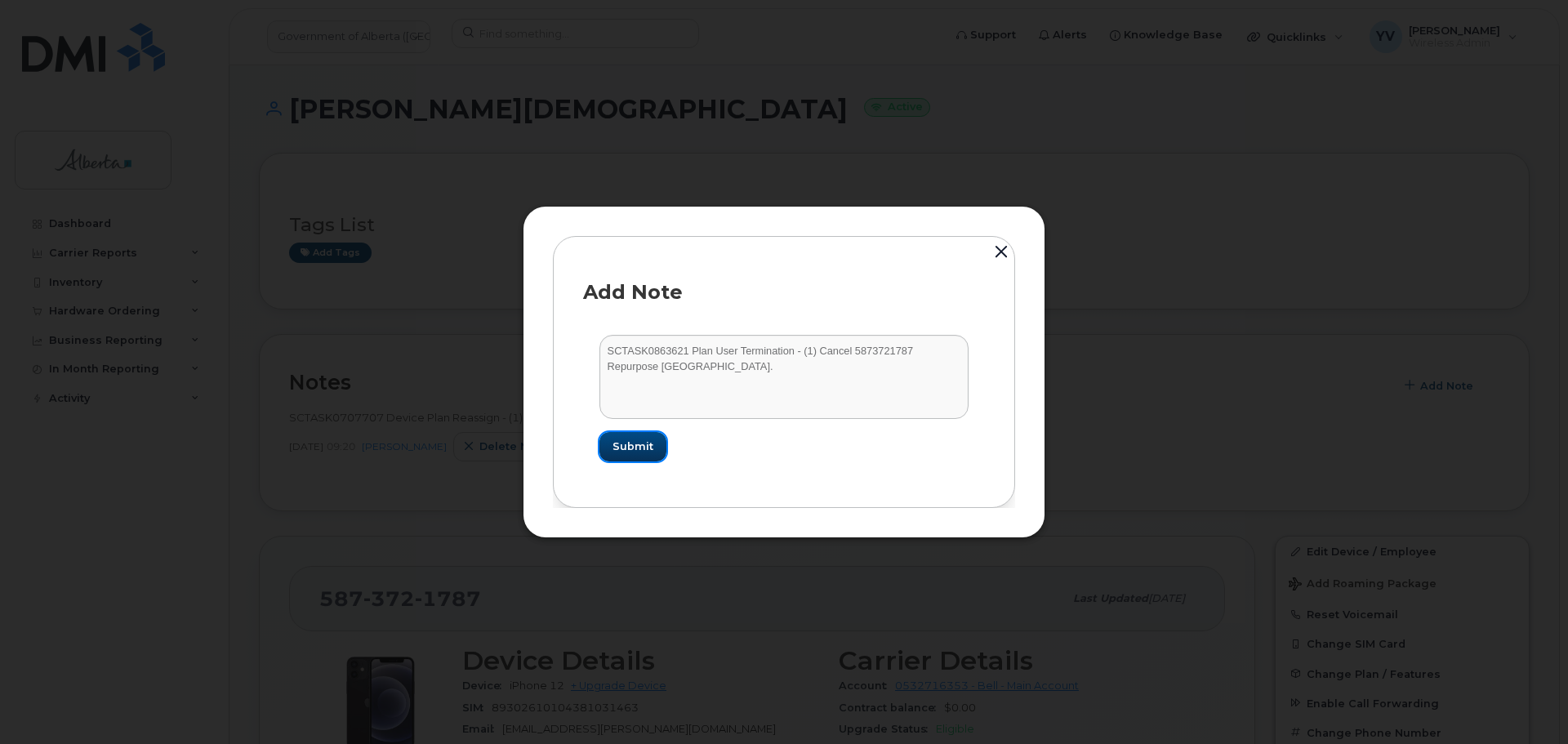
click at [630, 443] on span "Submit" at bounding box center [632, 446] width 41 height 15
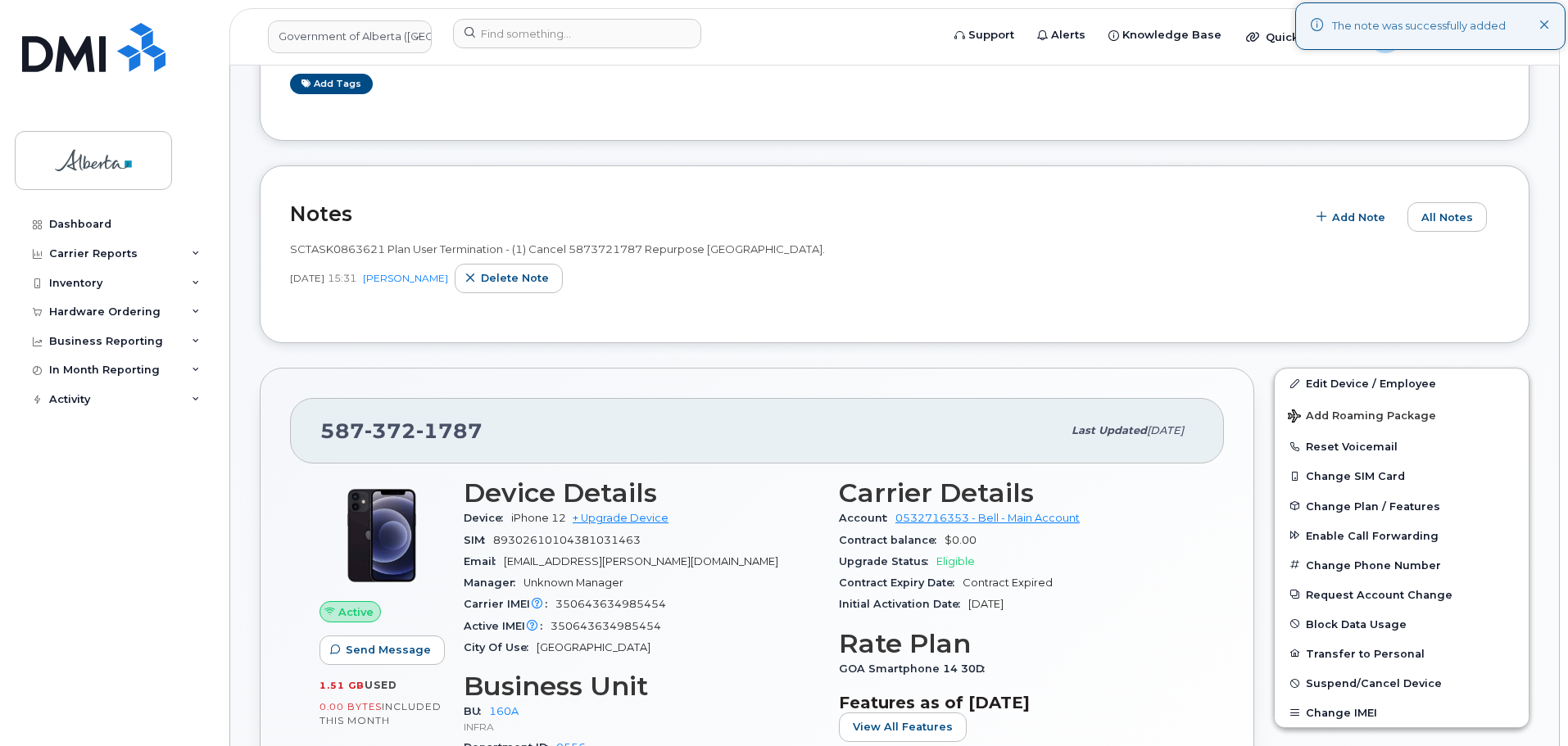
scroll to position [182, 0]
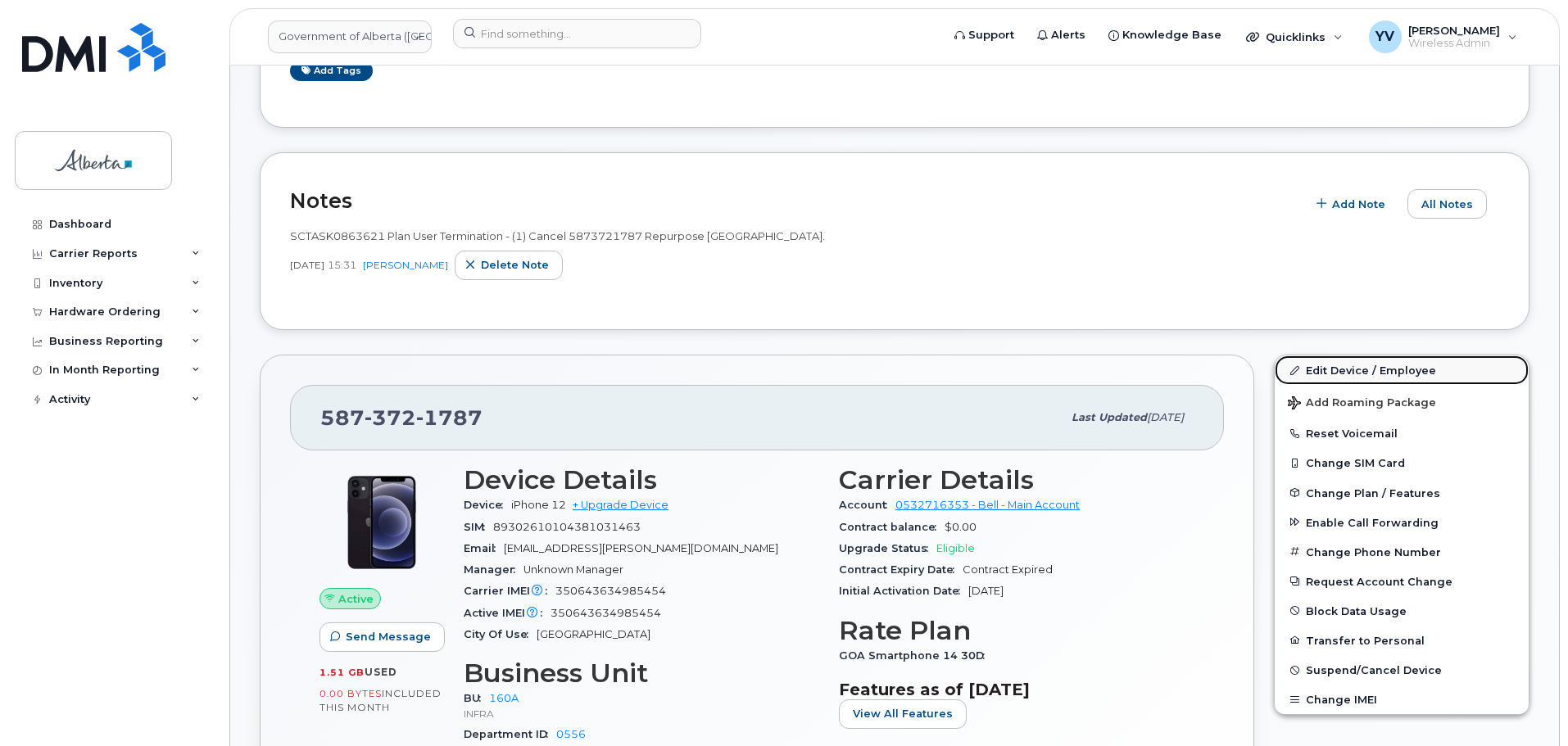
click at [1355, 362] on link "Edit Device / Employee" at bounding box center [1402, 370] width 254 height 29
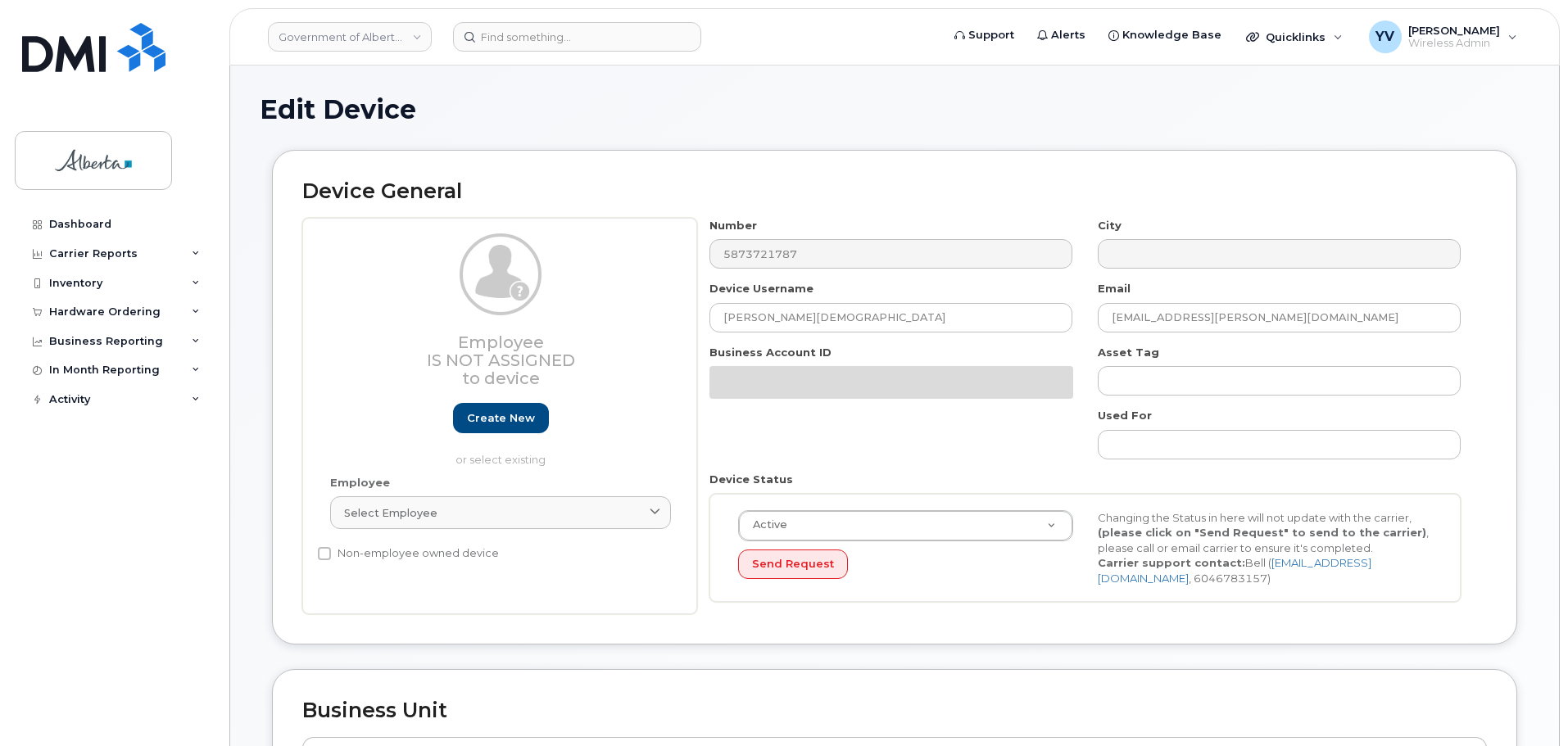
select select "4681665"
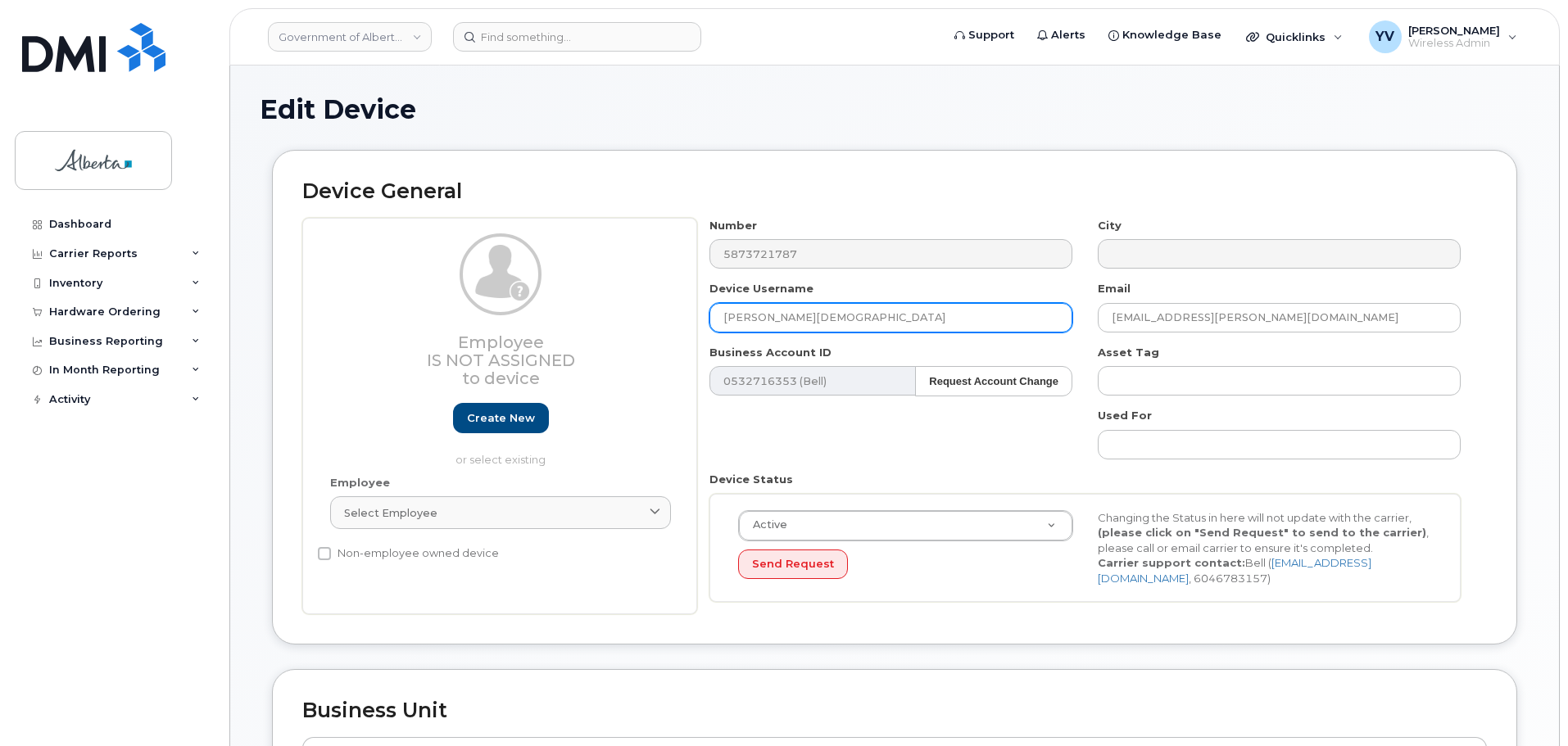
drag, startPoint x: 843, startPoint y: 322, endPoint x: 654, endPoint y: 312, distance: 189.3
click at [654, 312] on div "Employee Is not assigned to device Create new or select existing Employee Selec…" at bounding box center [894, 417] width 1185 height 398
paste input "SCTASK0863621 Plan User Termination - (1) Cancel 5873721787 Repurpose [GEOGRAPH…"
drag, startPoint x: 1064, startPoint y: 318, endPoint x: 945, endPoint y: 314, distance: 119.1
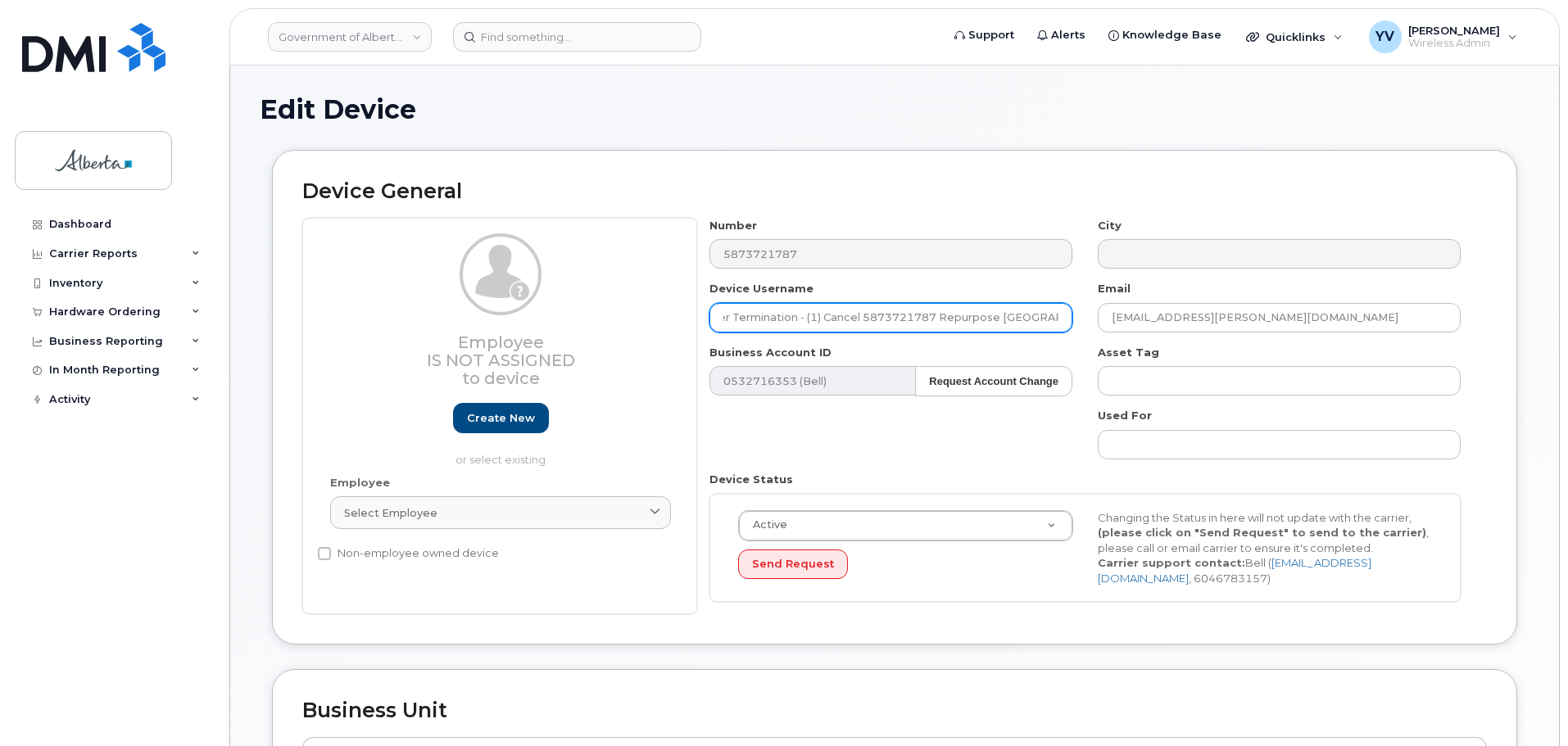
click at [945, 314] on input "SCTASK0863621 Plan User Termination - (1) Cancel 5873721787 Repurpose [GEOGRAPH…" at bounding box center [890, 317] width 363 height 29
click at [1065, 320] on input "SCTASK0863621 Plan User Termination - (1) Cancel 5873721787 Repurpose [GEOGRAPH…" at bounding box center [890, 317] width 363 height 29
drag, startPoint x: 942, startPoint y: 315, endPoint x: 673, endPoint y: 345, distance: 270.7
click at [696, 322] on div "Employee Is not assigned to device Create new or select existing Employee Selec…" at bounding box center [894, 417] width 1185 height 398
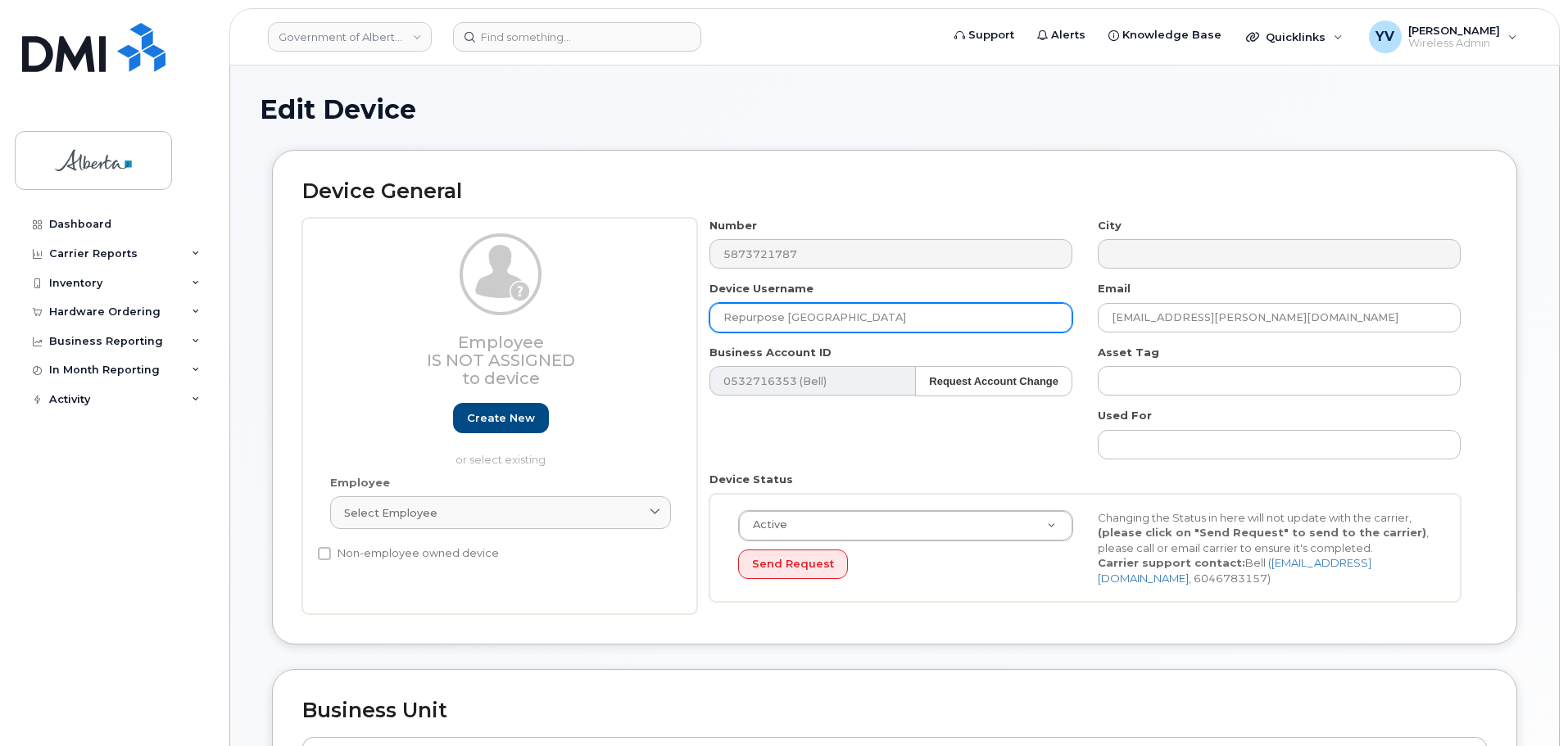
type input "Repurpose [GEOGRAPHIC_DATA]"
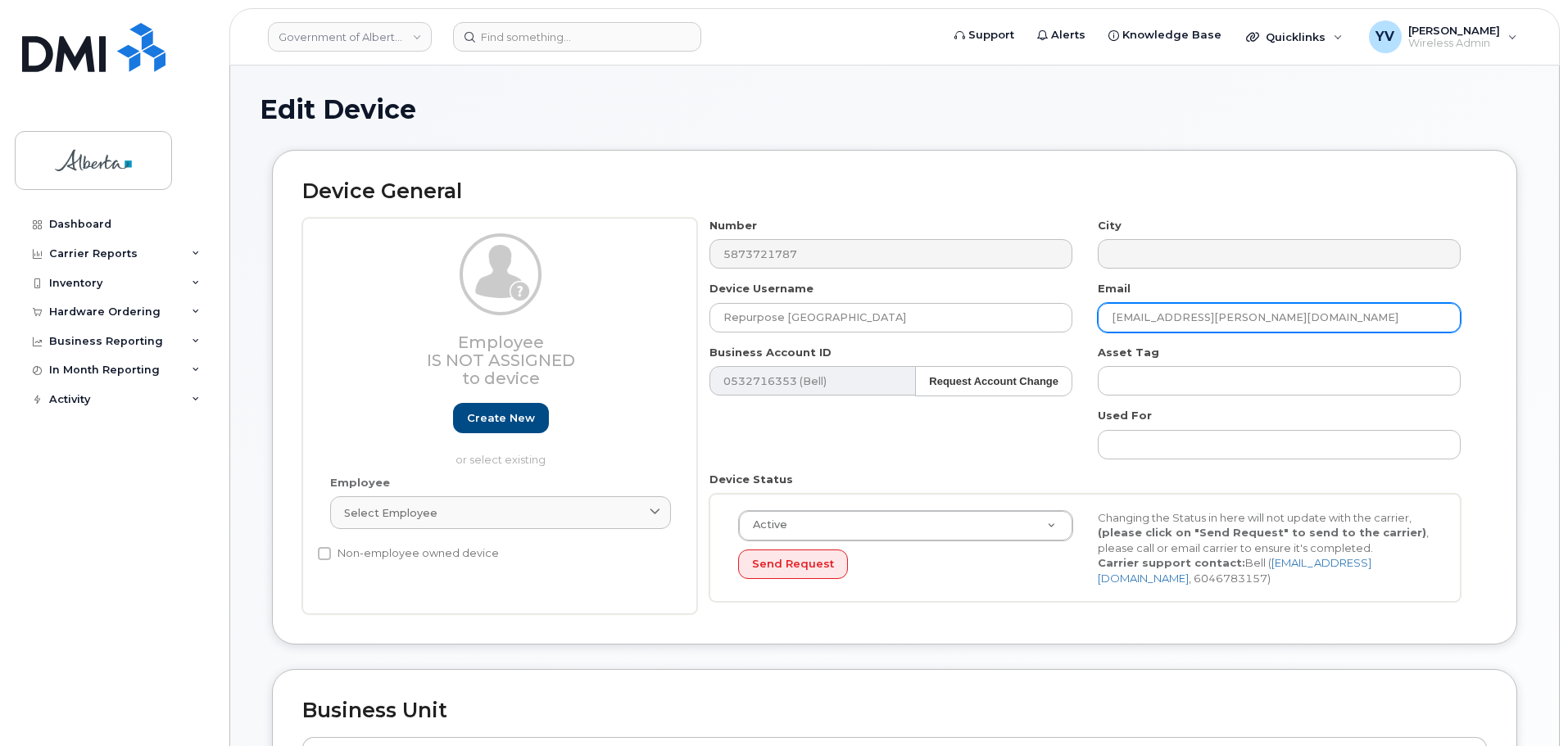
drag, startPoint x: 1276, startPoint y: 318, endPoint x: 1108, endPoint y: 314, distance: 168.0
click at [1108, 314] on input "Christian.Prophete@gov.ab.ca" at bounding box center [1279, 317] width 363 height 29
paste input "repurpos"
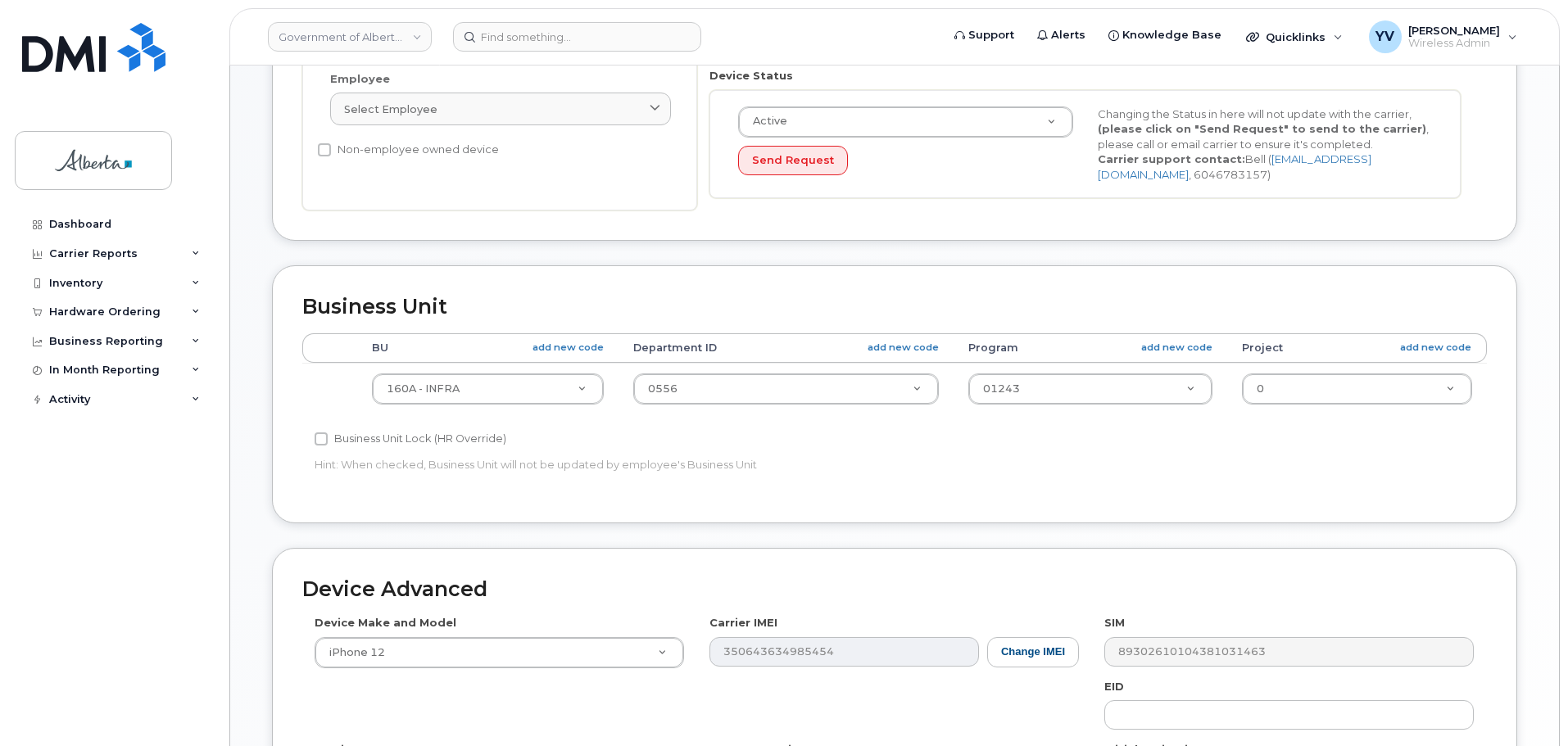
scroll to position [445, 0]
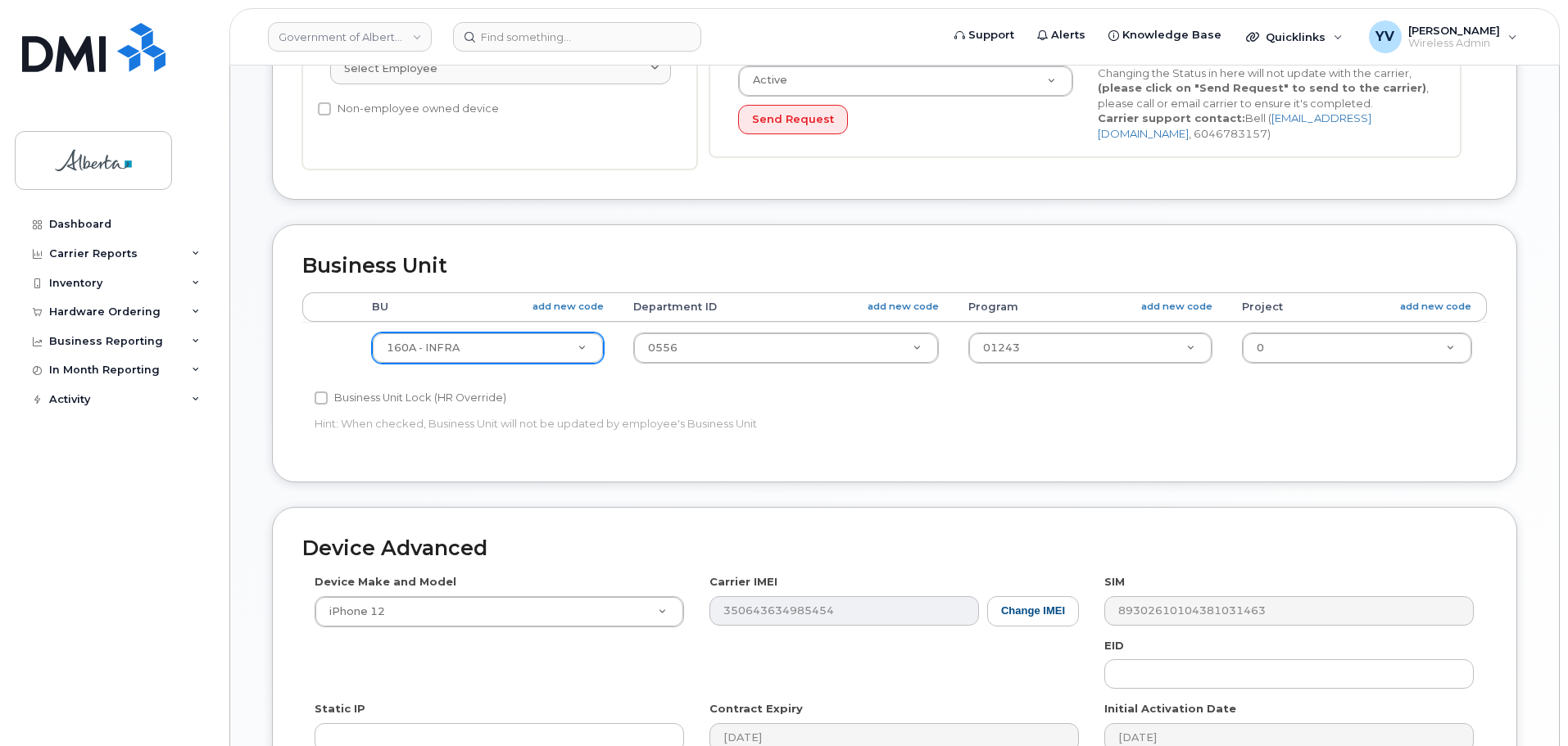
type input "[EMAIL_ADDRESS][DOMAIN_NAME]"
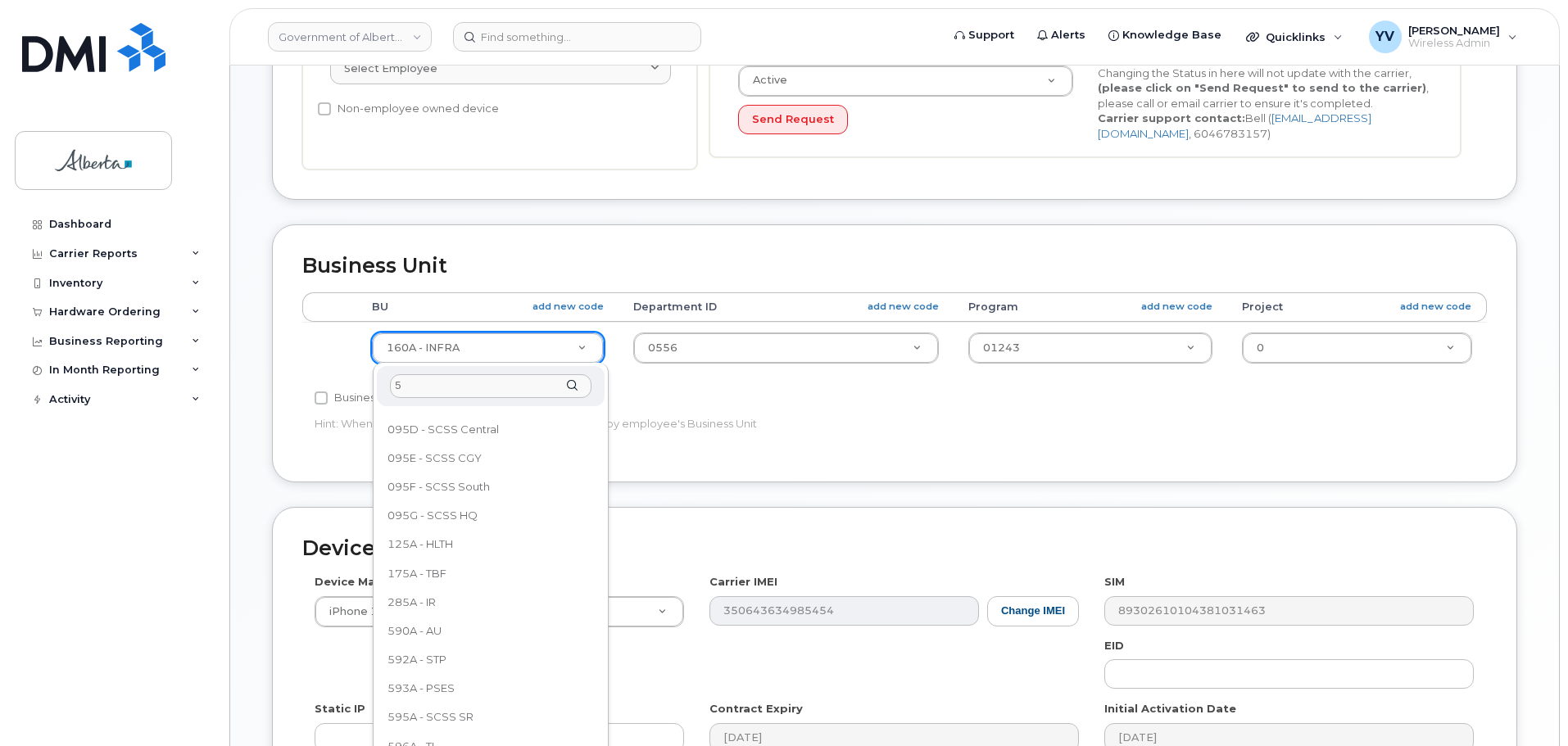
scroll to position [0, 0]
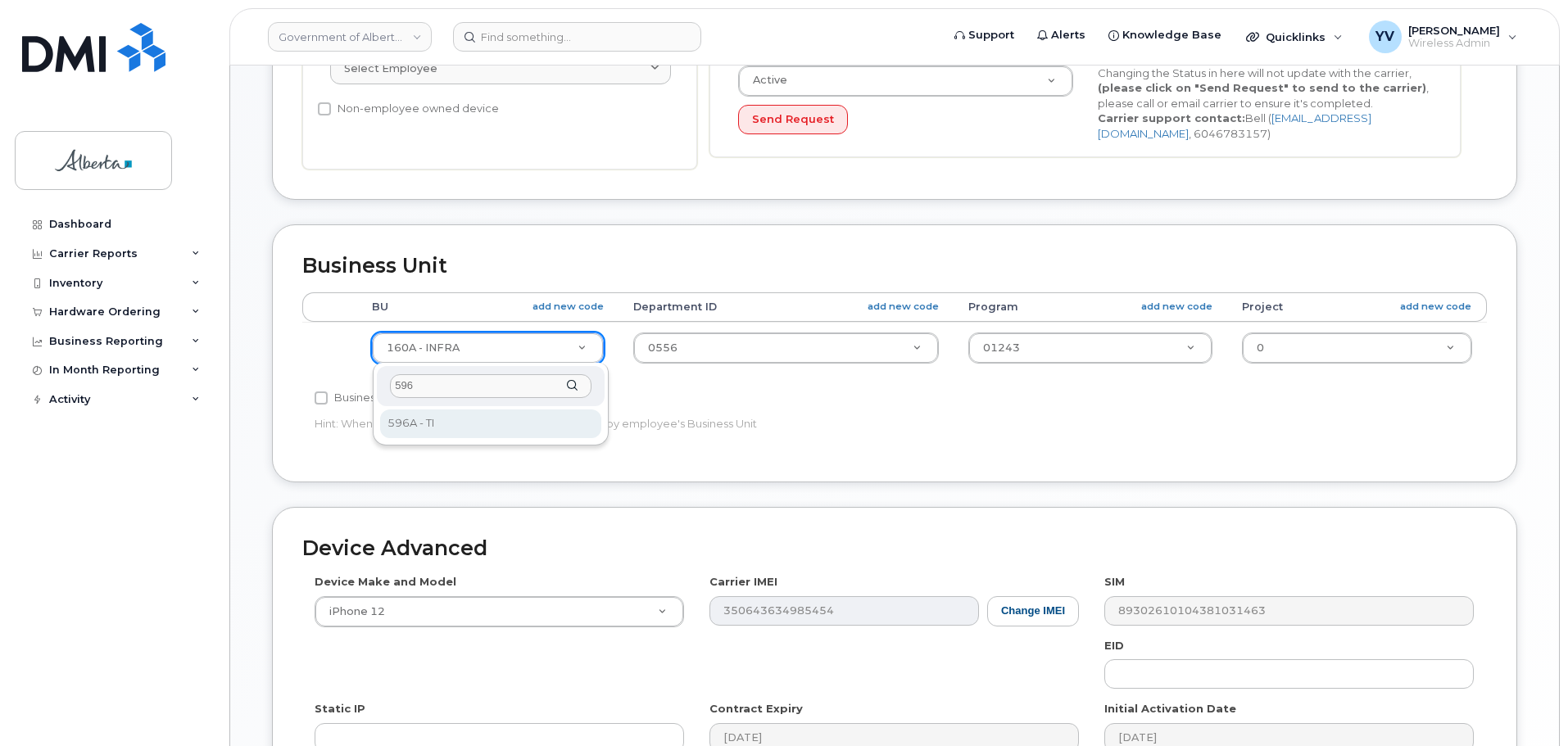
type input "596"
select select "4797729"
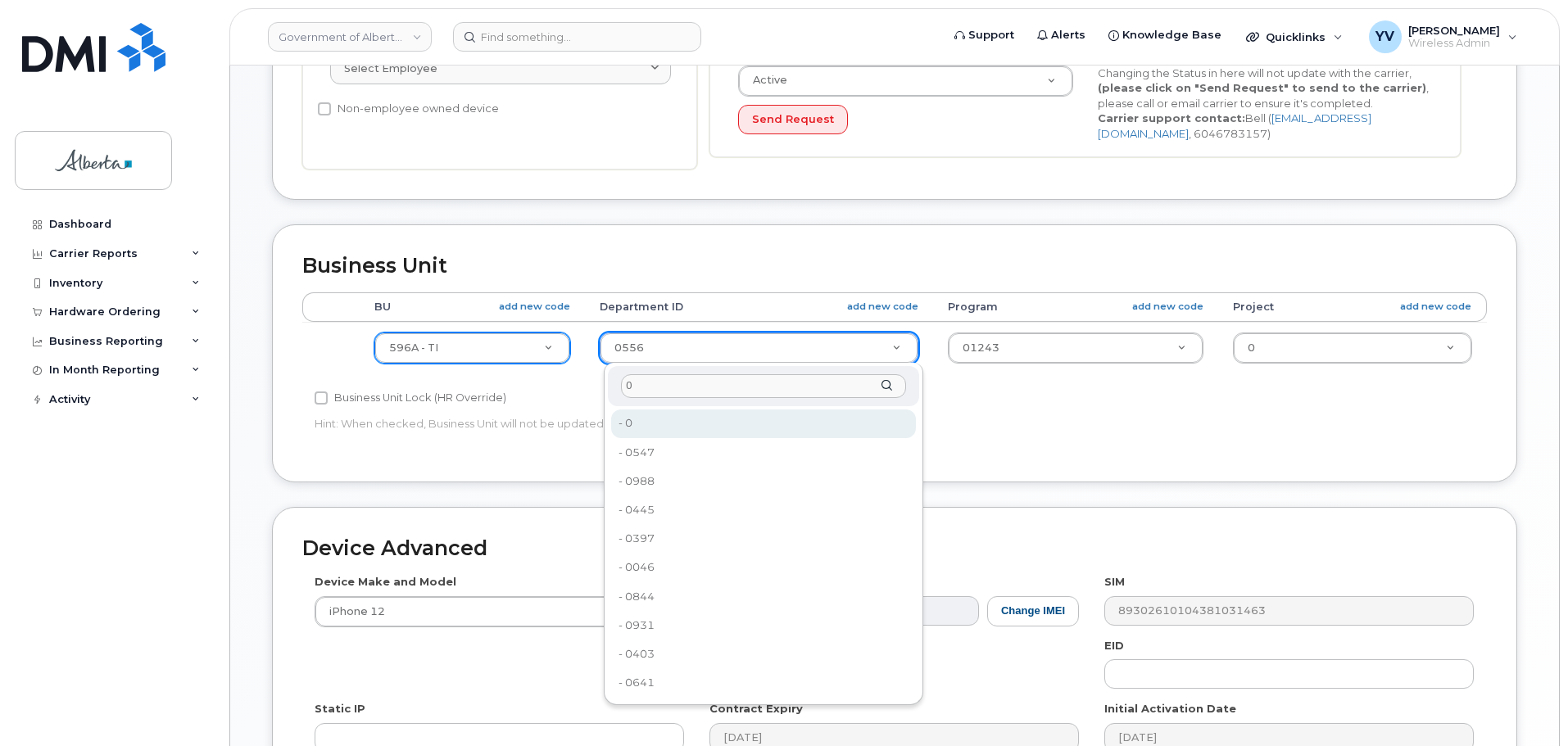
type input "0"
type input "4806341"
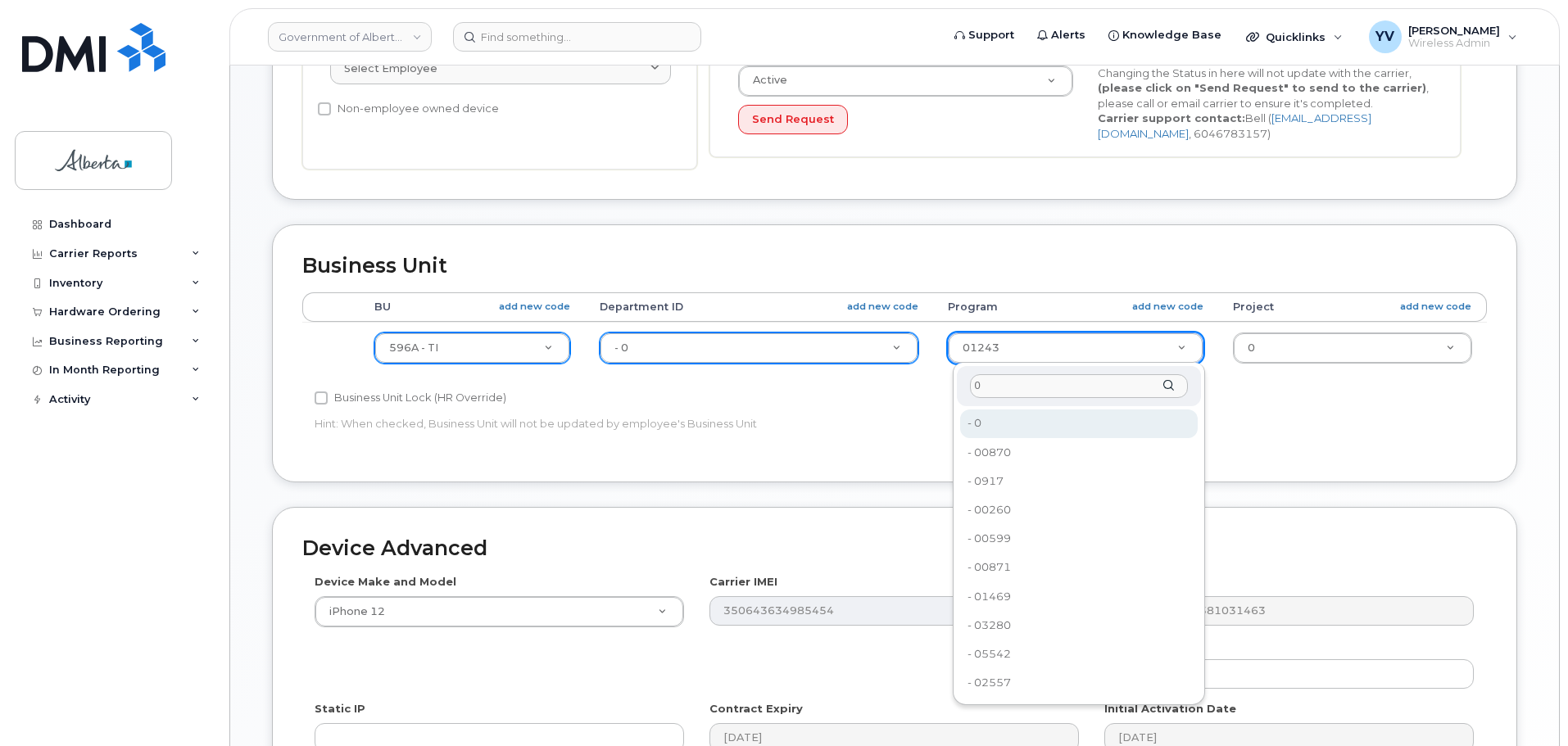
type input "0"
type input "4806366"
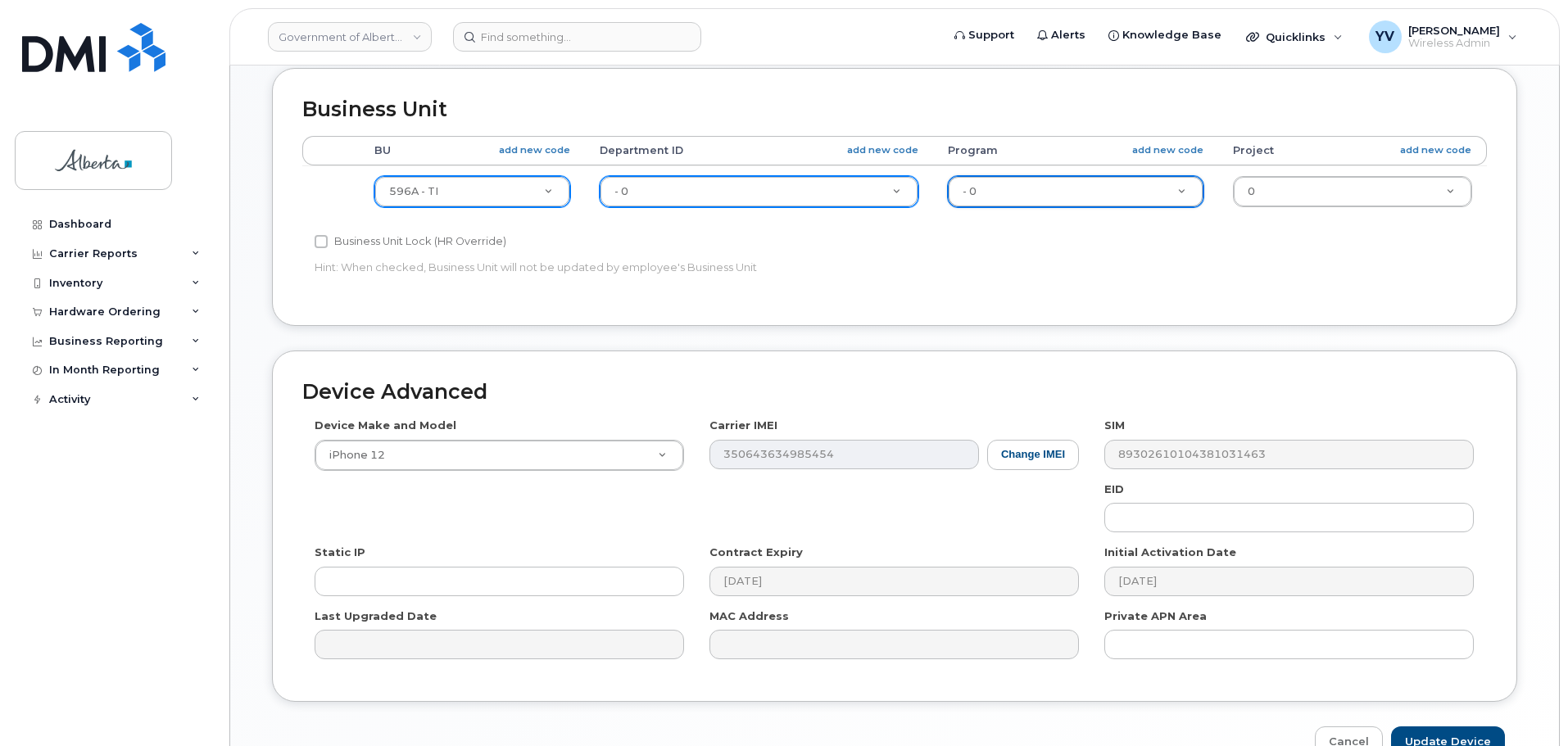
scroll to position [694, 0]
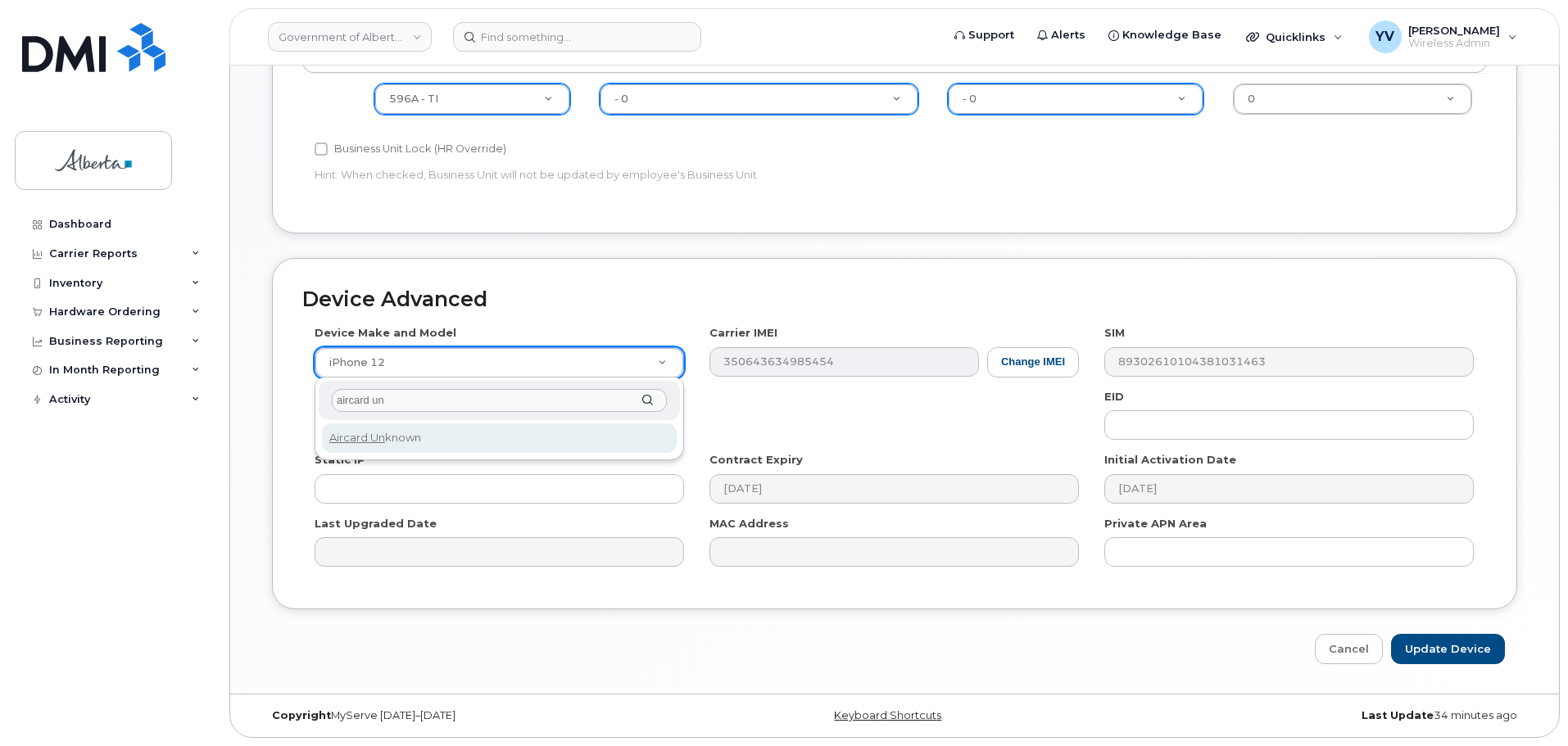
type input "aircard un"
select select "971"
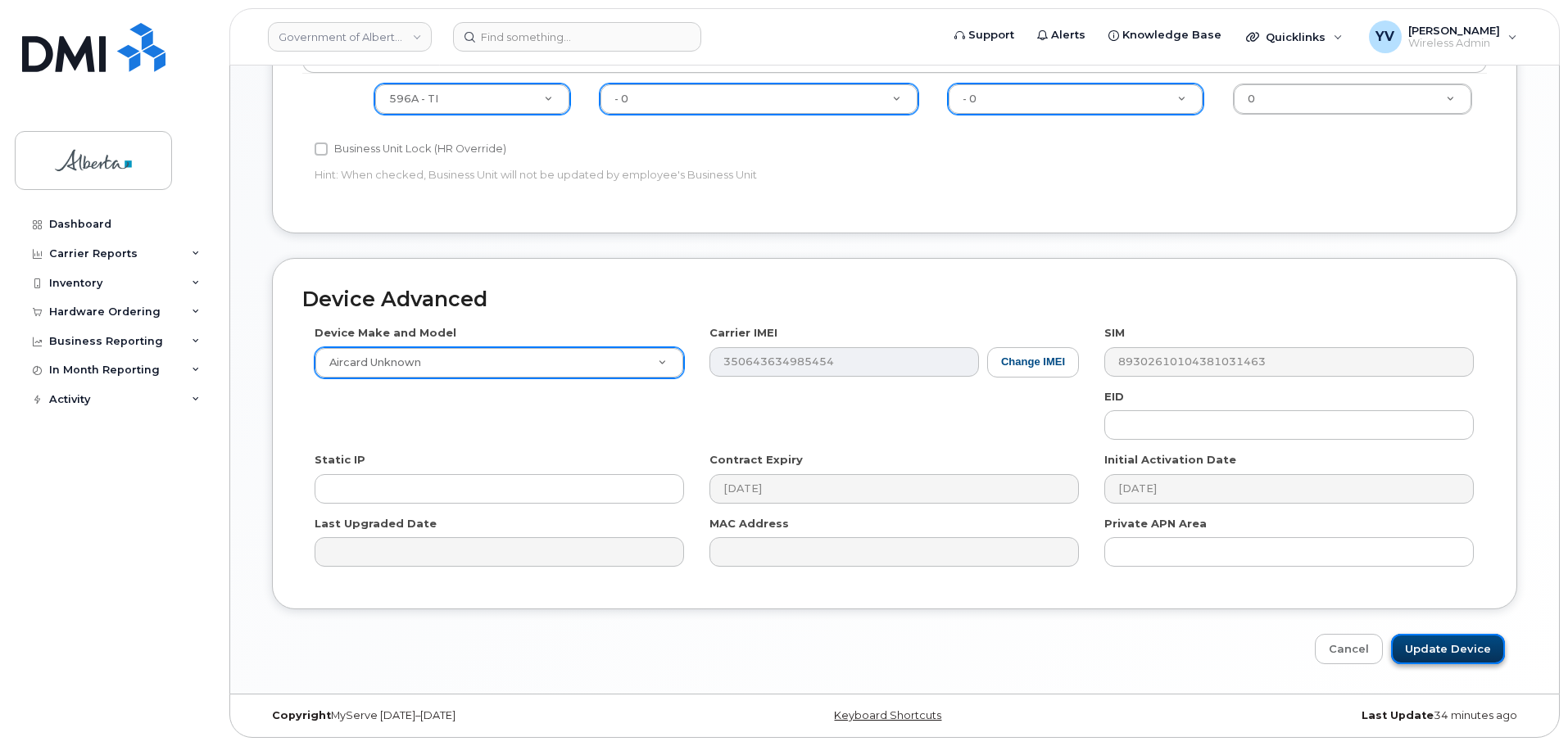
click at [1443, 645] on input "Update Device" at bounding box center [1447, 649] width 114 height 30
type input "Saving..."
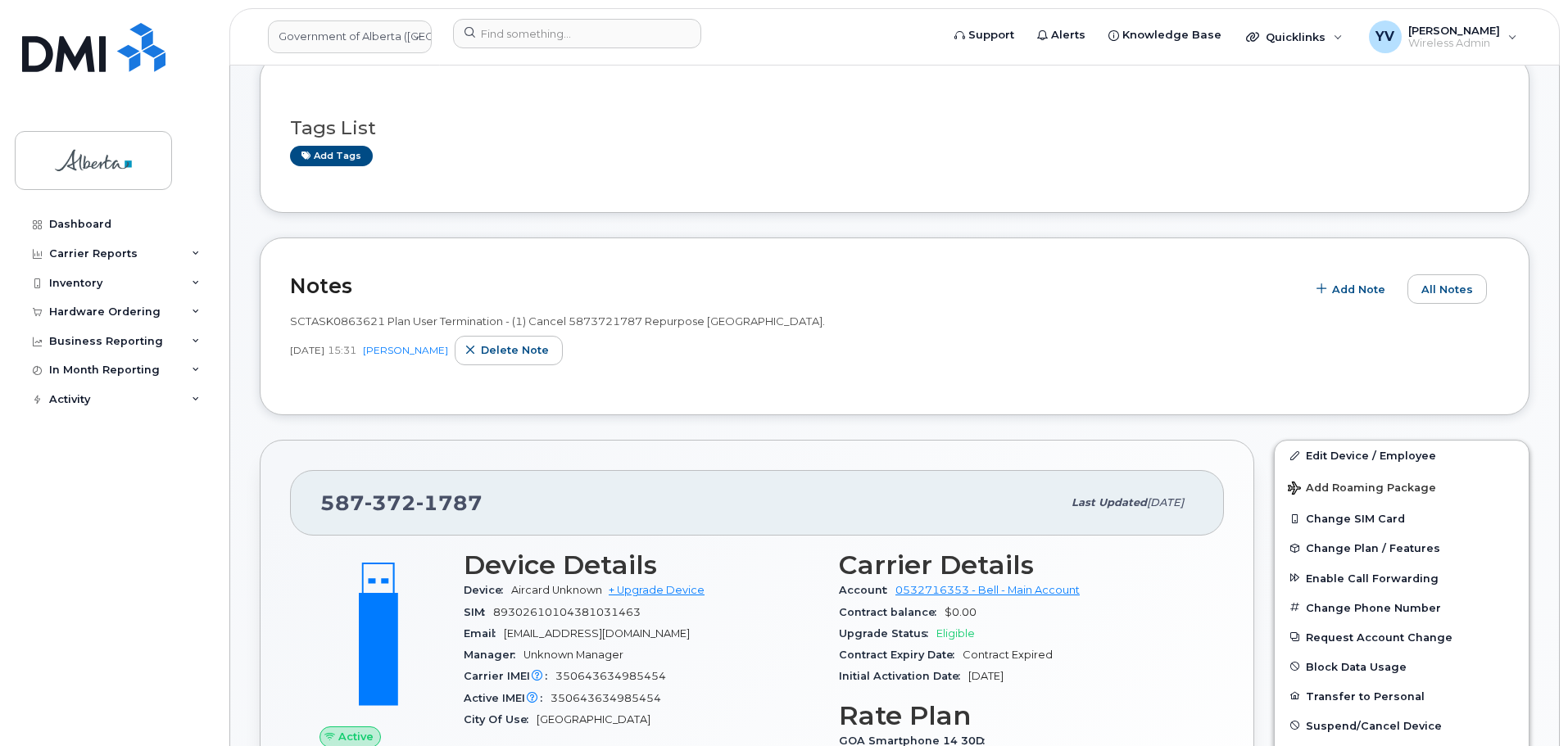
scroll to position [376, 0]
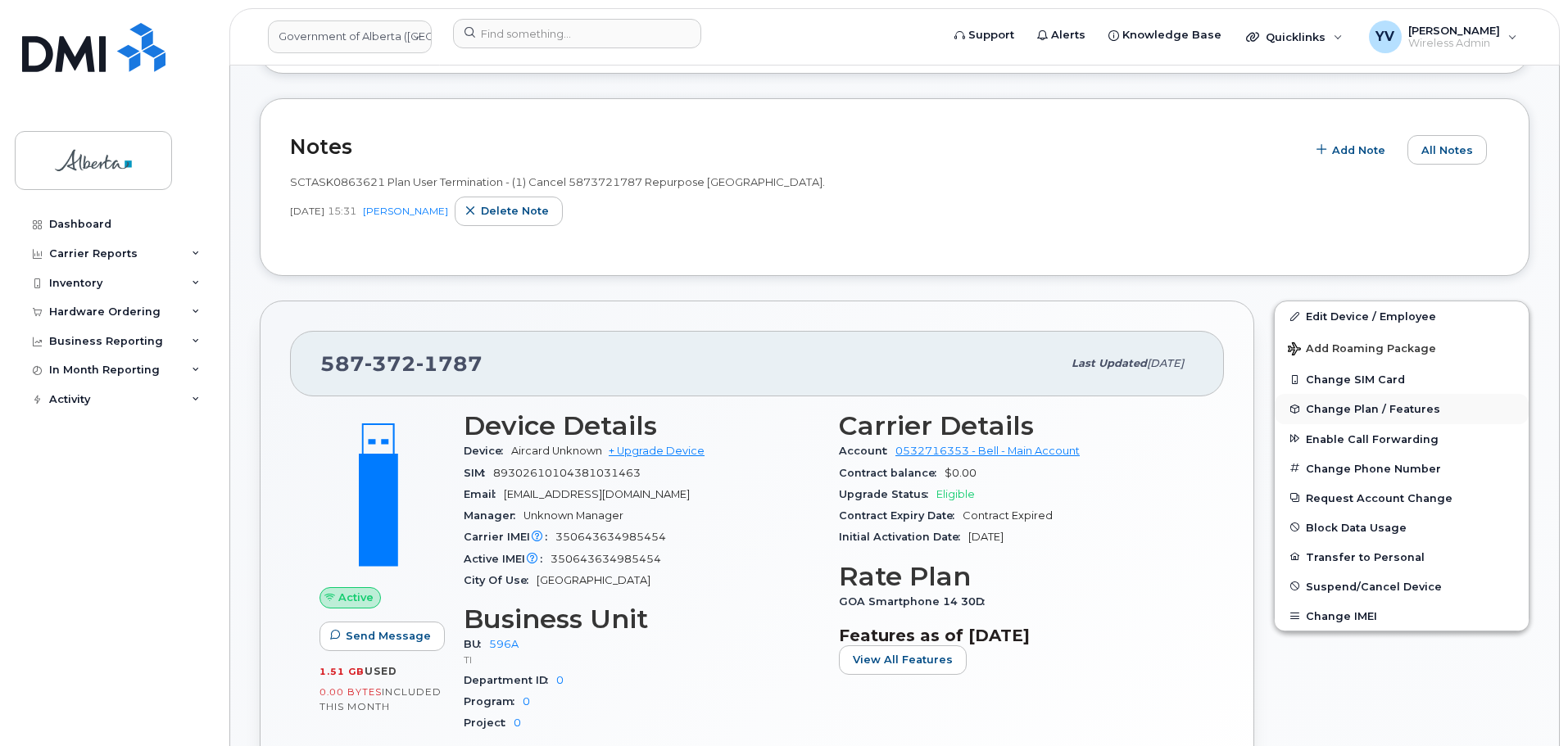
click at [1353, 400] on button "Change Plan / Features" at bounding box center [1402, 408] width 254 height 29
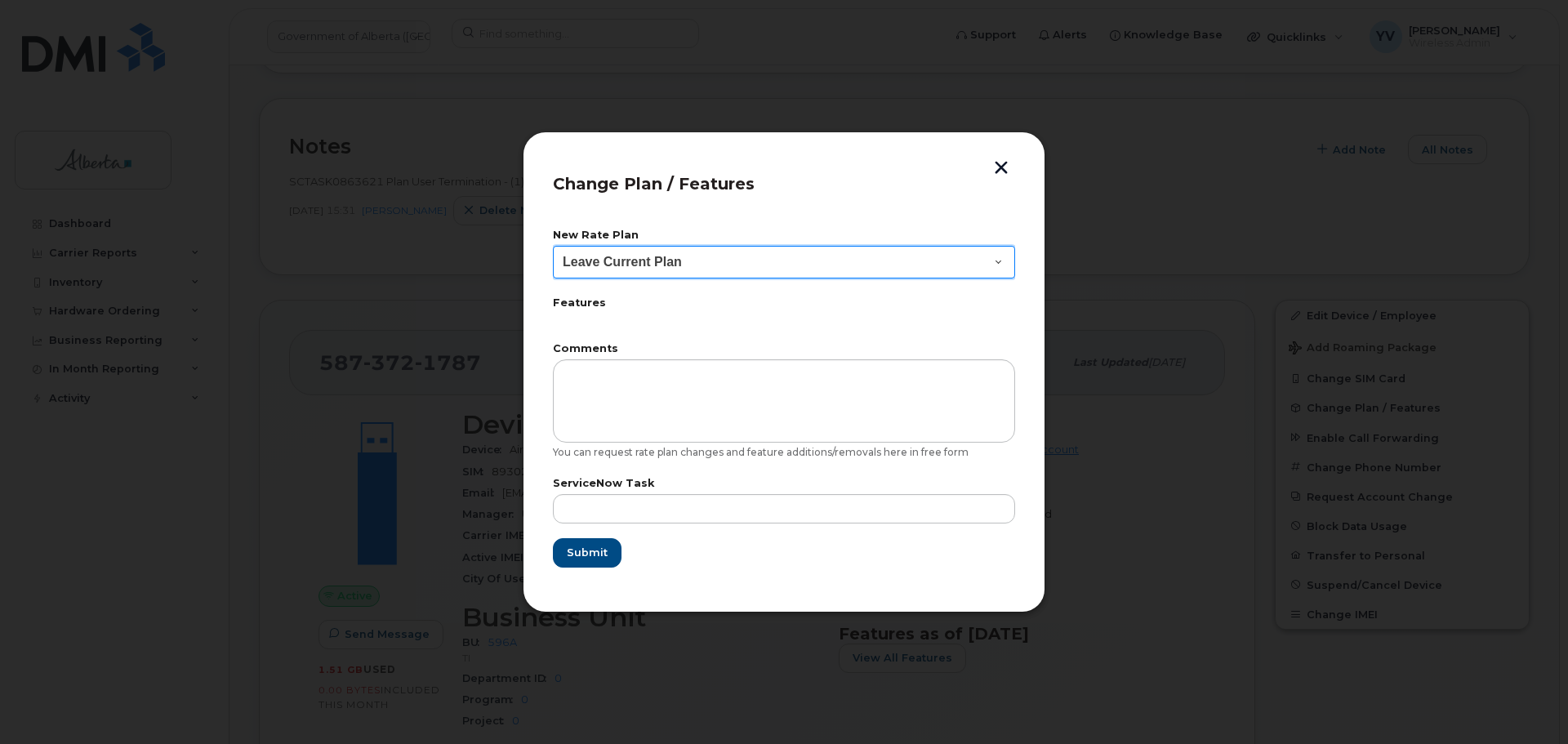
click at [996, 256] on select "Leave Current Plan GOA Data plan 9 30 d GOA–Unlimited Data Plan 9" at bounding box center [784, 262] width 462 height 33
select select "1790211"
click at [553, 246] on select "Leave Current Plan GOA Data plan 9 30 d GOA–Unlimited Data Plan 9" at bounding box center [784, 262] width 462 height 33
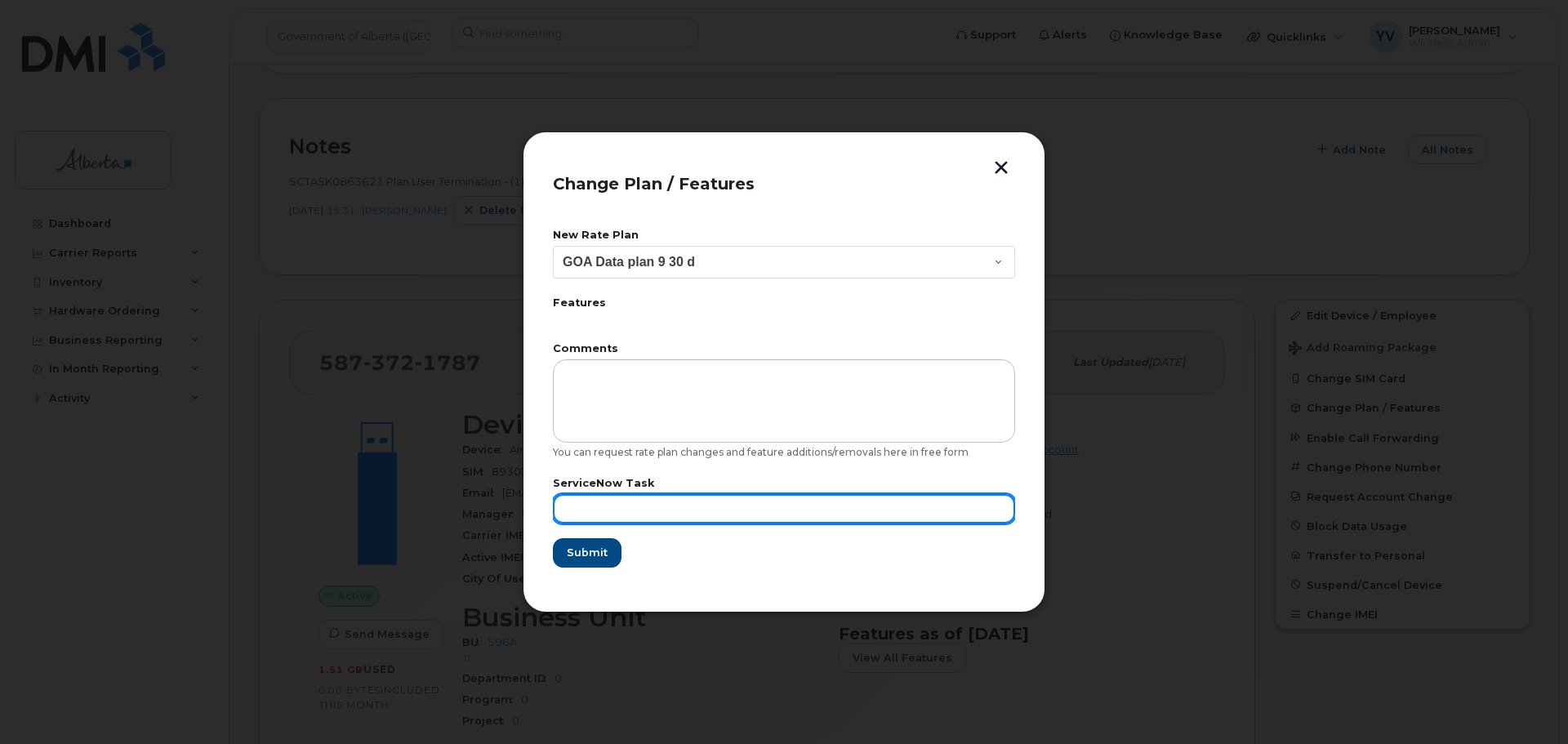
click at [596, 514] on input "text" at bounding box center [784, 508] width 462 height 29
paste input "SCTASK0863621"
type input "SCTASK0863621"
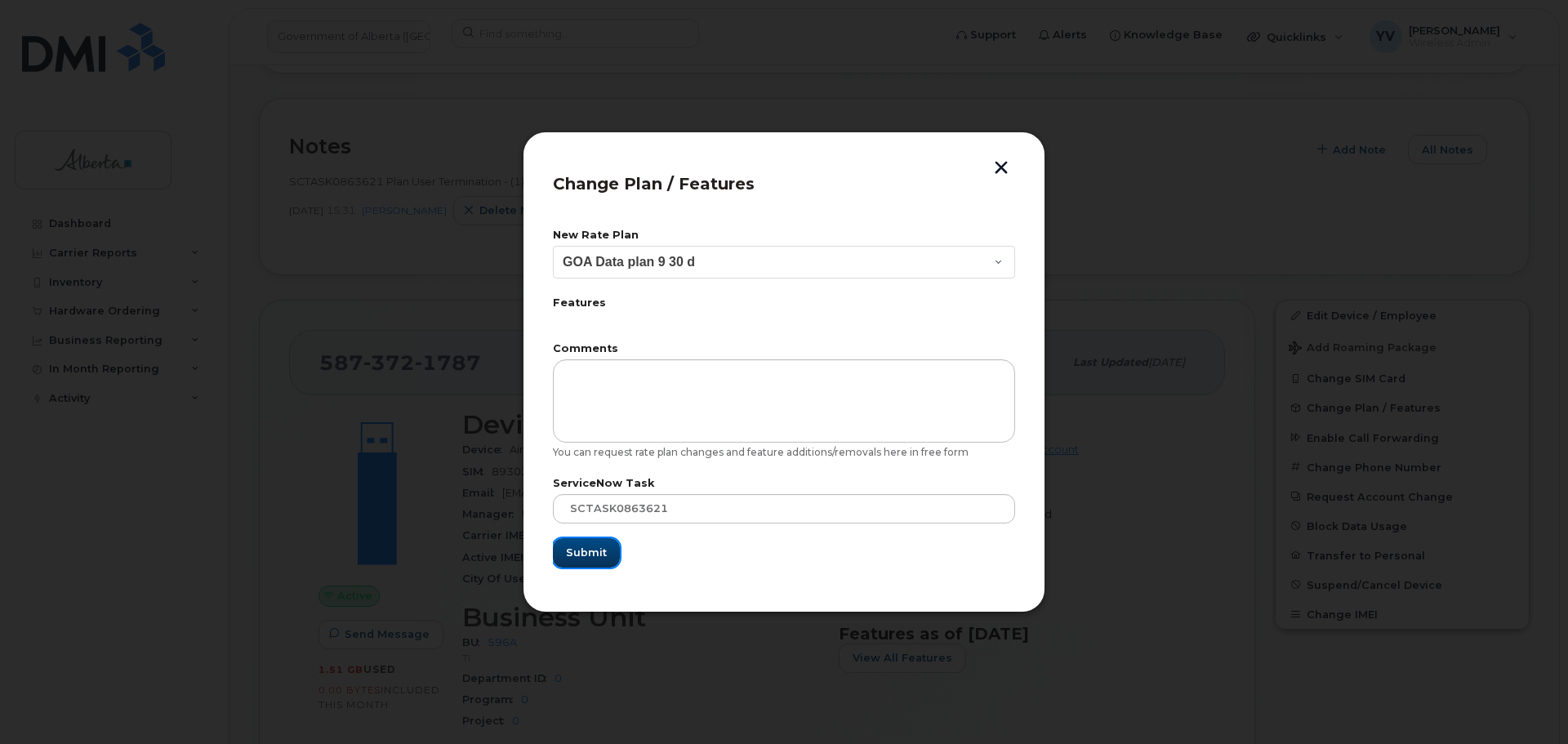
click at [589, 554] on span "Submit" at bounding box center [586, 553] width 41 height 15
click at [589, 554] on form "New Rate Plan Leave Current Plan GOA Data plan 9 30 d GOA–Unlimited Data Plan 9…" at bounding box center [784, 399] width 462 height 337
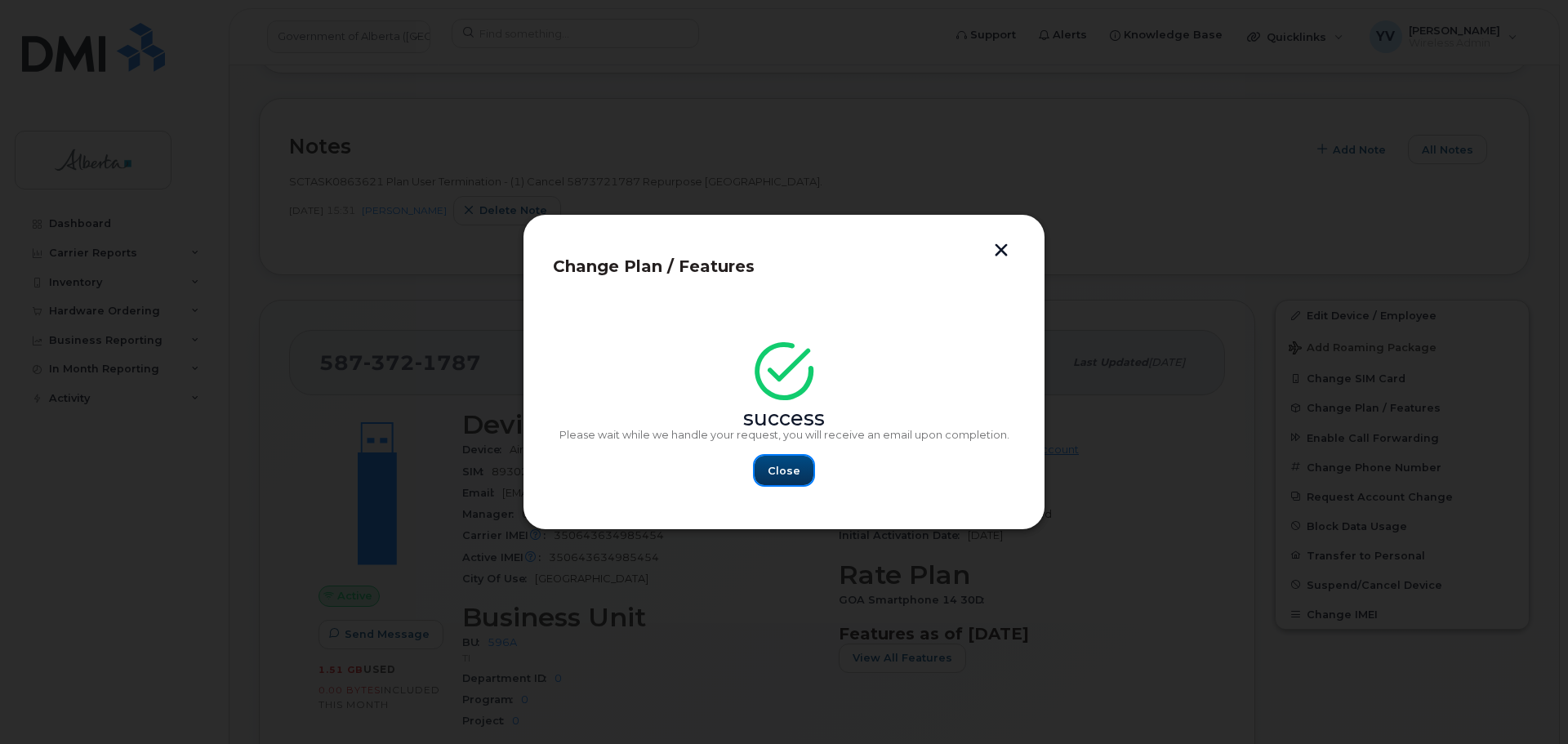
click at [786, 470] on span "Close" at bounding box center [784, 470] width 33 height 15
